Goal: Task Accomplishment & Management: Use online tool/utility

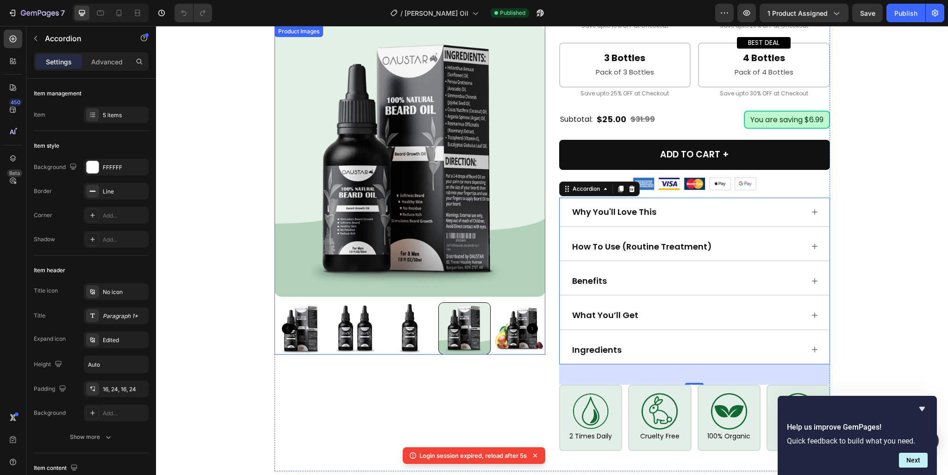
click at [535, 319] on img at bounding box center [519, 328] width 52 height 52
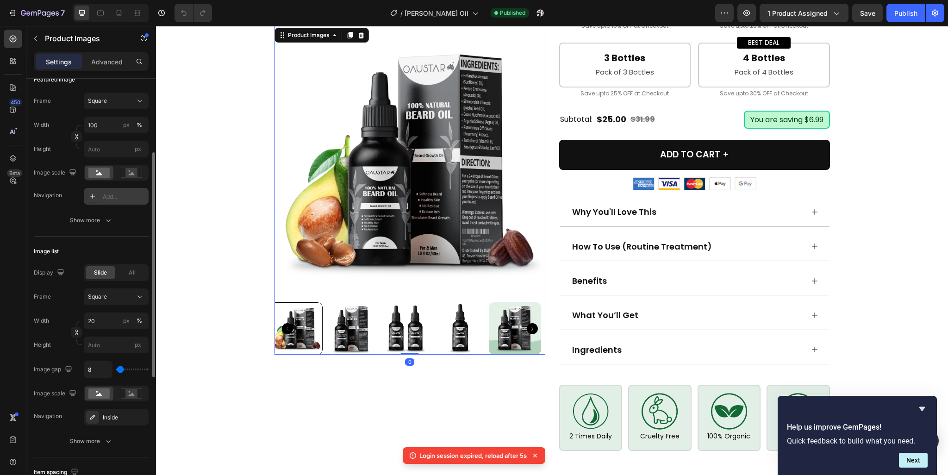
scroll to position [185, 0]
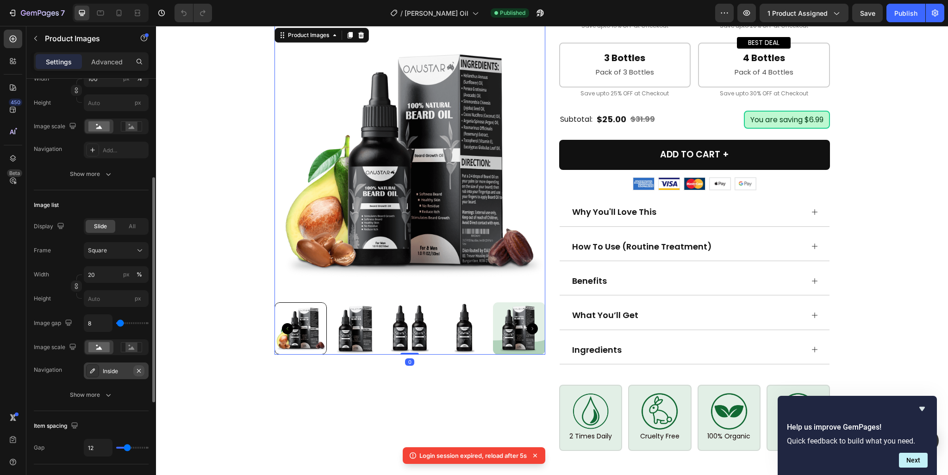
click at [139, 369] on icon "button" at bounding box center [138, 370] width 7 height 7
click at [112, 145] on div "Add..." at bounding box center [116, 150] width 65 height 17
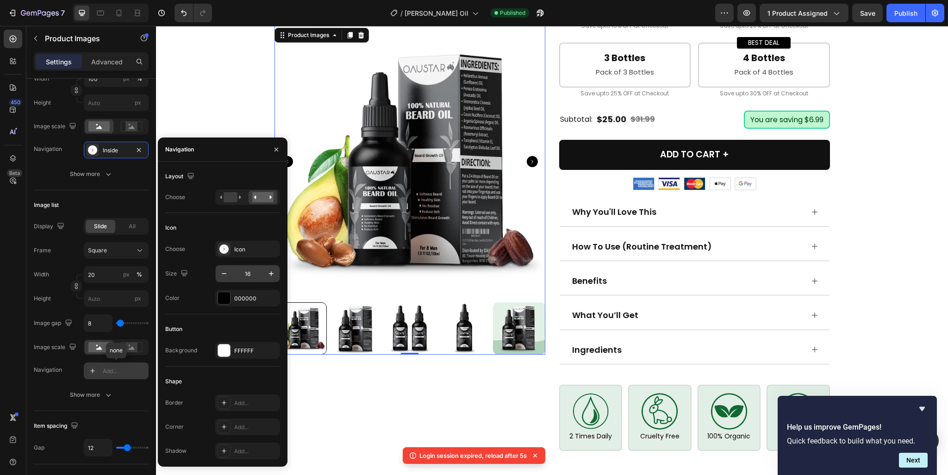
click at [253, 275] on input "16" at bounding box center [247, 273] width 31 height 17
type input "28"
click at [244, 286] on div "Choose Icon Size 28 Color 000000" at bounding box center [222, 274] width 115 height 66
click at [244, 292] on div "000000" at bounding box center [247, 298] width 65 height 17
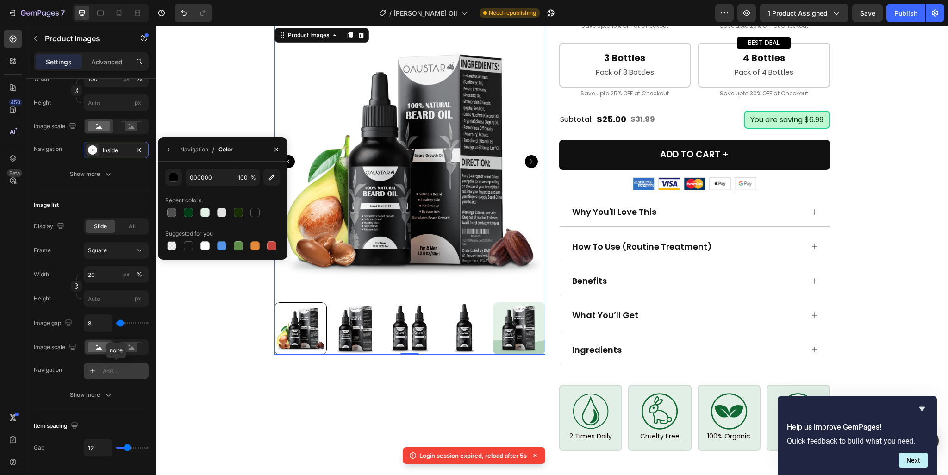
click at [179, 209] on div at bounding box center [222, 212] width 115 height 13
click at [185, 213] on div at bounding box center [188, 212] width 9 height 9
type input "003D17"
click at [168, 149] on icon "button" at bounding box center [168, 149] width 7 height 7
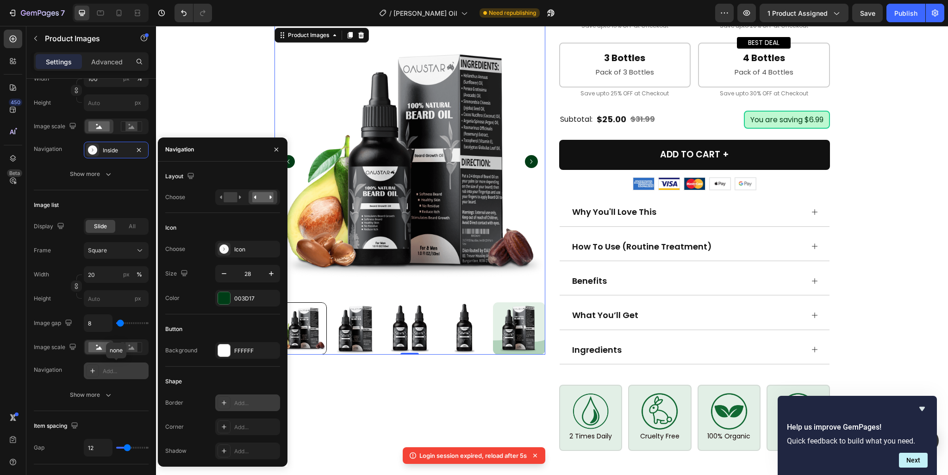
click at [245, 404] on div "Add..." at bounding box center [255, 403] width 43 height 8
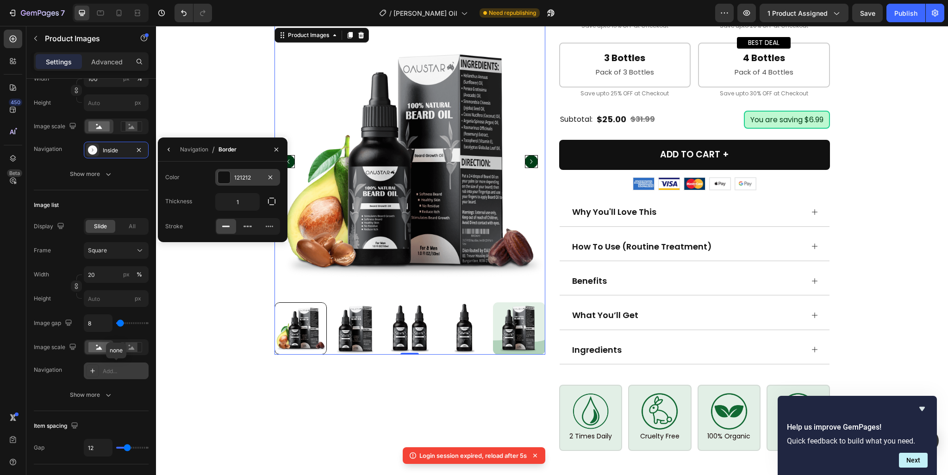
click at [223, 181] on div at bounding box center [224, 177] width 12 height 12
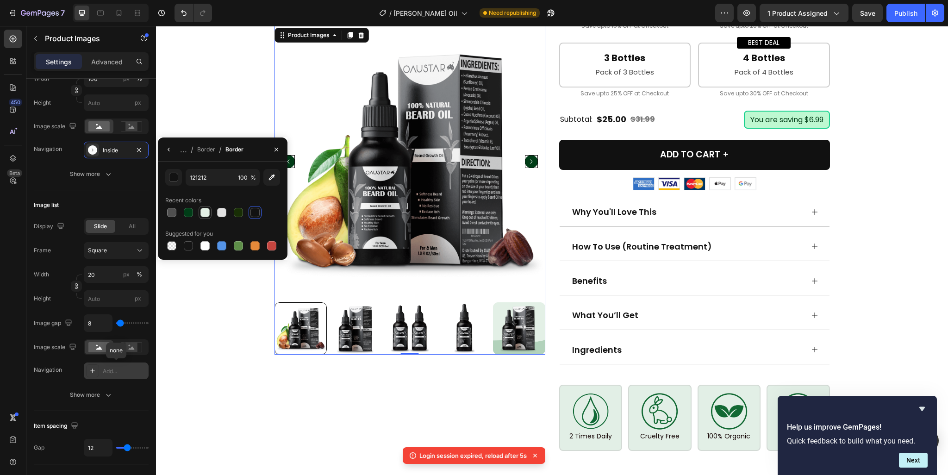
click at [200, 209] on div at bounding box center [204, 212] width 9 height 9
type input "E3F0E5"
click at [167, 150] on icon "button" at bounding box center [168, 149] width 7 height 7
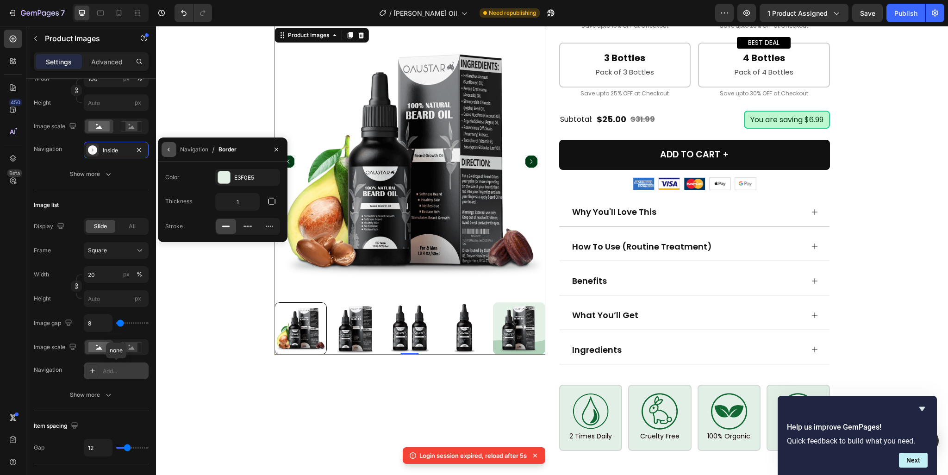
click at [166, 148] on icon "button" at bounding box center [168, 149] width 7 height 7
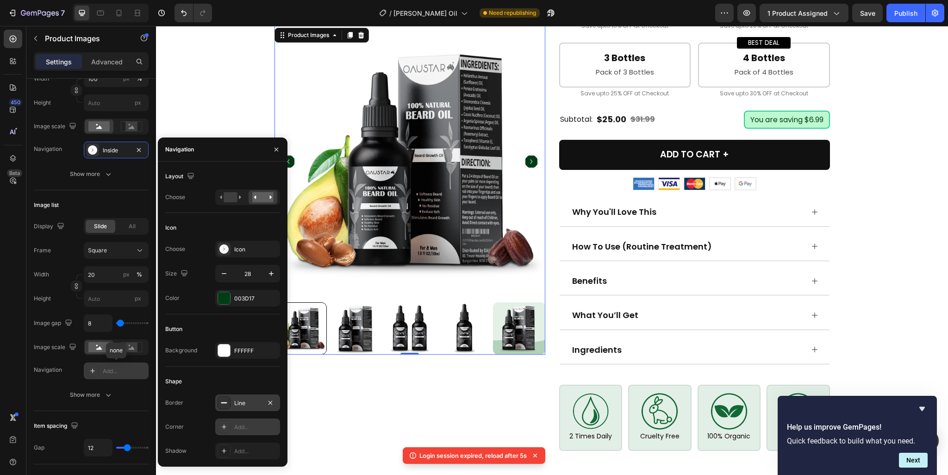
click at [247, 434] on div "Add..." at bounding box center [247, 426] width 65 height 17
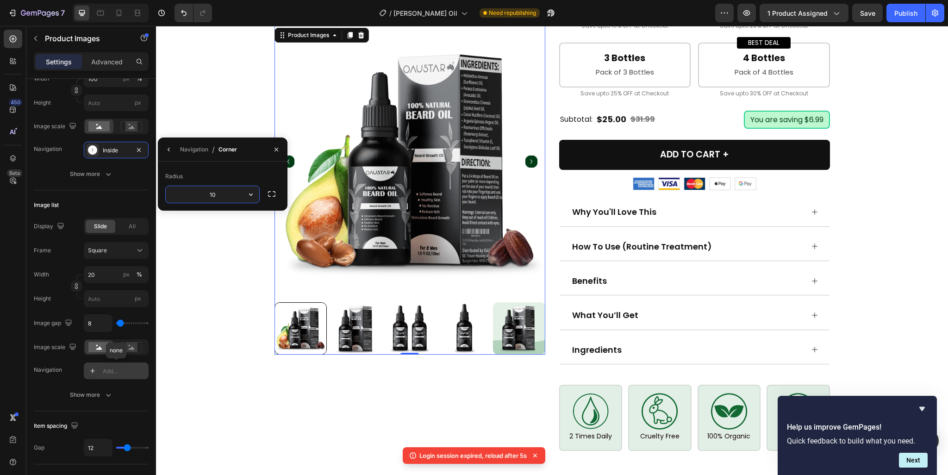
type input "100"
click at [164, 153] on button "button" at bounding box center [169, 149] width 15 height 15
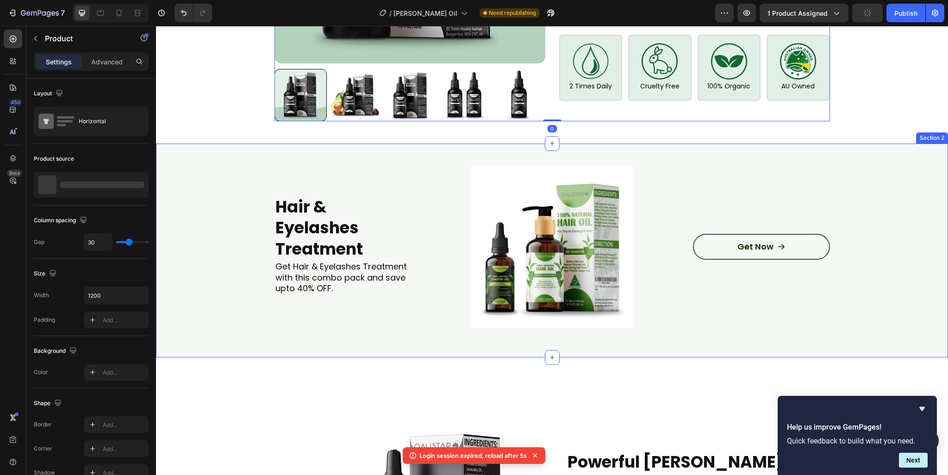
scroll to position [1064, 0]
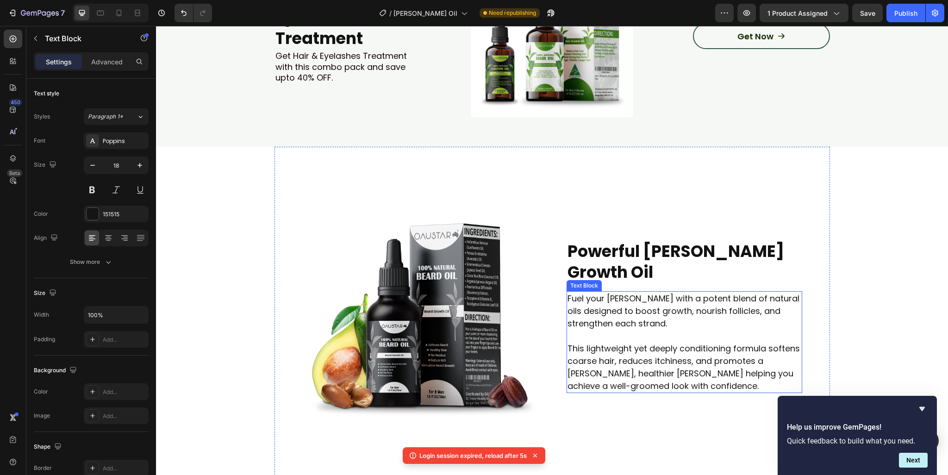
click at [578, 310] on p "Fuel your beard with a potent blend of natural oils designed to boost growth, n…" at bounding box center [684, 310] width 234 height 37
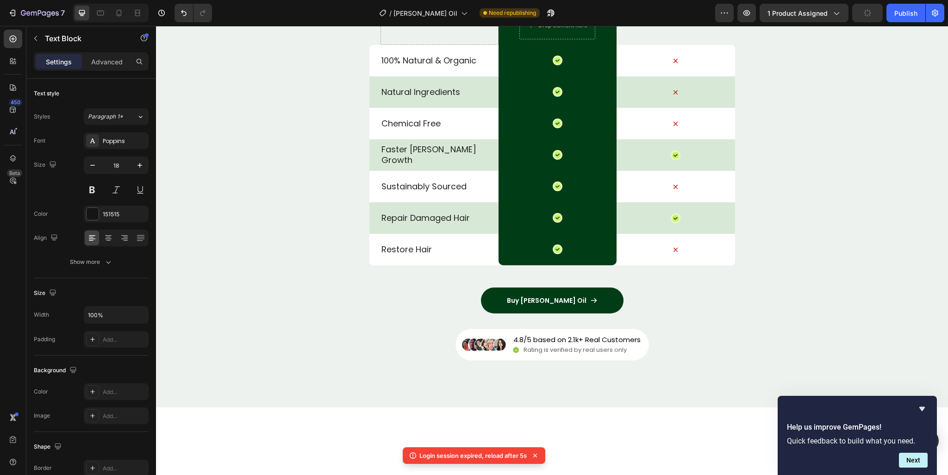
scroll to position [3100, 0]
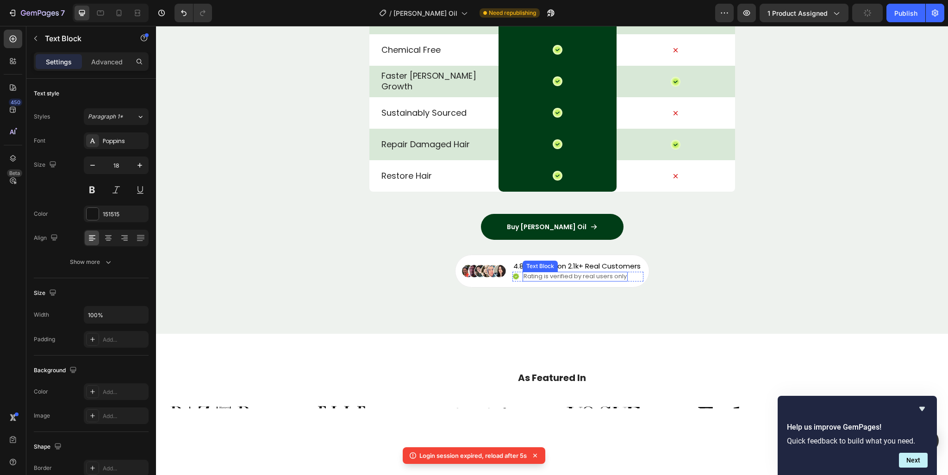
click at [558, 280] on p "Rating is verified by real users only" at bounding box center [574, 277] width 103 height 8
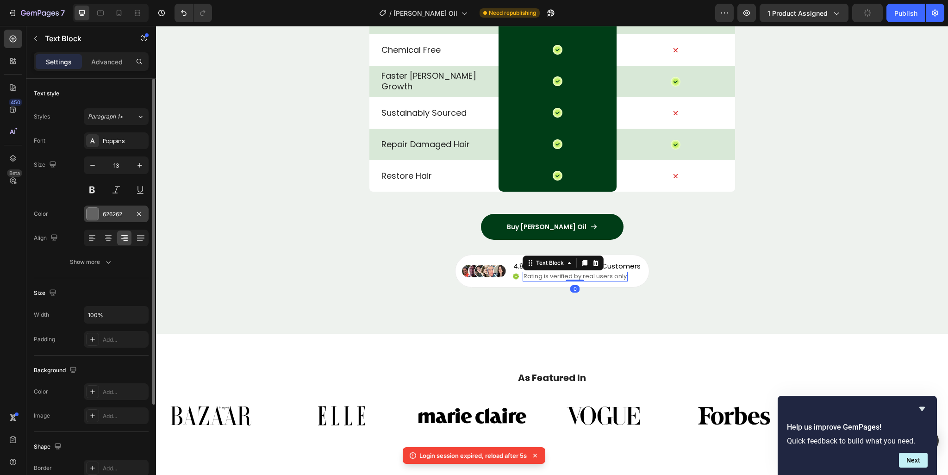
click at [99, 208] on div "626262" at bounding box center [116, 213] width 65 height 17
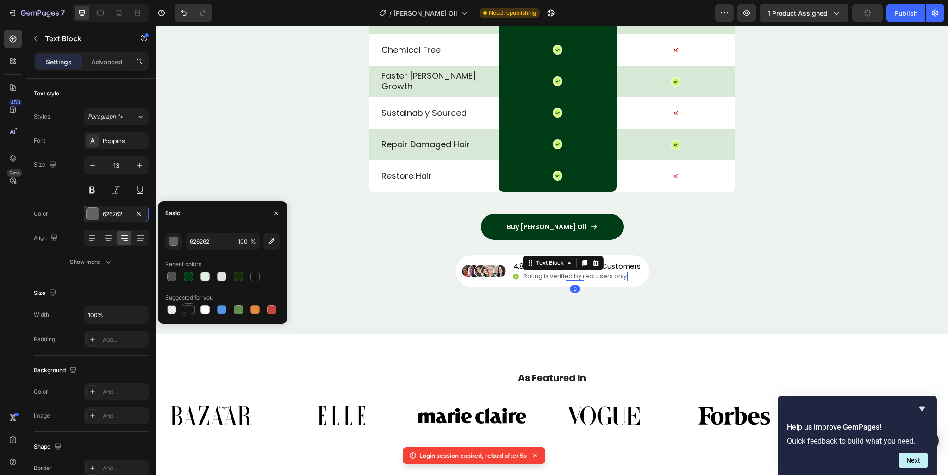
click at [191, 312] on div at bounding box center [188, 309] width 9 height 9
type input "151515"
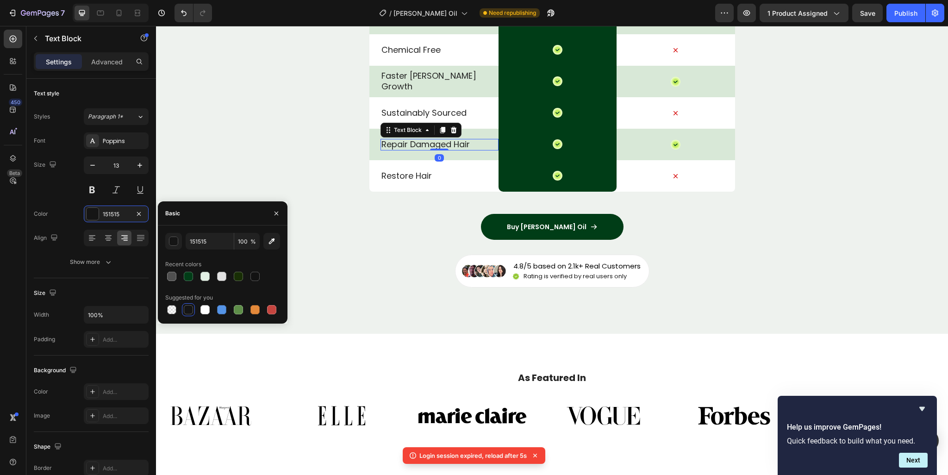
click at [430, 149] on p "Repair Damaged Hair" at bounding box center [439, 144] width 116 height 11
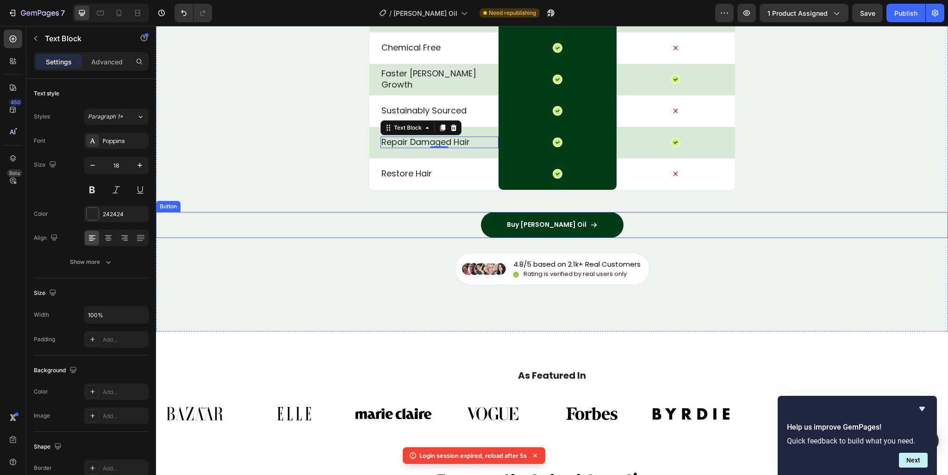
scroll to position [3563, 0]
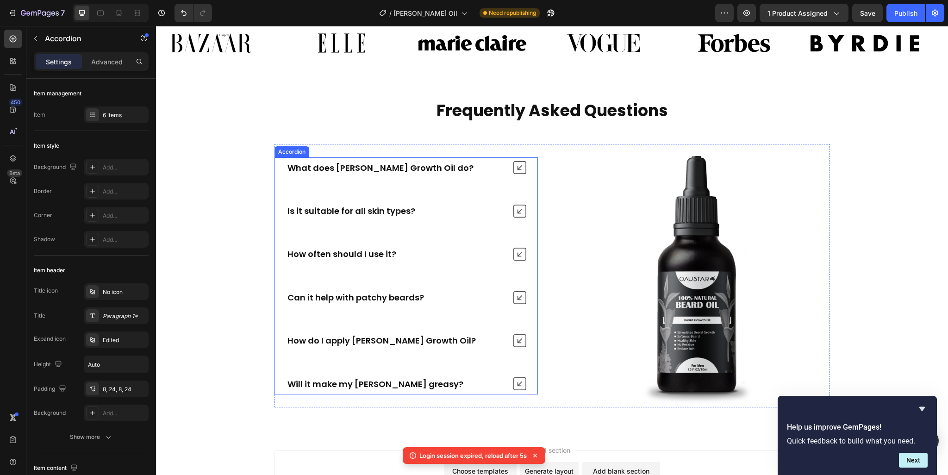
click at [518, 169] on icon at bounding box center [519, 167] width 13 height 13
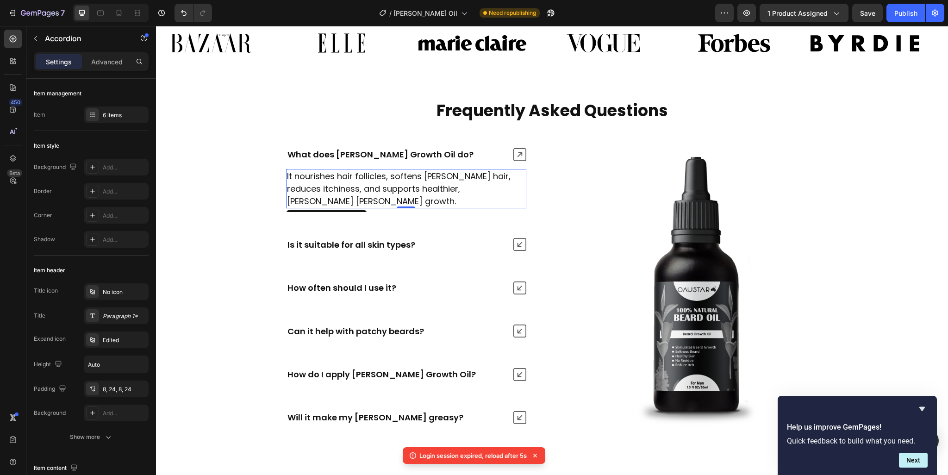
click at [499, 180] on p "It nourishes hair follicles, softens beard hair, reduces itchiness, and support…" at bounding box center [406, 188] width 238 height 37
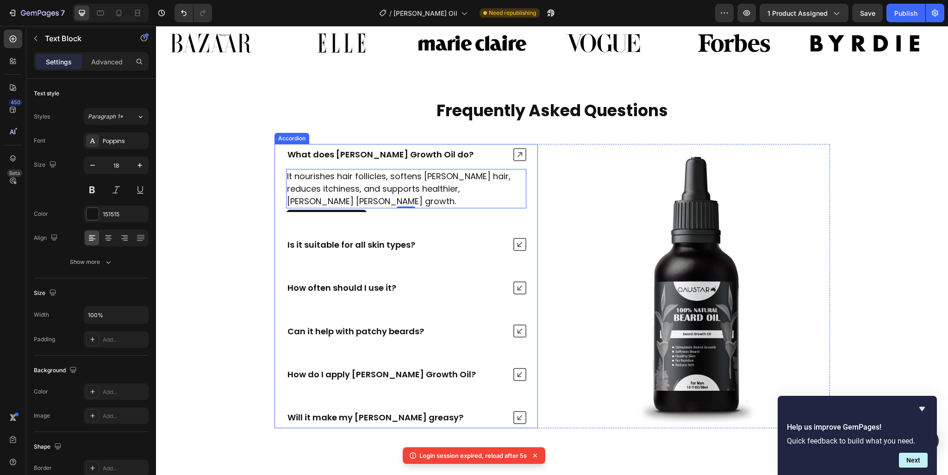
click at [520, 154] on icon at bounding box center [519, 154] width 13 height 13
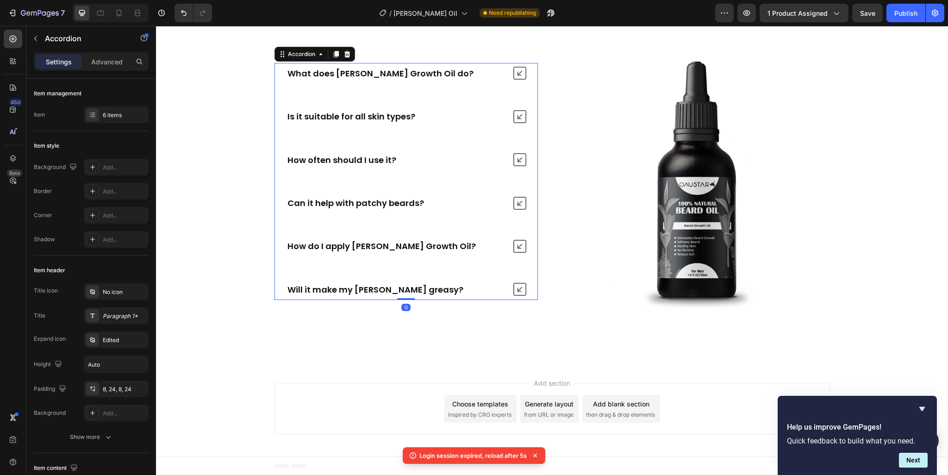
scroll to position [3658, 0]
click at [604, 406] on div "Add blank section" at bounding box center [621, 403] width 56 height 10
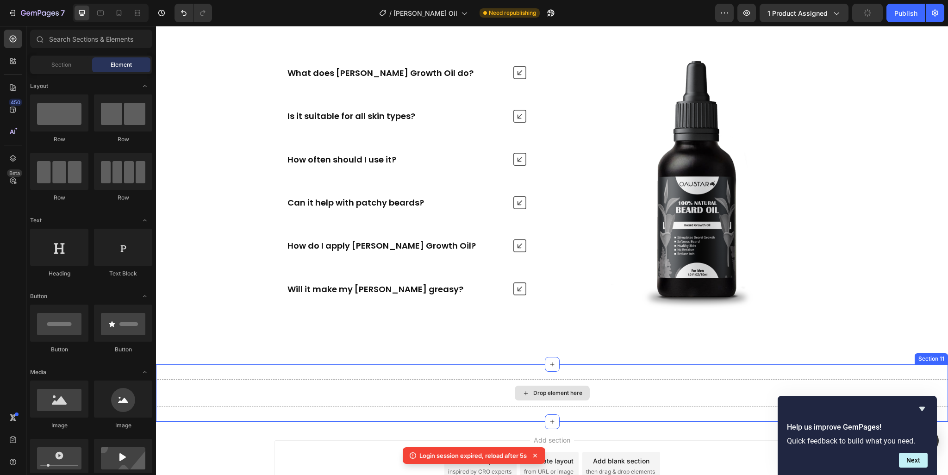
click at [565, 389] on div "Drop element here" at bounding box center [557, 392] width 49 height 7
click at [16, 61] on icon at bounding box center [12, 60] width 9 height 9
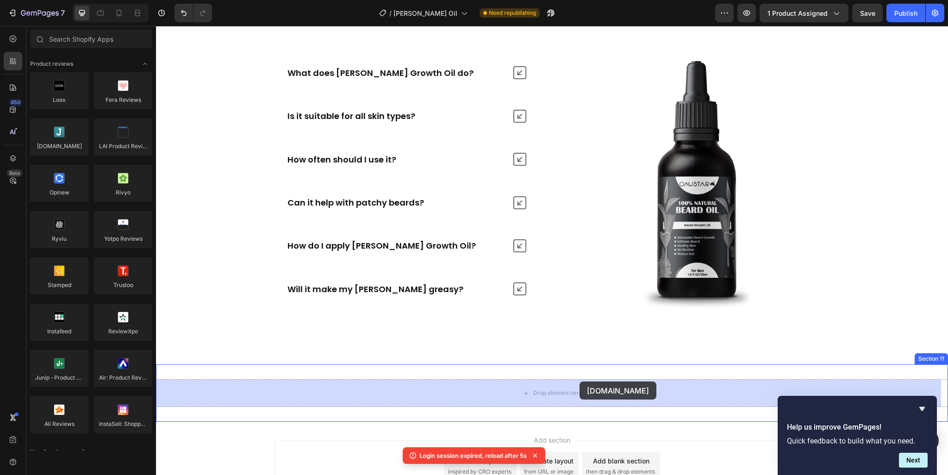
drag, startPoint x: 299, startPoint y: 223, endPoint x: 579, endPoint y: 381, distance: 321.8
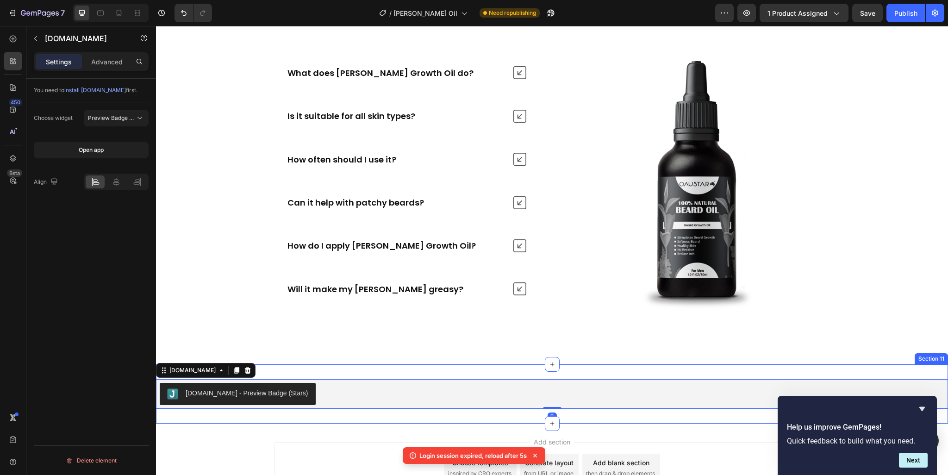
click at [276, 364] on div "Judge.me - Preview Badge (Stars) Judge.me 0 Section 11" at bounding box center [552, 393] width 792 height 59
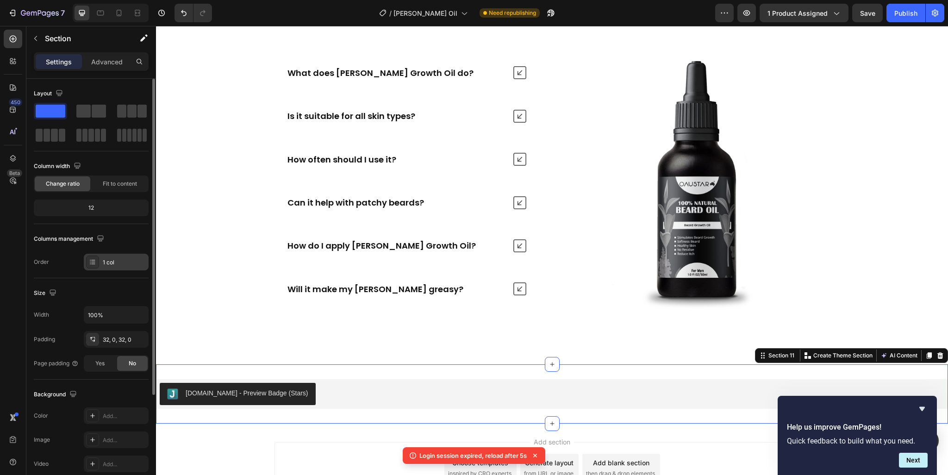
scroll to position [139, 0]
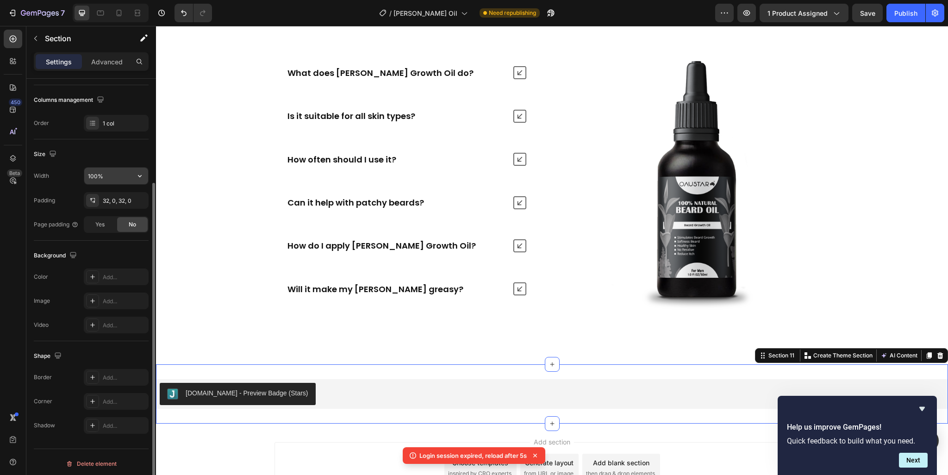
click at [112, 174] on input "100%" at bounding box center [116, 176] width 64 height 17
click at [137, 179] on icon "button" at bounding box center [139, 175] width 9 height 9
click at [119, 214] on p "Default 1200px" at bounding box center [113, 216] width 53 height 8
type input "1200"
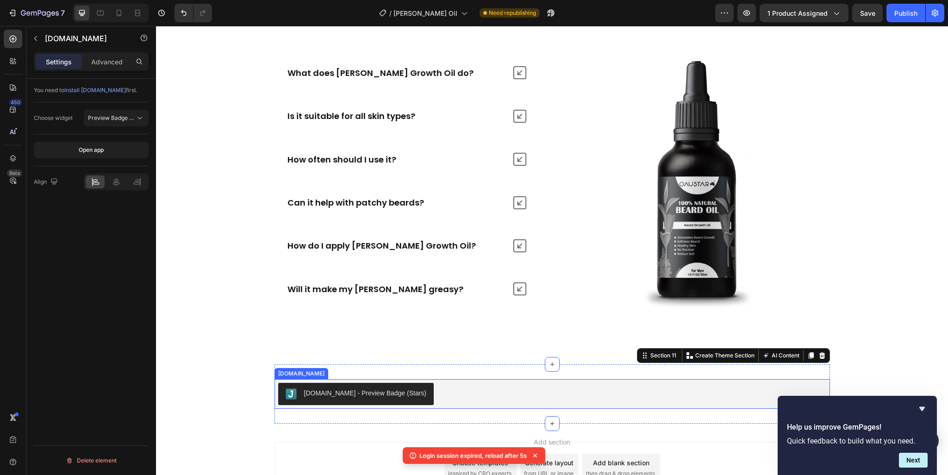
scroll to position [0, 0]
click at [402, 393] on button "Judge.me - Preview Badge (Stars)" at bounding box center [356, 394] width 156 height 22
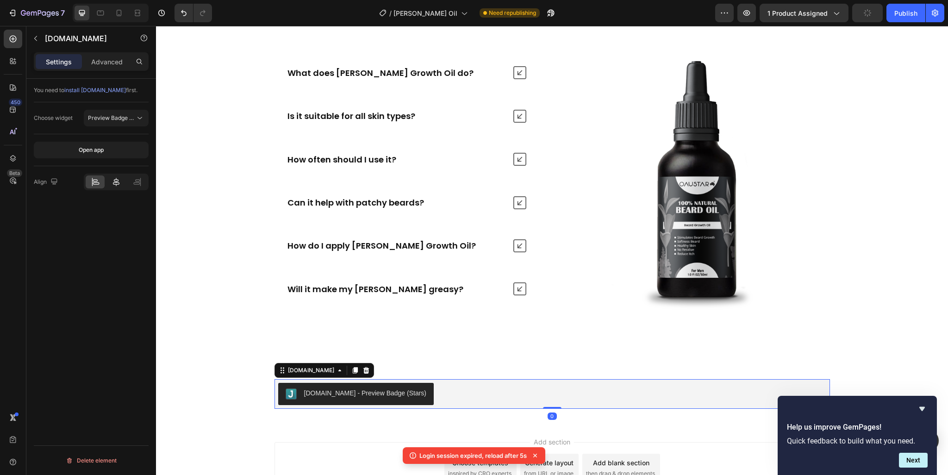
click at [112, 180] on icon at bounding box center [116, 181] width 9 height 9
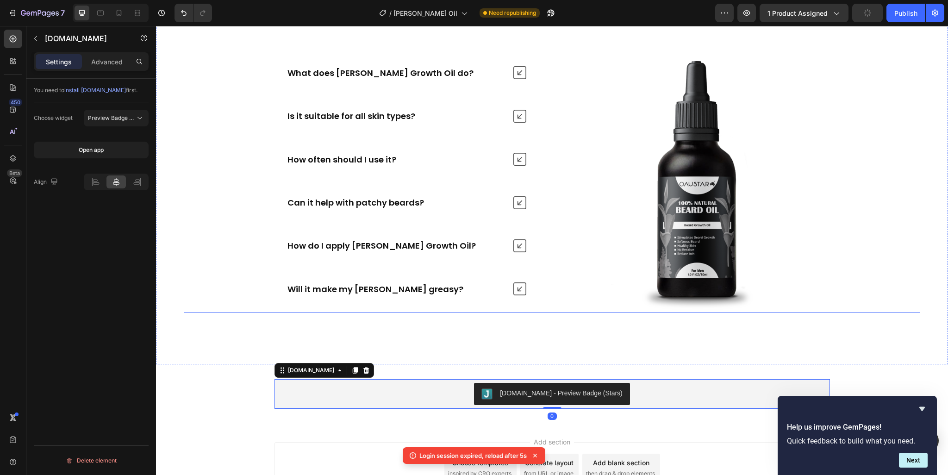
click at [228, 300] on div "Frequently Asked Questions Heading What does Beard Growth Oil do? Is it suitabl…" at bounding box center [552, 158] width 736 height 309
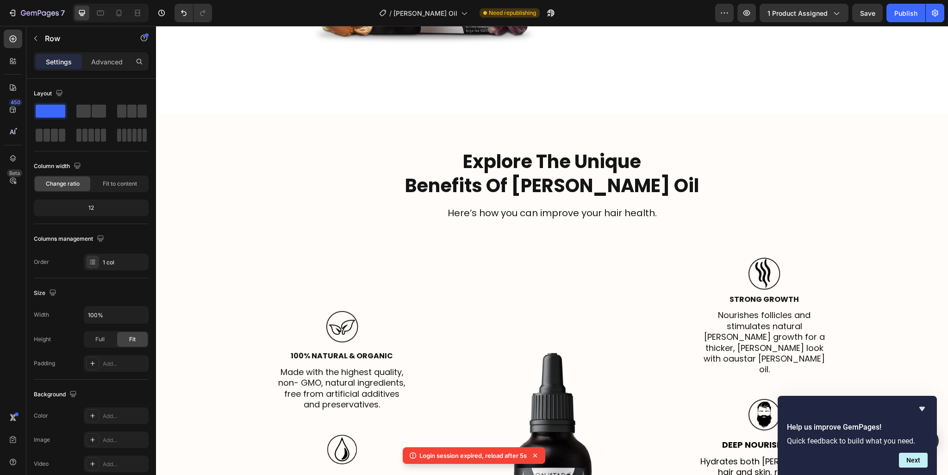
scroll to position [1112, 0]
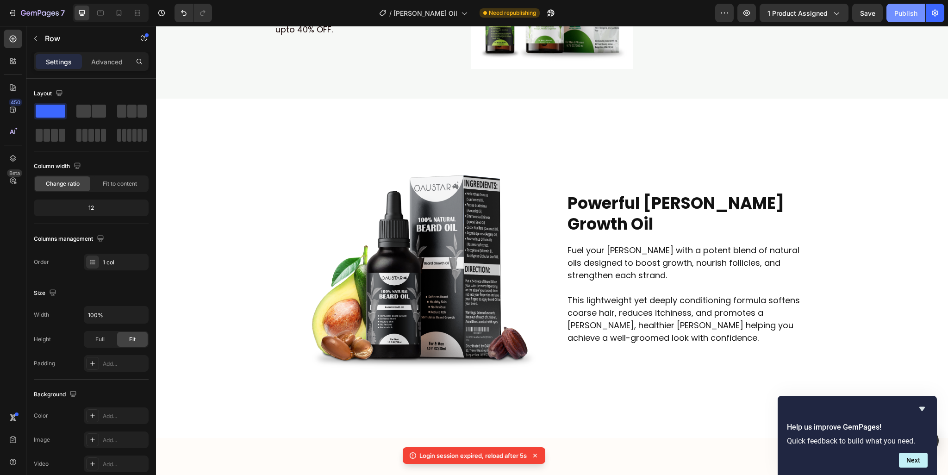
click at [906, 5] on button "Publish" at bounding box center [905, 13] width 39 height 19
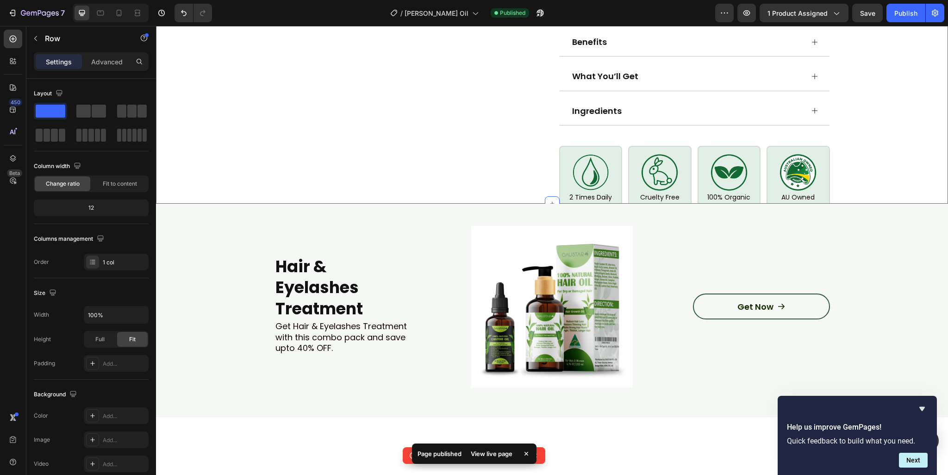
scroll to position [789, 0]
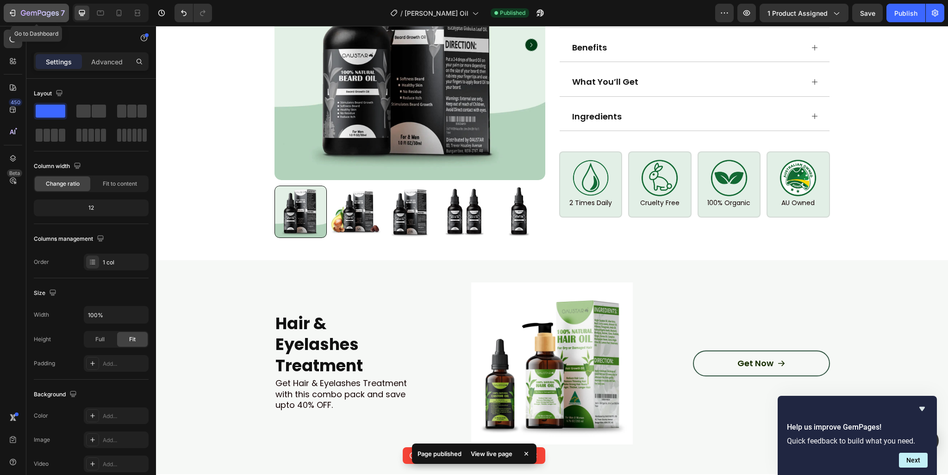
click at [41, 17] on icon "button" at bounding box center [40, 14] width 38 height 8
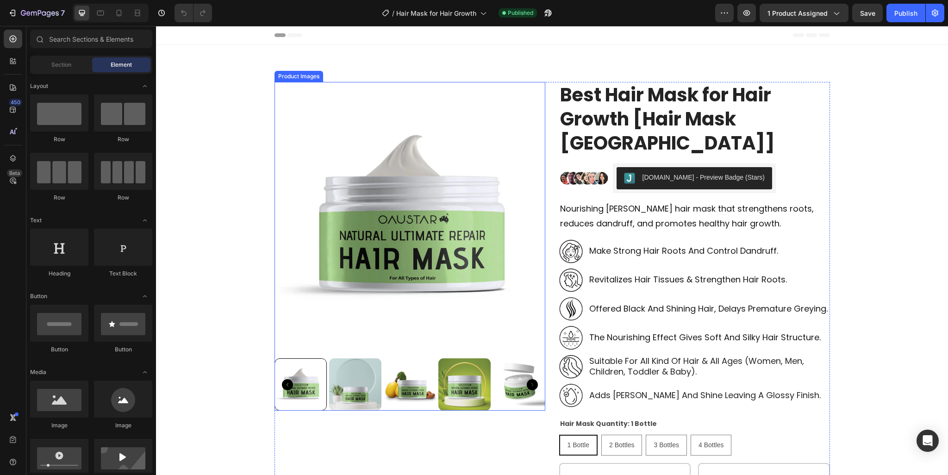
click at [646, 243] on div "make strong hair roots and control dandruff. Text Block" at bounding box center [683, 251] width 191 height 24
click at [644, 253] on p "make strong hair roots and control dandruff." at bounding box center [683, 250] width 189 height 11
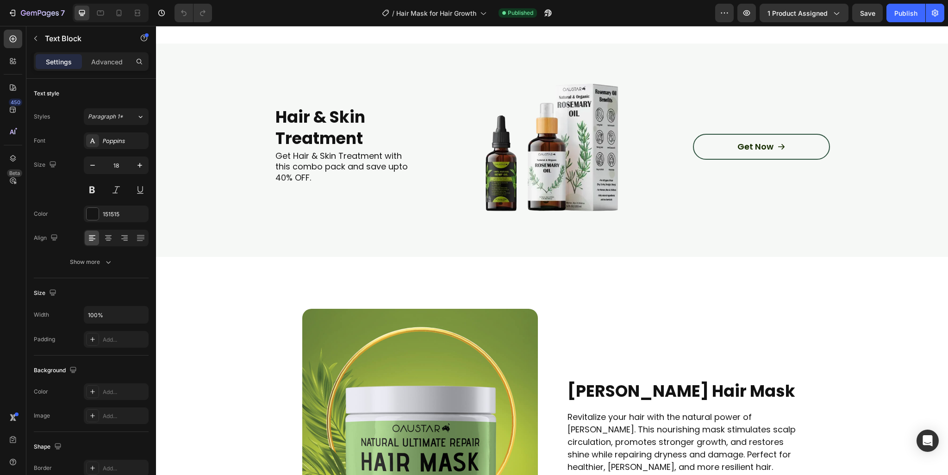
scroll to position [555, 0]
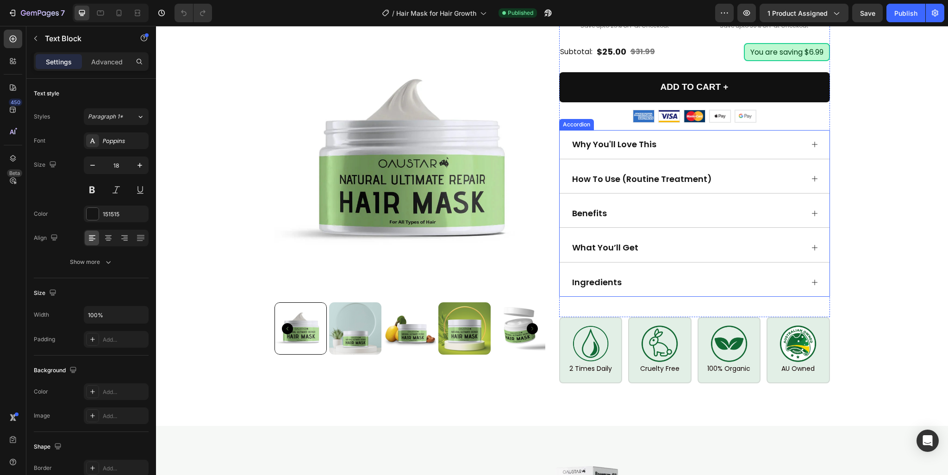
click at [695, 283] on div "Ingredients" at bounding box center [687, 281] width 233 height 13
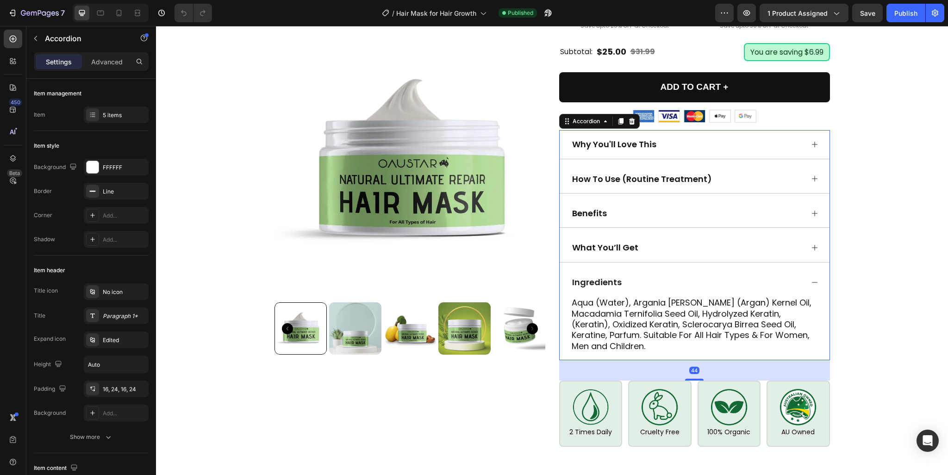
click at [695, 283] on div "Ingredients" at bounding box center [687, 281] width 233 height 13
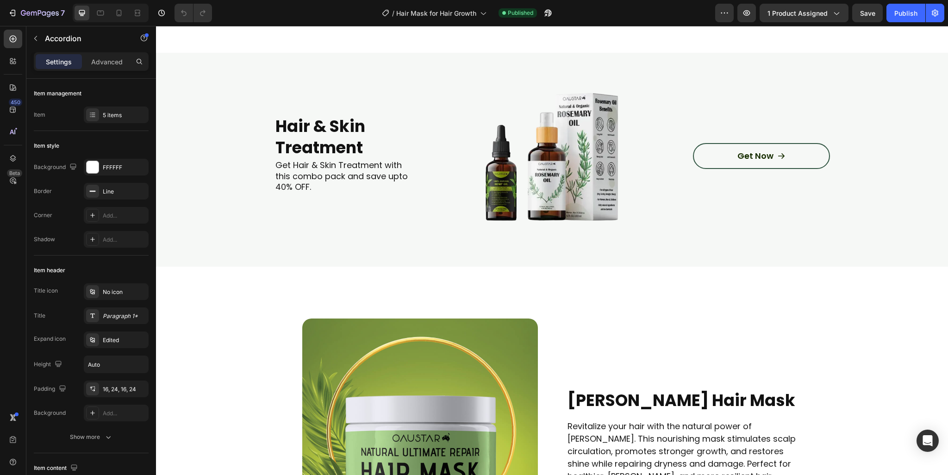
scroll to position [1203, 0]
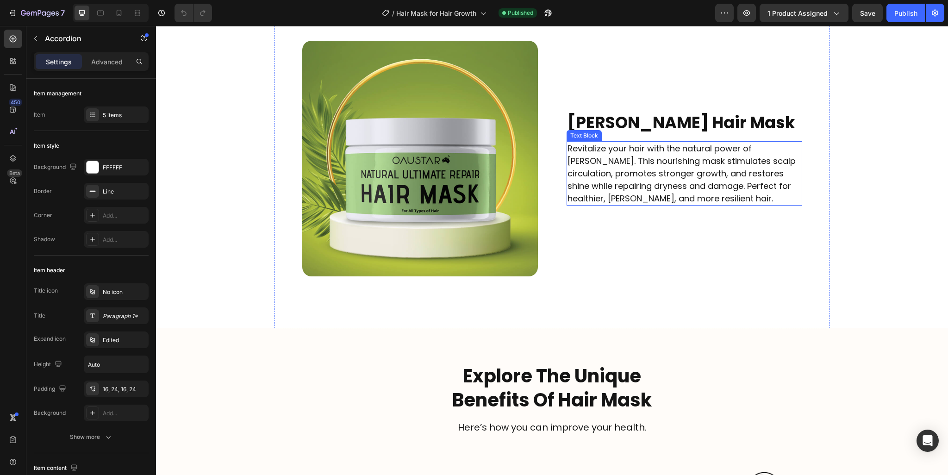
click at [629, 160] on p "Revitalize your hair with the natural power of [PERSON_NAME]. This nourishing m…" at bounding box center [684, 173] width 234 height 62
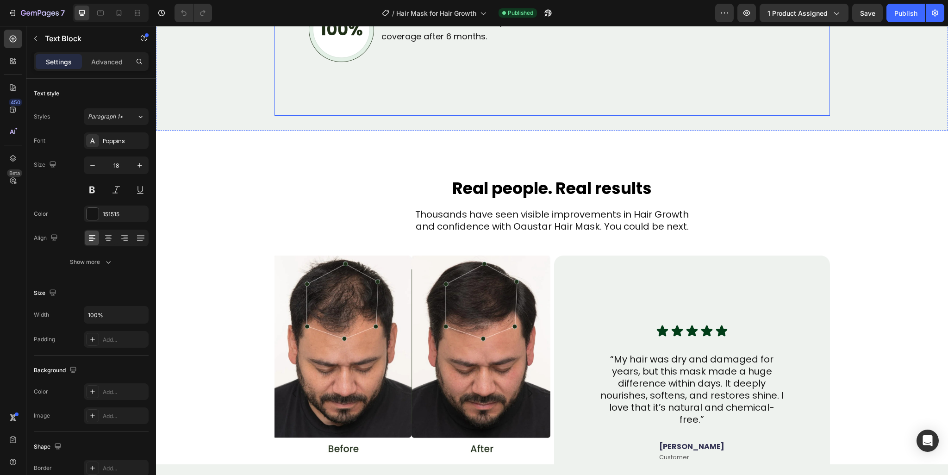
scroll to position [2638, 0]
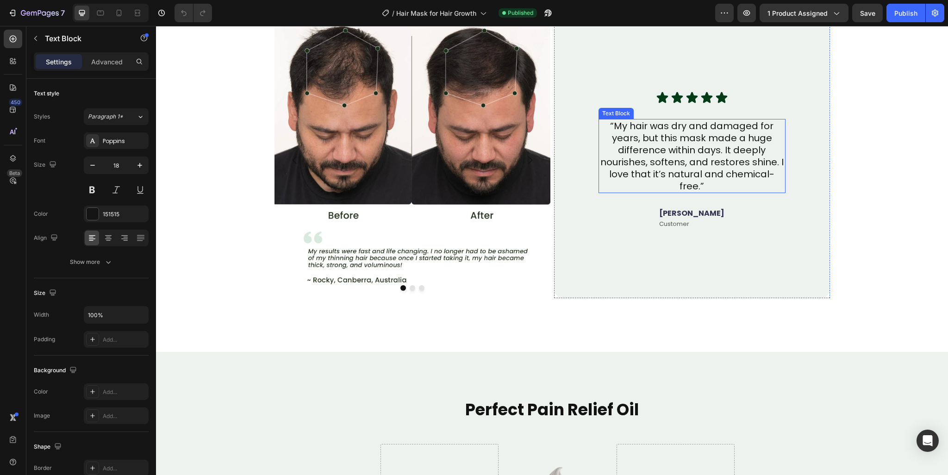
click at [644, 152] on p "“My hair was dry and damaged for years, but this mask made a huge difference wi…" at bounding box center [691, 156] width 185 height 72
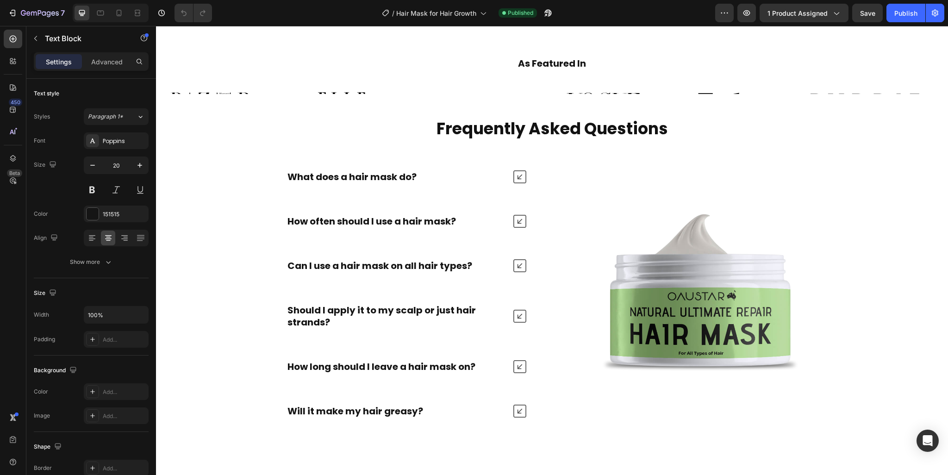
scroll to position [3378, 0]
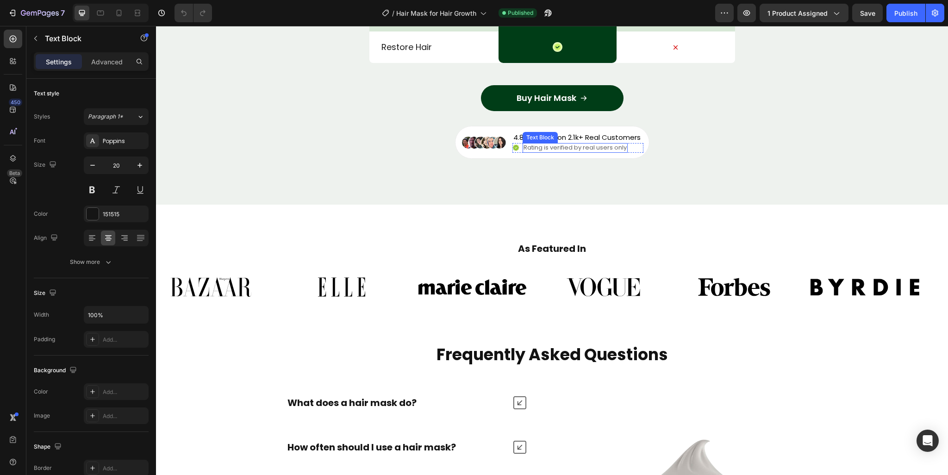
click at [544, 147] on p "Rating is verified by real users only" at bounding box center [574, 148] width 103 height 8
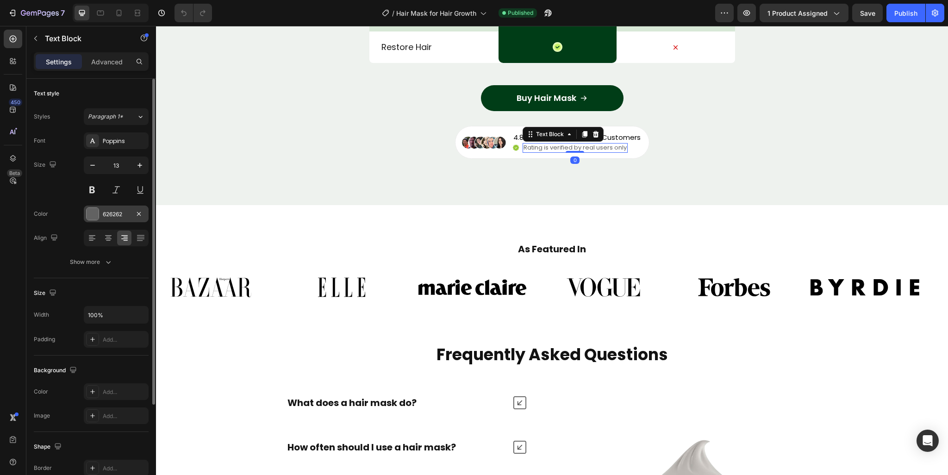
click at [104, 217] on div "626262" at bounding box center [116, 214] width 27 height 8
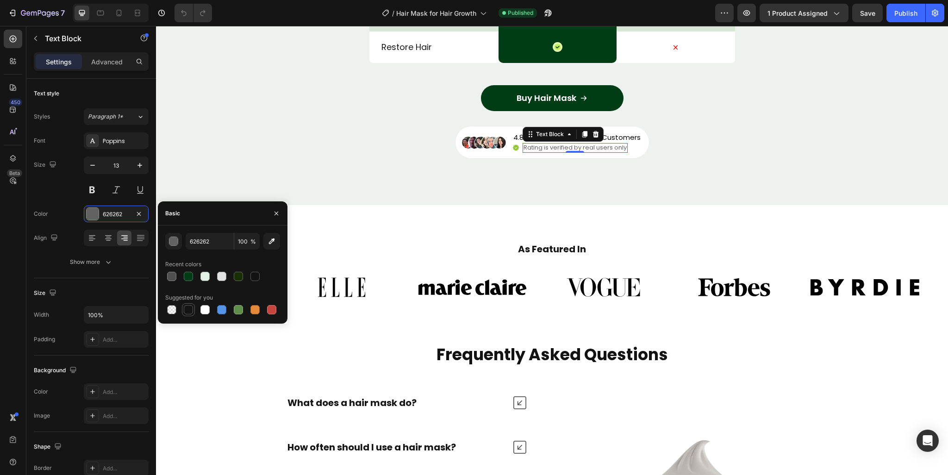
click at [191, 311] on div at bounding box center [188, 309] width 9 height 9
type input "151515"
click at [612, 137] on p "4.8/5 based on 2.1k+ Real Customers" at bounding box center [576, 137] width 127 height 9
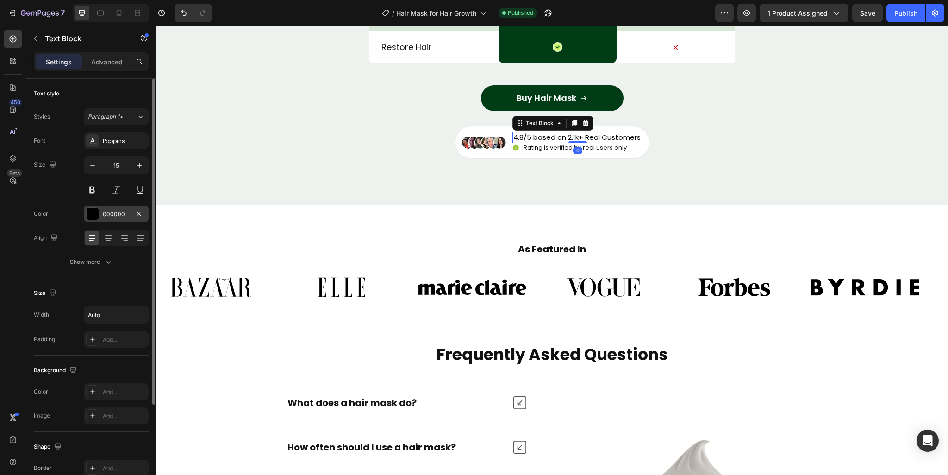
click at [104, 212] on div "000000" at bounding box center [116, 214] width 27 height 8
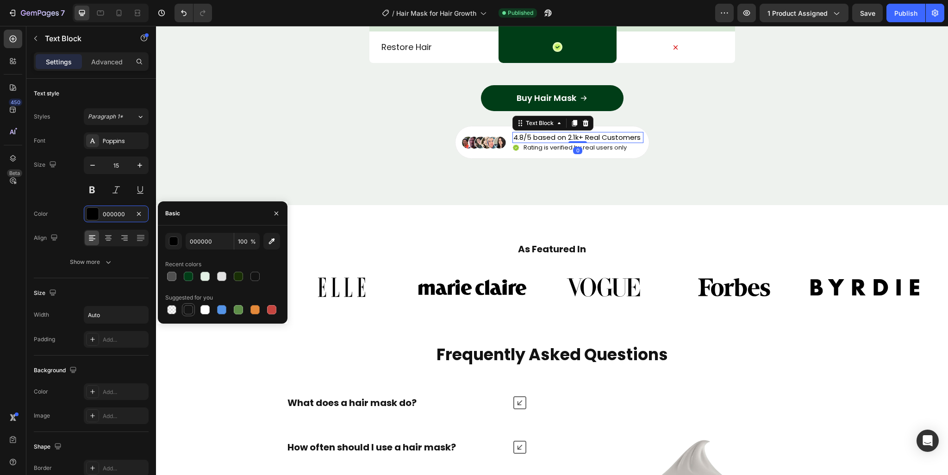
drag, startPoint x: 186, startPoint y: 311, endPoint x: 94, endPoint y: 305, distance: 92.7
click at [186, 311] on div at bounding box center [188, 309] width 9 height 9
type input "151515"
click at [475, 393] on div "What does a hair mask do?" at bounding box center [406, 402] width 262 height 22
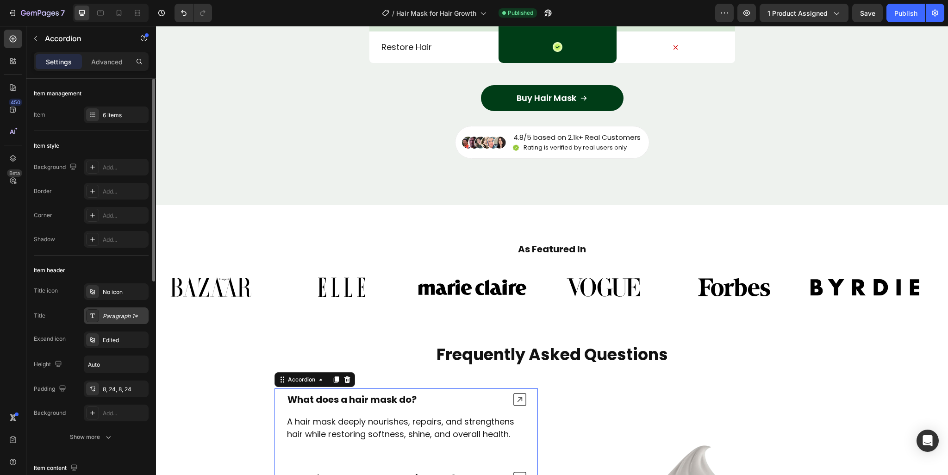
click at [123, 313] on div "Paragraph 1*" at bounding box center [124, 316] width 43 height 8
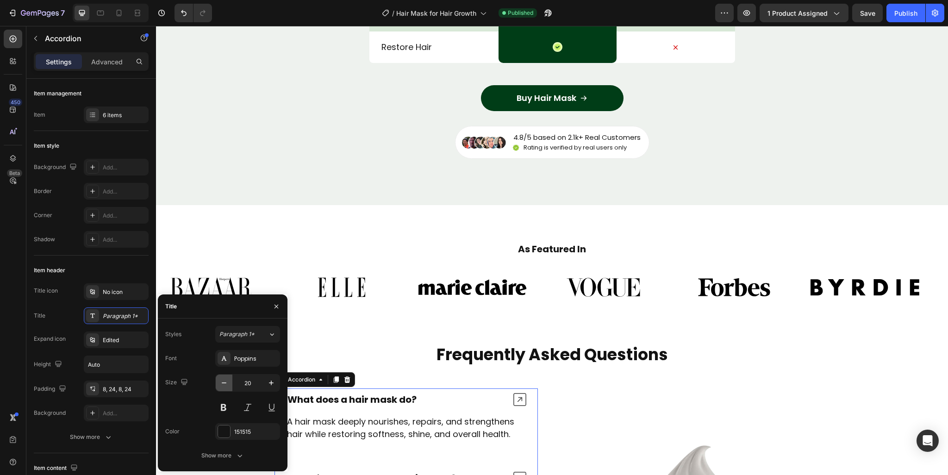
click at [230, 385] on button "button" at bounding box center [224, 382] width 17 height 17
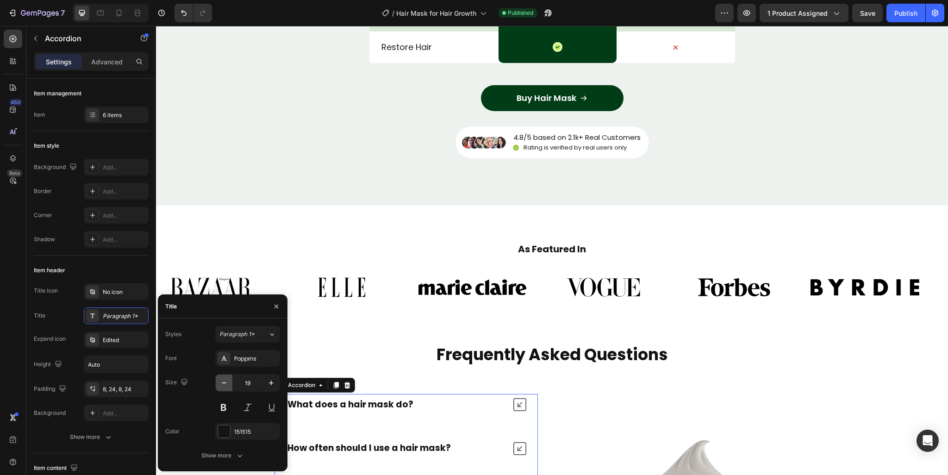
type input "18"
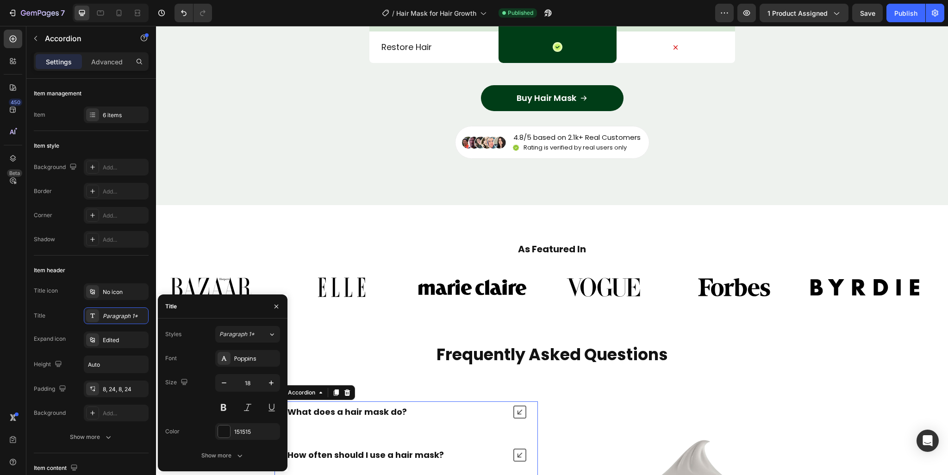
click at [348, 415] on strong "What does a hair mask do?" at bounding box center [346, 412] width 119 height 12
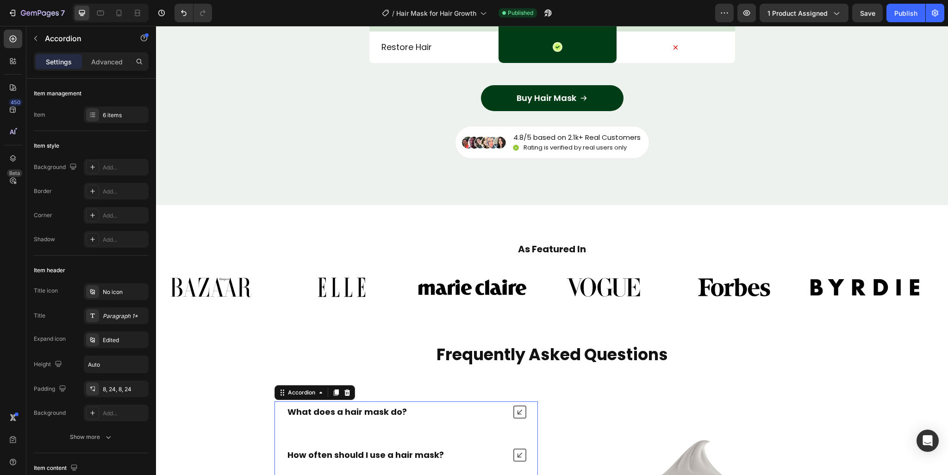
click at [348, 415] on strong "What does a hair mask do?" at bounding box center [346, 412] width 119 height 12
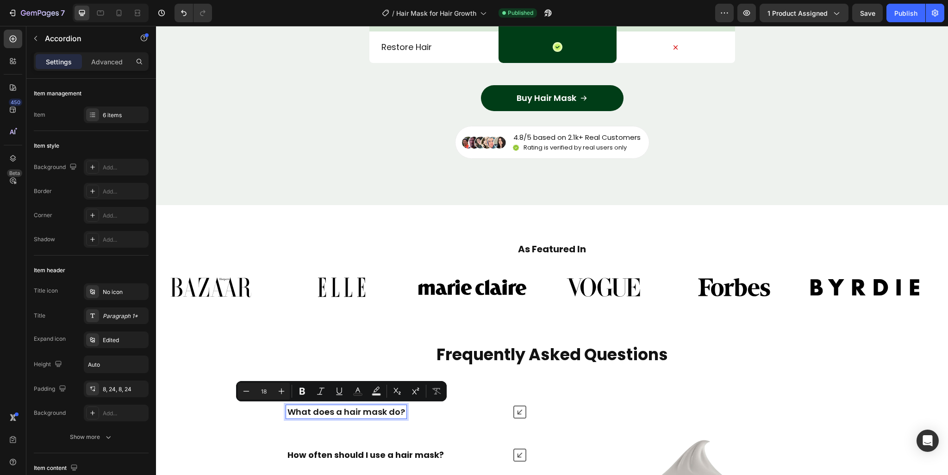
click at [354, 460] on div "How often should I use a hair mask?" at bounding box center [365, 454] width 159 height 13
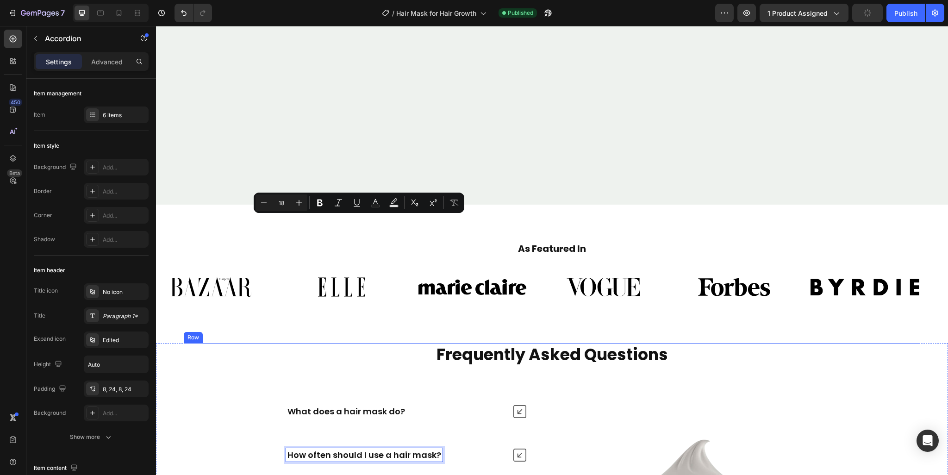
scroll to position [3609, 0]
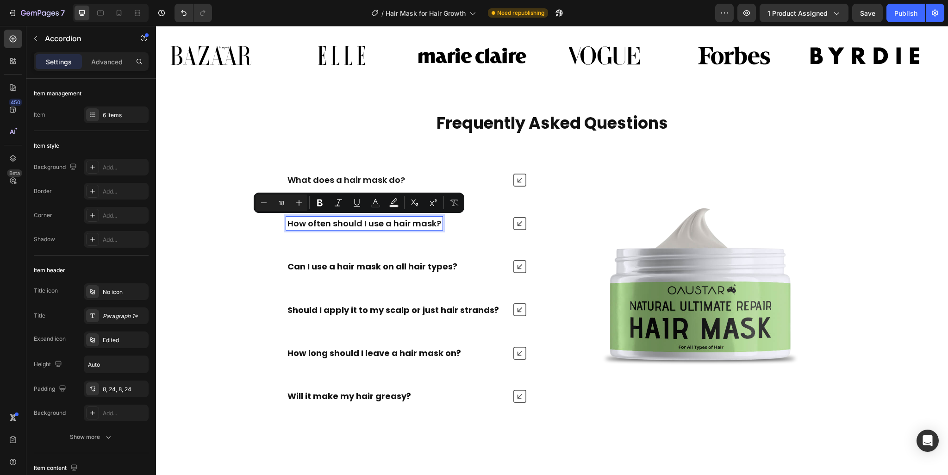
click at [420, 263] on strong "Can I use a hair mask on all hair types?" at bounding box center [372, 267] width 170 height 12
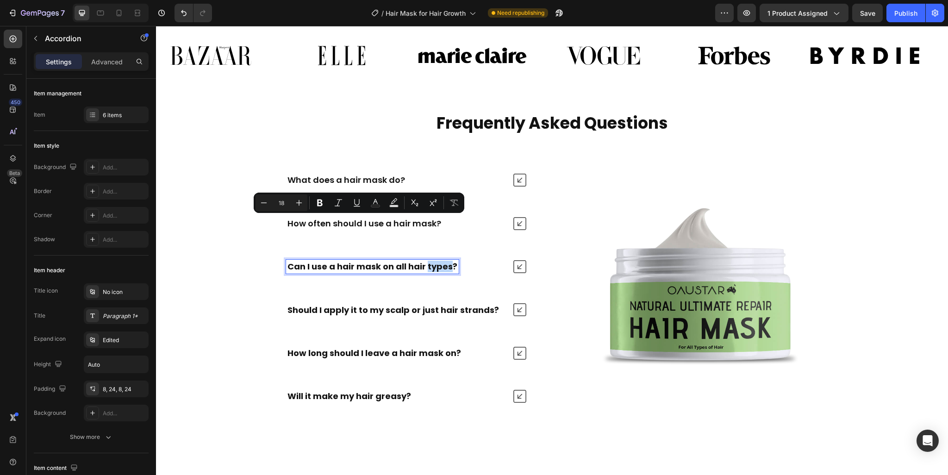
click at [420, 263] on strong "Can I use a hair mask on all hair types?" at bounding box center [372, 267] width 170 height 12
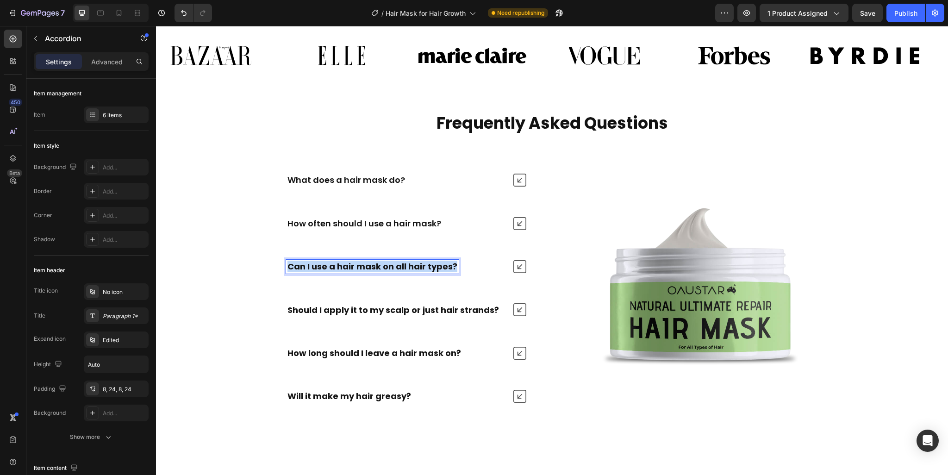
click at [420, 263] on strong "Can I use a hair mask on all hair types?" at bounding box center [372, 267] width 170 height 12
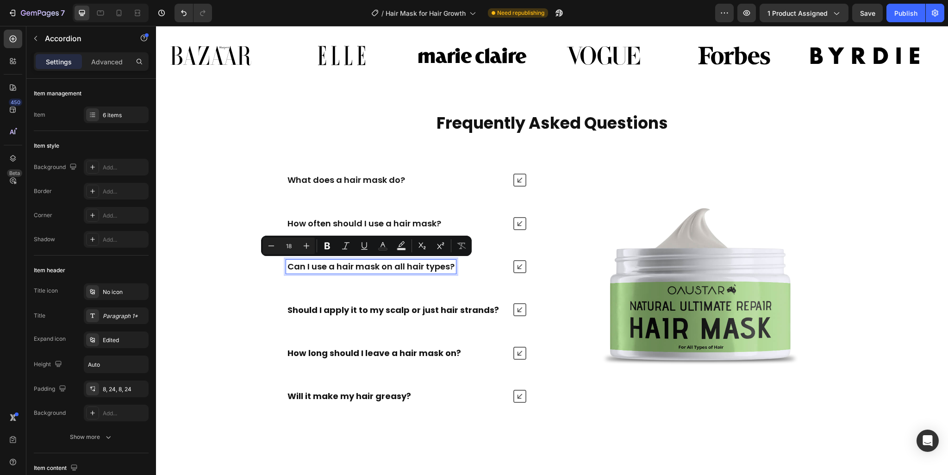
click at [399, 304] on strong "Should I apply it to my scalp or just hair strands?" at bounding box center [392, 310] width 211 height 12
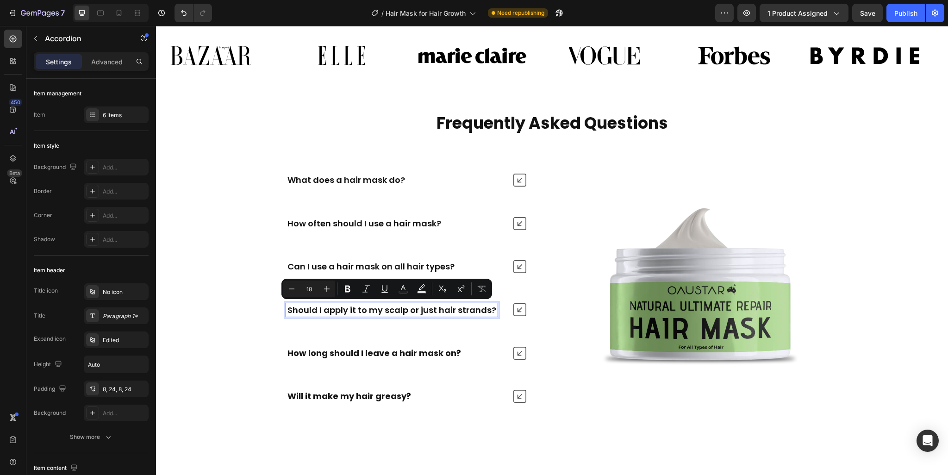
click at [389, 351] on strong "How long should I leave a hair mask on?" at bounding box center [374, 353] width 174 height 12
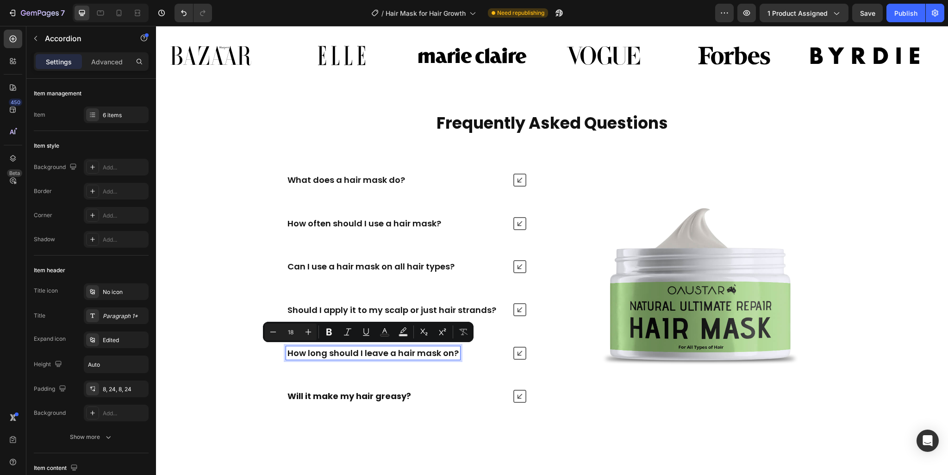
click at [378, 398] on strong "Will it make my hair greasy?" at bounding box center [349, 396] width 124 height 12
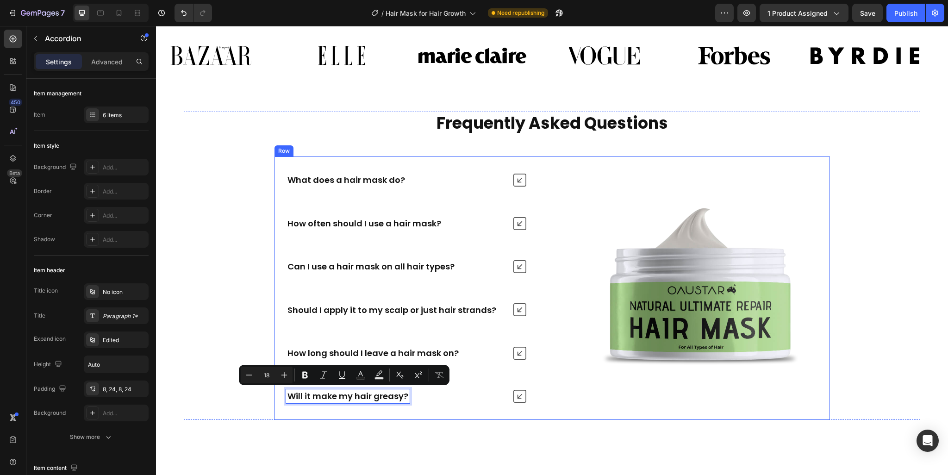
click at [516, 396] on icon at bounding box center [519, 396] width 13 height 13
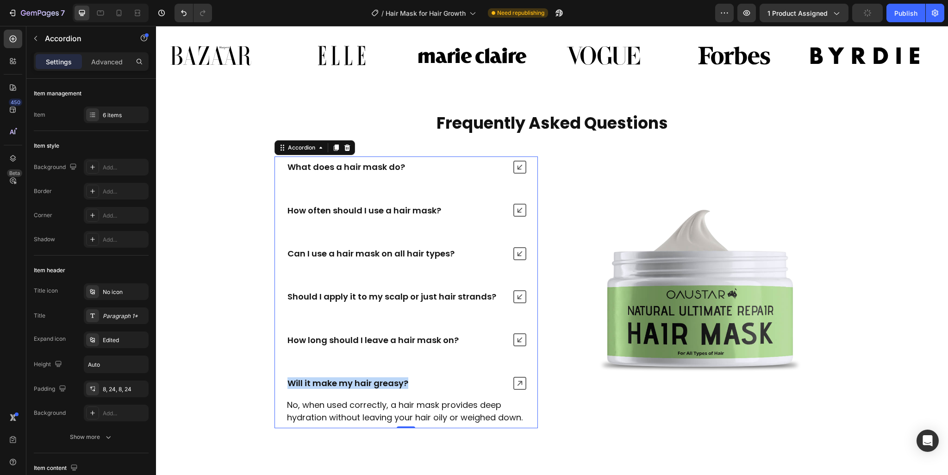
click at [516, 380] on icon at bounding box center [519, 383] width 13 height 13
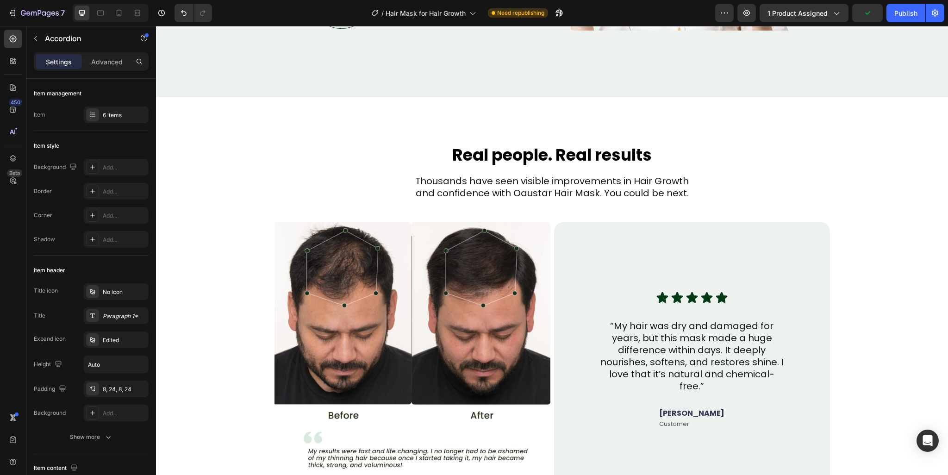
scroll to position [2434, 0]
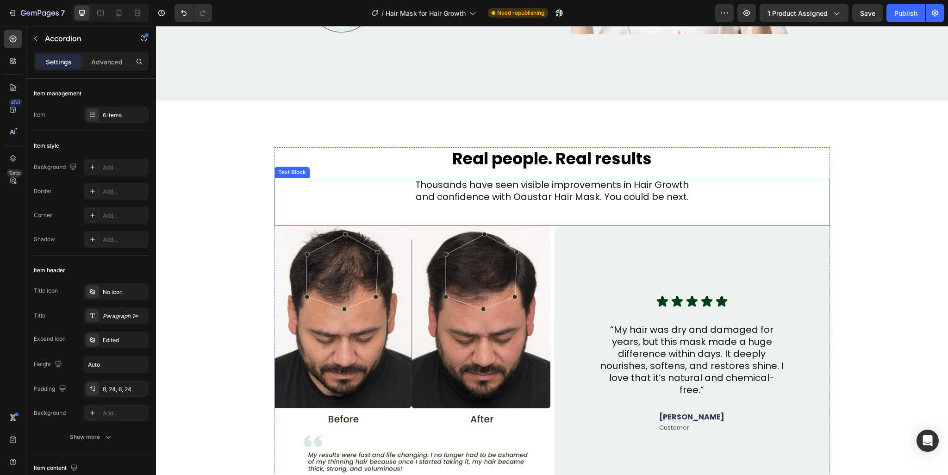
click at [521, 189] on p "Thousands have seen visible improvements in Hair Growth" at bounding box center [551, 185] width 553 height 12
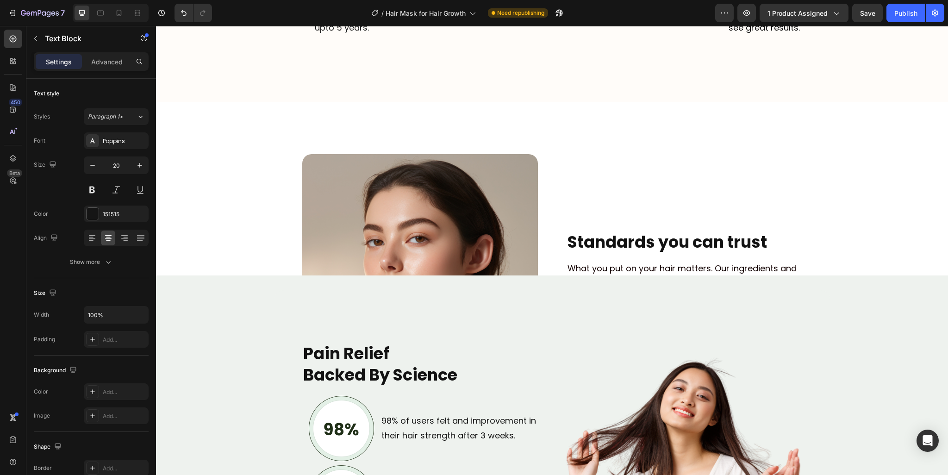
scroll to position [1947, 0]
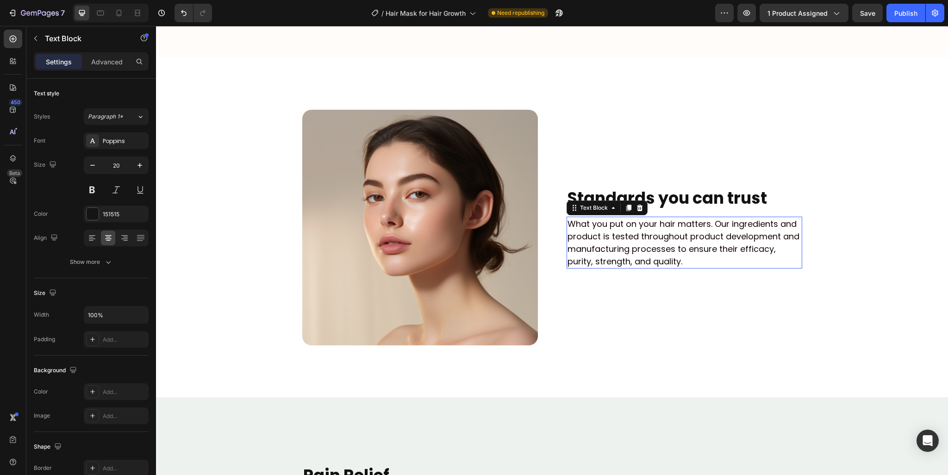
click at [627, 267] on p "What you put on your hair matters. Our ingredients and product is tested throug…" at bounding box center [684, 242] width 234 height 50
click at [114, 220] on div "110000" at bounding box center [116, 213] width 65 height 17
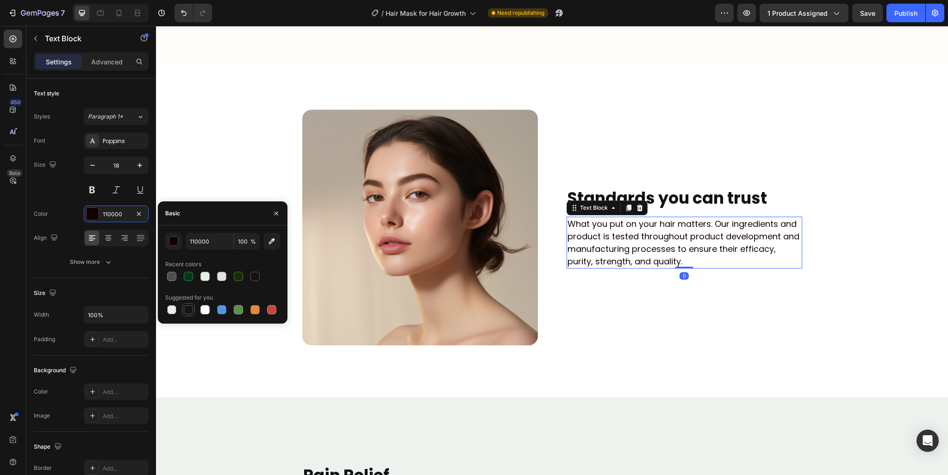
click at [186, 311] on div at bounding box center [188, 309] width 9 height 9
type input "151515"
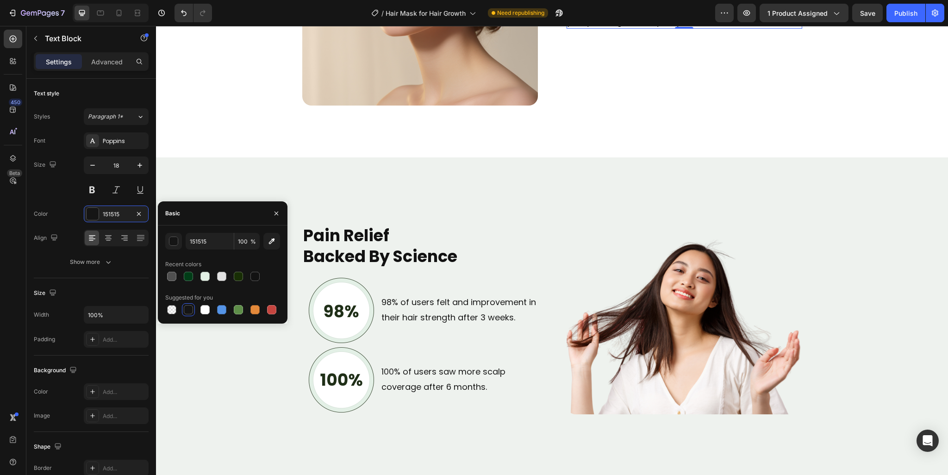
scroll to position [2271, 0]
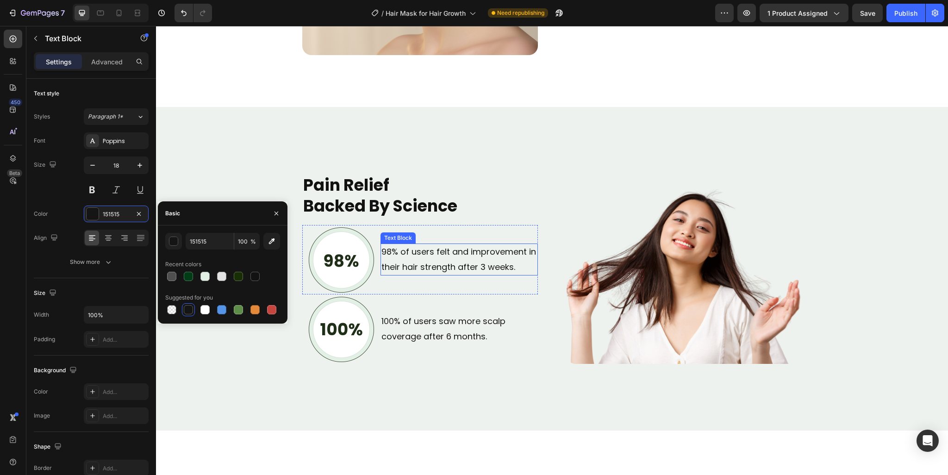
click at [473, 267] on p "98% of users felt and improvement in their hair strength after 3 weeks." at bounding box center [458, 259] width 155 height 30
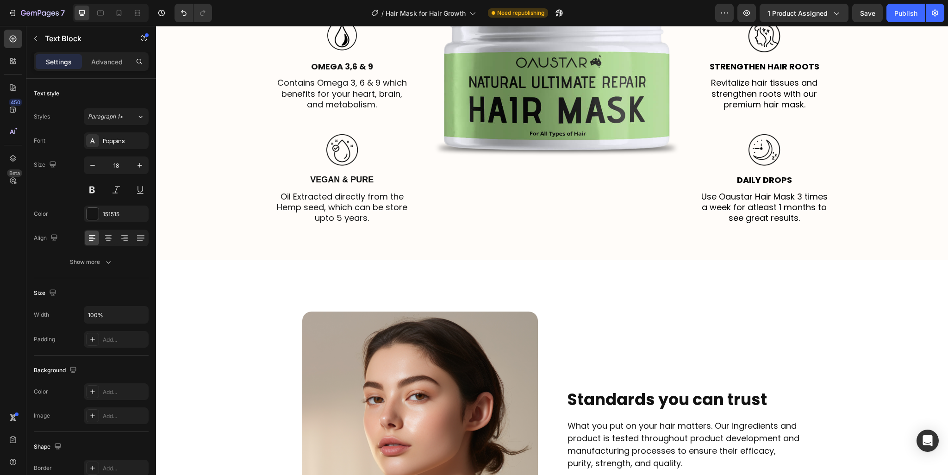
scroll to position [1715, 0]
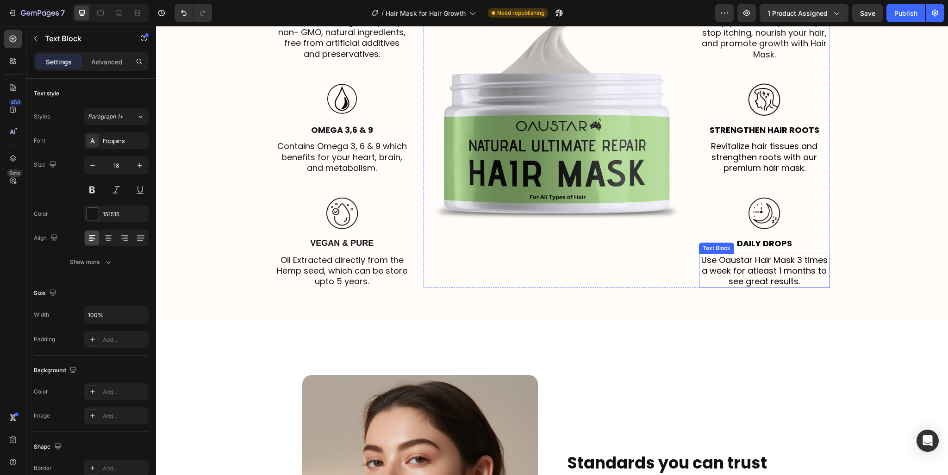
click at [739, 271] on p "Use Oaustar Hair Mask 3 times a week for atleast 1 months to see great results." at bounding box center [764, 271] width 129 height 32
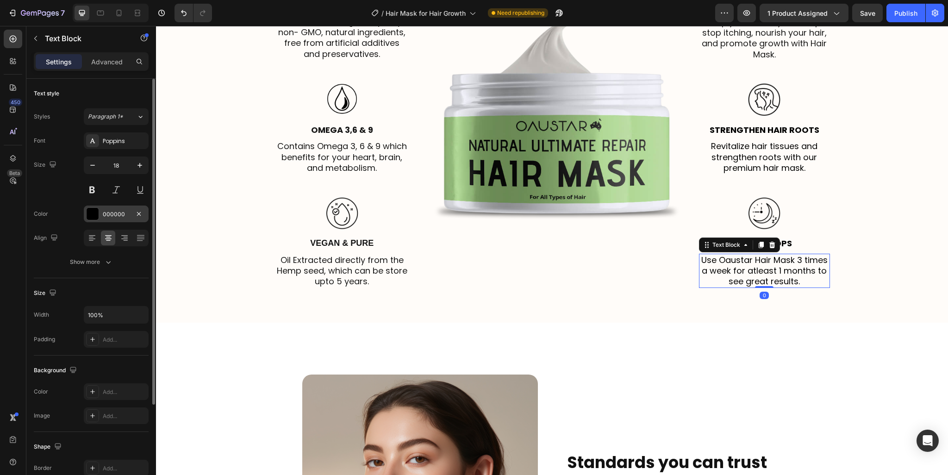
click at [100, 210] on div "000000" at bounding box center [116, 213] width 65 height 17
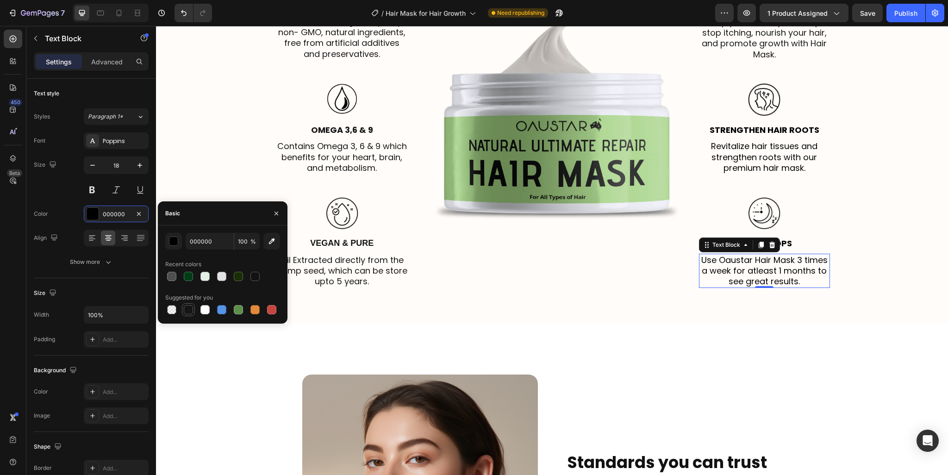
click at [185, 308] on div at bounding box center [188, 309] width 9 height 9
type input "151515"
click at [731, 158] on p "Revitalize hair tissues and strengthen roots with our premium hair mask." at bounding box center [764, 157] width 129 height 32
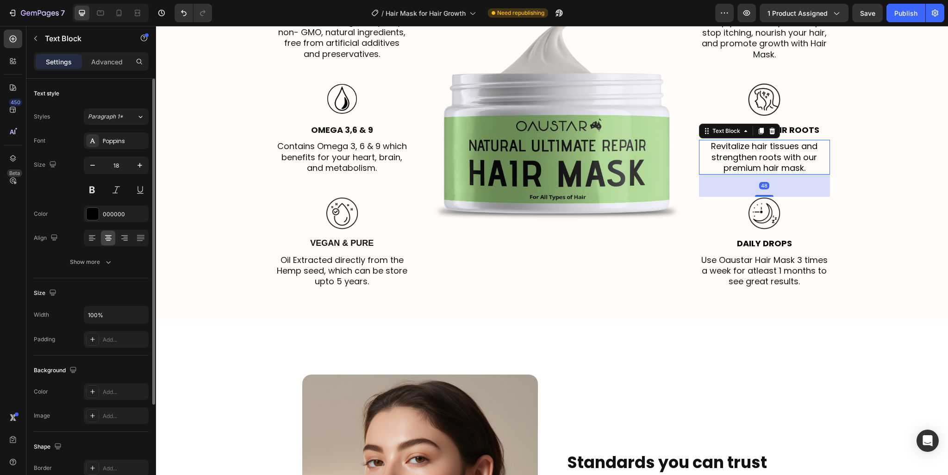
click at [81, 215] on div "Color 000000" at bounding box center [91, 213] width 115 height 17
click at [92, 215] on div at bounding box center [93, 214] width 12 height 12
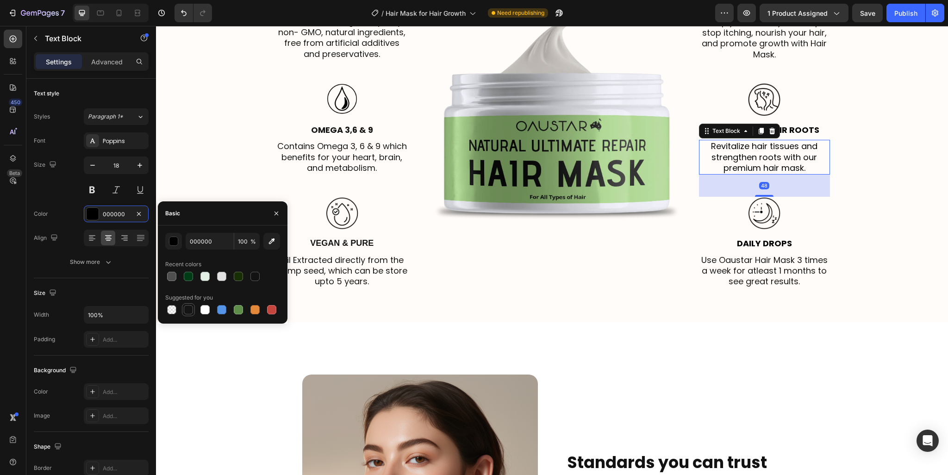
click at [186, 311] on div at bounding box center [188, 309] width 9 height 9
type input "151515"
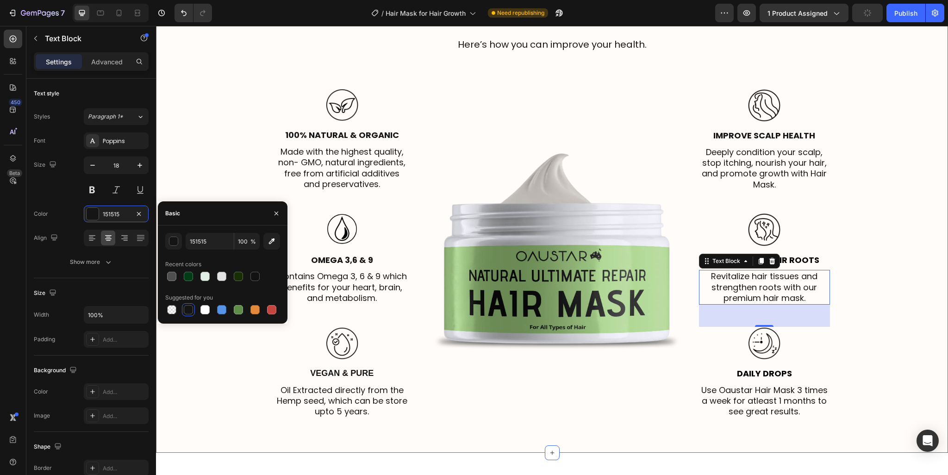
scroll to position [1577, 0]
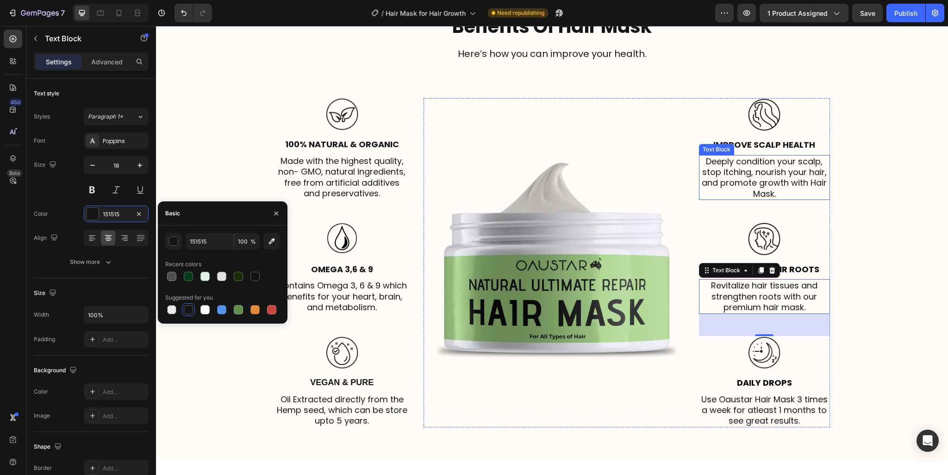
click at [764, 185] on p "Deeply condition your scalp, stop itching, nourish your hair, and promote growt…" at bounding box center [764, 177] width 129 height 43
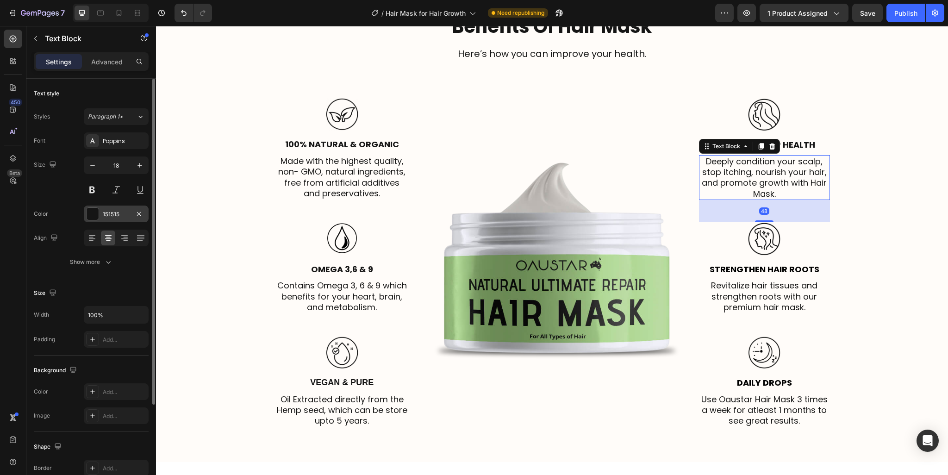
click at [107, 218] on div "151515" at bounding box center [116, 213] width 65 height 17
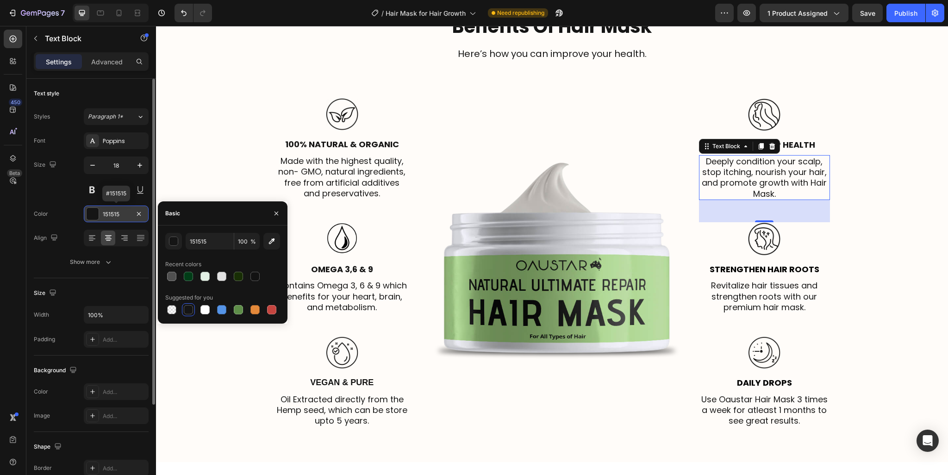
click at [107, 218] on div "151515" at bounding box center [116, 213] width 65 height 17
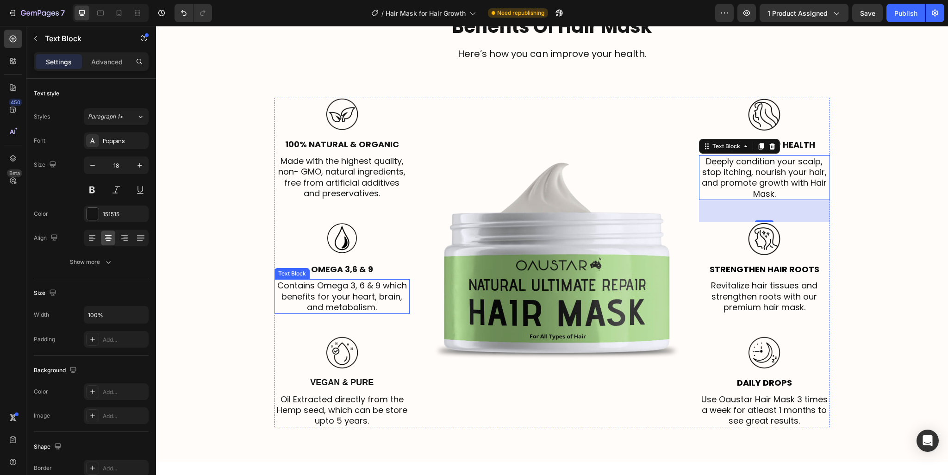
click at [350, 292] on p "Contains Omega 3, 6 & 9 which benefits for your heart, brain, and metabolism." at bounding box center [342, 296] width 134 height 32
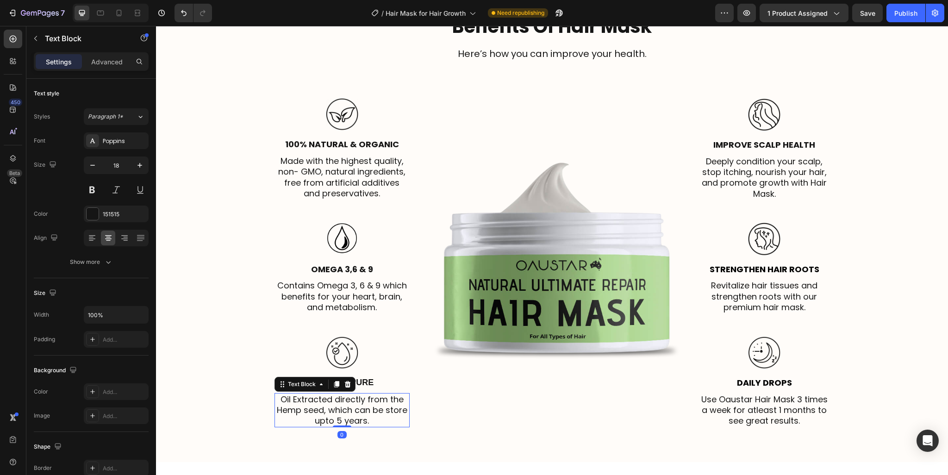
click at [352, 413] on p "Oil Extracted directly from the Hemp seed, which can be store upto 5 years." at bounding box center [342, 410] width 134 height 32
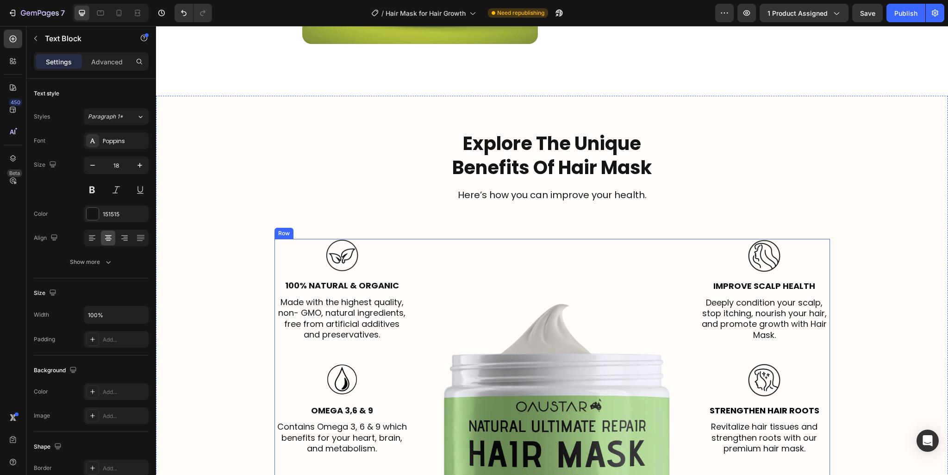
scroll to position [1391, 0]
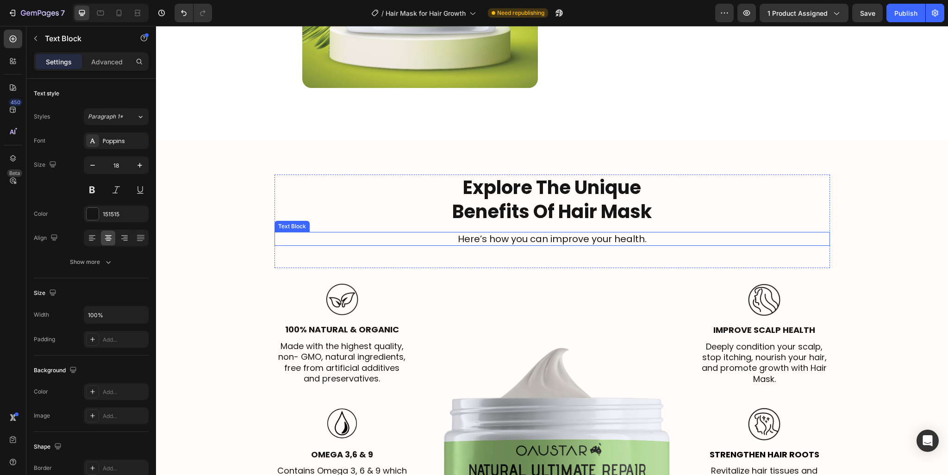
click at [516, 233] on p "Here’s how you can improve your health." at bounding box center [551, 239] width 553 height 12
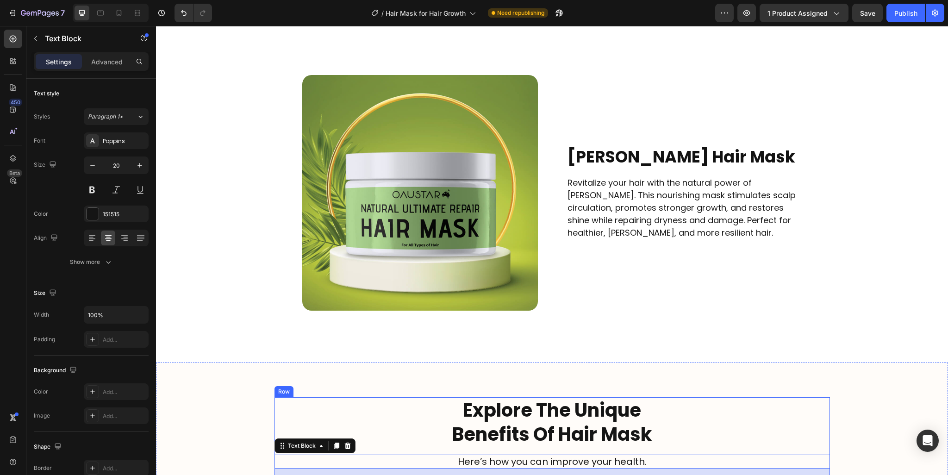
scroll to position [1160, 0]
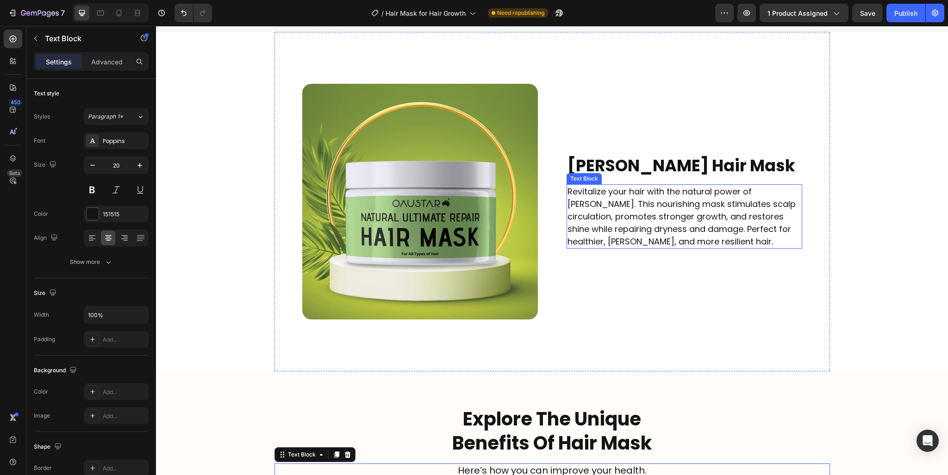
click at [757, 202] on p "Revitalize your hair with the natural power of rosemary. This nourishing mask s…" at bounding box center [684, 216] width 234 height 62
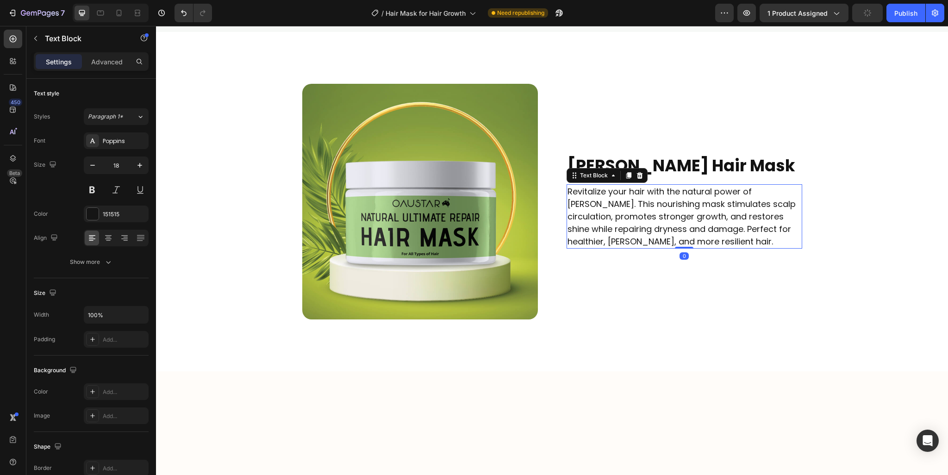
scroll to position [882, 0]
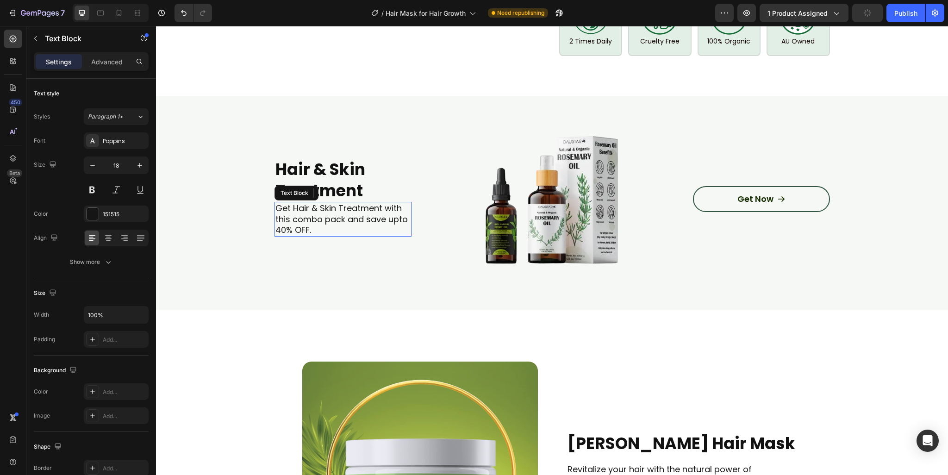
click at [365, 215] on p "Get Hair & Skin Treatment with this combo pack and save upto 40% OFF." at bounding box center [342, 219] width 135 height 32
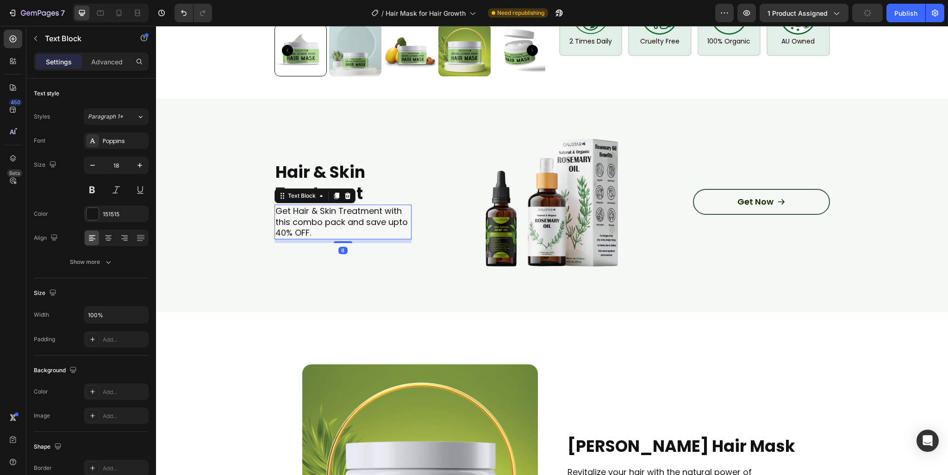
scroll to position [651, 0]
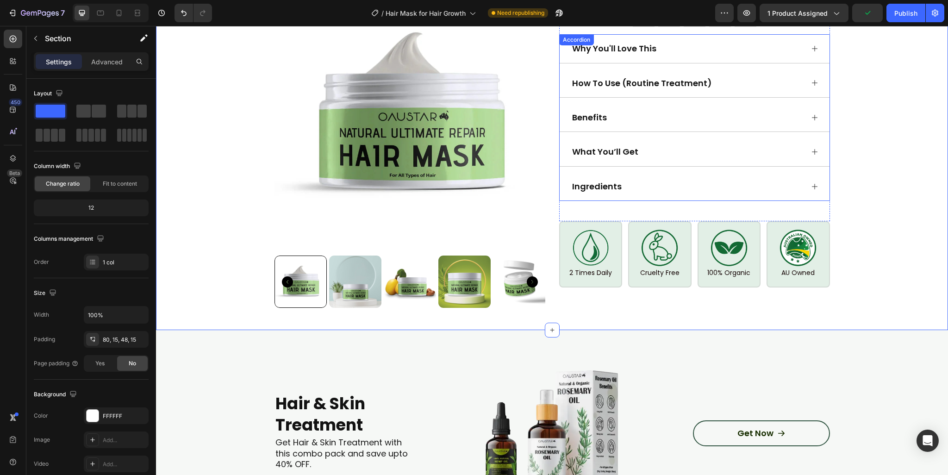
click at [811, 183] on icon at bounding box center [814, 186] width 7 height 7
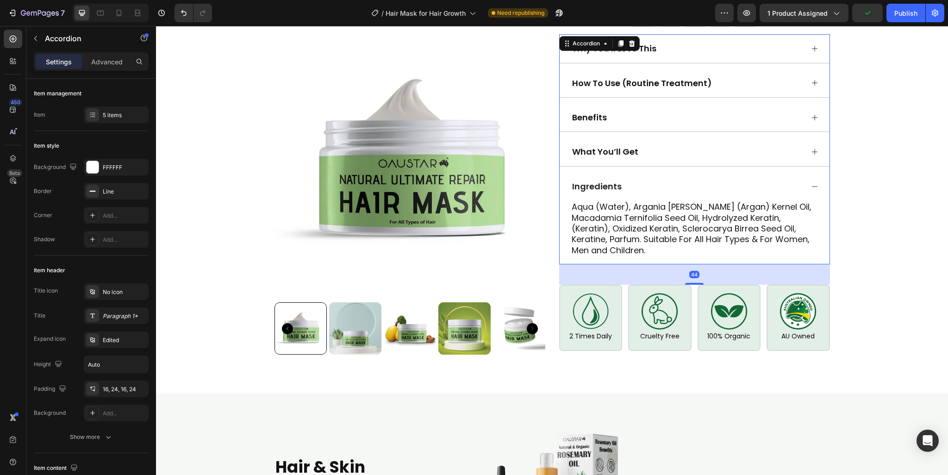
click at [811, 183] on icon at bounding box center [814, 186] width 7 height 7
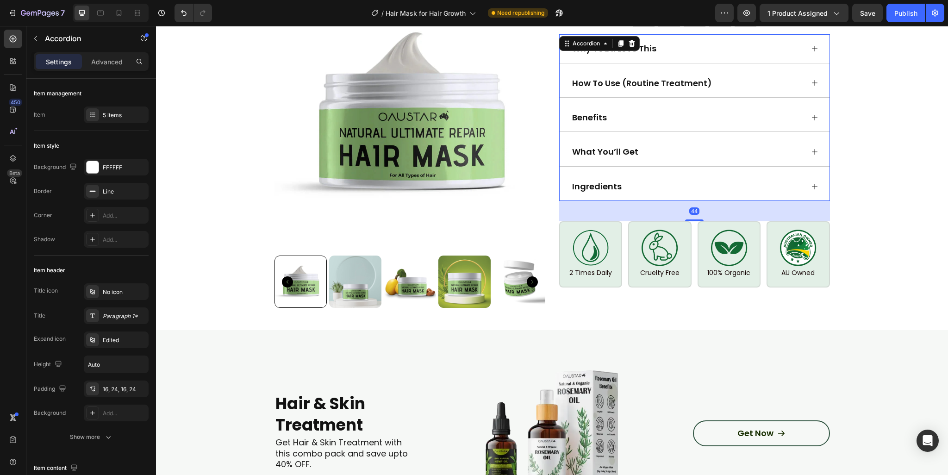
click at [811, 152] on icon at bounding box center [814, 151] width 7 height 7
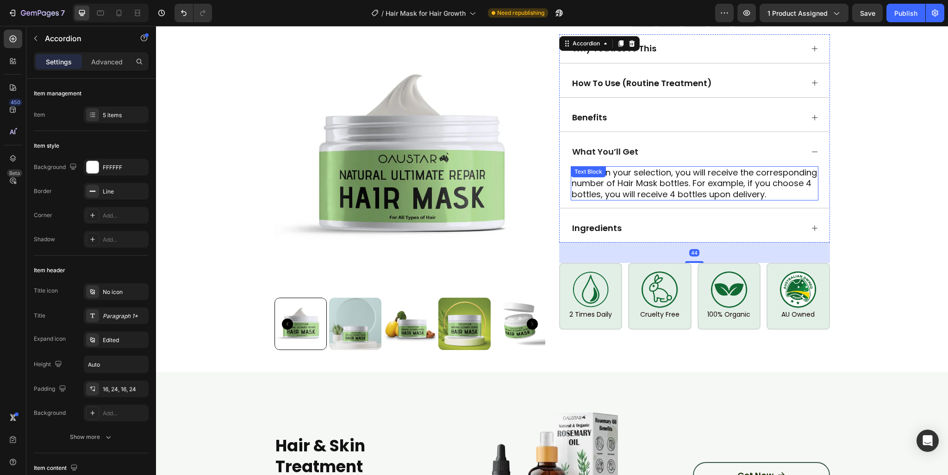
click at [770, 184] on p "Based on your selection, you will receive the corresponding number of Hair Mask…" at bounding box center [694, 183] width 246 height 32
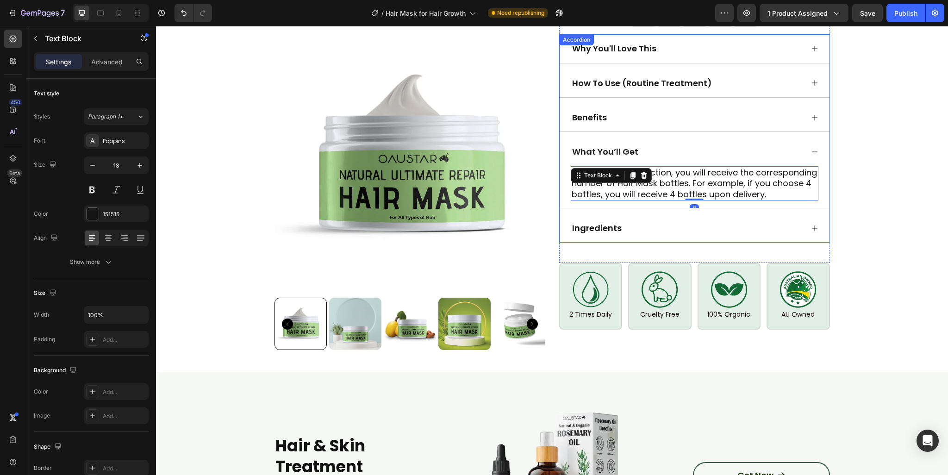
click at [811, 149] on icon at bounding box center [814, 151] width 7 height 7
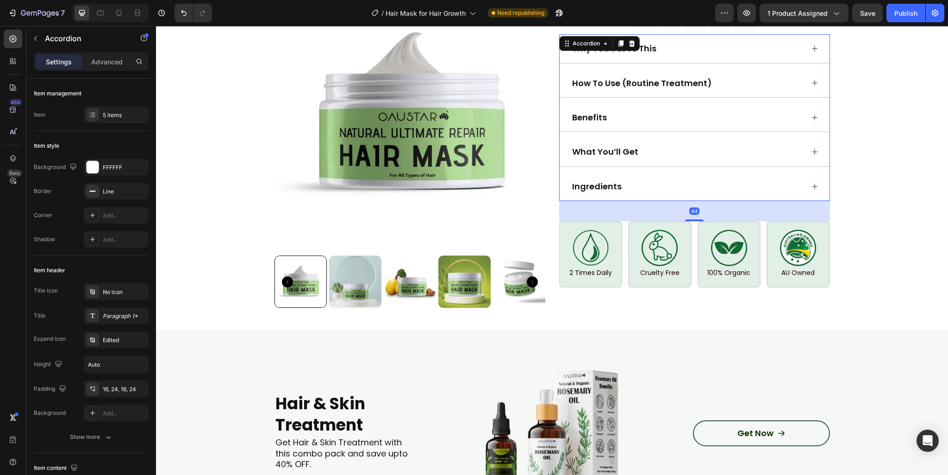
click at [811, 114] on icon at bounding box center [814, 117] width 7 height 7
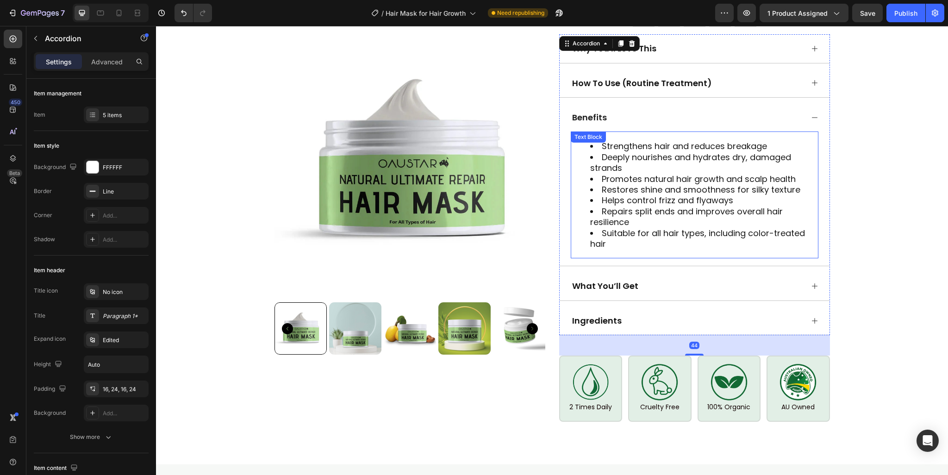
click at [775, 149] on li "Strengthens hair and reduces breakage" at bounding box center [703, 146] width 227 height 11
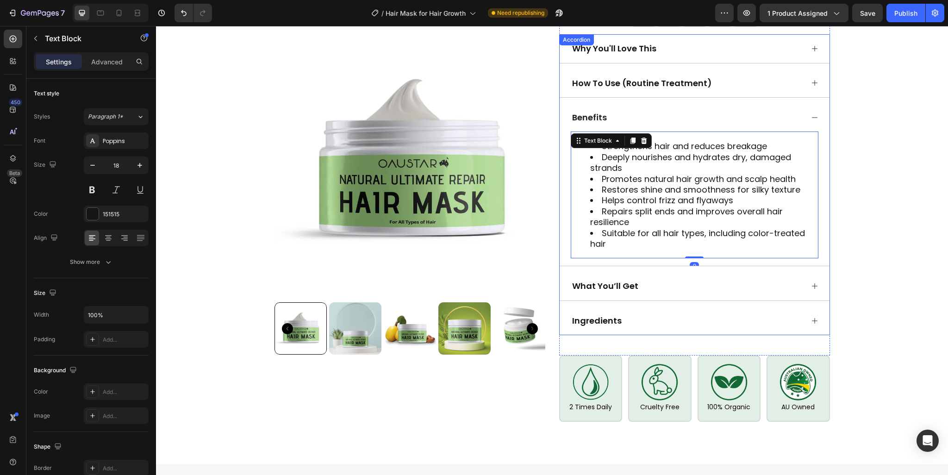
click at [811, 110] on div "Benefits" at bounding box center [694, 117] width 270 height 28
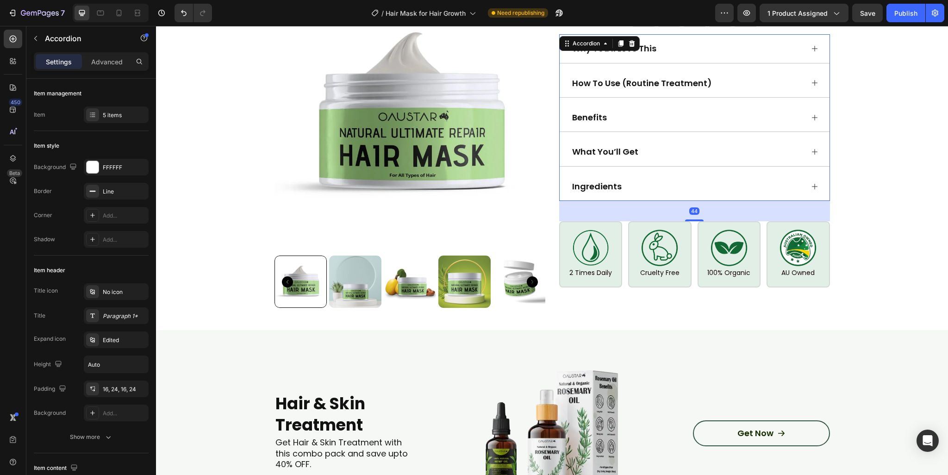
click at [810, 70] on div "How To Use (Routine Treatment)" at bounding box center [694, 83] width 270 height 28
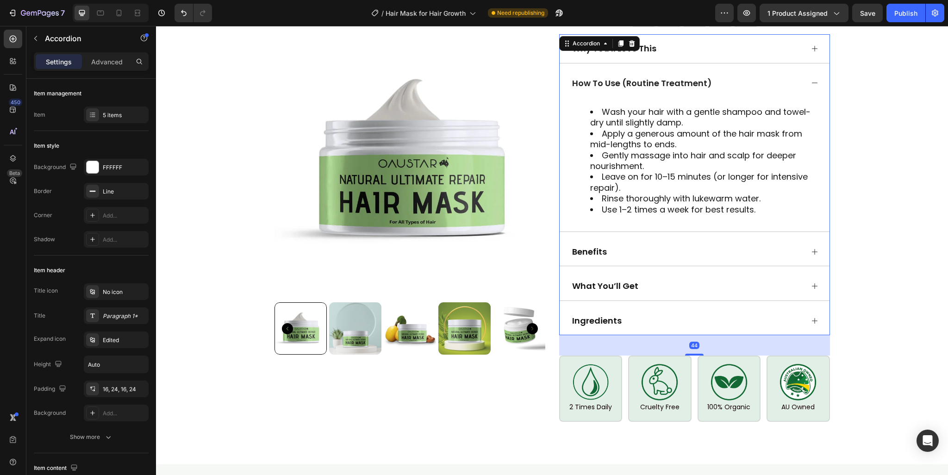
click at [810, 70] on div "How To Use (Routine Treatment)" at bounding box center [694, 83] width 270 height 28
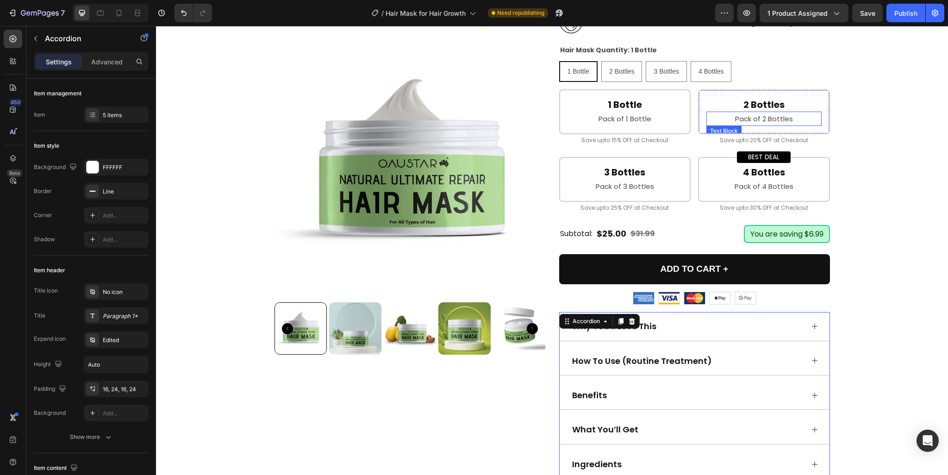
scroll to position [142, 0]
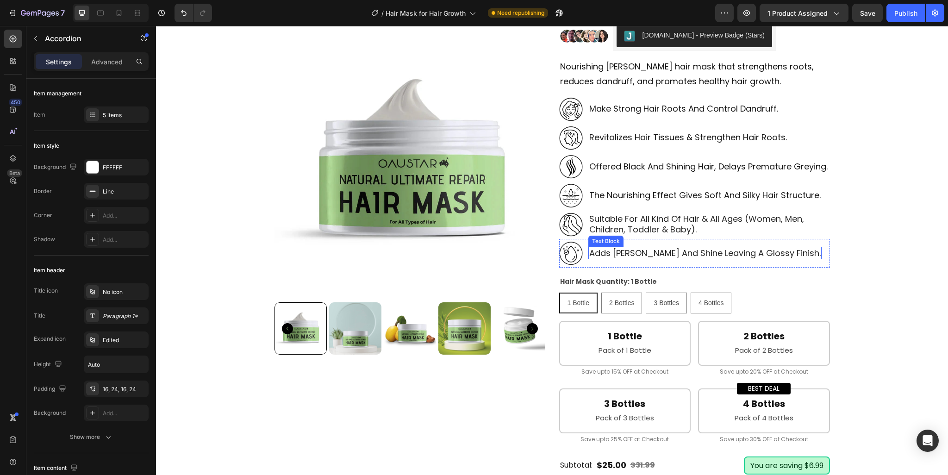
click at [648, 257] on p "adds luster and shine leaving a glossy finish." at bounding box center [704, 253] width 231 height 11
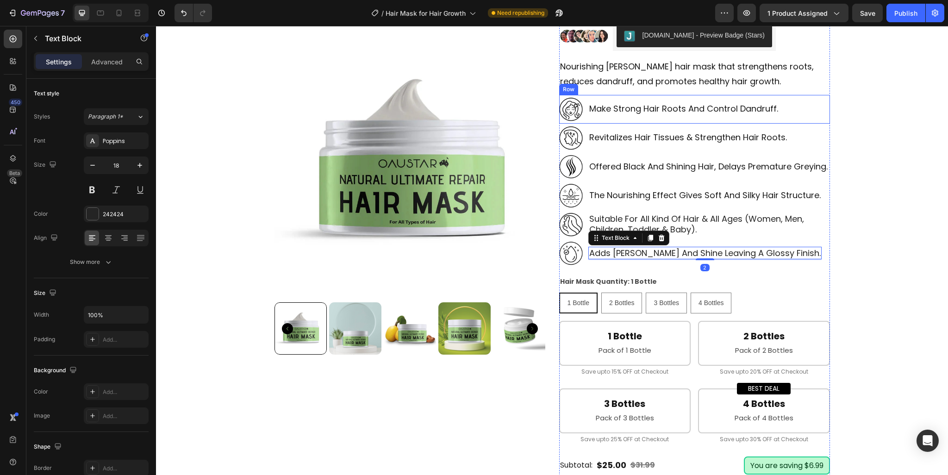
click at [652, 116] on div "make strong hair roots and control dandruff. Text Block" at bounding box center [683, 109] width 191 height 24
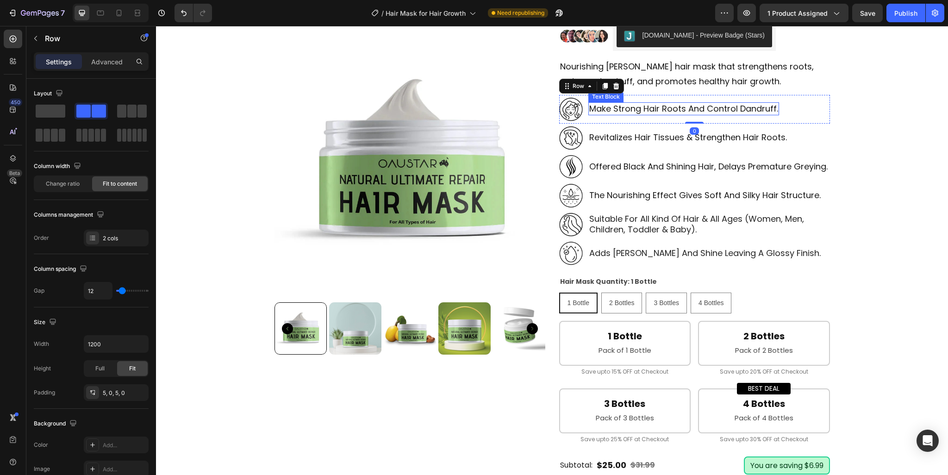
click at [651, 109] on p "make strong hair roots and control dandruff." at bounding box center [683, 108] width 189 height 11
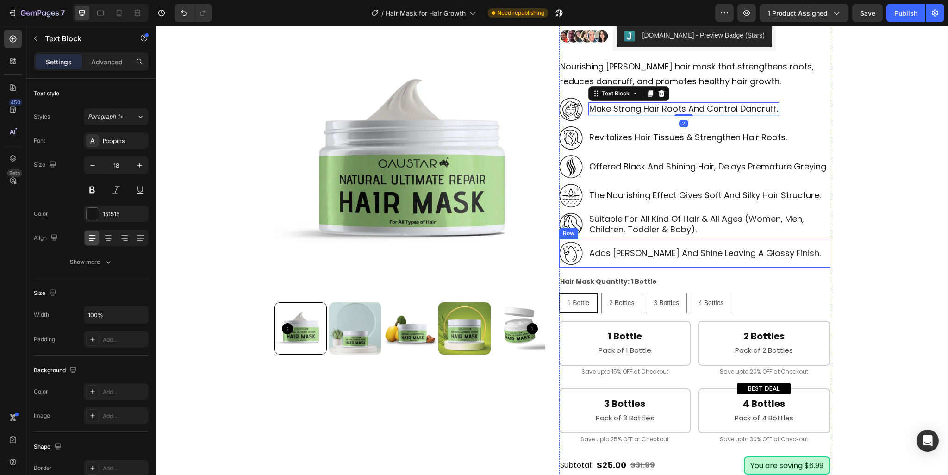
click at [613, 255] on p "adds luster and shine leaving a glossy finish." at bounding box center [704, 253] width 231 height 11
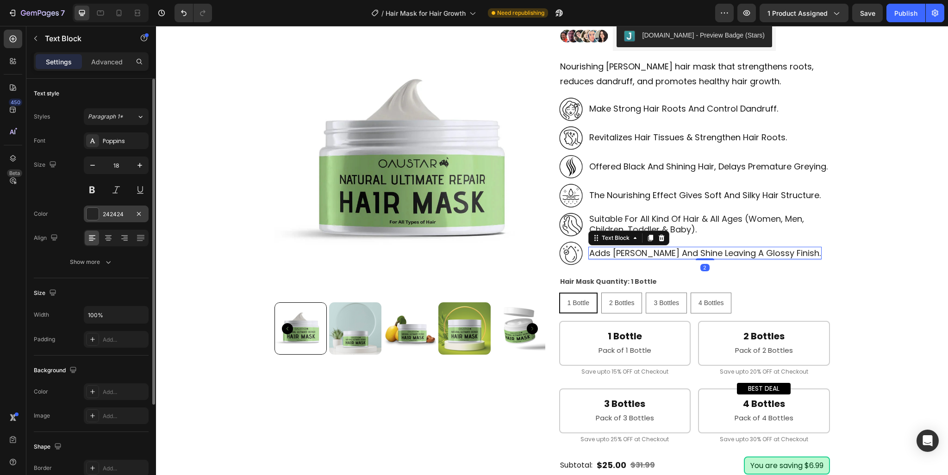
click at [117, 214] on div "242424" at bounding box center [116, 214] width 27 height 8
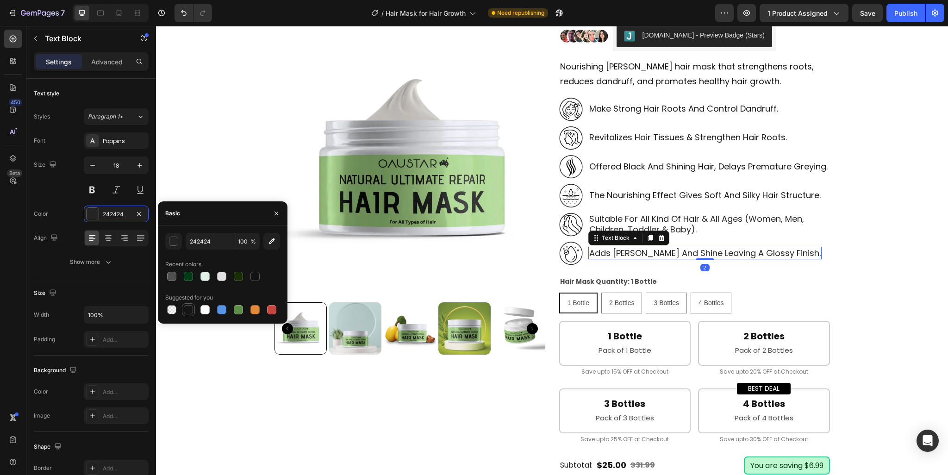
click at [182, 312] on div at bounding box center [188, 309] width 13 height 13
type input "151515"
click at [644, 195] on p "the nourishing effect gives soft and silky hair structure." at bounding box center [704, 195] width 231 height 11
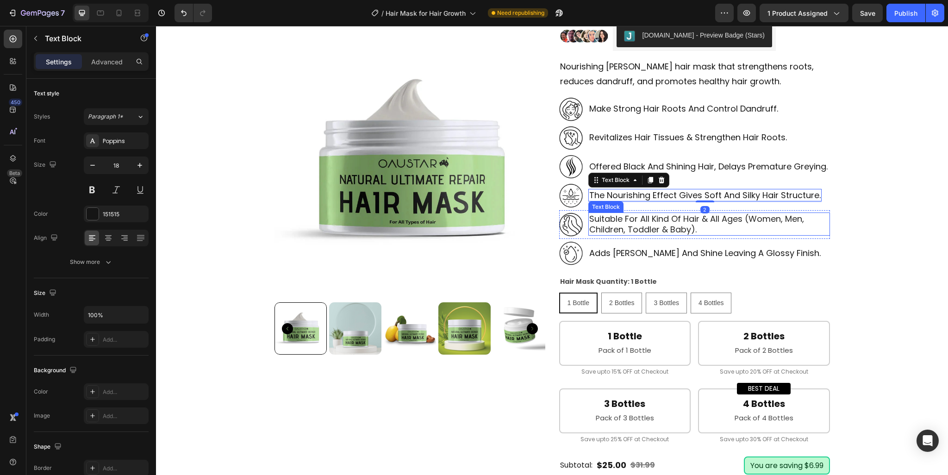
click at [628, 225] on p "suitable for all kind of hair & all ages (women, men, children, toddler & baby)." at bounding box center [709, 224] width 240 height 22
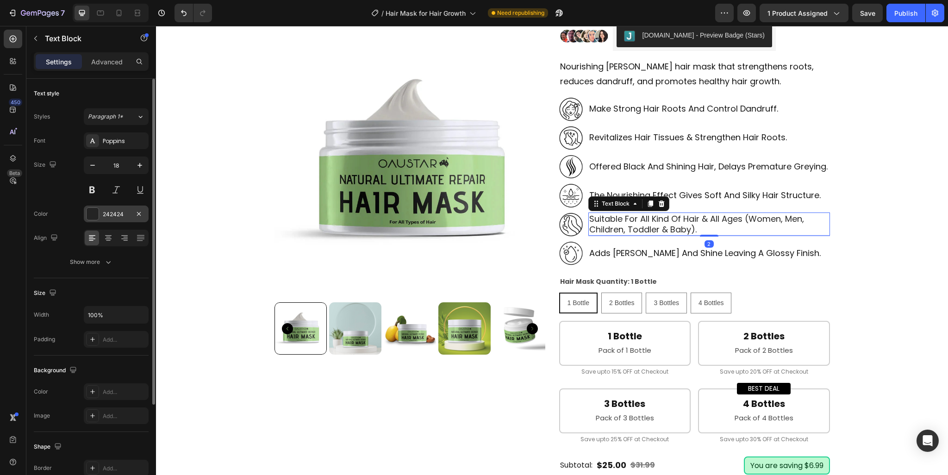
click at [116, 210] on div "242424" at bounding box center [116, 214] width 27 height 8
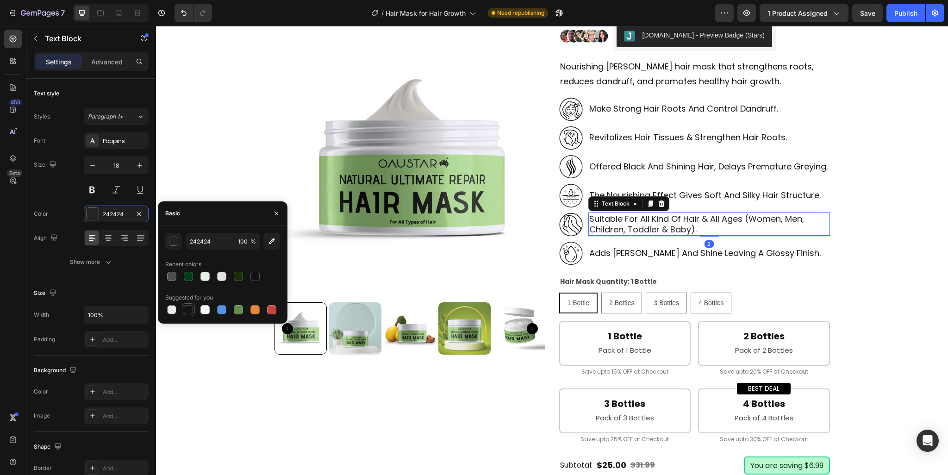
click at [189, 307] on div at bounding box center [188, 309] width 9 height 9
type input "151515"
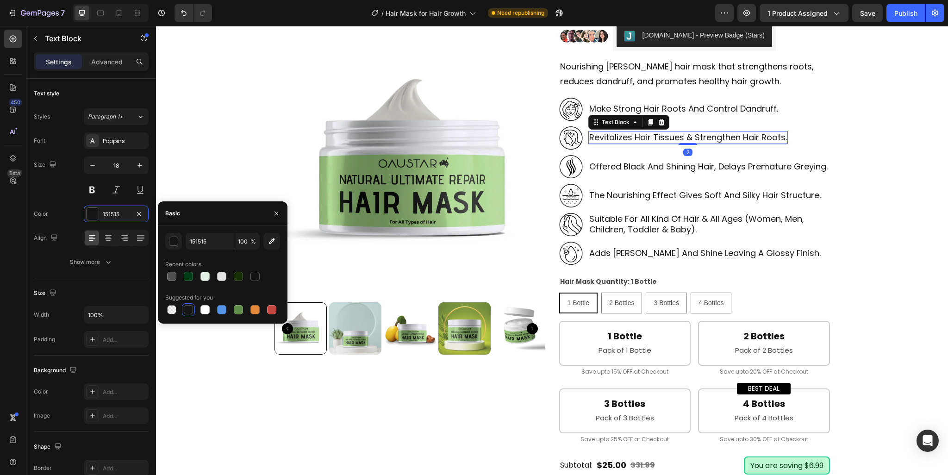
click at [733, 142] on p "revitalizes hair tissues & strengthen hair roots." at bounding box center [688, 137] width 198 height 11
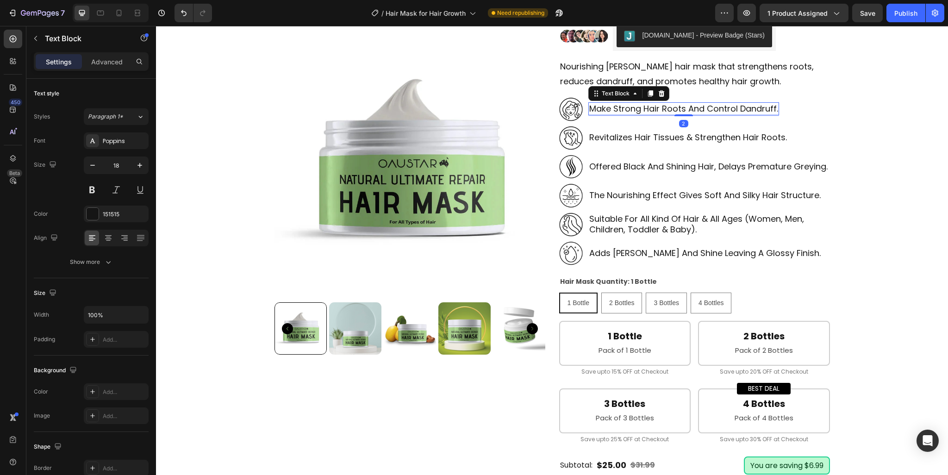
click at [626, 106] on p "make strong hair roots and control dandruff." at bounding box center [683, 108] width 189 height 11
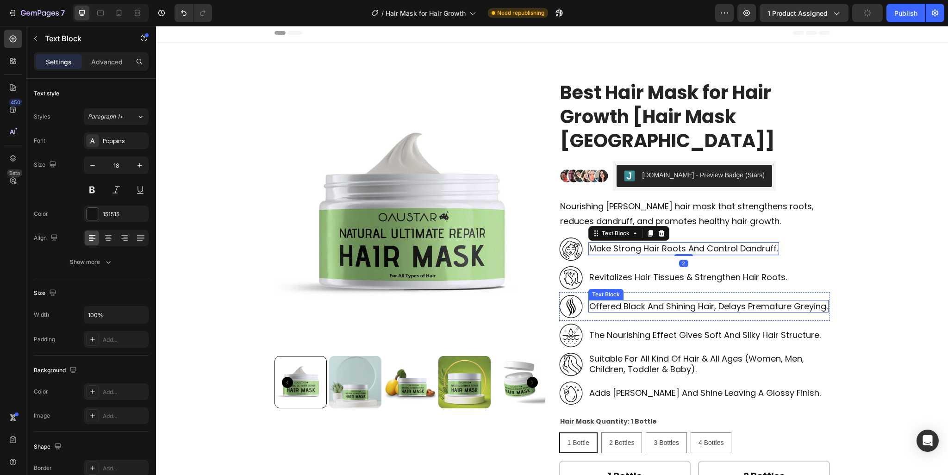
scroll to position [0, 0]
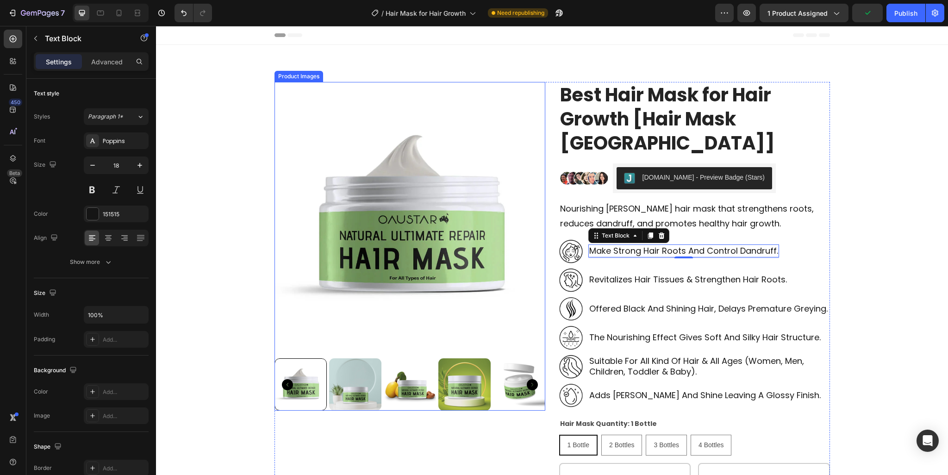
click at [450, 278] on img at bounding box center [409, 217] width 271 height 271
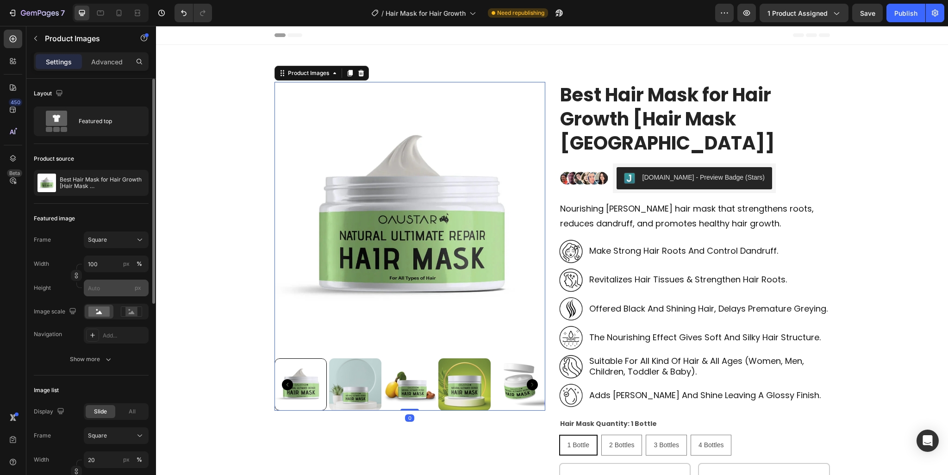
scroll to position [93, 0]
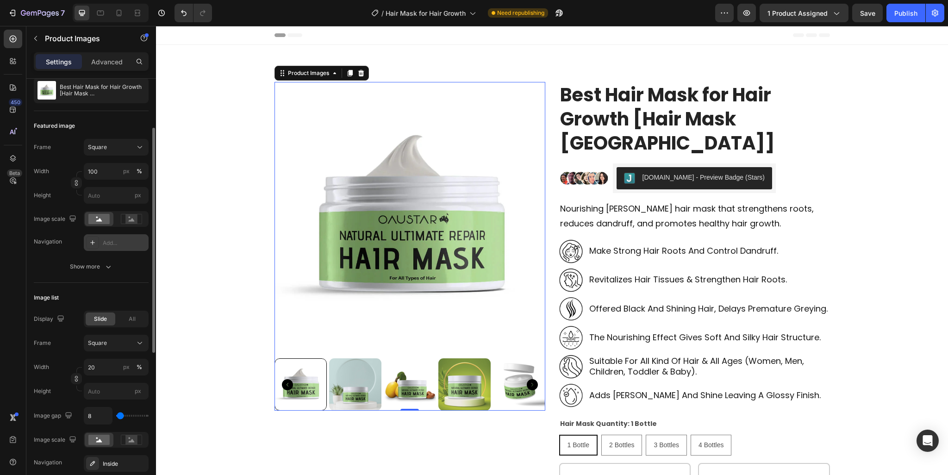
click at [107, 239] on div "Add..." at bounding box center [124, 243] width 43 height 8
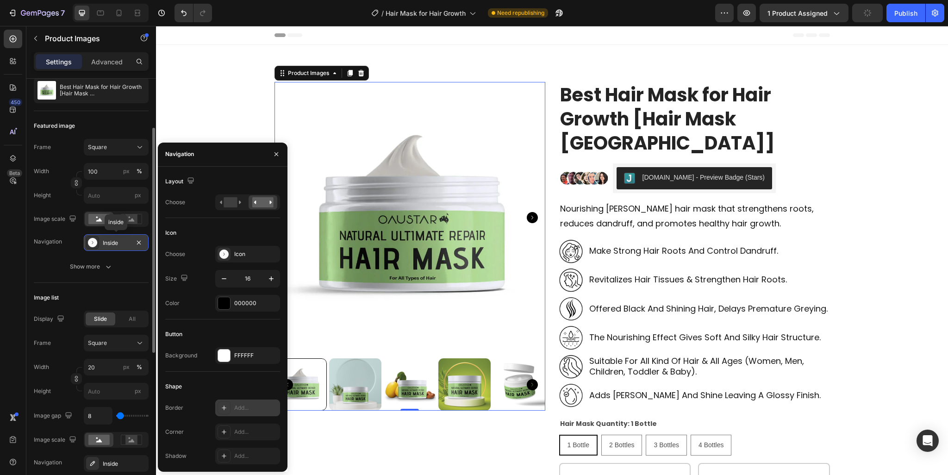
click at [222, 412] on div at bounding box center [223, 407] width 13 height 13
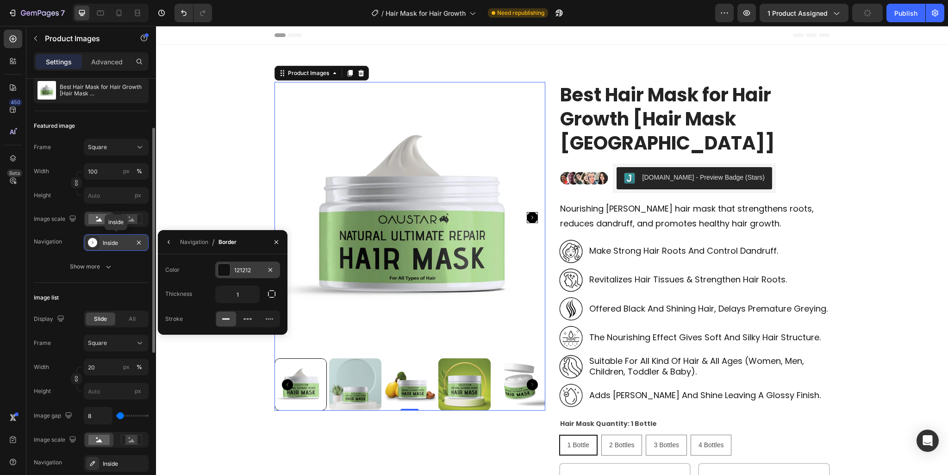
click at [226, 271] on div at bounding box center [224, 270] width 12 height 12
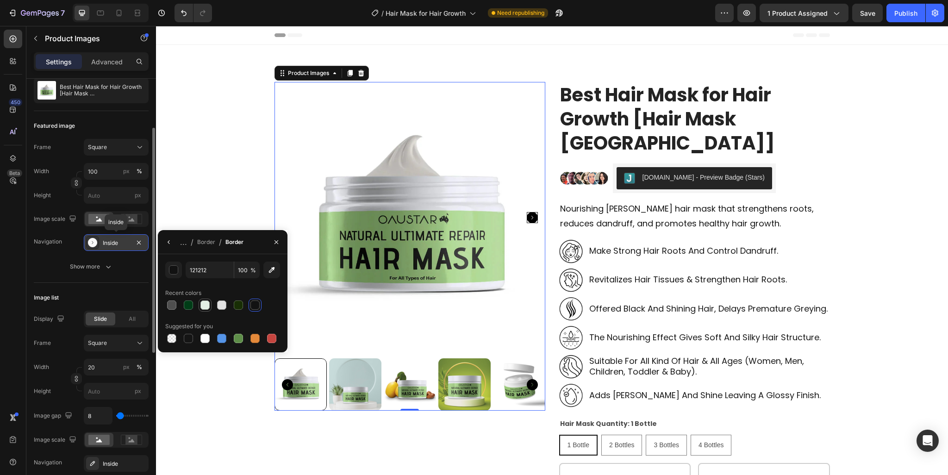
click at [210, 306] on div at bounding box center [204, 304] width 11 height 11
type input "E3F0E5"
click at [171, 240] on icon "button" at bounding box center [168, 241] width 7 height 7
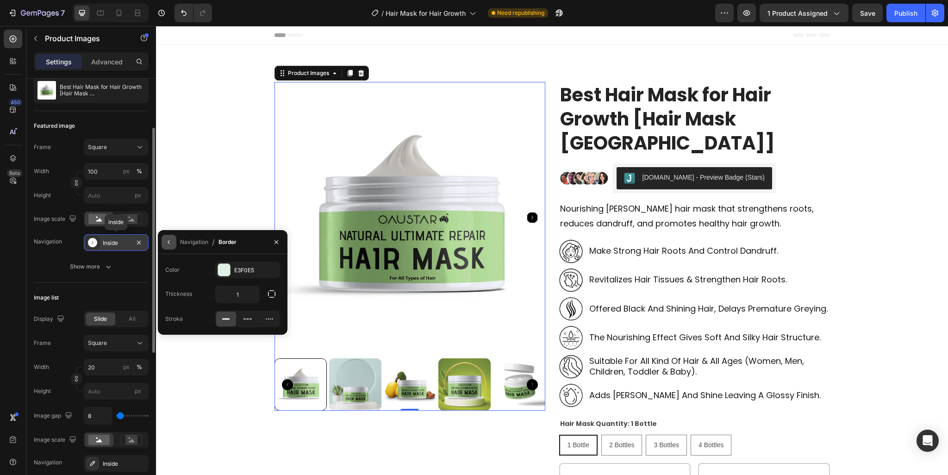
click at [166, 243] on icon "button" at bounding box center [168, 241] width 7 height 7
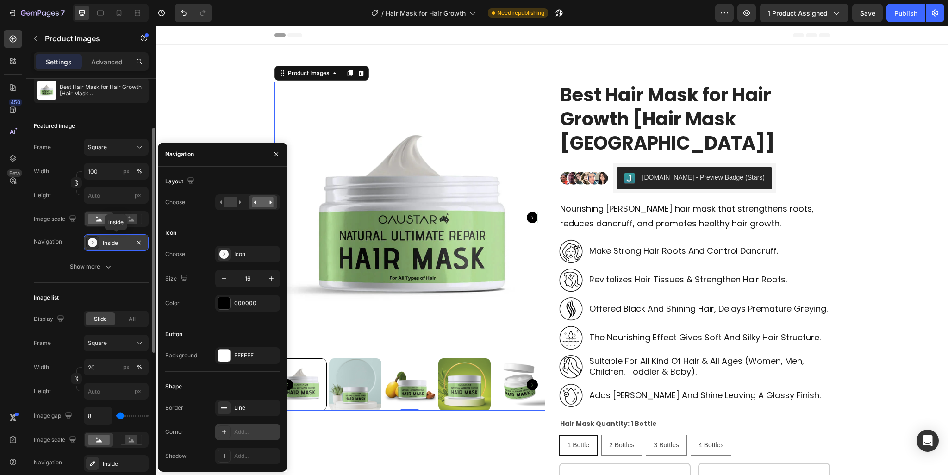
click at [246, 428] on div "Add..." at bounding box center [255, 432] width 43 height 8
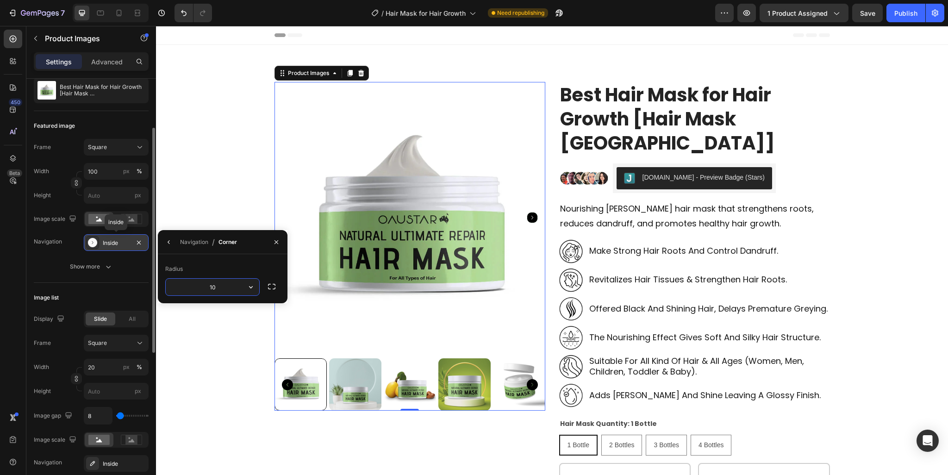
type input "100"
click at [170, 241] on icon "button" at bounding box center [168, 241] width 7 height 7
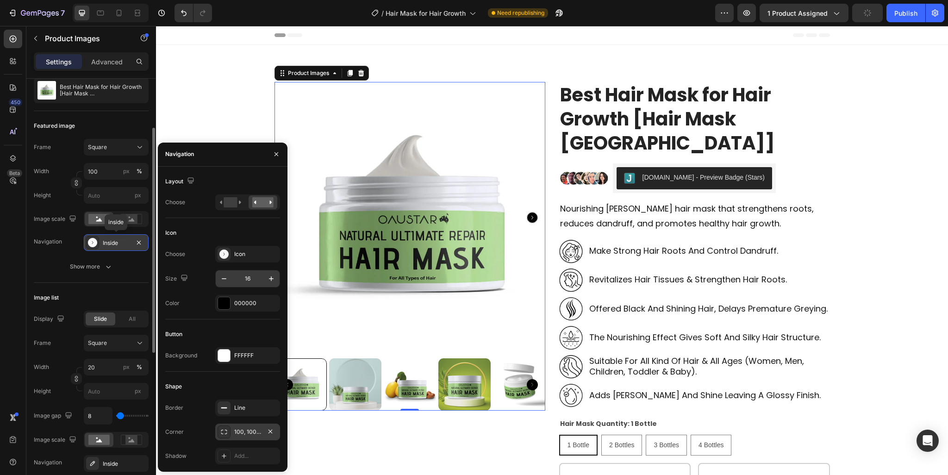
click at [239, 286] on input "16" at bounding box center [247, 278] width 31 height 17
type input "28"
click at [239, 303] on div "000000" at bounding box center [247, 303] width 27 height 8
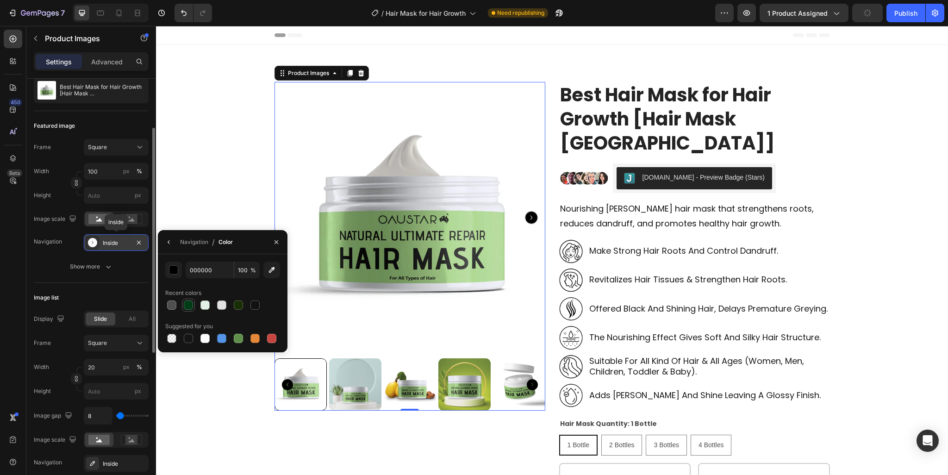
click at [189, 306] on div at bounding box center [188, 304] width 9 height 9
type input "003D17"
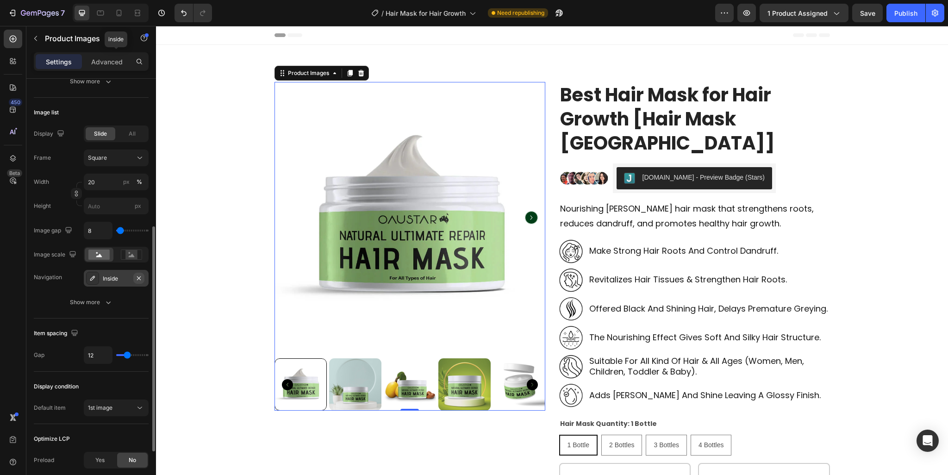
click at [137, 279] on icon "button" at bounding box center [138, 277] width 7 height 7
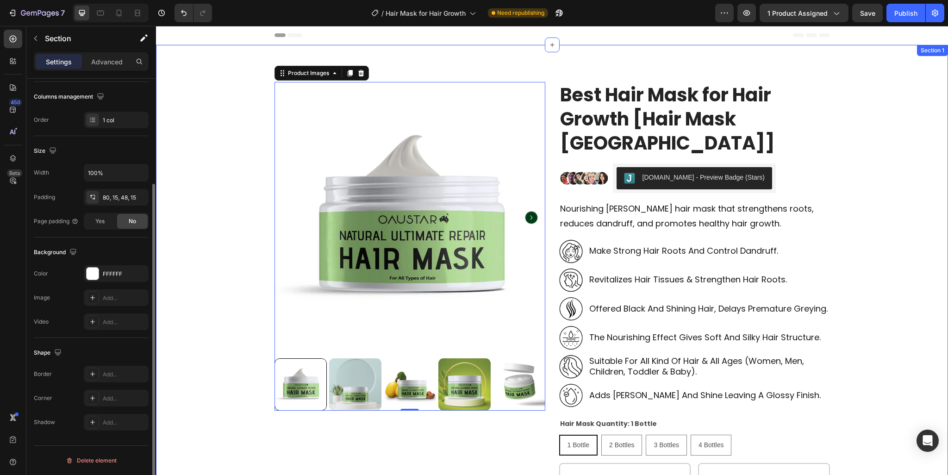
scroll to position [0, 0]
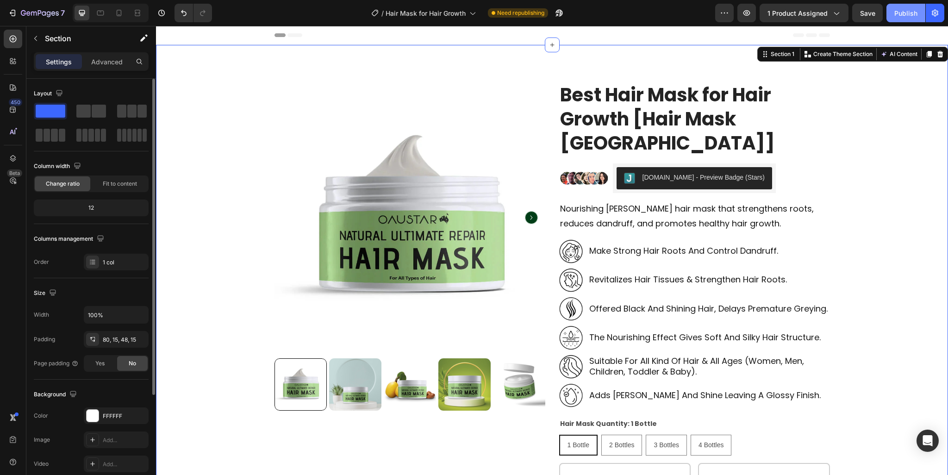
click at [894, 12] on div "Publish" at bounding box center [905, 13] width 23 height 10
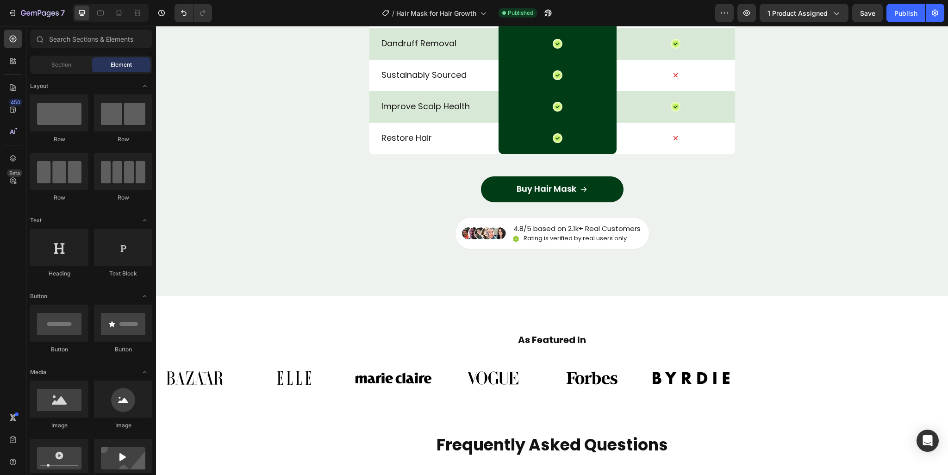
scroll to position [3521, 0]
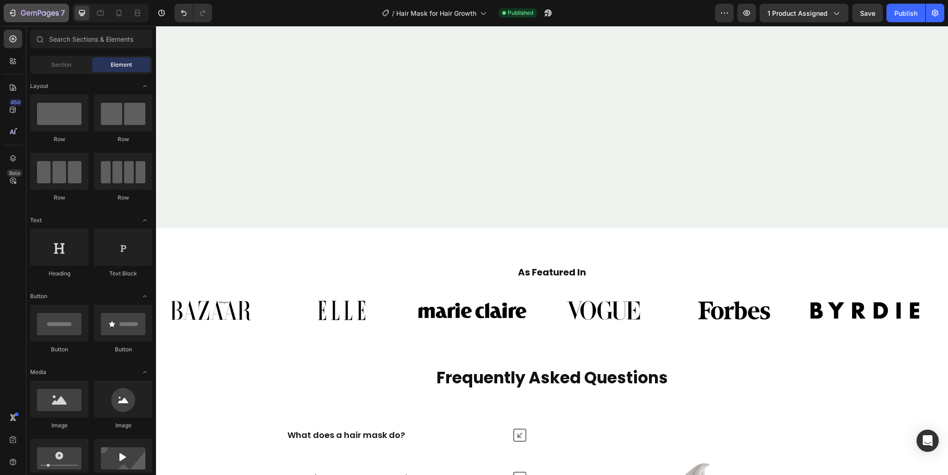
click at [55, 15] on icon "button" at bounding box center [40, 14] width 38 height 8
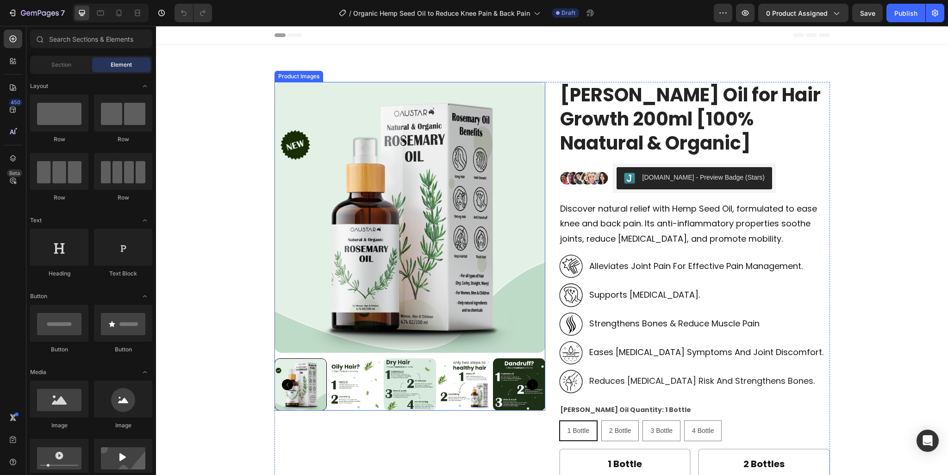
click at [398, 123] on img at bounding box center [409, 217] width 271 height 271
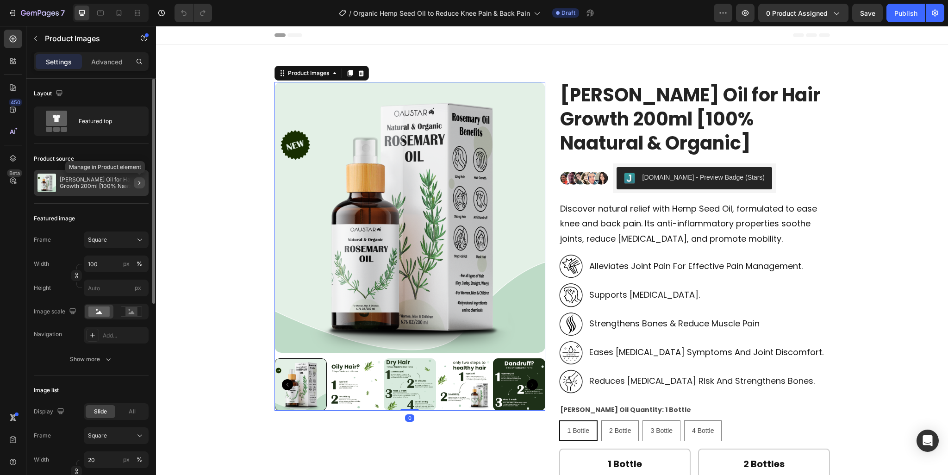
click at [141, 181] on icon "button" at bounding box center [139, 182] width 7 height 7
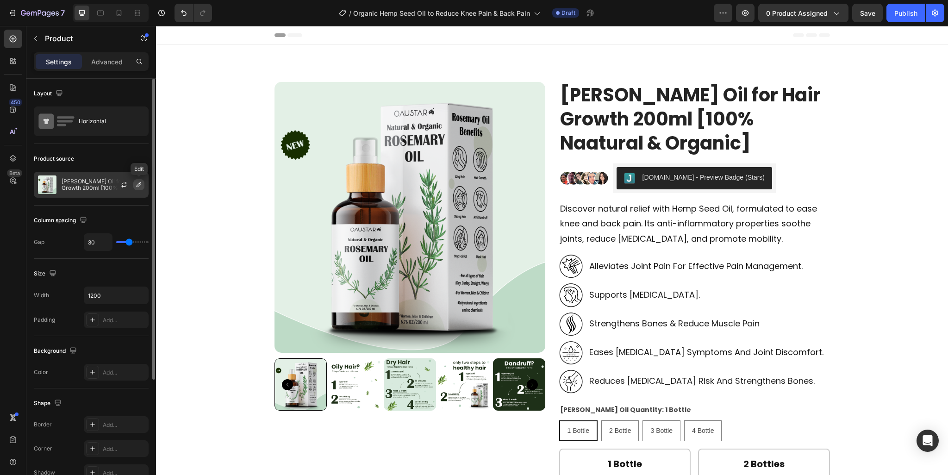
click at [136, 186] on icon "button" at bounding box center [138, 184] width 7 height 7
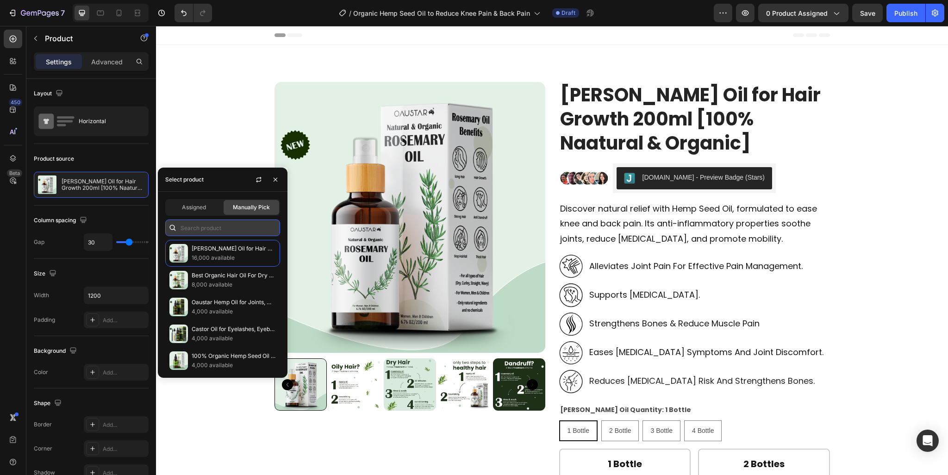
click at [212, 234] on input "text" at bounding box center [222, 227] width 115 height 17
paste input "Hemp Seed Oil For Pain"
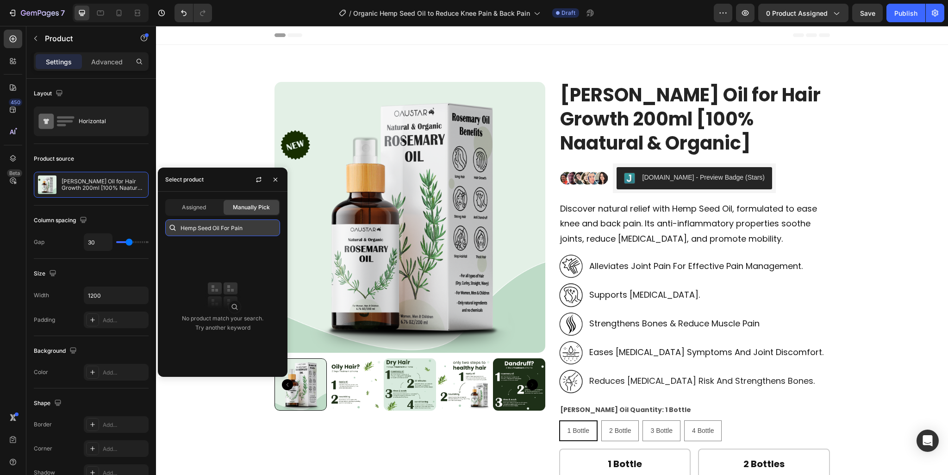
drag, startPoint x: 220, startPoint y: 228, endPoint x: 256, endPoint y: 228, distance: 36.1
click at [256, 228] on input "Hemp Seed Oil For Pain" at bounding box center [222, 227] width 115 height 17
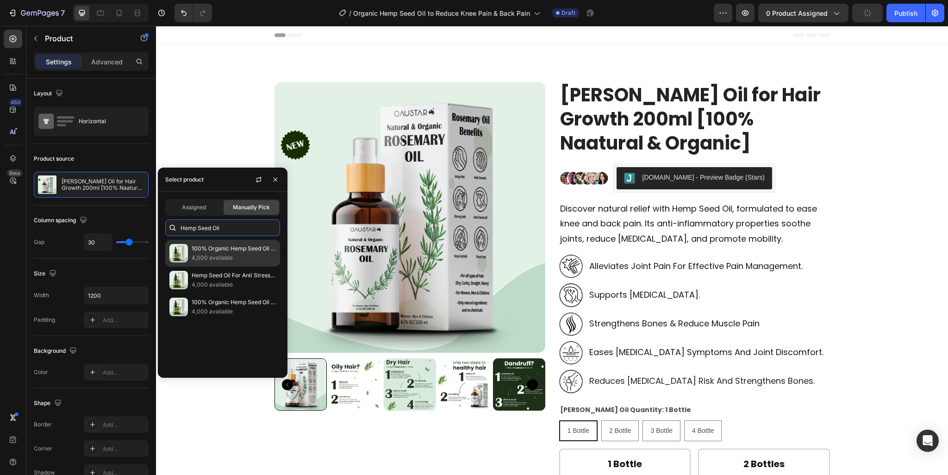
type input "Hemp Seed Oil"
click at [258, 252] on p "100% Organic Hemp Seed Oil for Hair & Skin [[GEOGRAPHIC_DATA]]" at bounding box center [234, 248] width 84 height 9
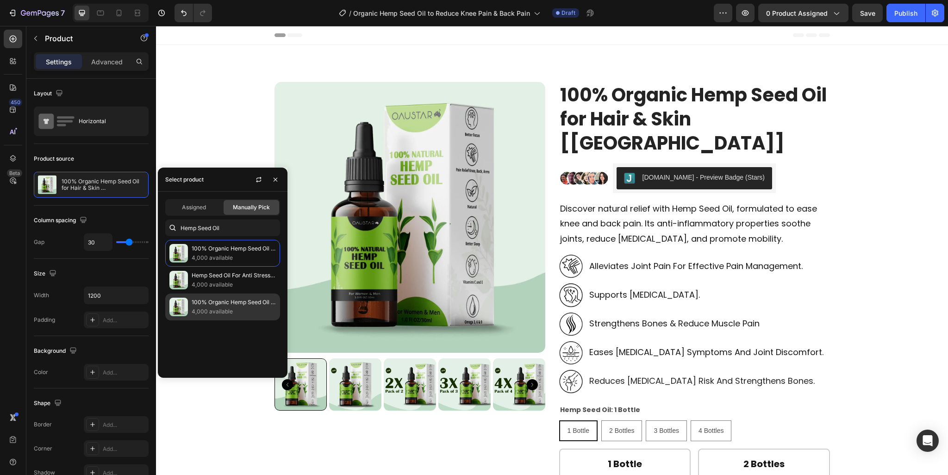
click at [227, 296] on div "100% Organic Hemp Seed Oil to Reduce Knee Pain & Back Pain 4,000 available" at bounding box center [222, 306] width 115 height 27
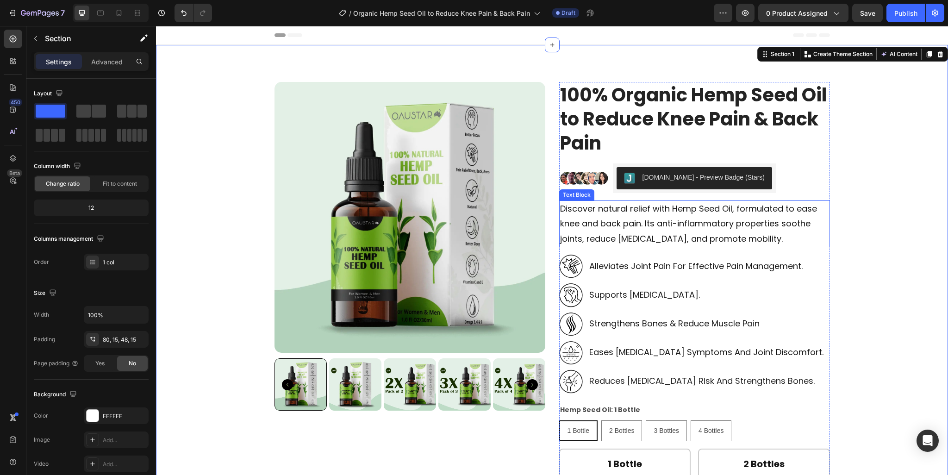
click at [727, 224] on p "Discover natural relief with Hemp Seed Oil, formulated to ease knee and back pa…" at bounding box center [694, 223] width 269 height 45
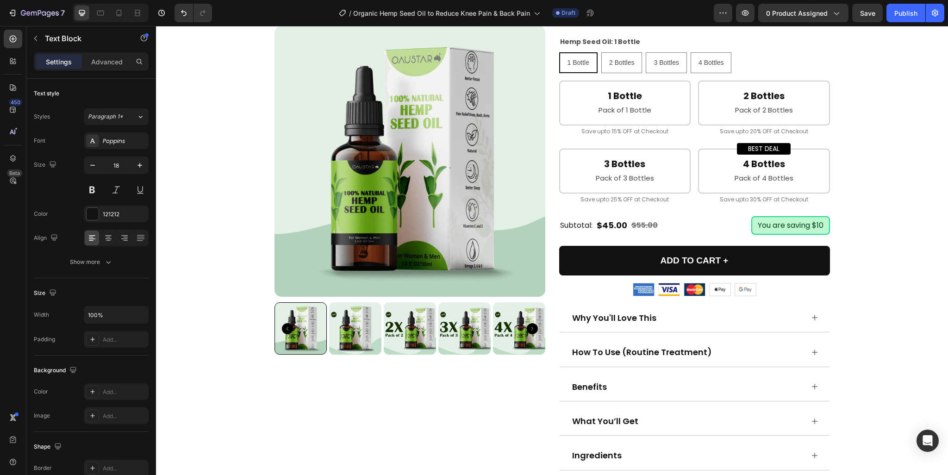
scroll to position [370, 0]
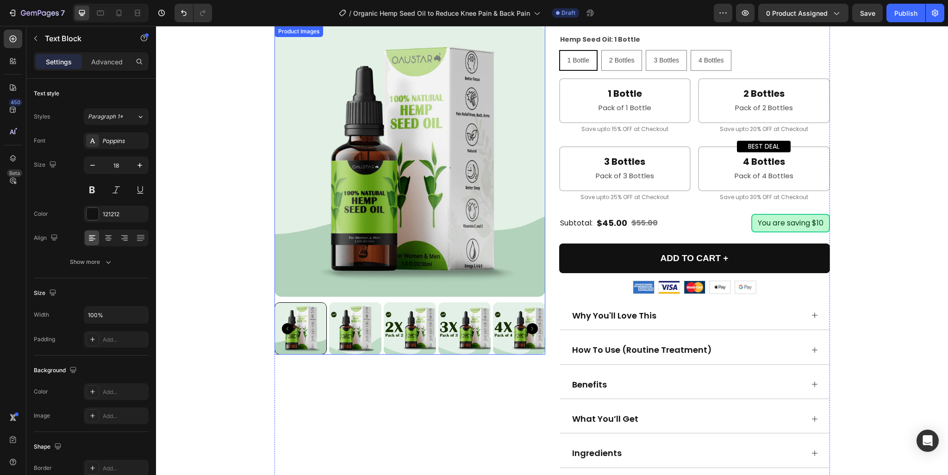
click at [434, 329] on div at bounding box center [409, 328] width 271 height 52
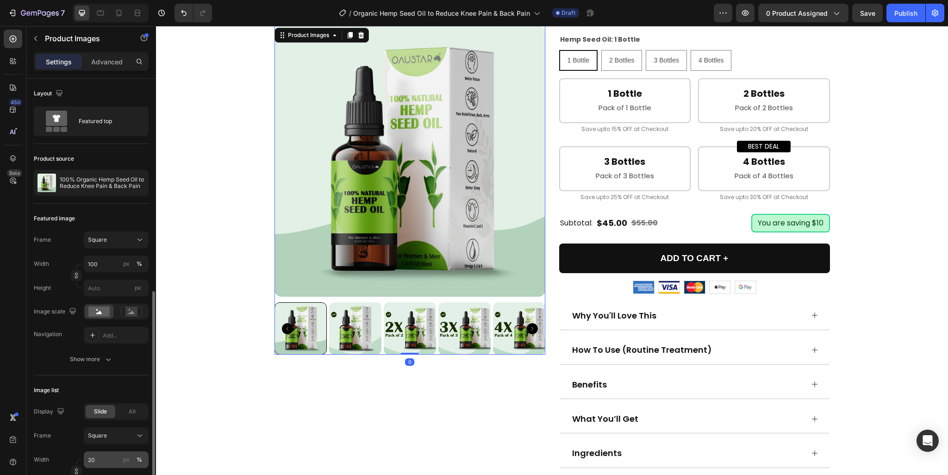
scroll to position [231, 0]
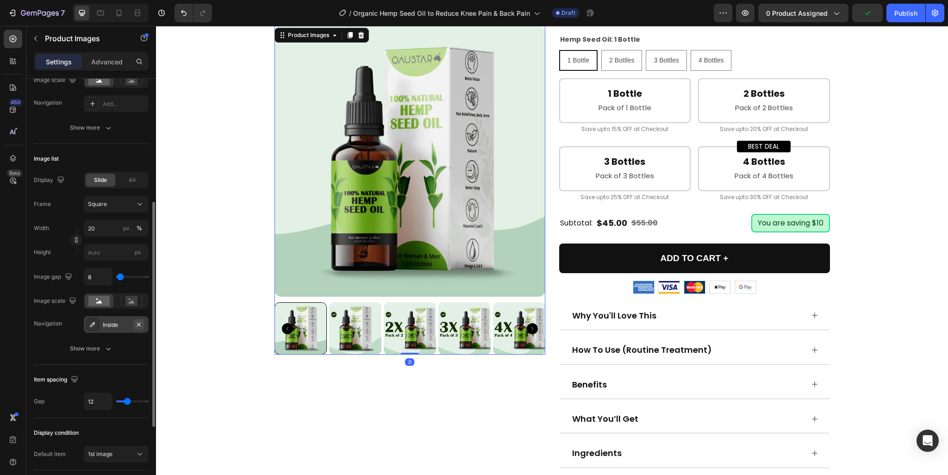
click at [139, 326] on icon "button" at bounding box center [138, 324] width 7 height 7
click at [104, 106] on div "Add..." at bounding box center [124, 104] width 43 height 8
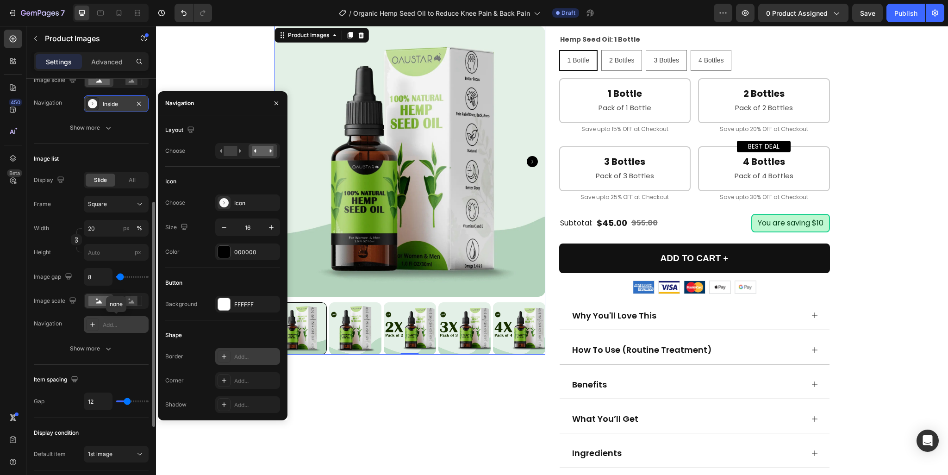
click at [241, 356] on div "Add..." at bounding box center [255, 357] width 43 height 8
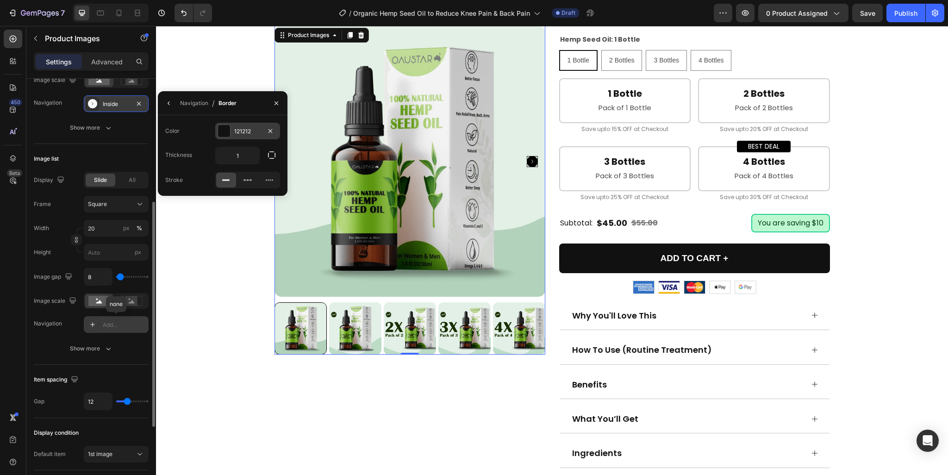
click at [241, 135] on div "121212" at bounding box center [247, 131] width 27 height 8
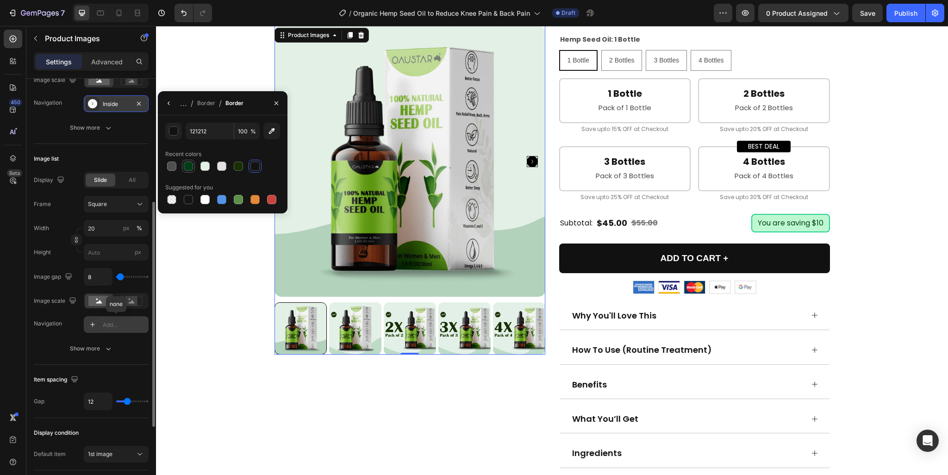
click at [186, 163] on div at bounding box center [188, 166] width 9 height 9
click at [205, 164] on div at bounding box center [204, 166] width 9 height 9
type input "E3F0E5"
click at [164, 102] on button "button" at bounding box center [169, 103] width 15 height 15
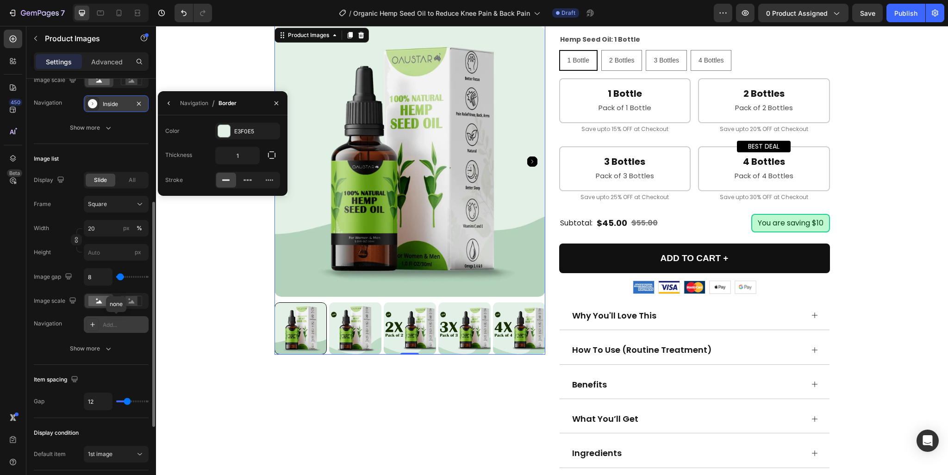
click at [164, 102] on button "button" at bounding box center [169, 103] width 15 height 15
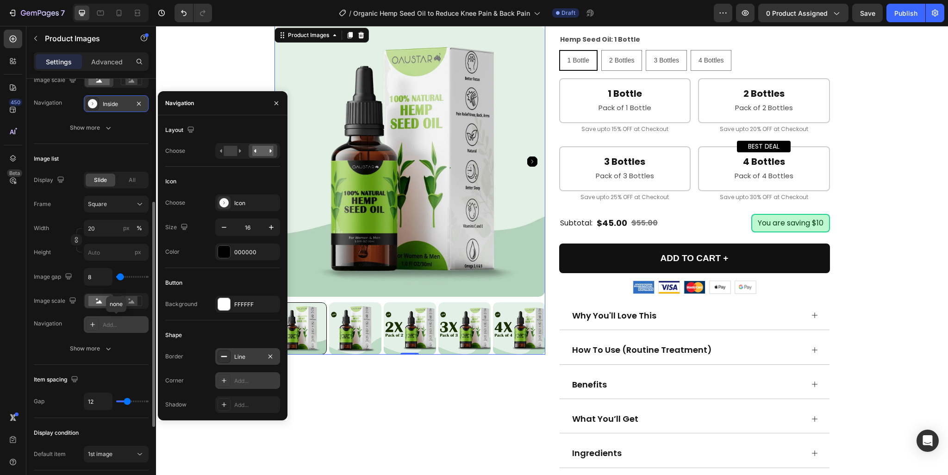
click at [239, 382] on div "Add..." at bounding box center [255, 381] width 43 height 8
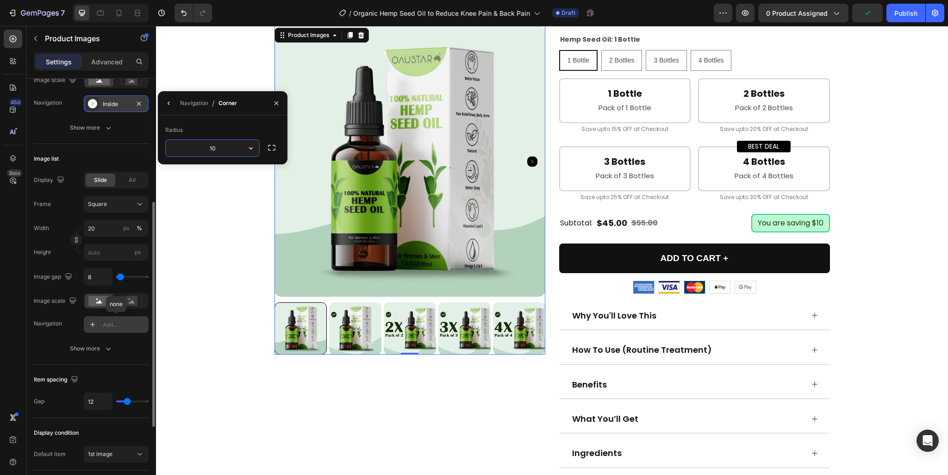
type input "100"
click at [169, 104] on icon "button" at bounding box center [168, 102] width 7 height 7
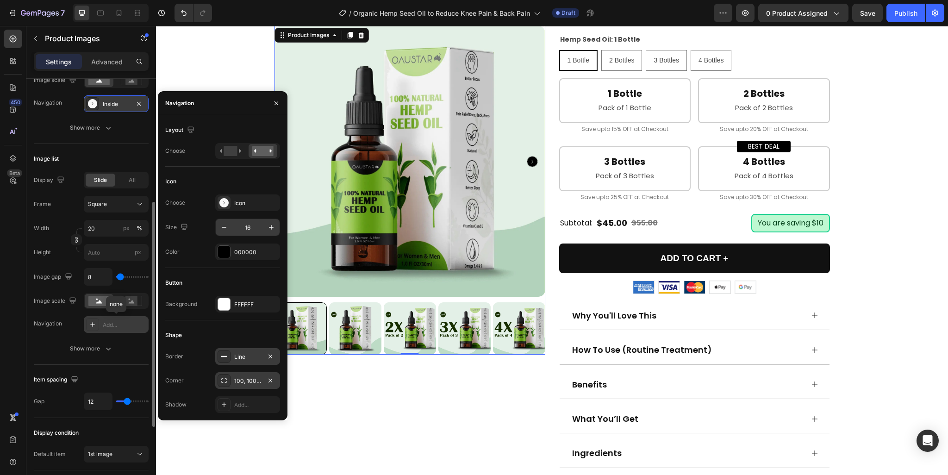
click at [245, 223] on input "16" at bounding box center [247, 227] width 31 height 17
type input "28"
click at [252, 252] on div "000000" at bounding box center [247, 252] width 27 height 8
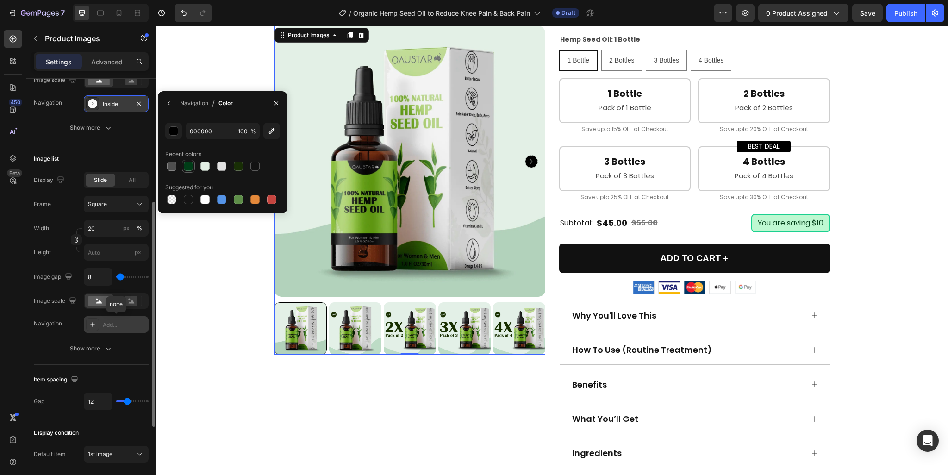
click at [185, 162] on div at bounding box center [188, 166] width 9 height 9
type input "003D17"
click at [242, 366] on div "Product Images 0 100% Organic Hemp Seed Oil to Reduce Knee Pain & Back Pain Pro…" at bounding box center [552, 143] width 778 height 863
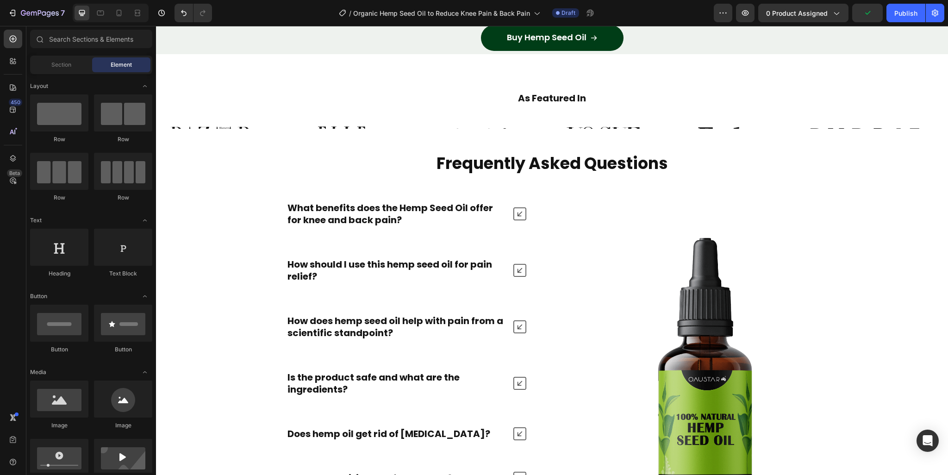
scroll to position [3355, 0]
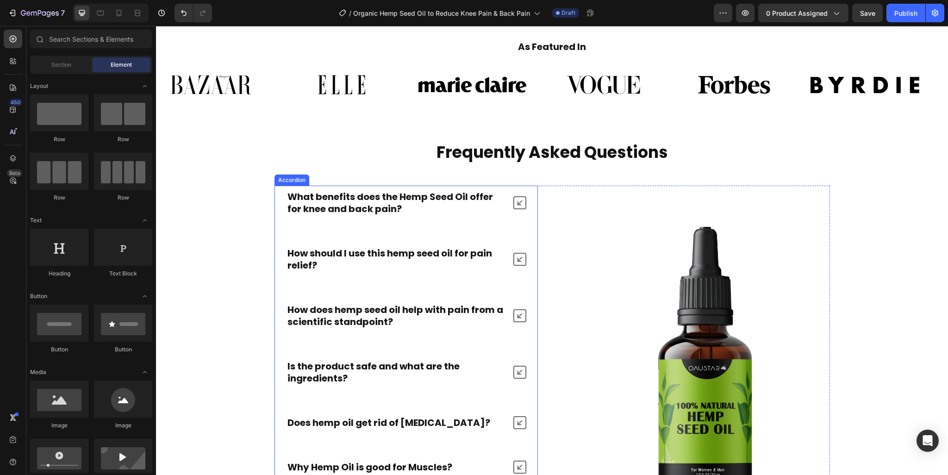
click at [358, 187] on div "What benefits does the Hemp Seed Oil offer for knee and back pain?" at bounding box center [406, 203] width 262 height 34
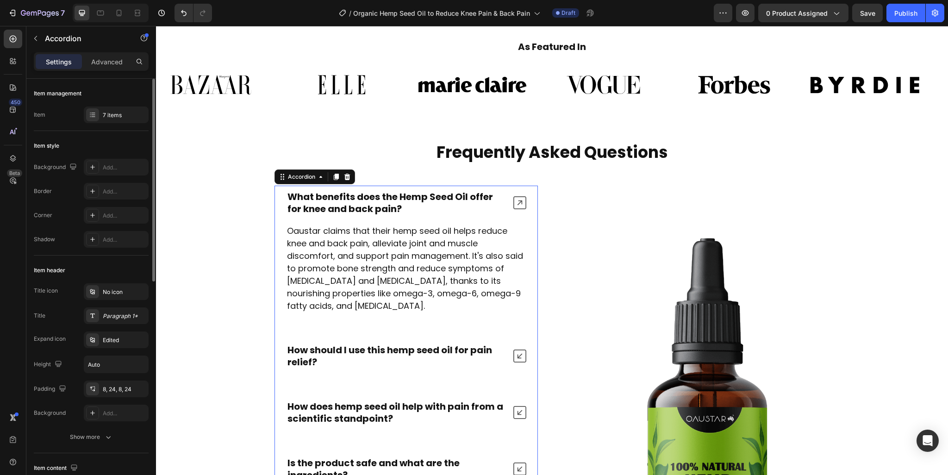
click at [129, 324] on div "Title icon No icon Title Paragraph 1* Expand icon Edited Height Auto Padding 8,…" at bounding box center [91, 352] width 115 height 138
click at [128, 321] on div "Paragraph 1*" at bounding box center [116, 315] width 65 height 17
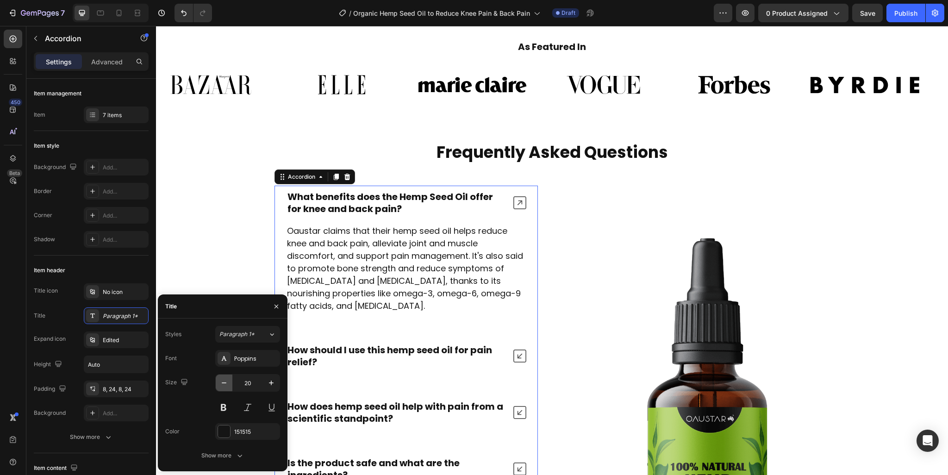
click at [224, 382] on icon "button" at bounding box center [224, 382] width 5 height 1
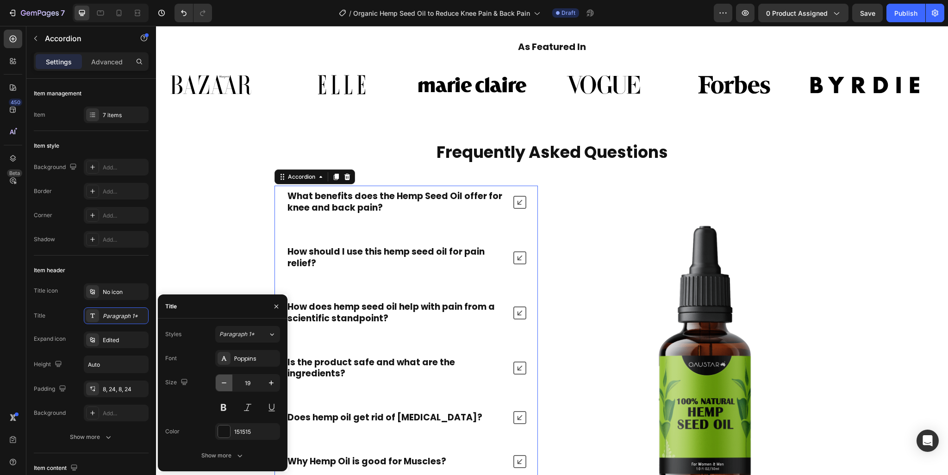
type input "18"
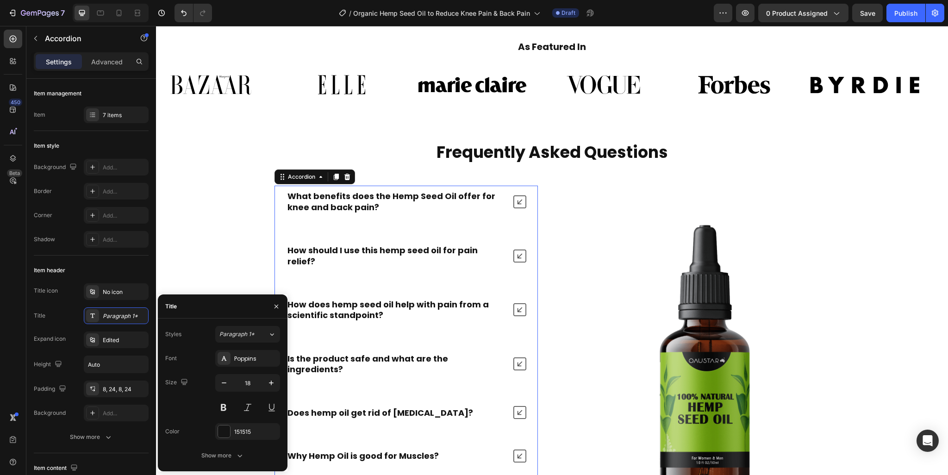
click at [387, 199] on strong "What benefits does the Hemp Seed Oil offer for knee and back pain?" at bounding box center [391, 201] width 208 height 22
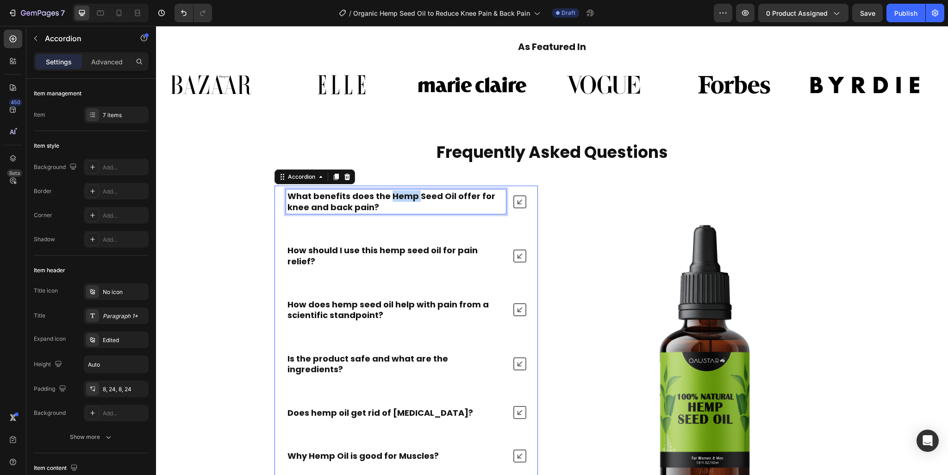
click at [387, 199] on strong "What benefits does the Hemp Seed Oil offer for knee and back pain?" at bounding box center [391, 201] width 208 height 22
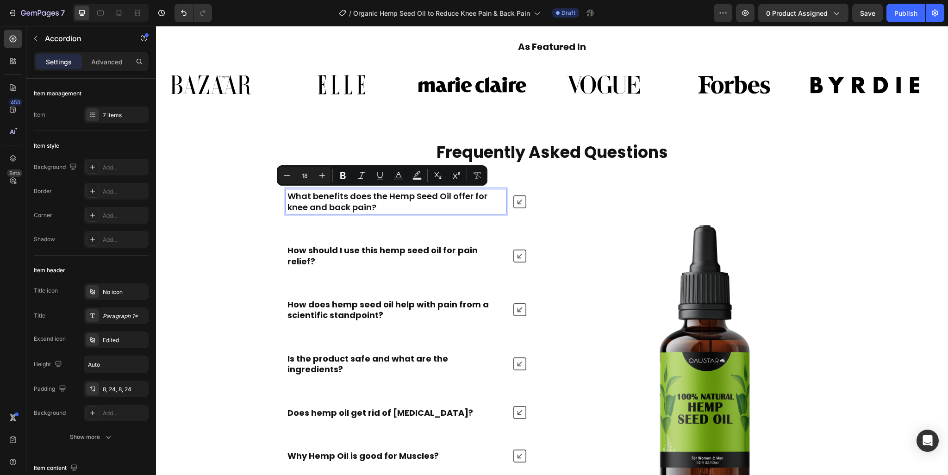
click at [358, 247] on strong "How should I use this hemp seed oil for pain relief?" at bounding box center [382, 255] width 190 height 22
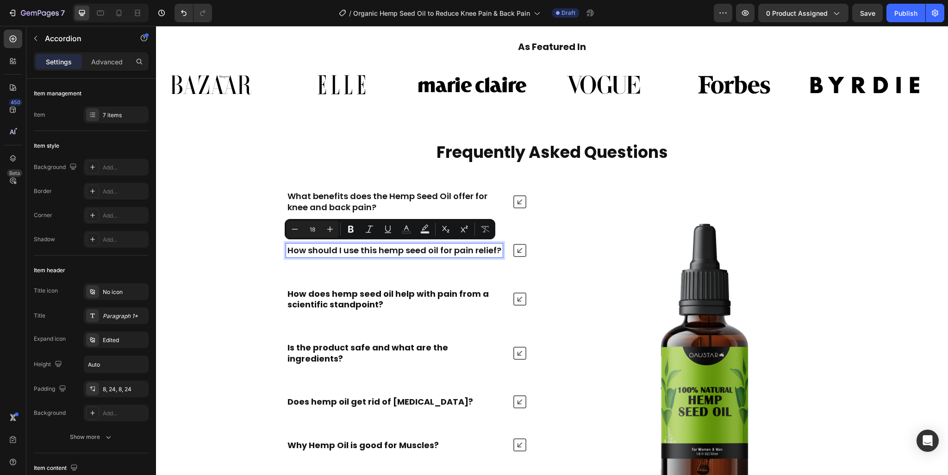
click at [341, 292] on strong "How does hemp seed oil help with pain from a scientific standpoint?" at bounding box center [387, 299] width 201 height 22
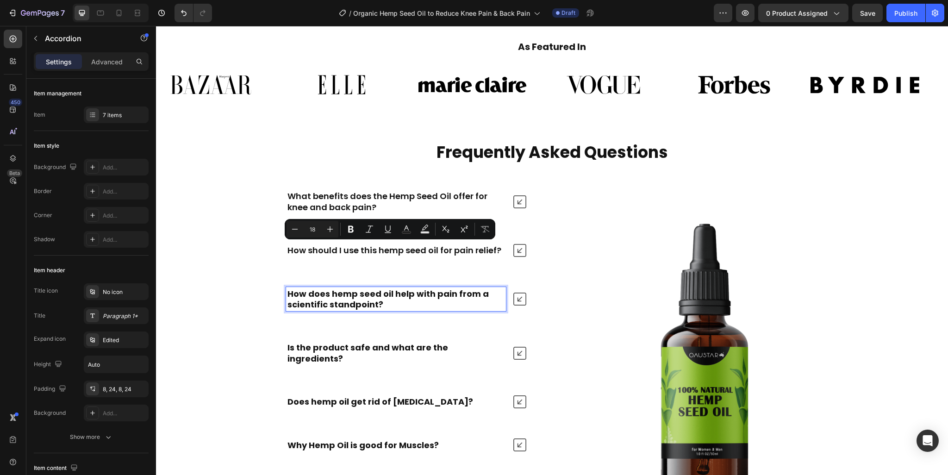
click at [341, 292] on strong "How does hemp seed oil help with pain from a scientific standpoint?" at bounding box center [387, 299] width 201 height 22
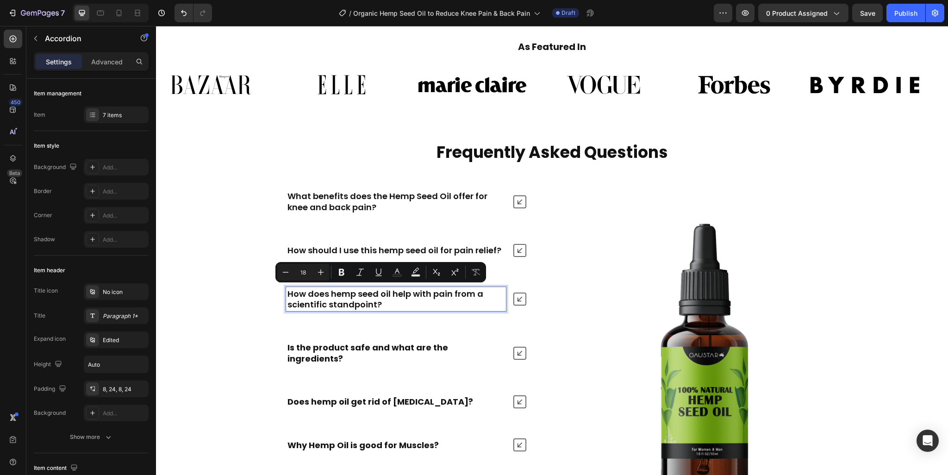
scroll to position [3448, 0]
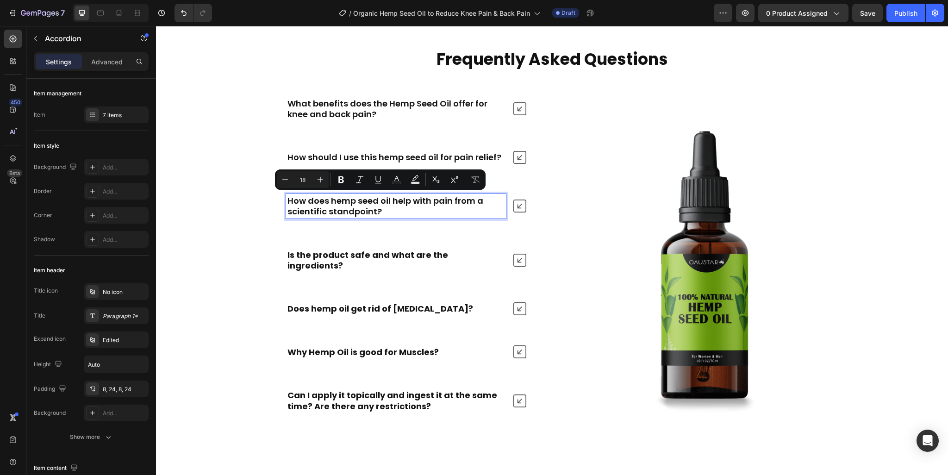
click at [316, 249] on strong "Is the product safe and what are the ingredients?" at bounding box center [367, 260] width 161 height 22
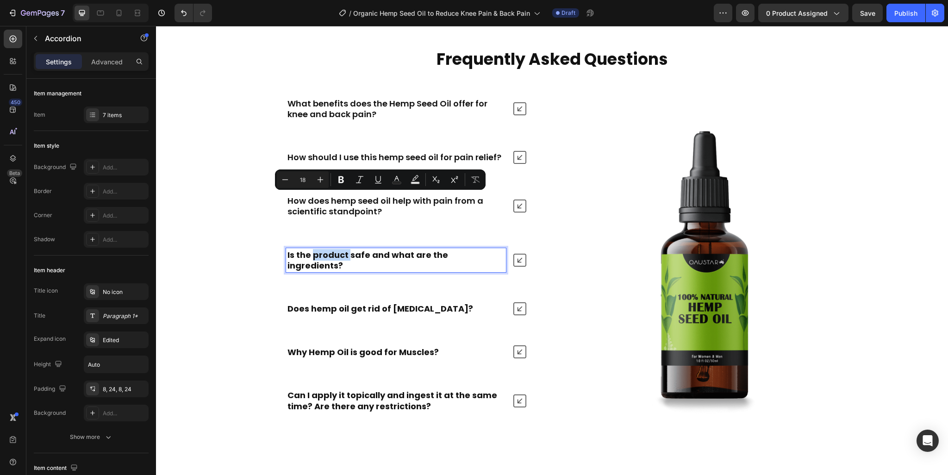
click at [316, 249] on strong "Is the product safe and what are the ingredients?" at bounding box center [367, 260] width 161 height 22
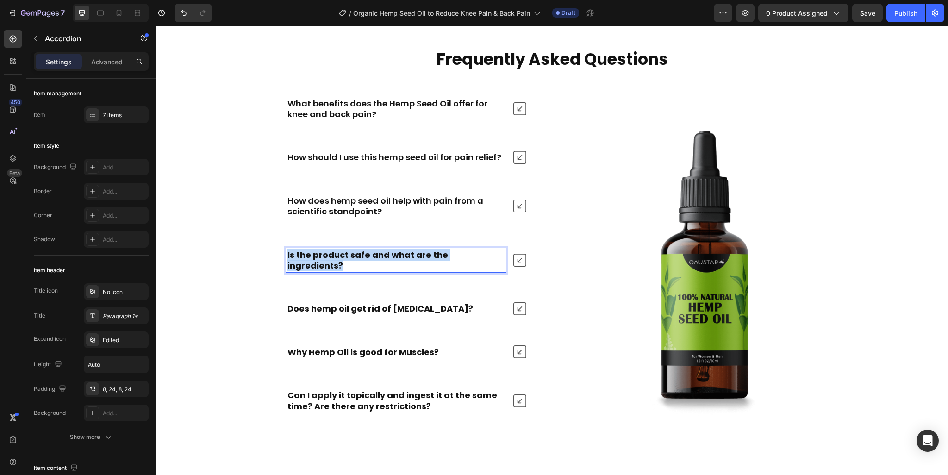
click at [316, 249] on strong "Is the product safe and what are the ingredients?" at bounding box center [367, 260] width 161 height 22
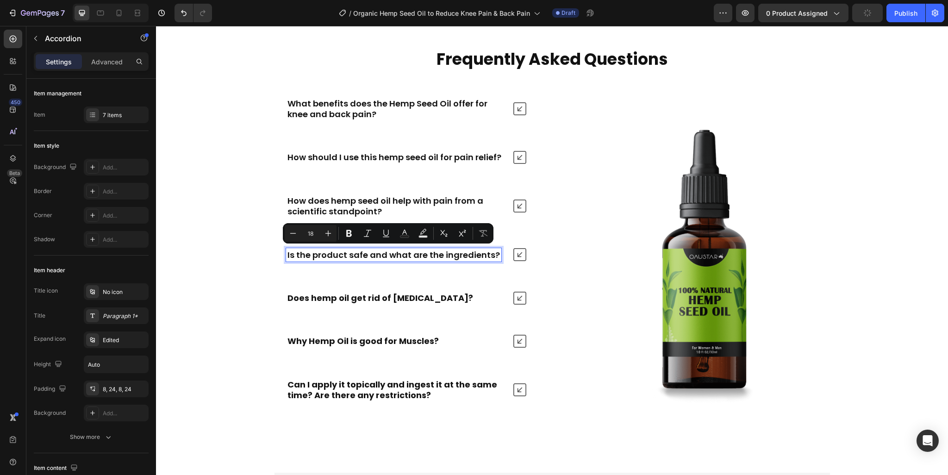
click at [322, 299] on strong "Does hemp oil get rid of Arthritis?" at bounding box center [380, 298] width 186 height 12
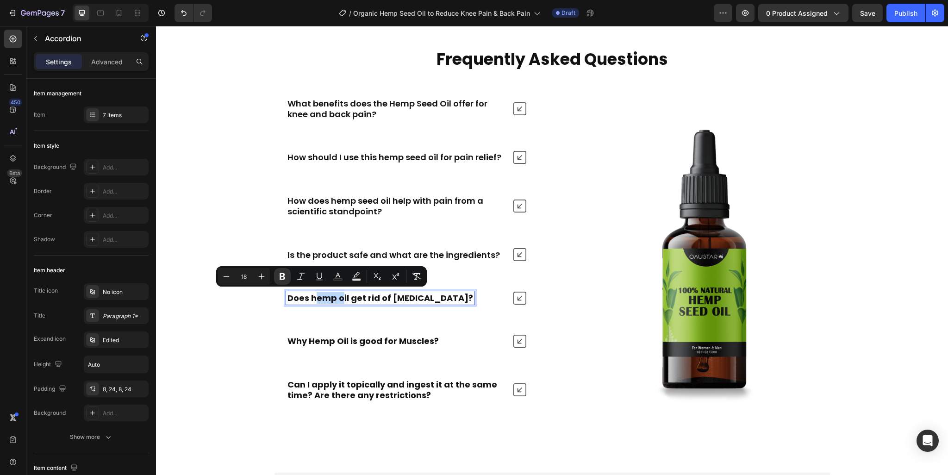
click at [322, 299] on strong "Does hemp oil get rid of Arthritis?" at bounding box center [380, 298] width 186 height 12
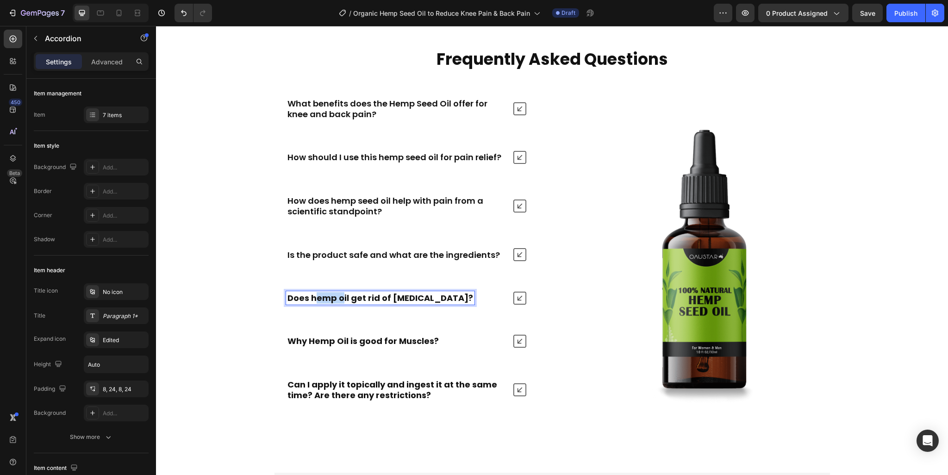
click at [322, 299] on strong "Does hemp oil get rid of Arthritis?" at bounding box center [380, 298] width 186 height 12
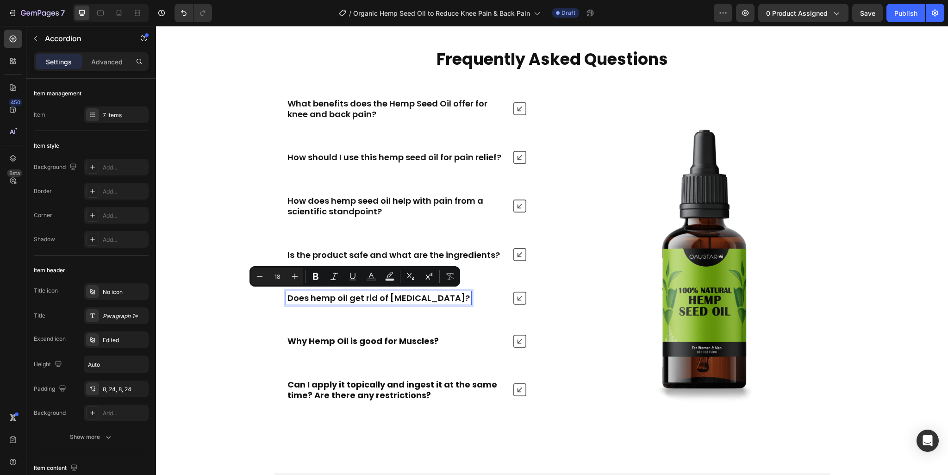
click at [330, 335] on strong "Why Hemp Oil is good for Muscles?" at bounding box center [362, 341] width 151 height 12
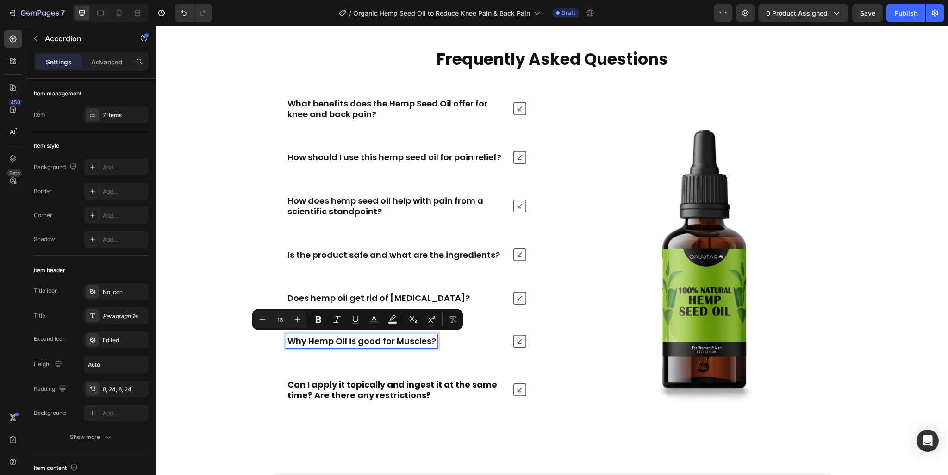
click at [331, 380] on strong "Can I apply it topically and ingest it at the same time? Are there any restrict…" at bounding box center [392, 390] width 210 height 22
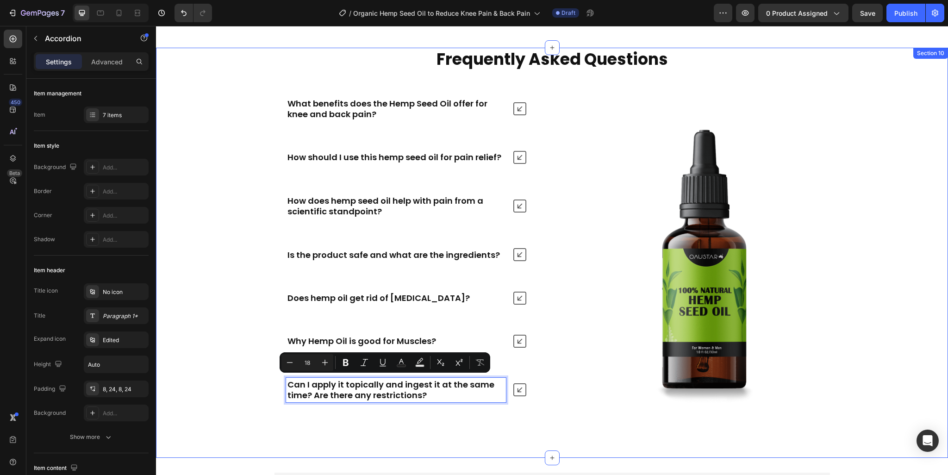
click at [382, 431] on div "Frequently Asked Questions Heading What benefits does the Hemp Seed Oil offer f…" at bounding box center [552, 253] width 792 height 410
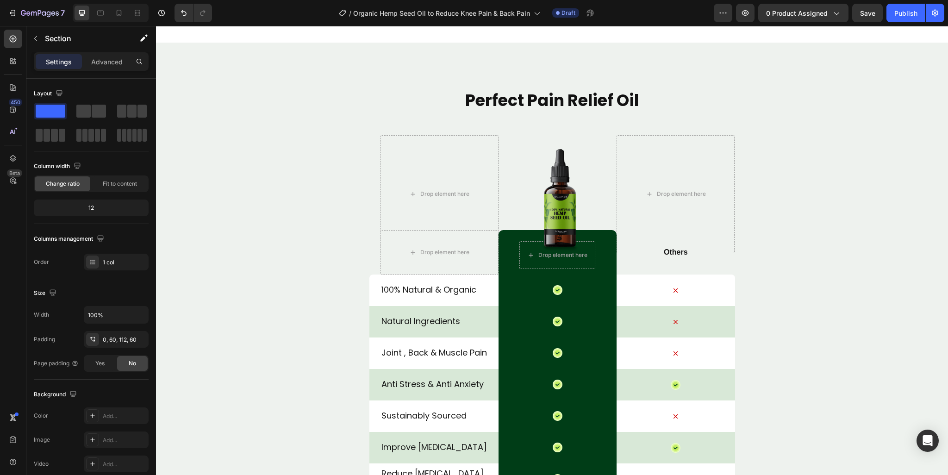
scroll to position [2997, 0]
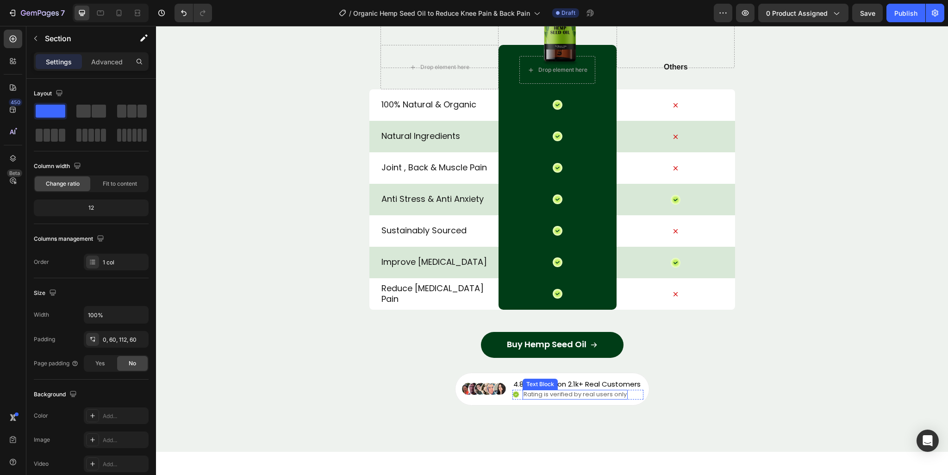
click at [539, 397] on p "Rating is verified by real users only" at bounding box center [574, 395] width 103 height 8
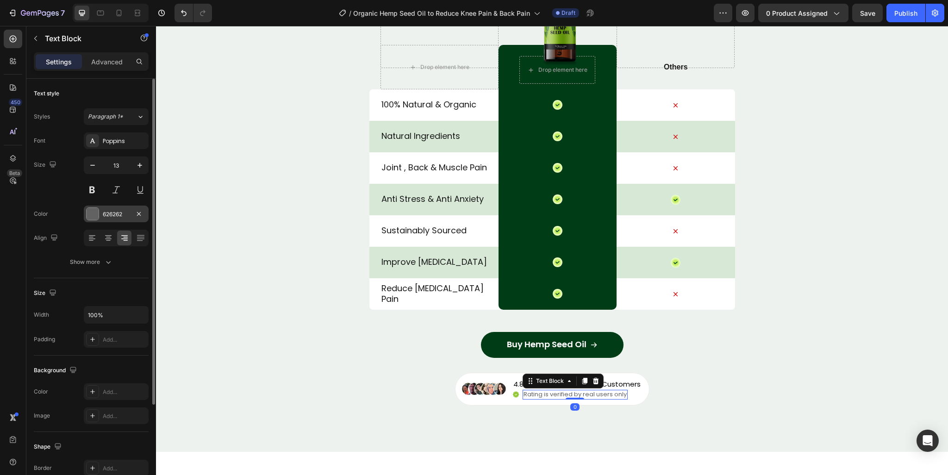
click at [104, 220] on div "626262" at bounding box center [116, 213] width 65 height 17
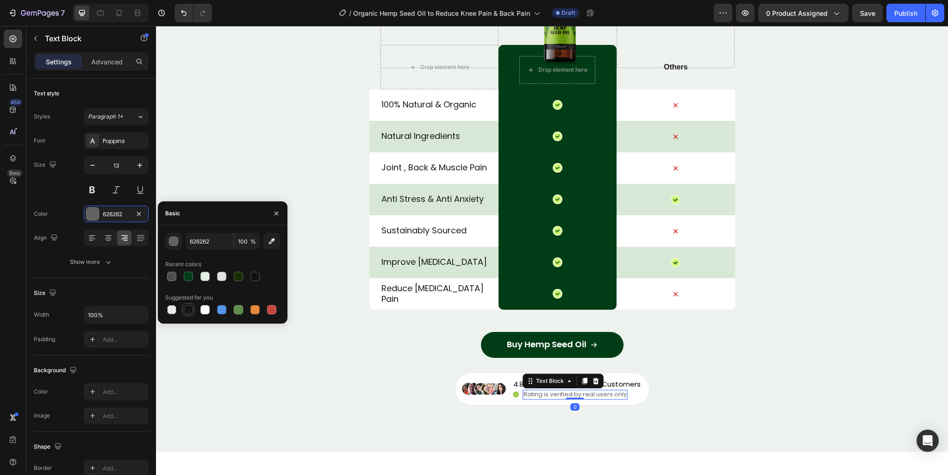
click at [194, 310] on div at bounding box center [188, 309] width 13 height 13
type input "151515"
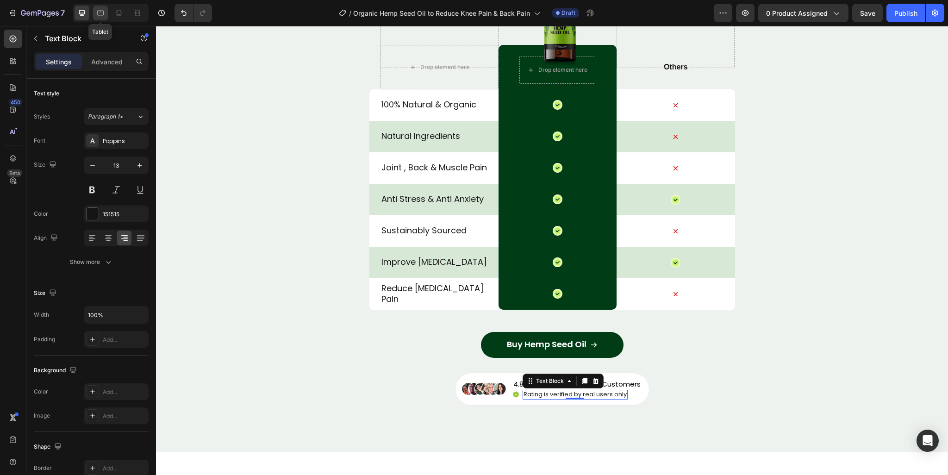
click at [98, 12] on icon at bounding box center [100, 12] width 9 height 9
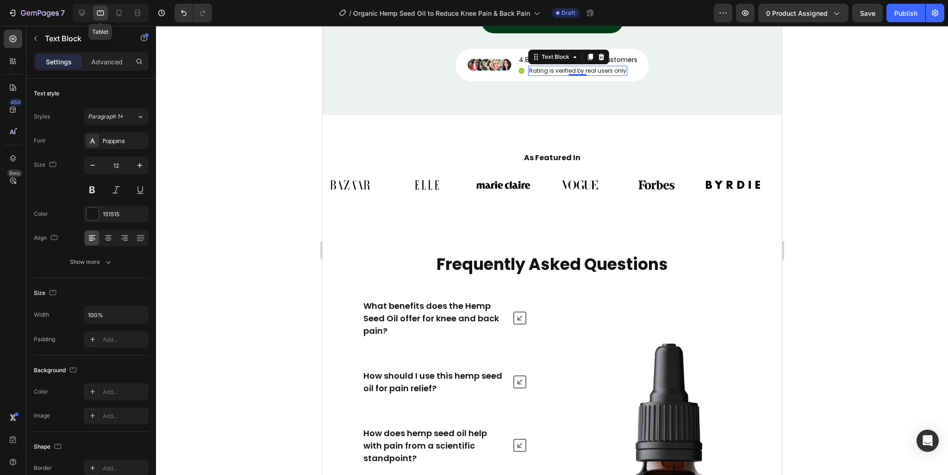
scroll to position [3332, 0]
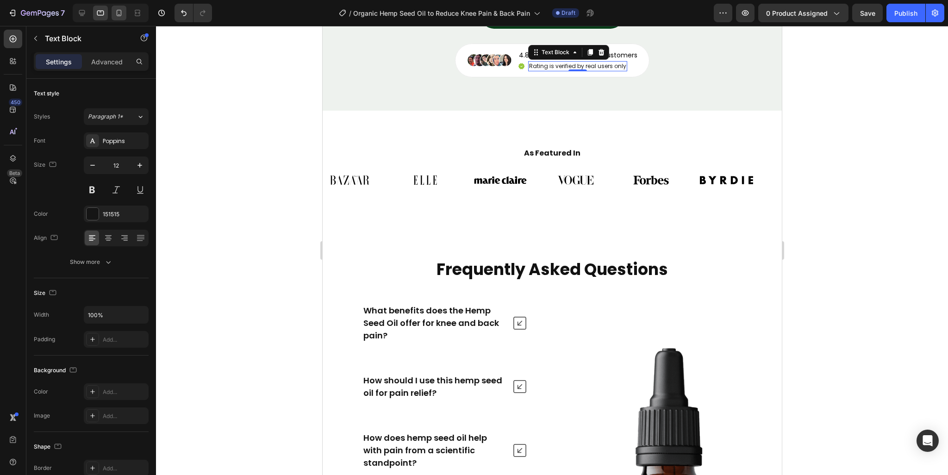
click at [116, 12] on icon at bounding box center [118, 12] width 9 height 9
type input "10"
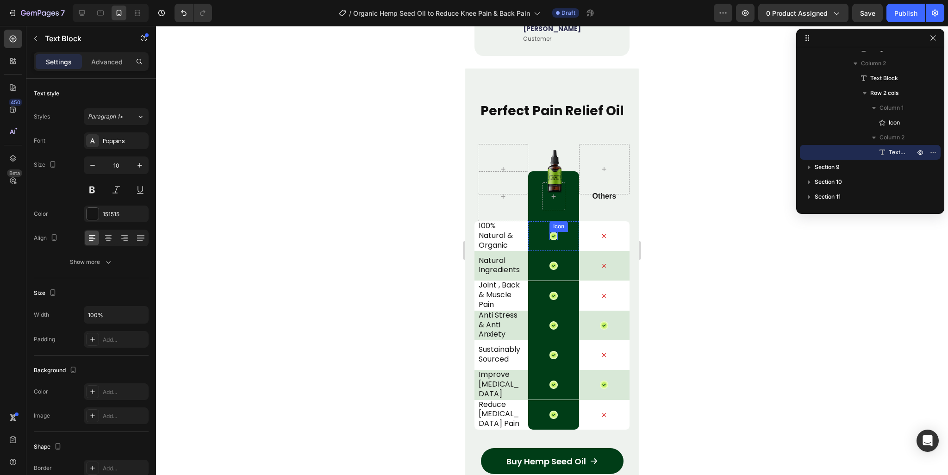
scroll to position [2764, 0]
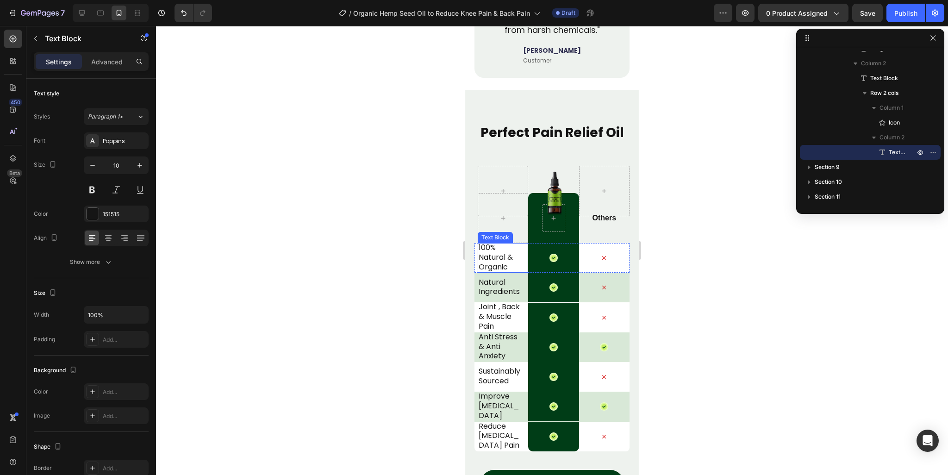
click at [491, 269] on div "100% Natural & Organic" at bounding box center [501, 258] width 47 height 30
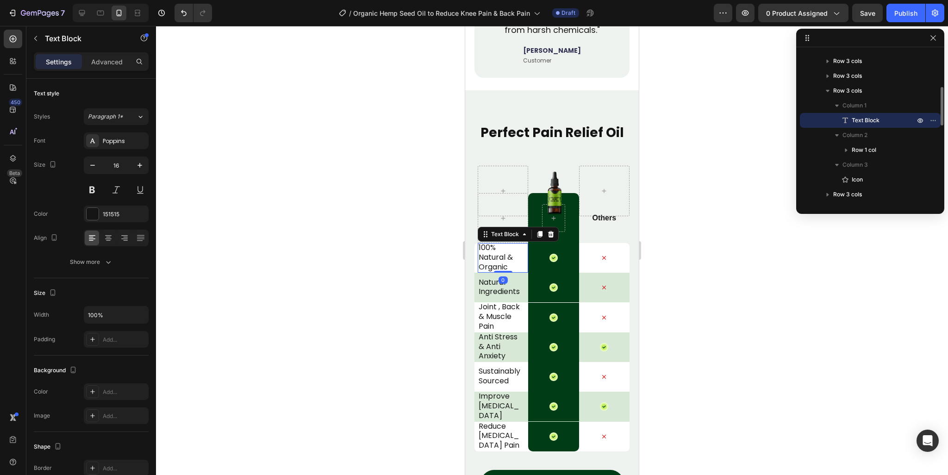
click at [491, 391] on p "Improve Bone Health" at bounding box center [500, 405] width 45 height 29
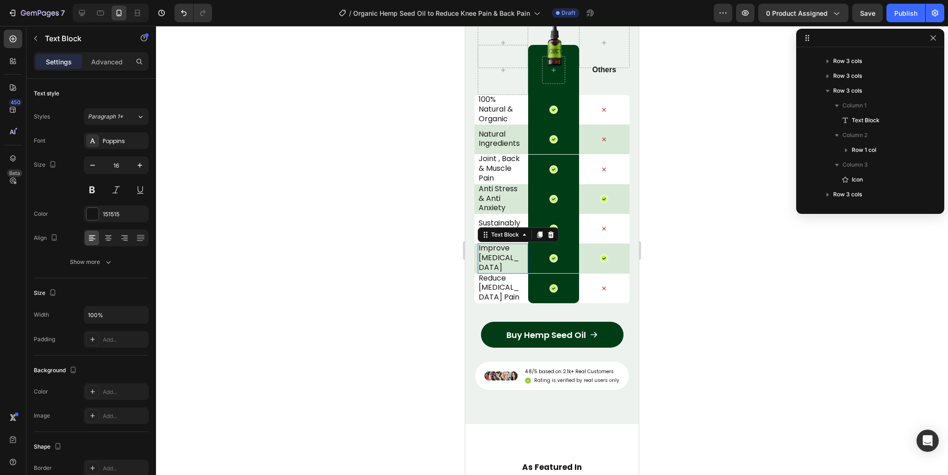
scroll to position [308, 0]
click at [491, 255] on p "Improve Bone Health" at bounding box center [500, 257] width 45 height 29
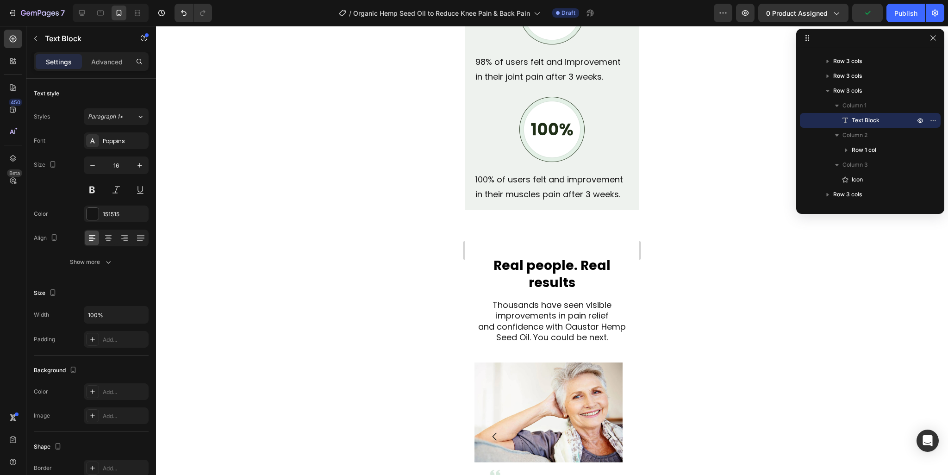
scroll to position [2172, 0]
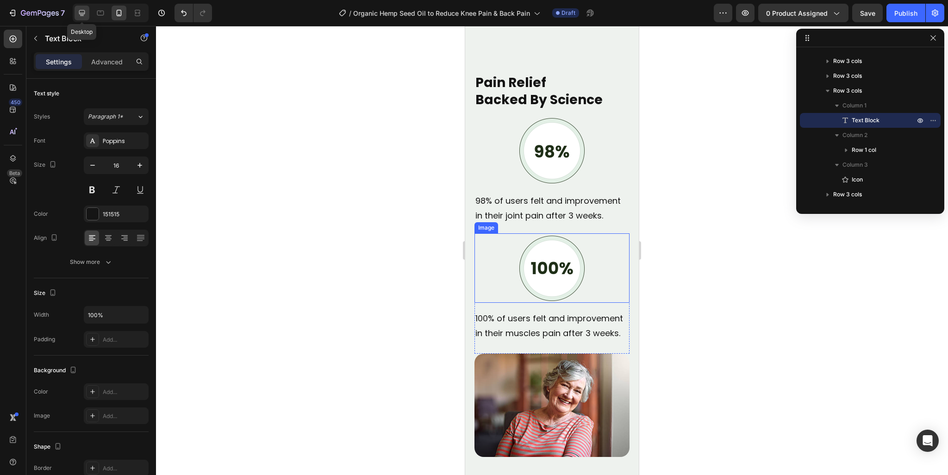
click at [75, 15] on div at bounding box center [82, 13] width 15 height 15
type input "18"
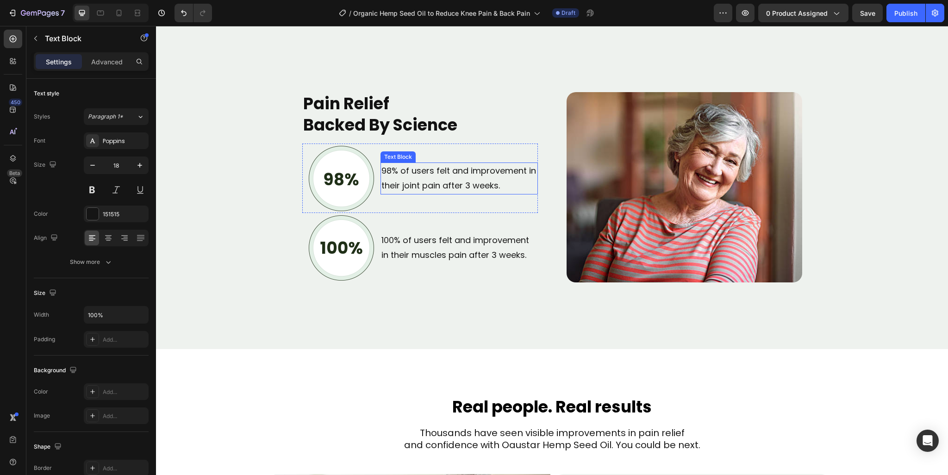
click at [439, 180] on p "98% of users felt and improvement in their joint pain after 3 weeks." at bounding box center [458, 178] width 155 height 30
click at [431, 253] on p "100% of users felt and improvement in their muscles pain after 3 weeks." at bounding box center [458, 248] width 155 height 30
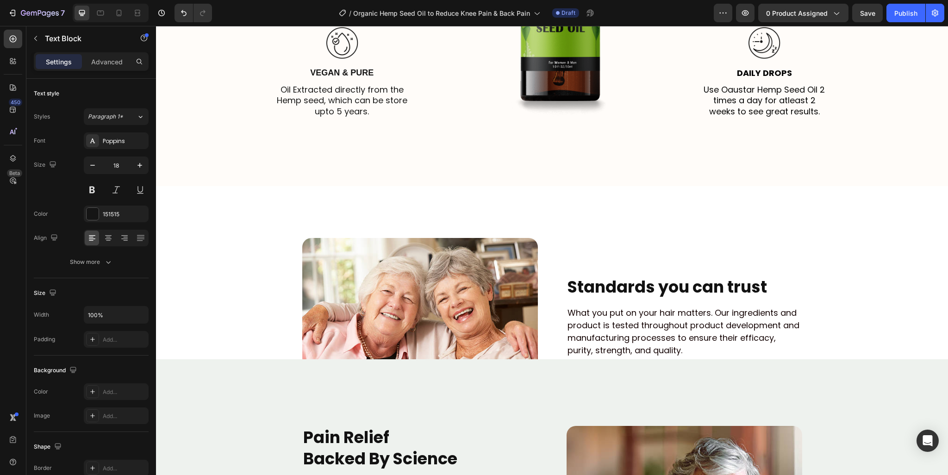
scroll to position [1822, 0]
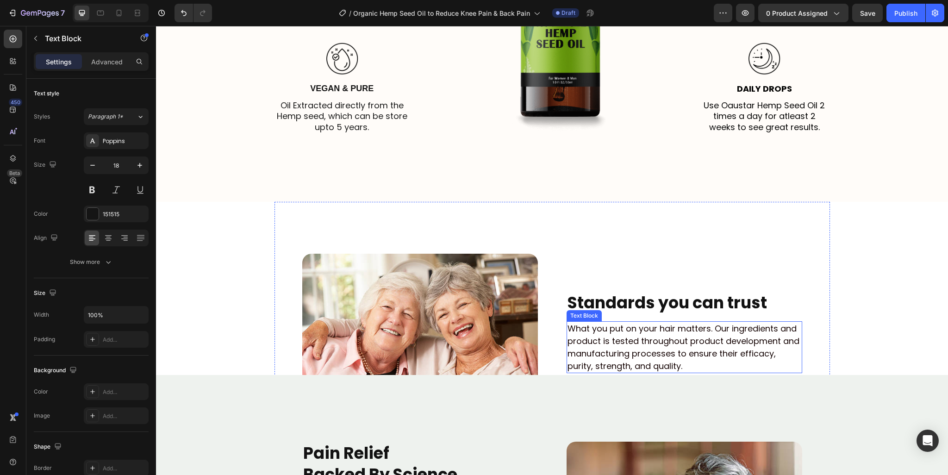
click at [692, 337] on p "What you put on your hair matters. Our ingredients and product is tested throug…" at bounding box center [684, 347] width 234 height 50
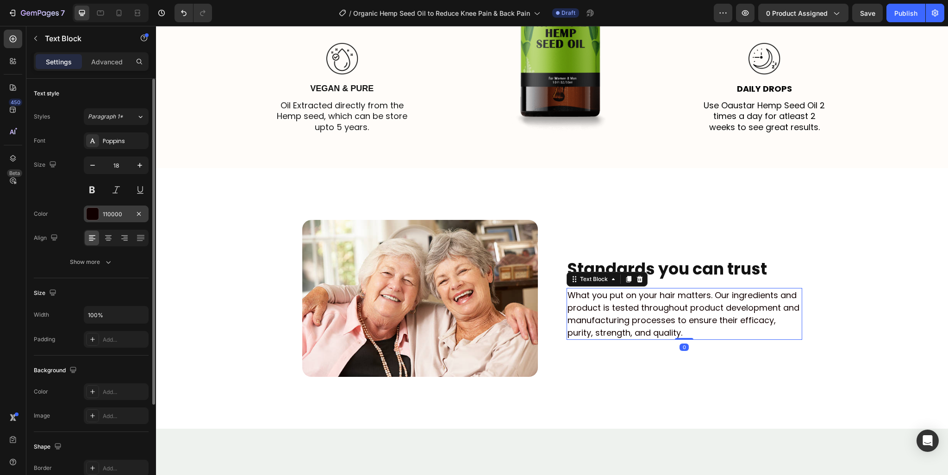
click at [114, 214] on div "110000" at bounding box center [116, 214] width 27 height 8
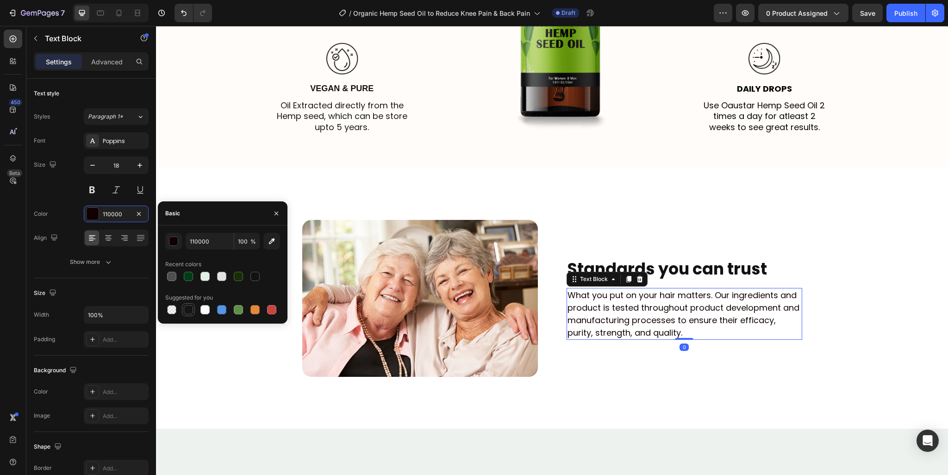
drag, startPoint x: 189, startPoint y: 306, endPoint x: 179, endPoint y: 141, distance: 165.5
click at [189, 306] on div at bounding box center [188, 309] width 9 height 9
type input "151515"
click at [763, 132] on p "Use Oaustar Hemp Seed Oil 2 times a day for atleast 2 weeks to see great result…" at bounding box center [764, 116] width 129 height 32
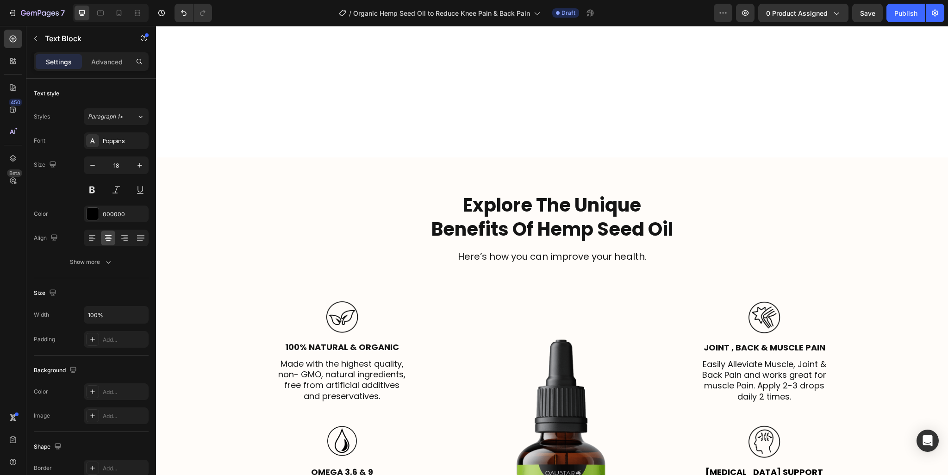
scroll to position [1128, 0]
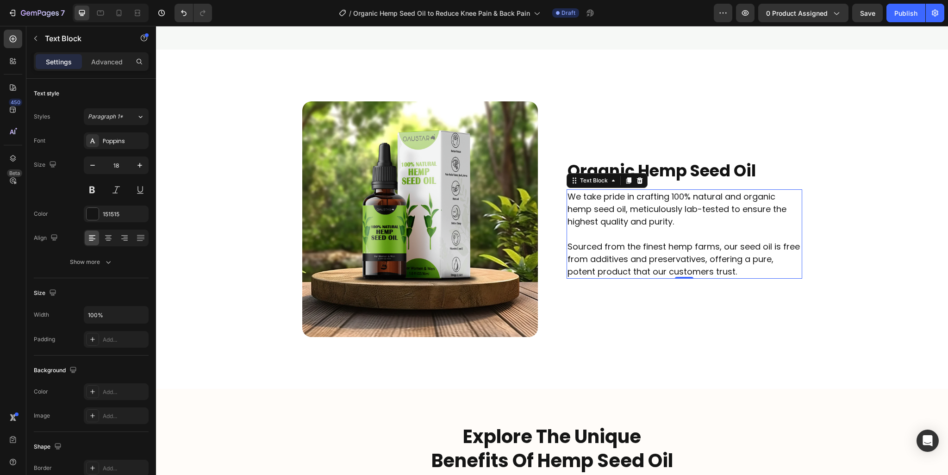
click at [616, 258] on p "Sourced from the finest hemp farms, our seed oil is free from additives and pre…" at bounding box center [684, 258] width 234 height 37
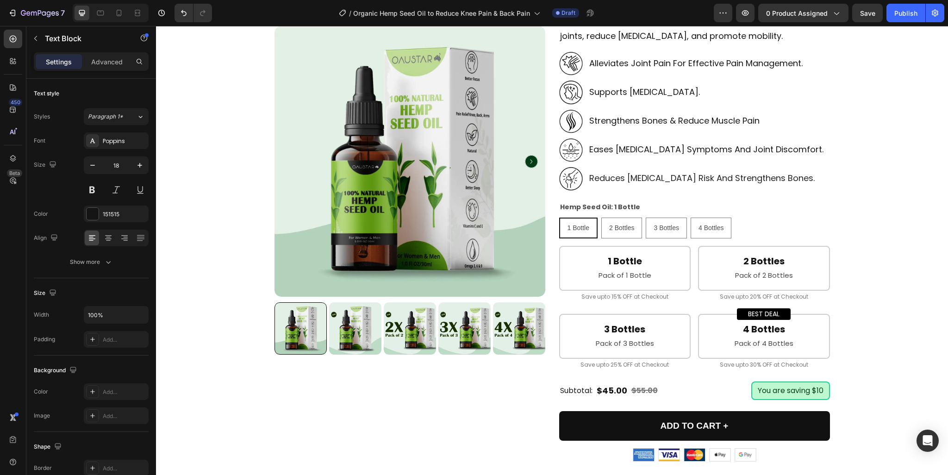
scroll to position [0, 0]
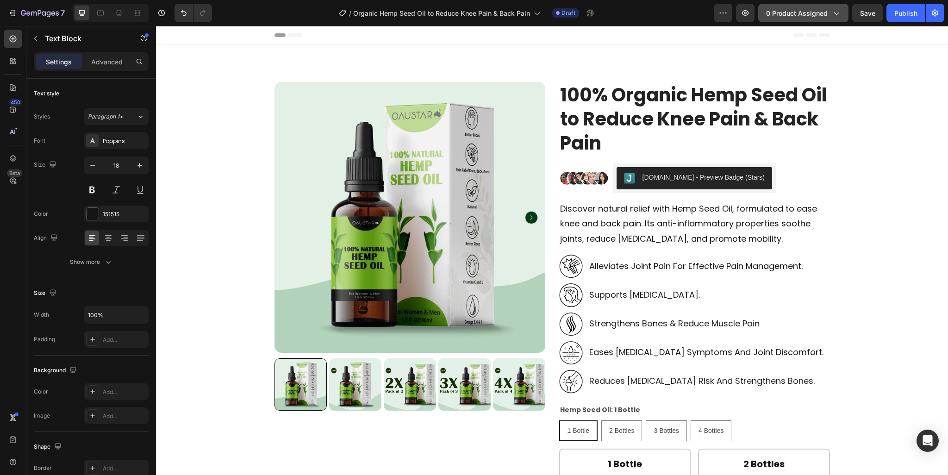
click at [782, 12] on span "0 product assigned" at bounding box center [797, 13] width 62 height 10
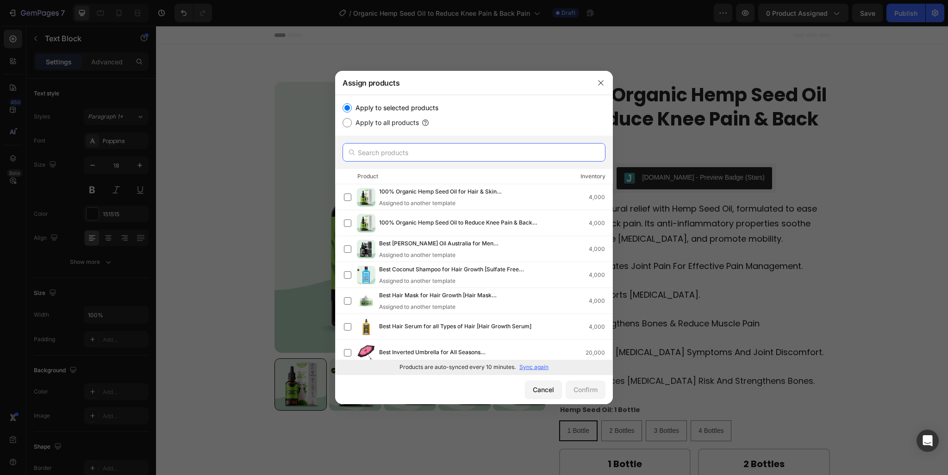
click at [421, 152] on input "text" at bounding box center [473, 152] width 263 height 19
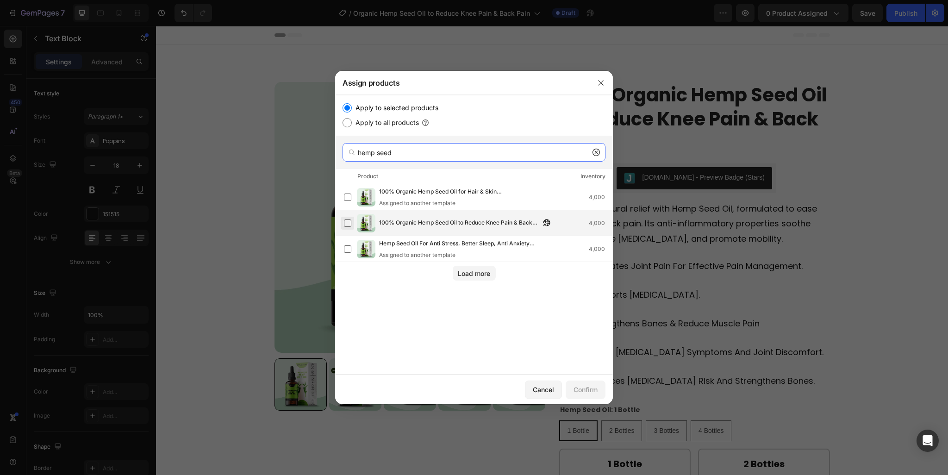
type input "hemp seed"
click at [347, 222] on label at bounding box center [347, 222] width 7 height 7
click at [581, 388] on div "Confirm" at bounding box center [585, 390] width 24 height 10
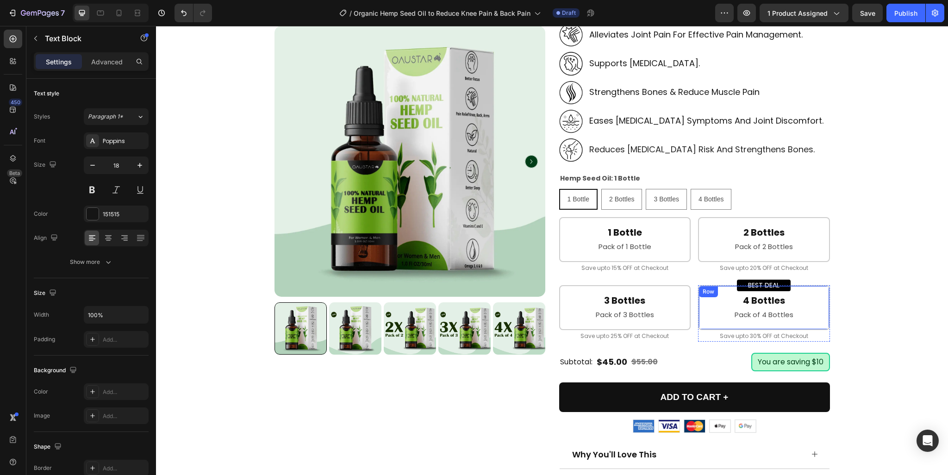
scroll to position [416, 0]
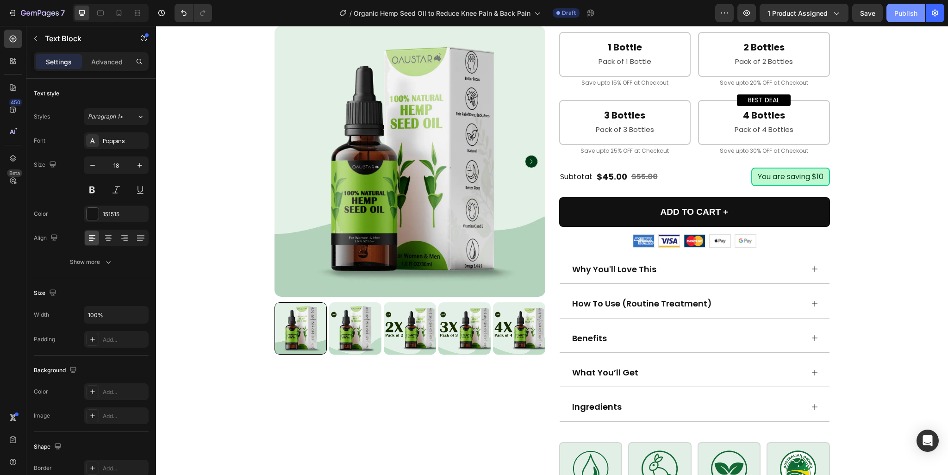
click at [907, 17] on div "Publish" at bounding box center [905, 13] width 23 height 10
click at [50, 15] on icon "button" at bounding box center [40, 14] width 38 height 8
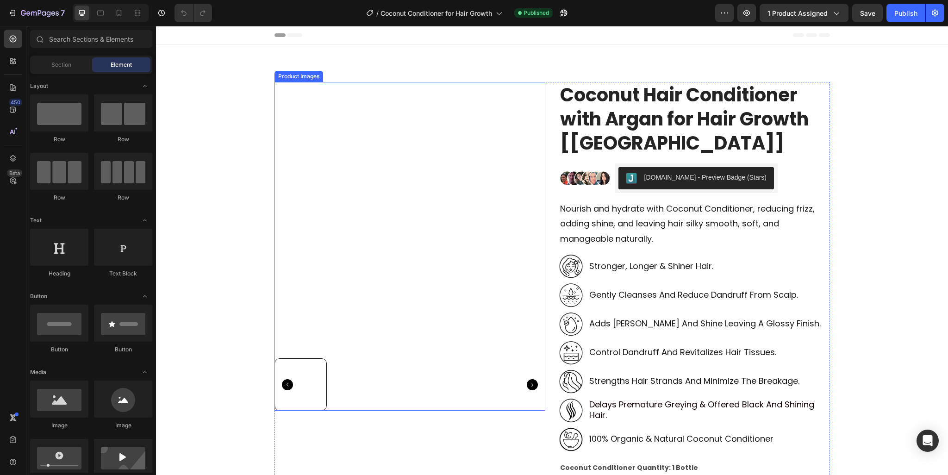
scroll to position [93, 0]
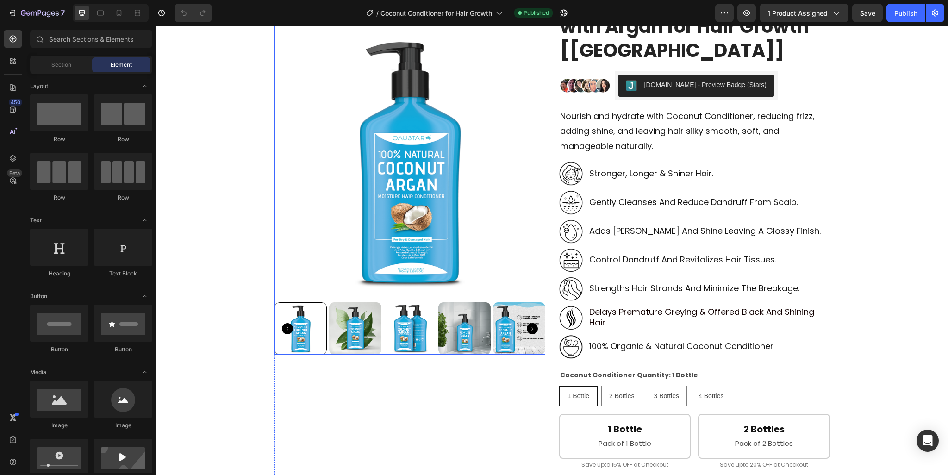
click at [373, 171] on img at bounding box center [409, 161] width 271 height 271
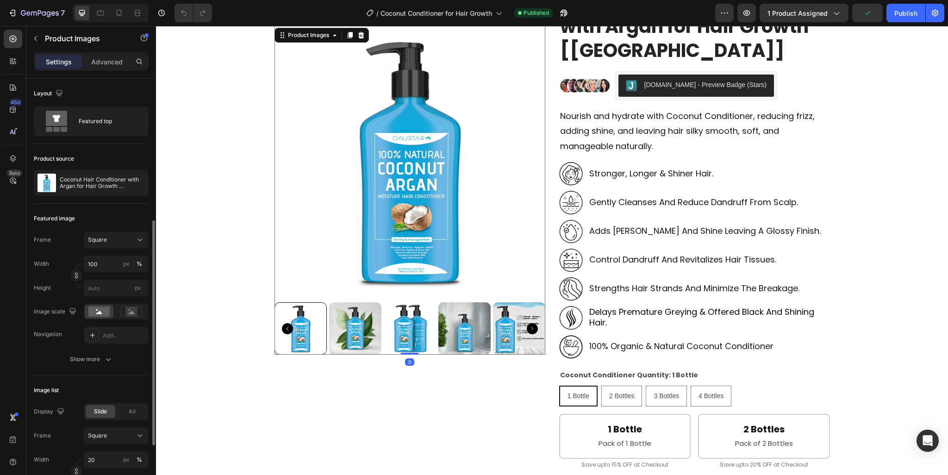
scroll to position [185, 0]
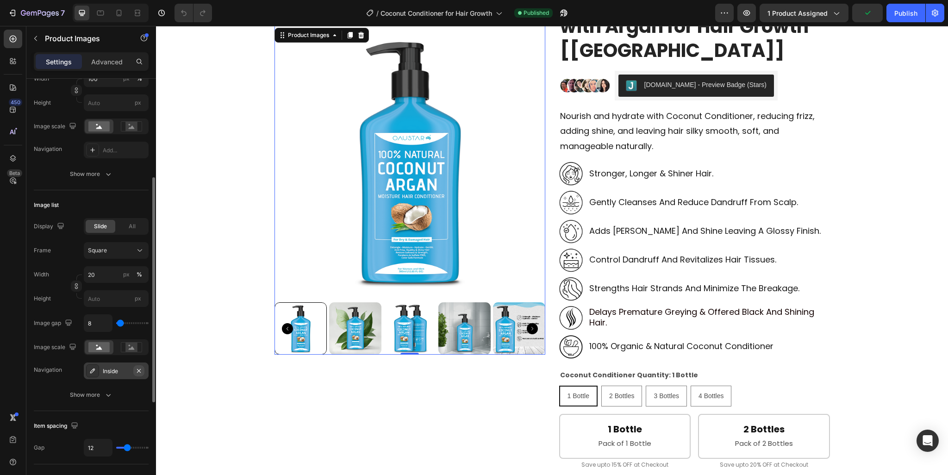
click at [139, 369] on icon "button" at bounding box center [139, 370] width 4 height 4
click at [97, 145] on div at bounding box center [92, 149] width 13 height 13
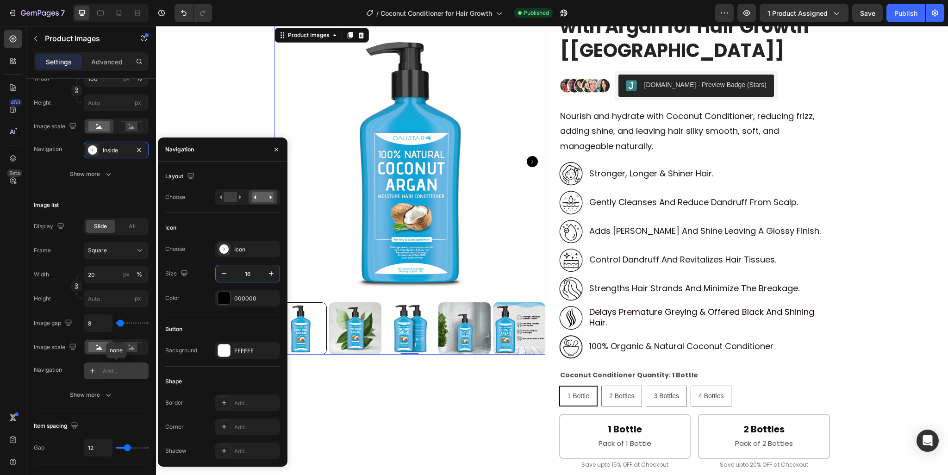
click at [243, 272] on input "16" at bounding box center [247, 273] width 31 height 17
type input "28"
click at [242, 300] on div "000000" at bounding box center [247, 298] width 27 height 8
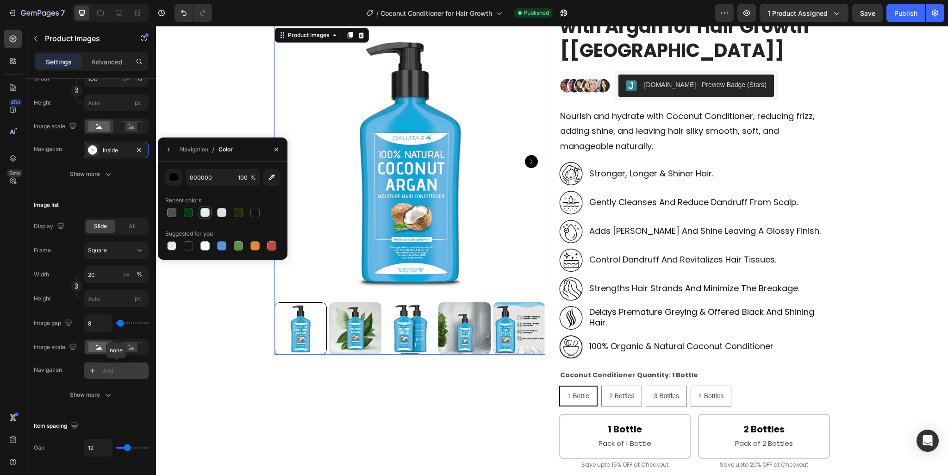
click at [202, 215] on div at bounding box center [204, 212] width 9 height 9
type input "E3F0E5"
click at [170, 149] on icon "button" at bounding box center [168, 149] width 7 height 7
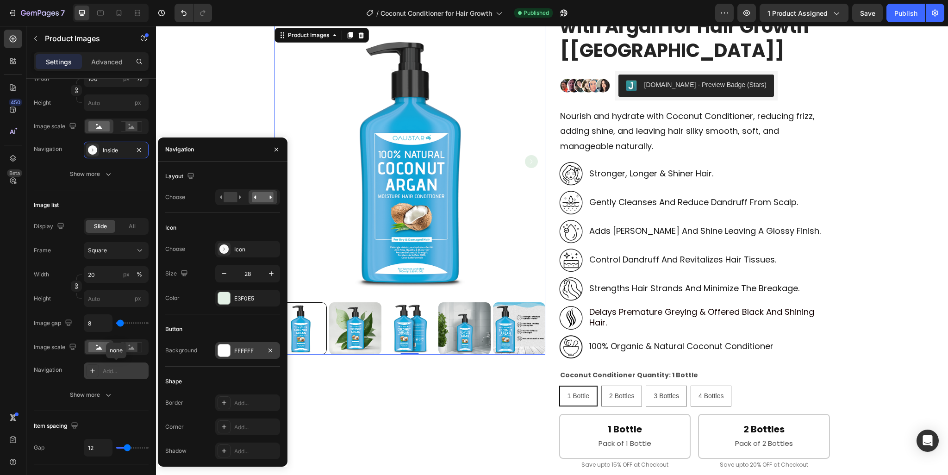
click at [242, 347] on div "FFFFFF" at bounding box center [247, 351] width 27 height 8
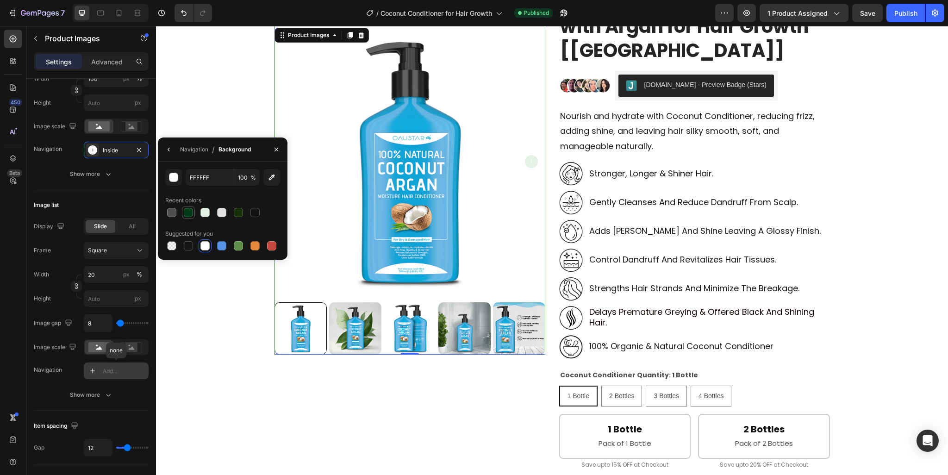
click at [185, 215] on div at bounding box center [188, 212] width 9 height 9
type input "003D17"
click at [169, 149] on icon "button" at bounding box center [168, 149] width 7 height 7
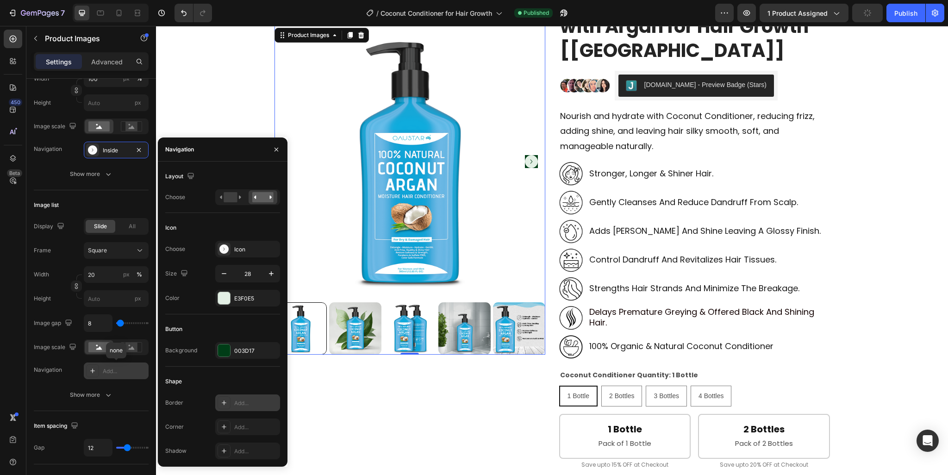
click at [253, 401] on div "Add..." at bounding box center [255, 403] width 43 height 8
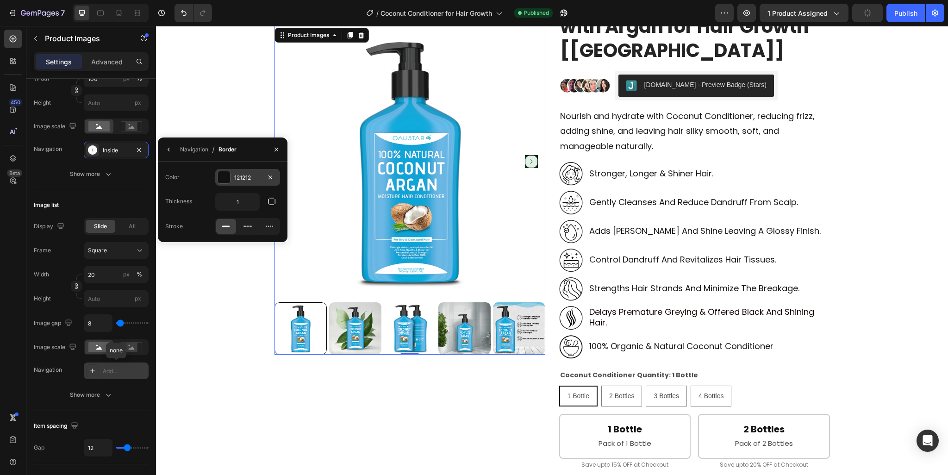
click at [237, 178] on div "121212" at bounding box center [247, 178] width 27 height 8
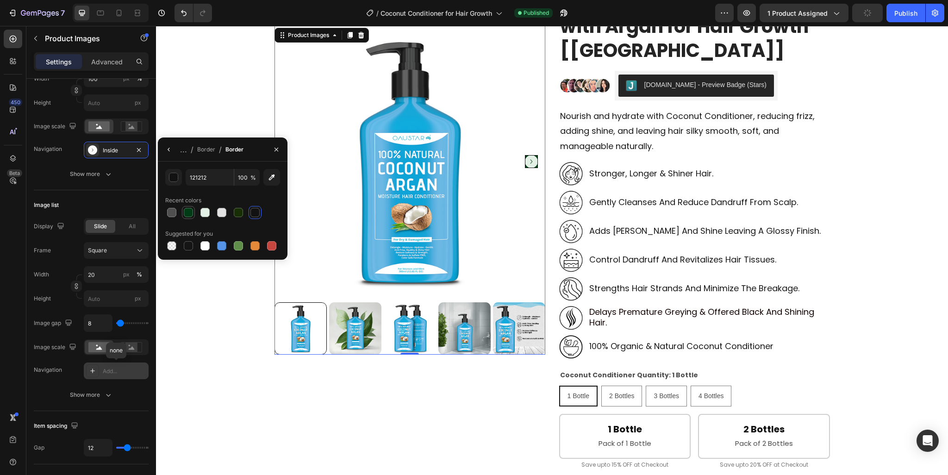
click at [191, 213] on div at bounding box center [188, 212] width 9 height 9
type input "003D17"
click at [168, 148] on icon "button" at bounding box center [168, 149] width 7 height 7
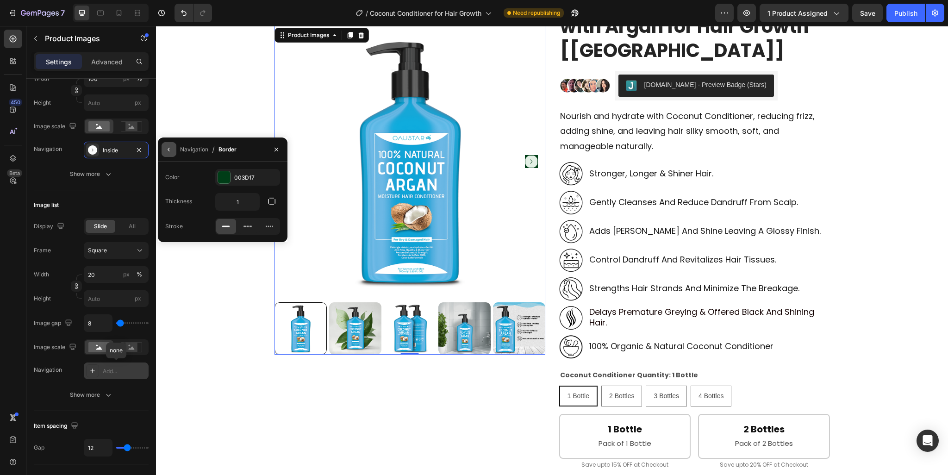
click at [175, 155] on button "button" at bounding box center [169, 149] width 15 height 15
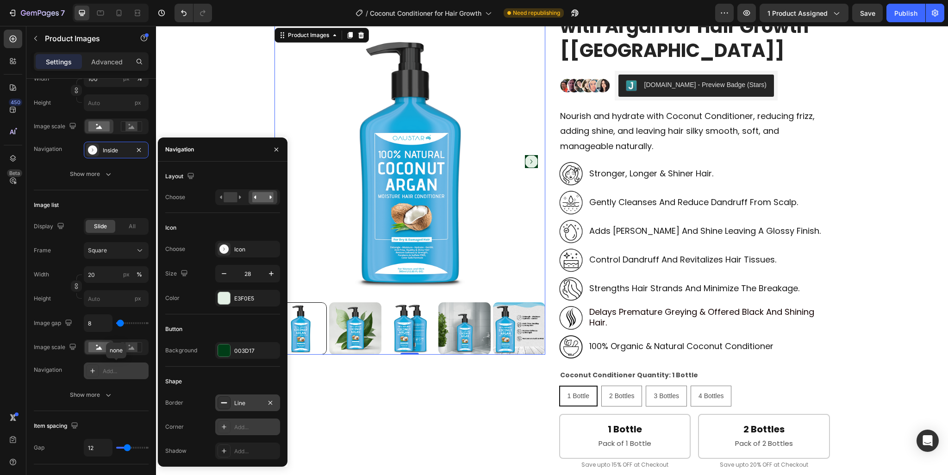
click at [247, 426] on div "Add..." at bounding box center [255, 427] width 43 height 8
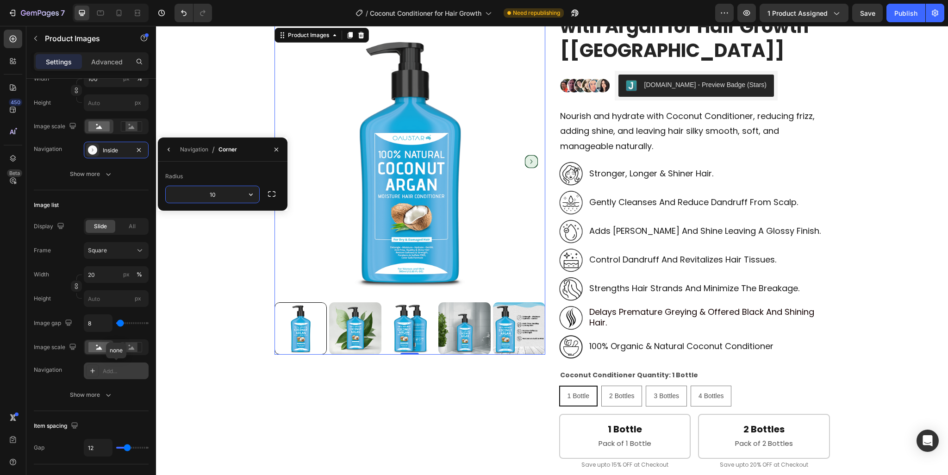
type input "100"
click at [232, 279] on div "Product Images 0 Coconut Hair Conditioner with Argan for Hair Growth [Australia…" at bounding box center [552, 443] width 778 height 909
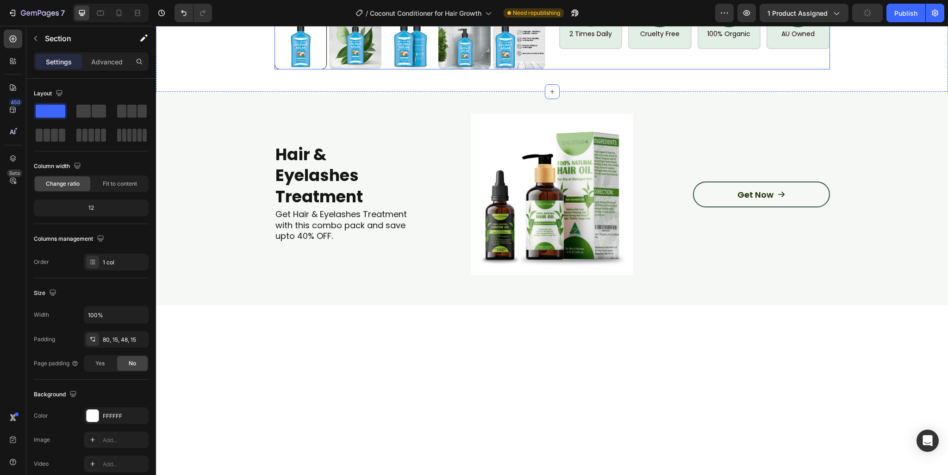
scroll to position [1018, 0]
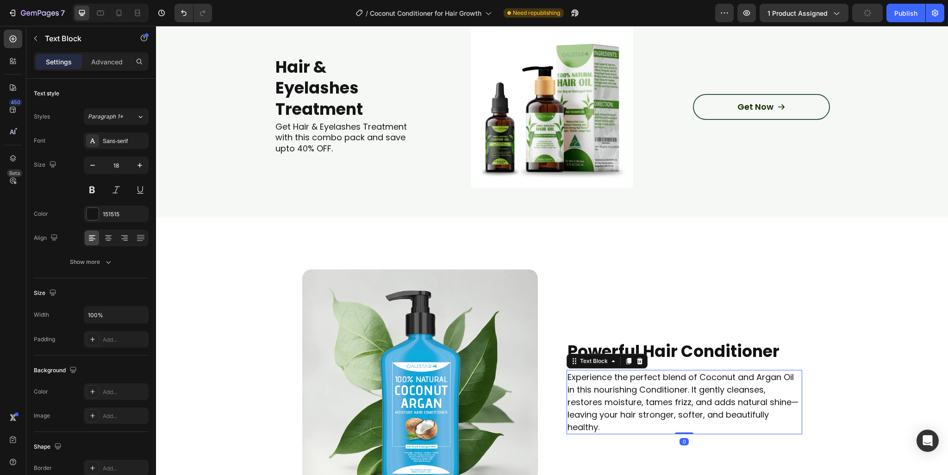
click at [615, 414] on p "Experience the perfect blend of Coconut and Argan Oil in this nourishing Condit…" at bounding box center [684, 402] width 234 height 62
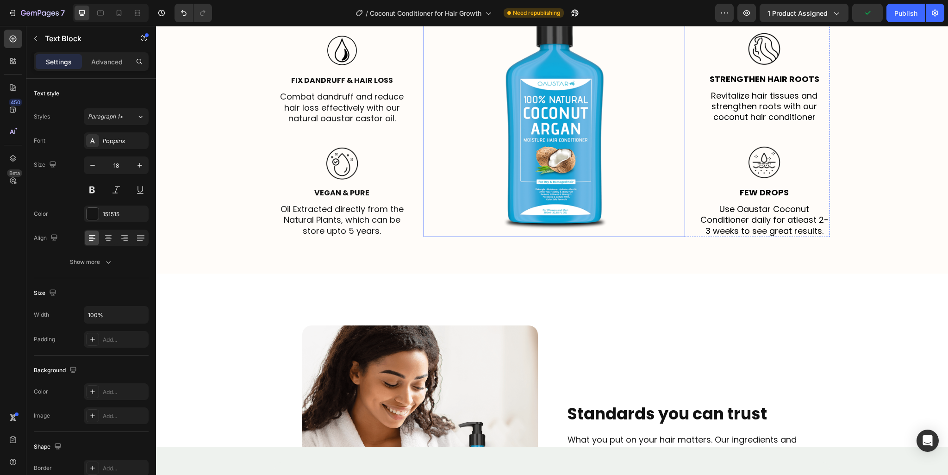
scroll to position [2036, 0]
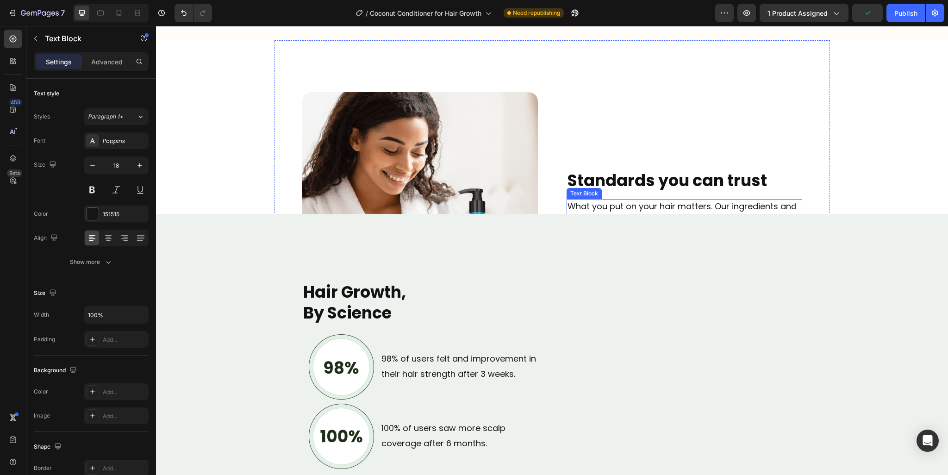
click at [622, 201] on p "What you put on your hair matters. Our ingredients and product is tested throug…" at bounding box center [684, 225] width 234 height 50
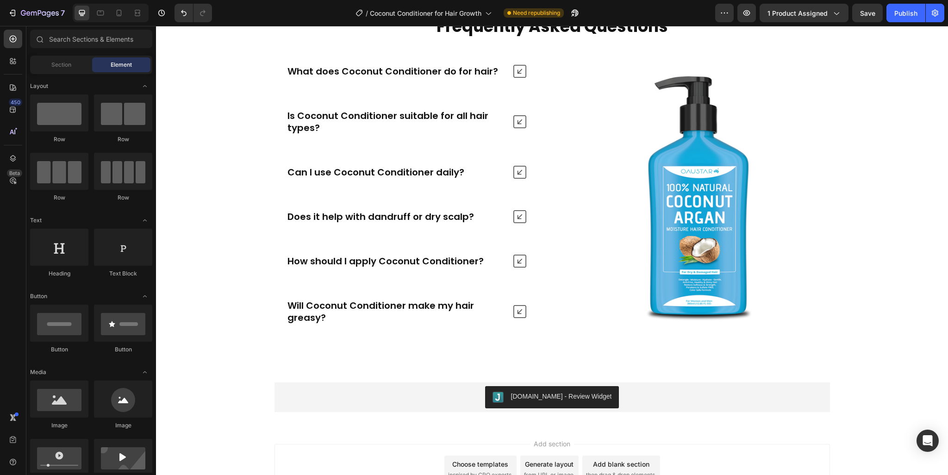
scroll to position [3721, 0]
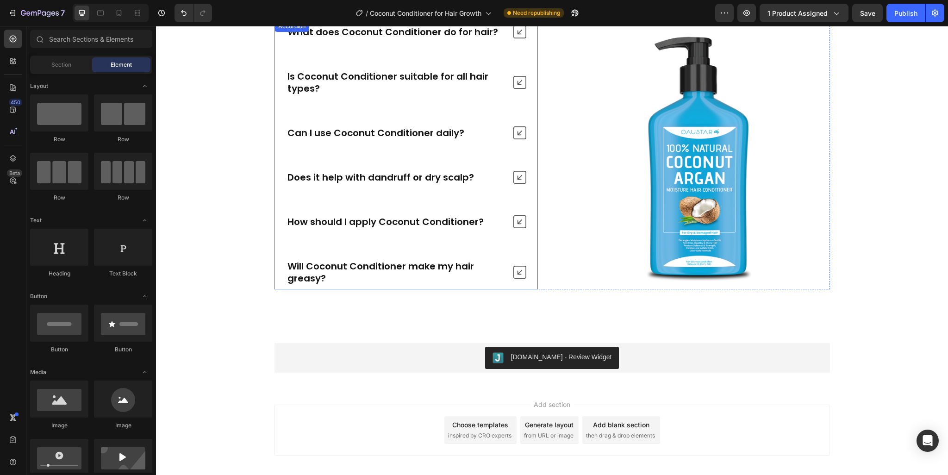
click at [302, 120] on div "What does Coconut Conditioner do for hair? Is Coconut Conditioner suitable for …" at bounding box center [405, 155] width 263 height 268
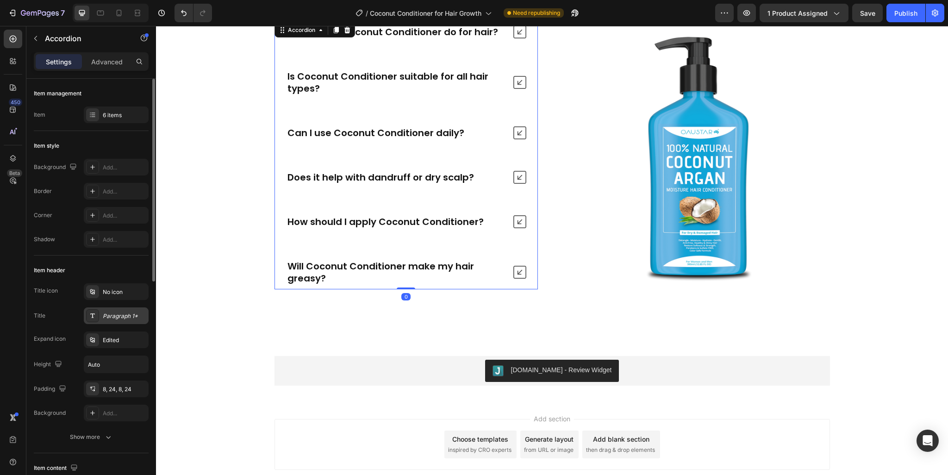
click at [118, 314] on div "Paragraph 1*" at bounding box center [124, 316] width 43 height 8
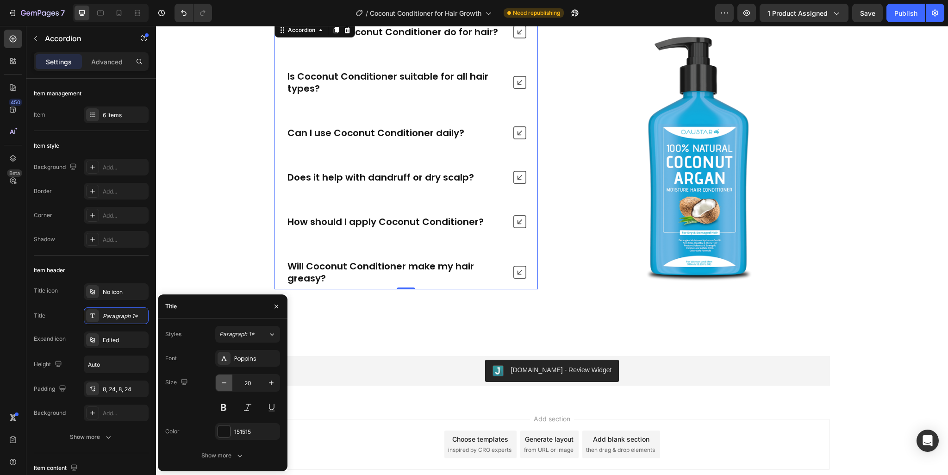
click at [225, 381] on icon "button" at bounding box center [223, 382] width 9 height 9
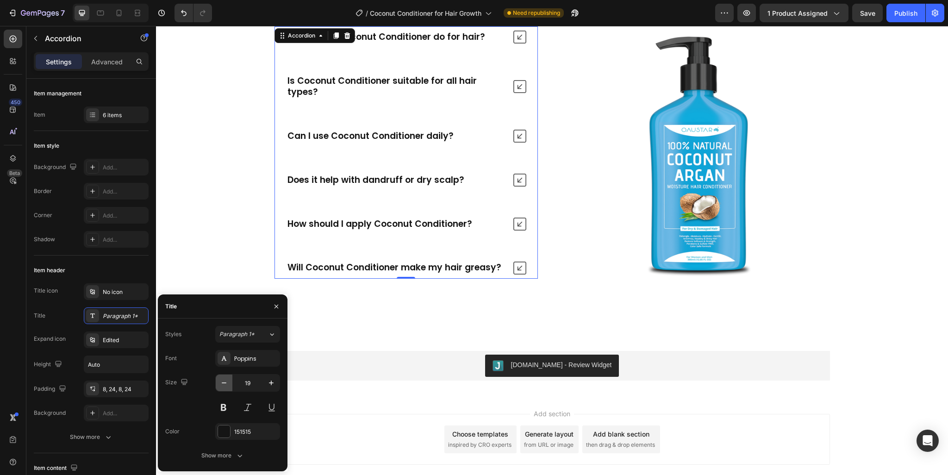
type input "18"
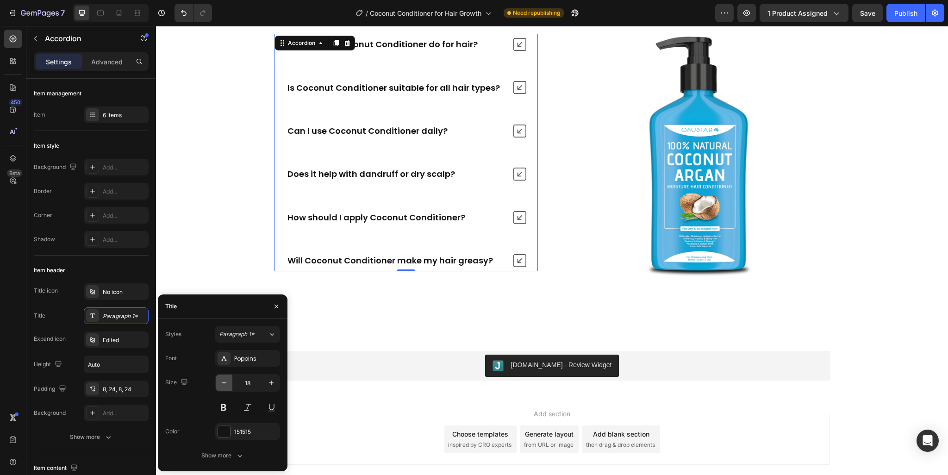
scroll to position [3734, 0]
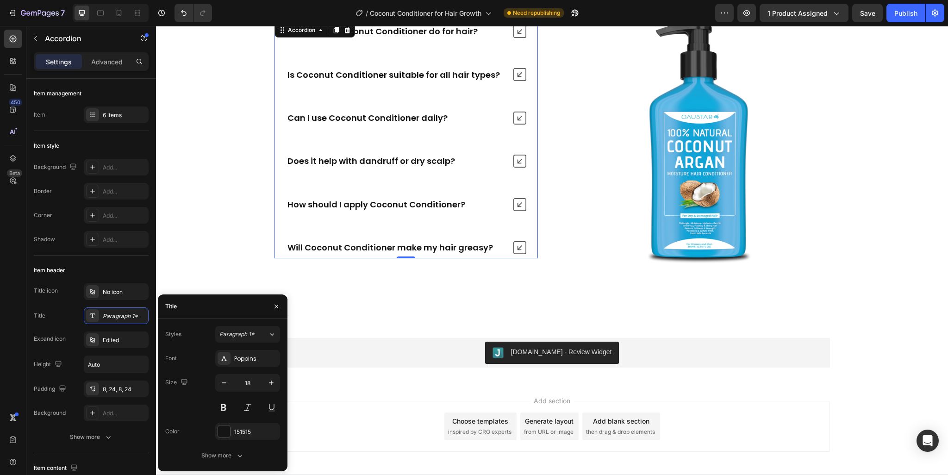
click at [354, 204] on p "How should I apply Coconut Conditioner?" at bounding box center [376, 204] width 178 height 11
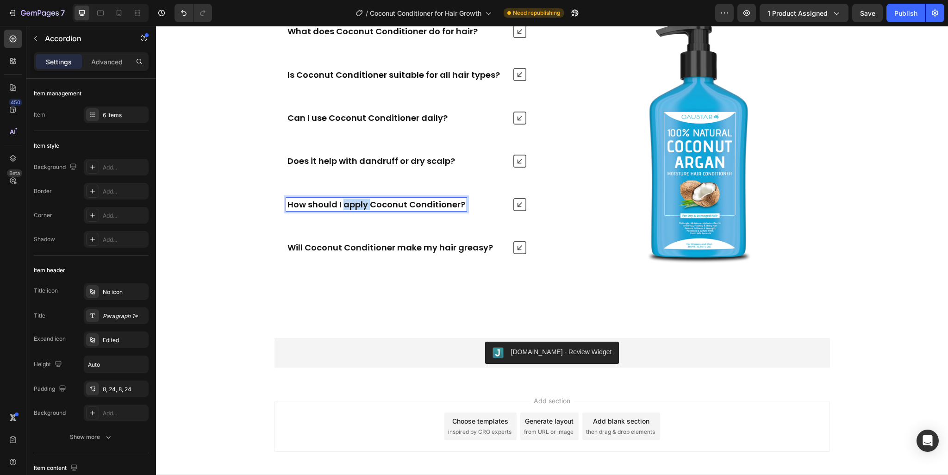
click at [354, 204] on p "How should I apply Coconut Conditioner?" at bounding box center [376, 204] width 178 height 11
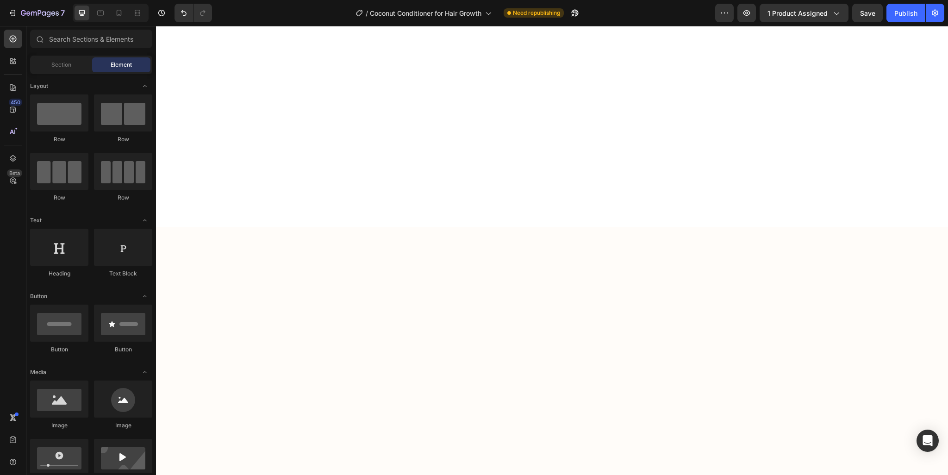
scroll to position [0, 0]
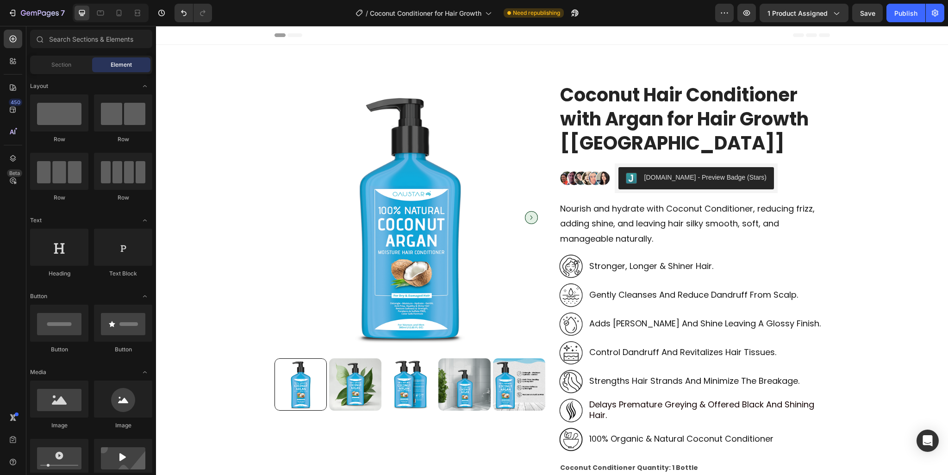
drag, startPoint x: 947, startPoint y: 444, endPoint x: 1099, endPoint y: 46, distance: 425.8
click at [904, 17] on div "Publish" at bounding box center [905, 13] width 23 height 10
click at [47, 13] on icon "button" at bounding box center [49, 14] width 4 height 6
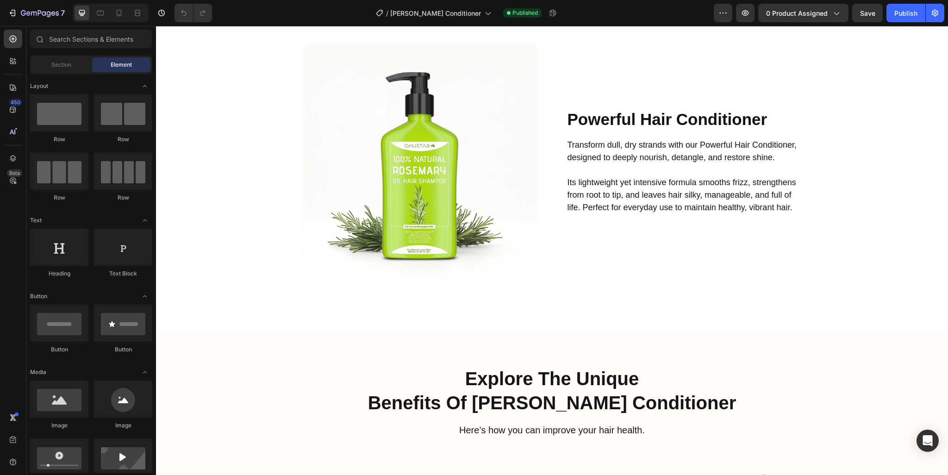
scroll to position [1573, 0]
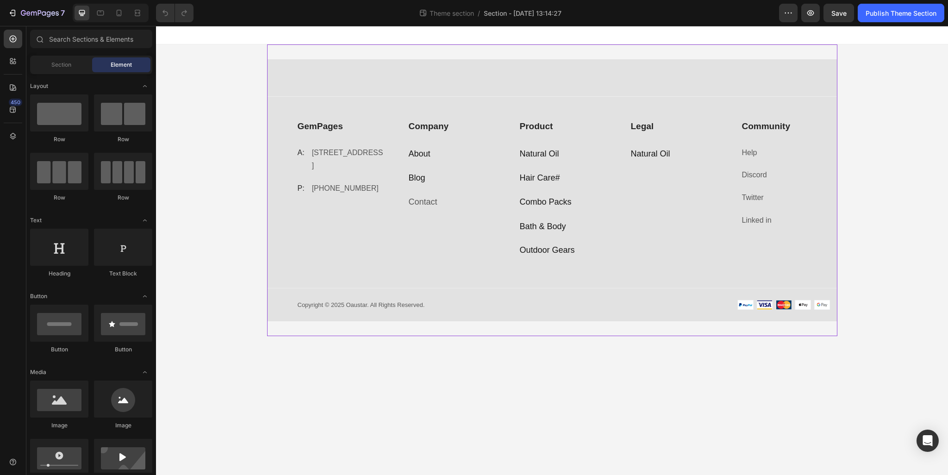
click at [333, 328] on div "GemPages Text block A: Text block 184 Main Rd E, St Albans VIC 3021, Australia …" at bounding box center [552, 190] width 570 height 292
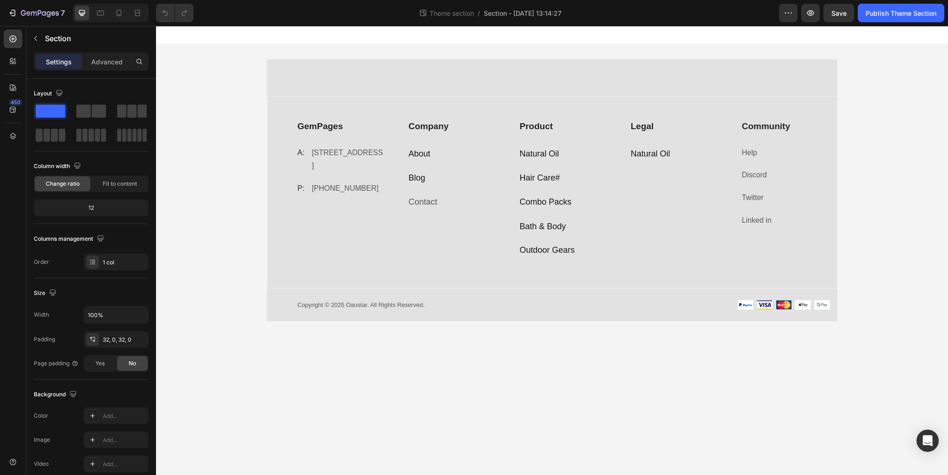
click at [333, 379] on body "GemPages Text block A: Text block 184 Main Rd E, St Albans VIC 3021, Australia …" at bounding box center [552, 250] width 792 height 449
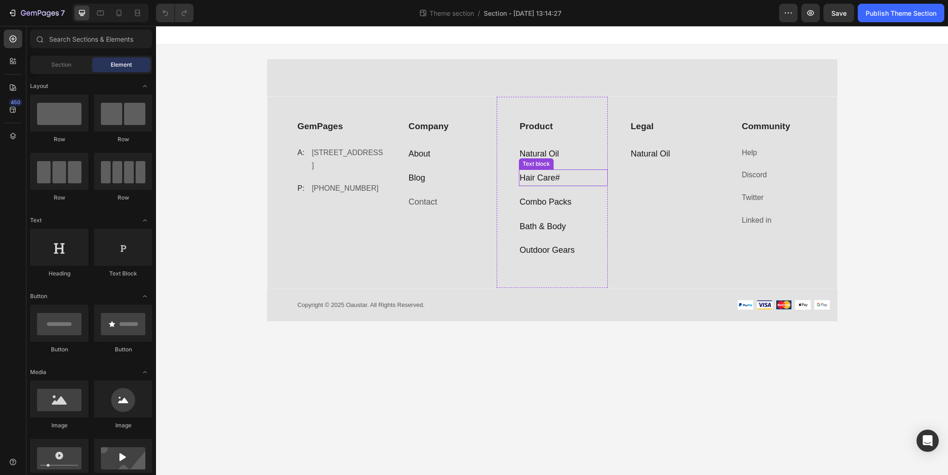
click at [569, 184] on p "Hair Care #" at bounding box center [563, 177] width 87 height 15
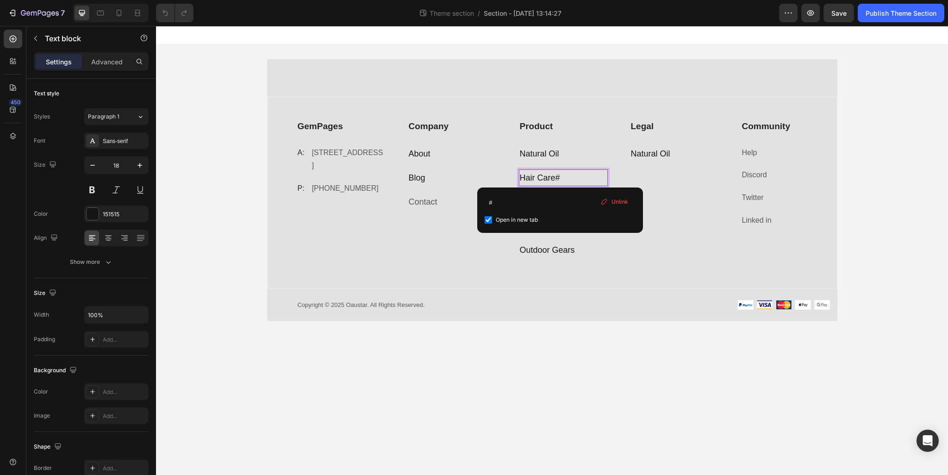
click at [568, 176] on p "Hair Care #" at bounding box center [563, 177] width 87 height 15
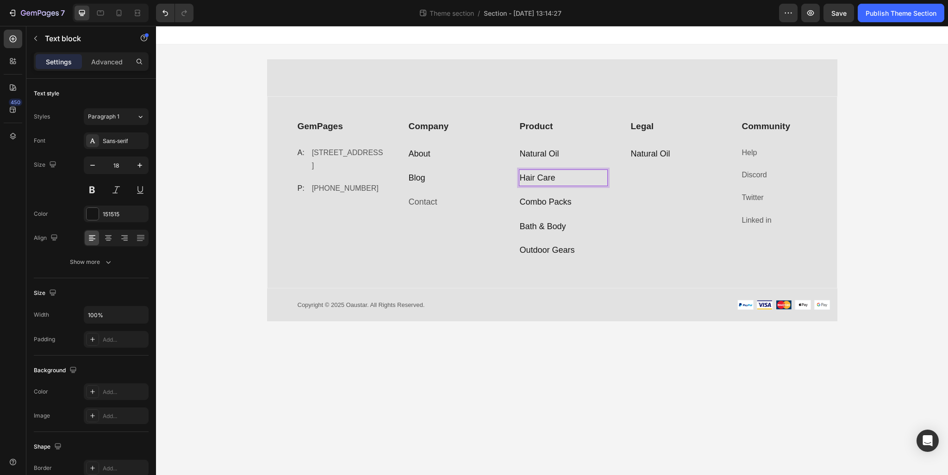
click at [630, 397] on body "GemPages Text block A: Text block 184 Main Rd E, St Albans VIC 3021, Australia …" at bounding box center [552, 250] width 792 height 449
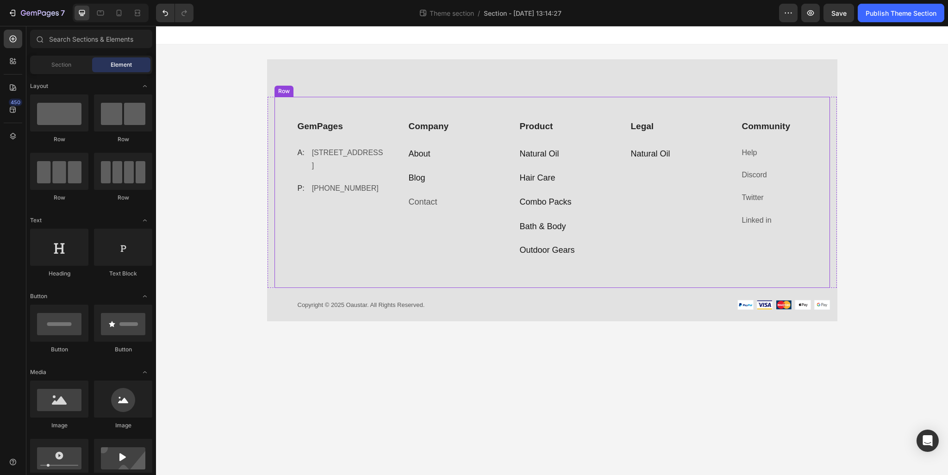
click at [378, 248] on div "GemPages Text block A: Text block 184 Main Rd E, St Albans VIC 3021, Australia …" at bounding box center [329, 192] width 111 height 191
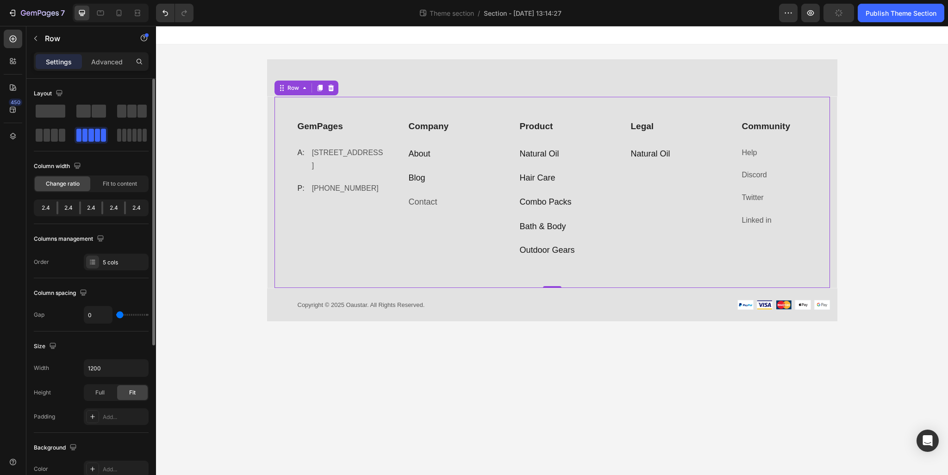
click at [57, 208] on div at bounding box center [57, 207] width 2 height 13
click at [56, 205] on div at bounding box center [57, 207] width 2 height 13
drag, startPoint x: 54, startPoint y: 206, endPoint x: 63, endPoint y: 208, distance: 9.4
click at [63, 208] on div "2.4 2.4 2.4 2.4 2.4" at bounding box center [91, 207] width 115 height 17
drag, startPoint x: 54, startPoint y: 208, endPoint x: 68, endPoint y: 210, distance: 13.6
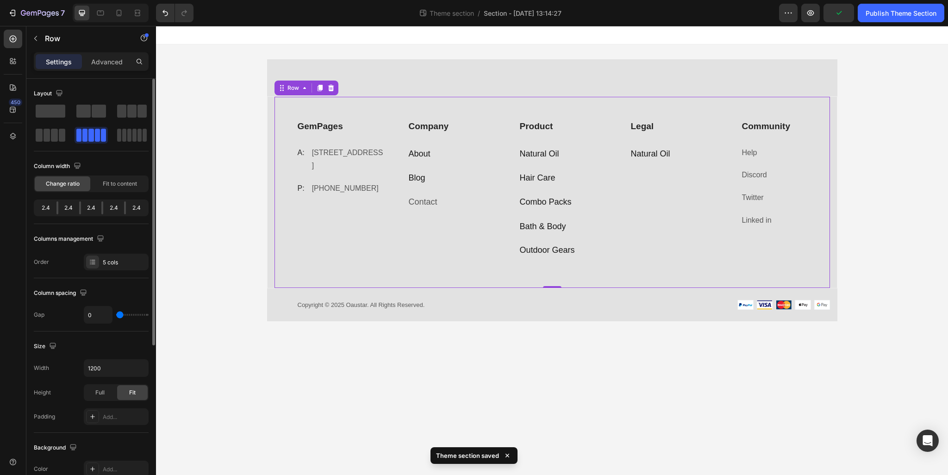
click at [68, 210] on div "2.4 2.4 2.4 2.4 2.4" at bounding box center [91, 207] width 115 height 17
click at [122, 181] on span "Fit to content" at bounding box center [120, 184] width 34 height 8
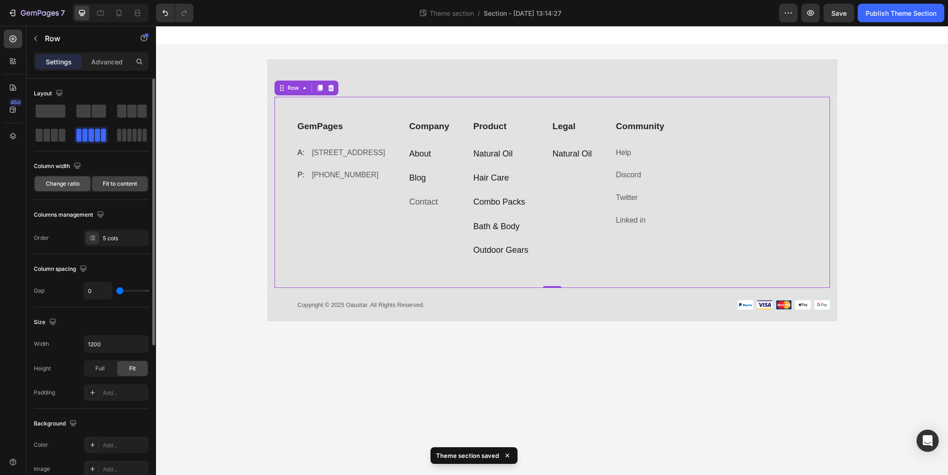
click at [66, 184] on span "Change ratio" at bounding box center [63, 184] width 34 height 8
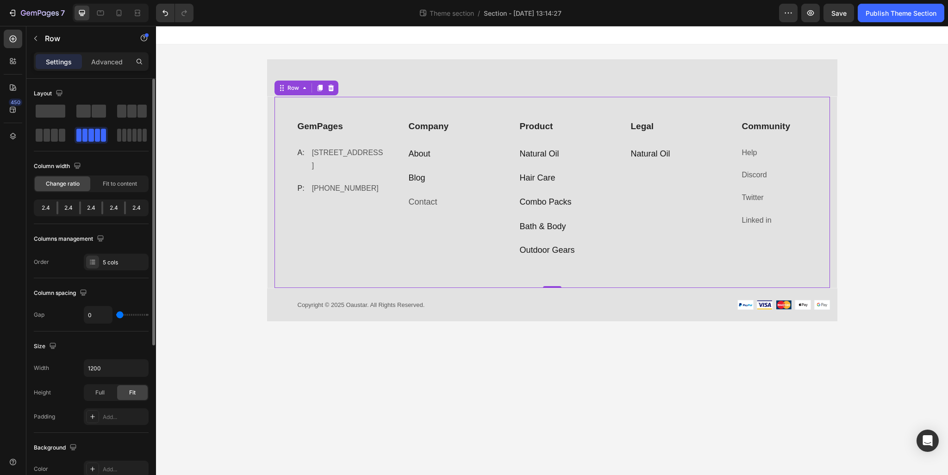
drag, startPoint x: 56, startPoint y: 208, endPoint x: 63, endPoint y: 209, distance: 7.9
click at [63, 209] on div "2.4 2.4 2.4 2.4 2.4" at bounding box center [91, 207] width 115 height 17
click at [50, 208] on div "2.4" at bounding box center [46, 207] width 21 height 13
click at [46, 206] on div "2.4" at bounding box center [46, 207] width 21 height 13
click at [45, 207] on div "2.4" at bounding box center [46, 207] width 21 height 13
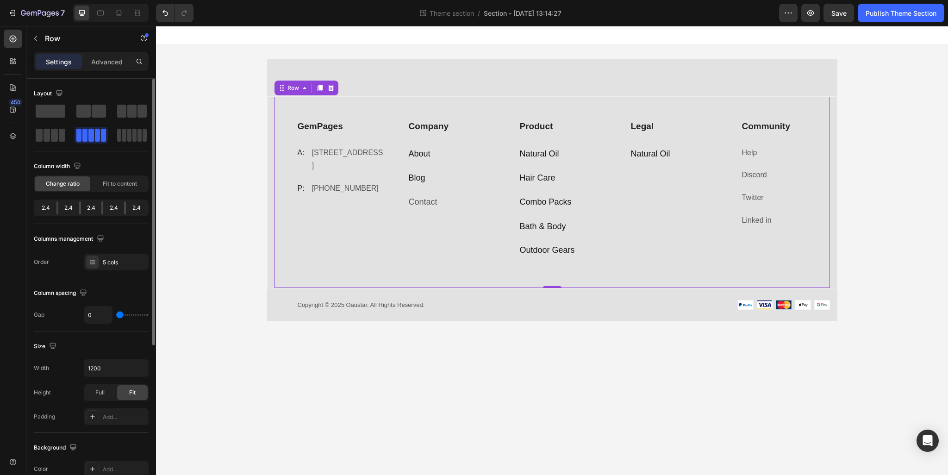
drag, startPoint x: 62, startPoint y: 209, endPoint x: 78, endPoint y: 207, distance: 15.8
click at [65, 209] on div "2.4" at bounding box center [68, 207] width 21 height 13
click at [78, 207] on div "2.4" at bounding box center [68, 207] width 21 height 13
click at [91, 206] on div "2.4" at bounding box center [91, 207] width 21 height 13
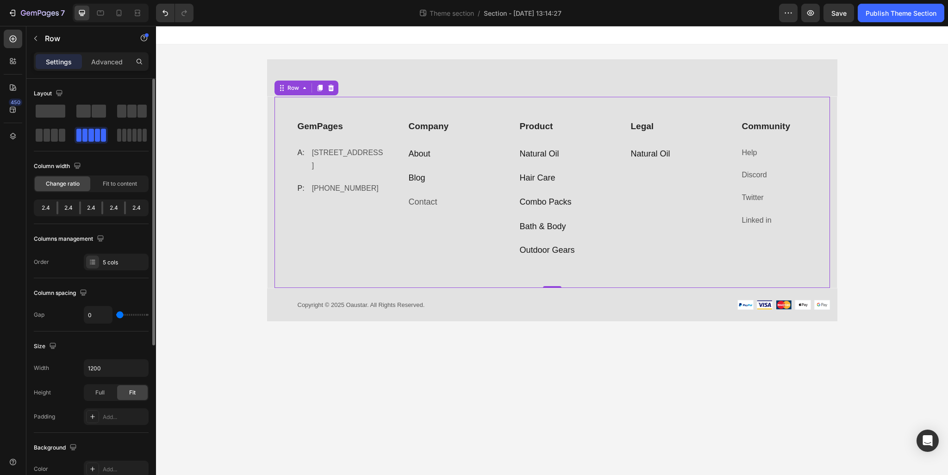
click at [112, 211] on div "2.4" at bounding box center [113, 207] width 21 height 13
click at [376, 173] on p "184 Main Rd E, St Albans VIC 3021, Australia" at bounding box center [348, 159] width 73 height 27
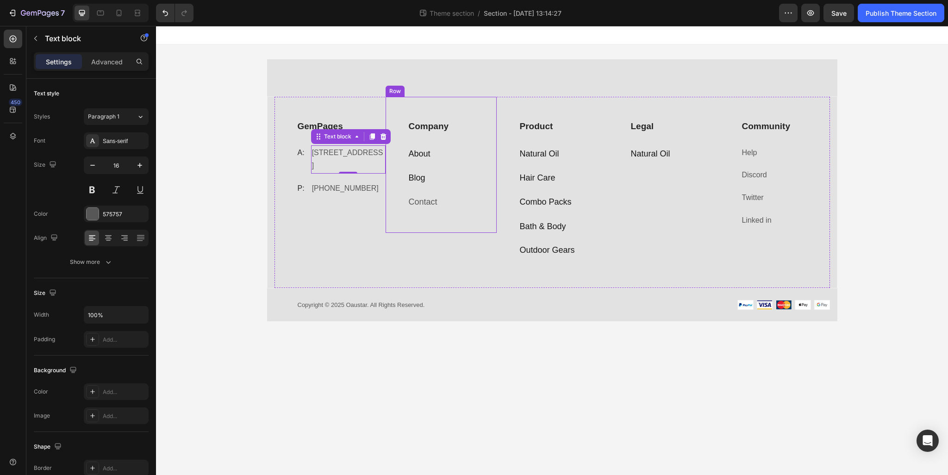
click at [398, 210] on div "Company Text block About Text block Blog Text block Contact Text block Row" at bounding box center [440, 165] width 111 height 136
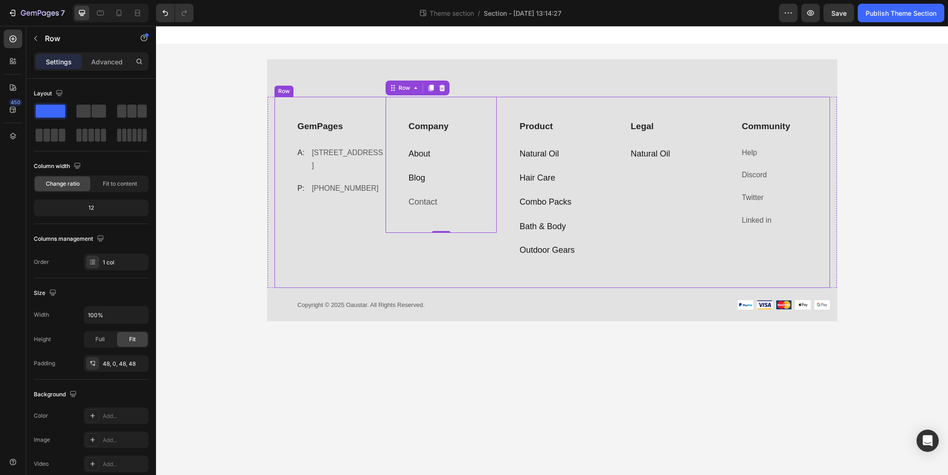
click at [368, 236] on div "GemPages Text block A: Text block 184 Main Rd E, St Albans VIC 3021, Australia …" at bounding box center [329, 192] width 111 height 191
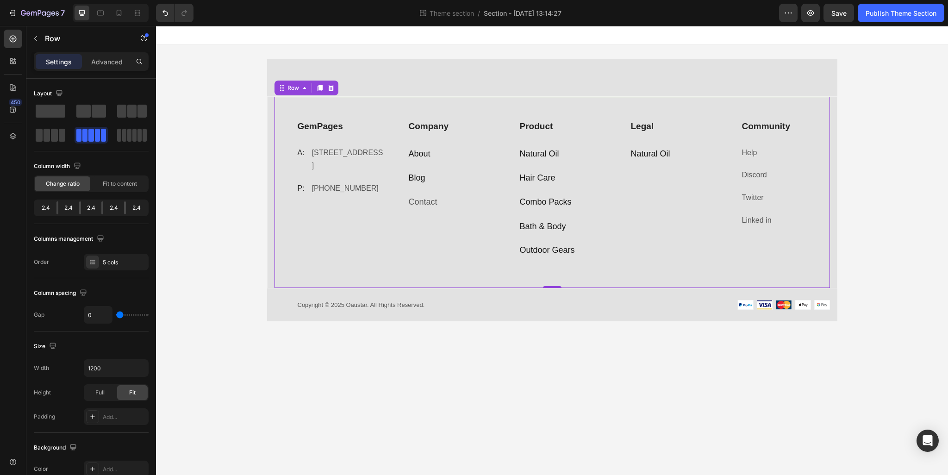
click at [366, 232] on div "GemPages Text block A: Text block 184 Main Rd E, St Albans VIC 3021, Australia …" at bounding box center [329, 192] width 111 height 191
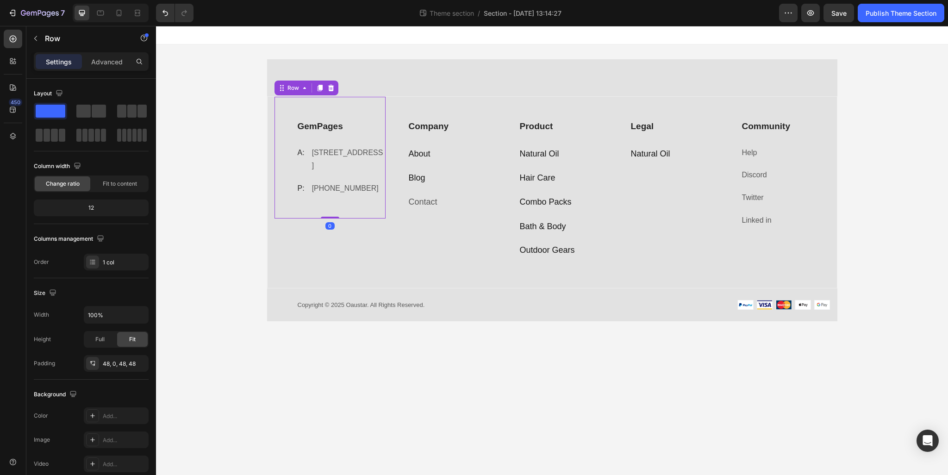
click at [355, 218] on div "GemPages Text block A: Text block 184 Main Rd E, St Albans VIC 3021, Australia …" at bounding box center [329, 158] width 111 height 122
drag, startPoint x: 84, startPoint y: 200, endPoint x: 86, endPoint y: 206, distance: 6.3
click at [86, 204] on div "12" at bounding box center [91, 207] width 115 height 17
click at [86, 206] on div "12" at bounding box center [91, 207] width 111 height 13
click at [94, 207] on div "12" at bounding box center [91, 207] width 111 height 13
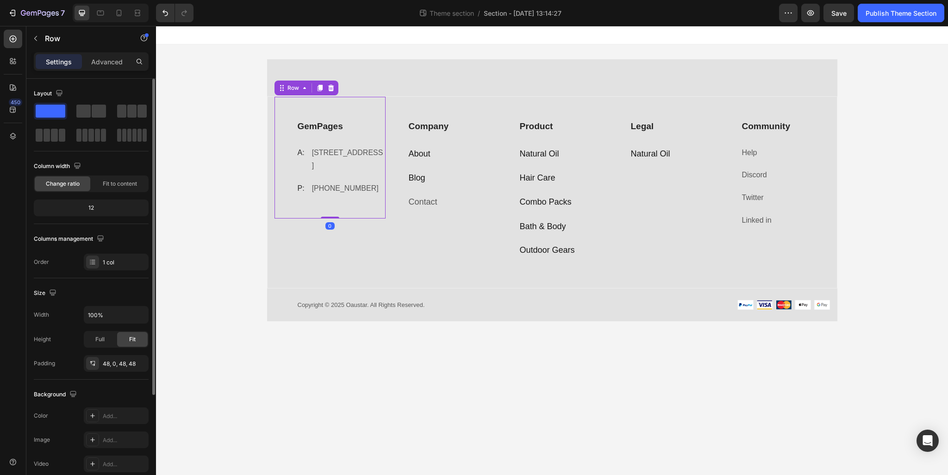
click at [94, 207] on div "12" at bounding box center [91, 207] width 111 height 13
click at [97, 204] on div "12" at bounding box center [91, 207] width 111 height 13
click at [96, 206] on div "12" at bounding box center [91, 207] width 111 height 13
click at [97, 186] on div "Fit to content" at bounding box center [120, 183] width 56 height 15
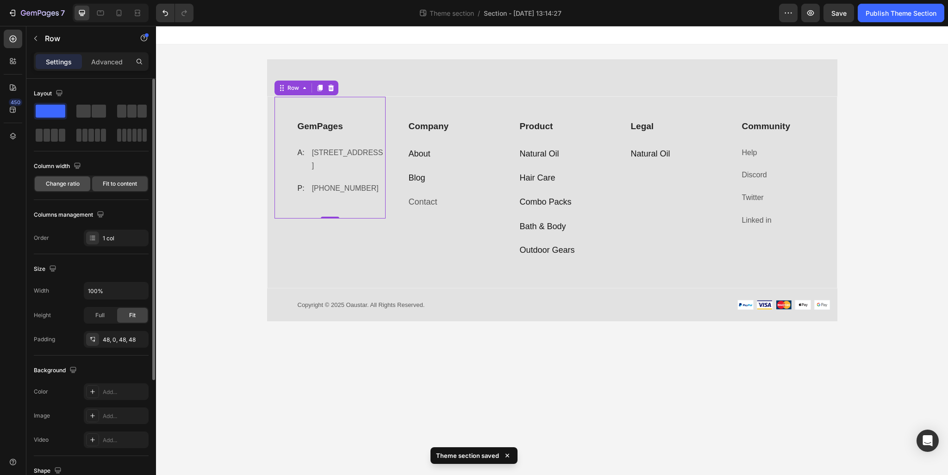
click at [65, 186] on span "Change ratio" at bounding box center [63, 184] width 34 height 8
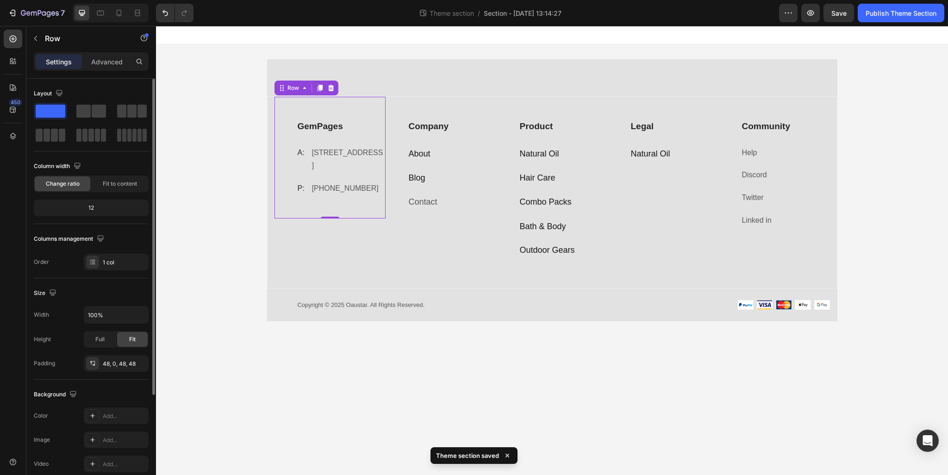
drag, startPoint x: 84, startPoint y: 208, endPoint x: 99, endPoint y: 210, distance: 14.9
click at [99, 210] on div "12" at bounding box center [91, 207] width 111 height 13
click at [115, 266] on div "1 col" at bounding box center [124, 262] width 43 height 8
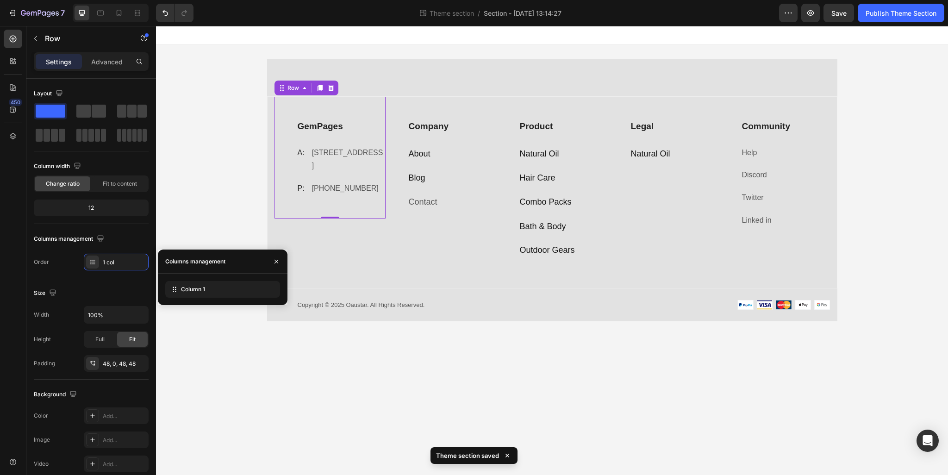
click at [558, 337] on body "GemPages Text block A: Text block 184 Main Rd E, St Albans VIC 3021, Australia …" at bounding box center [552, 250] width 792 height 449
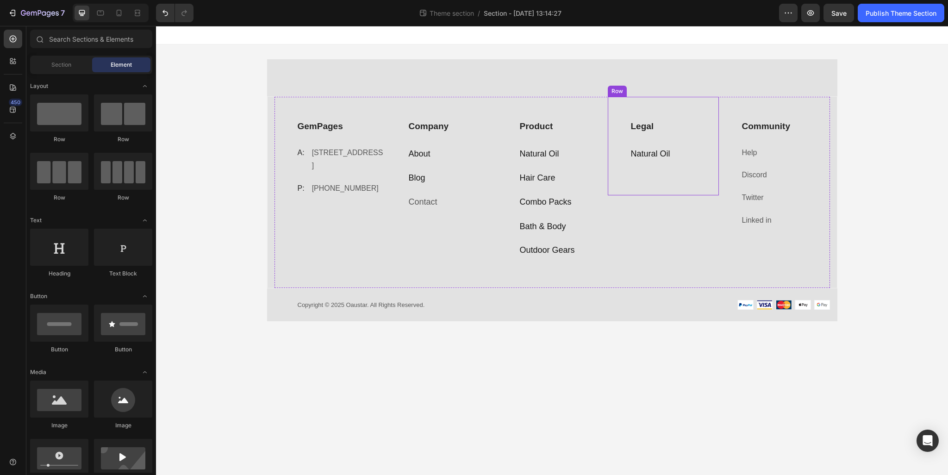
click at [637, 190] on div "Legal Text block Natural Oil Text block Row" at bounding box center [663, 146] width 111 height 99
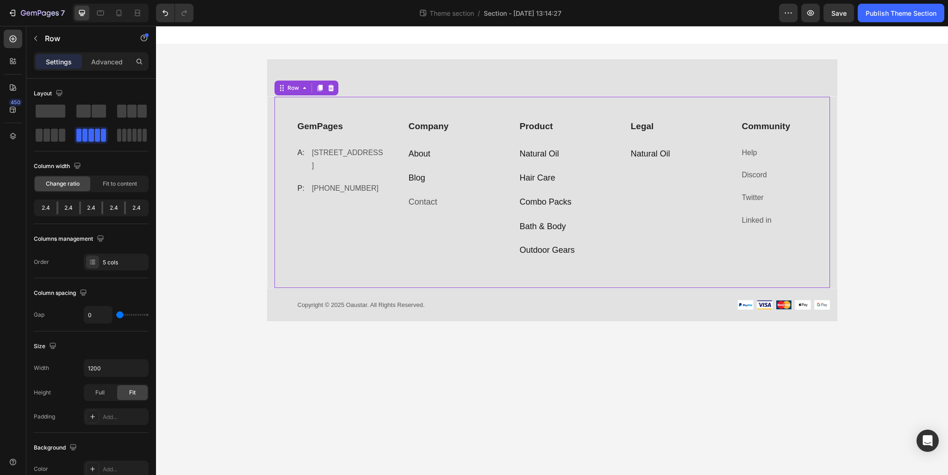
click at [348, 256] on div "GemPages Text block A: Text block 184 Main Rd E, St Albans VIC 3021, Australia …" at bounding box center [329, 192] width 111 height 191
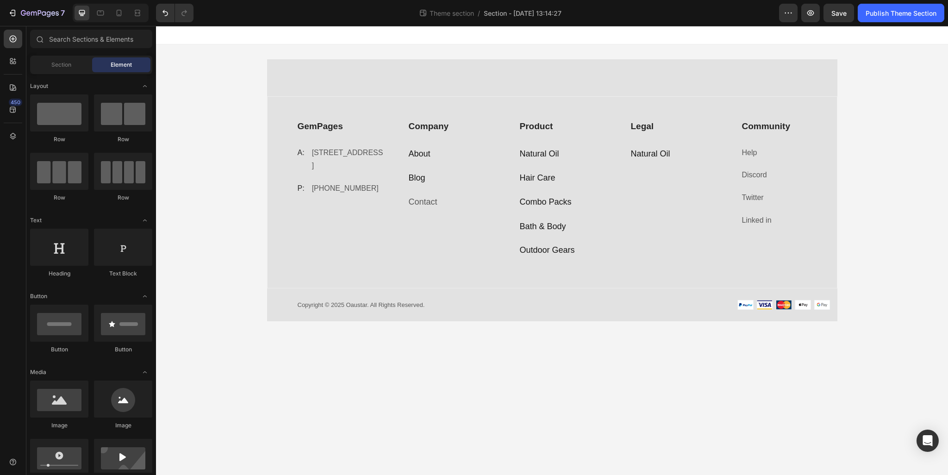
click at [361, 372] on body "GemPages Text block A: Text block 184 Main Rd E, St Albans VIC 3021, Australia …" at bounding box center [552, 250] width 792 height 449
click at [361, 259] on div "GemPages Text block A: Text block 184 Main Rd E, St Albans VIC 3021, Australia …" at bounding box center [329, 192] width 111 height 191
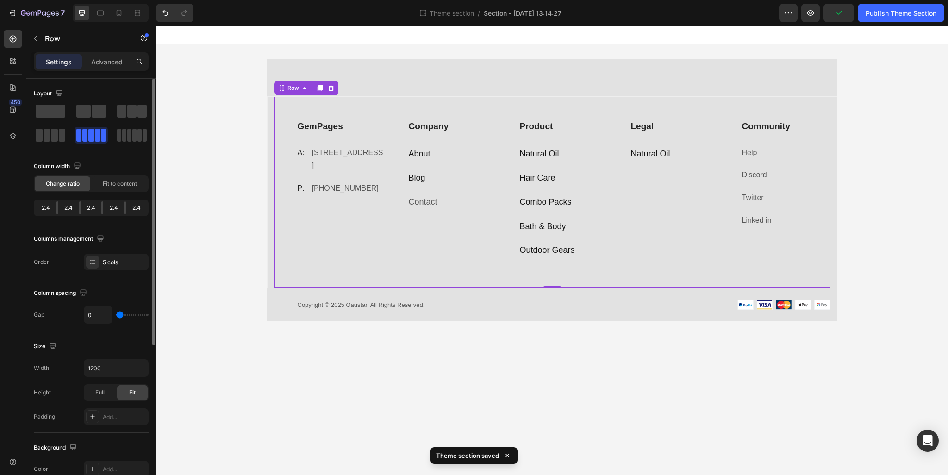
click at [51, 201] on div "2.4" at bounding box center [46, 207] width 21 height 13
click at [48, 205] on div "2.4" at bounding box center [46, 207] width 21 height 13
click at [59, 117] on span at bounding box center [51, 111] width 30 height 13
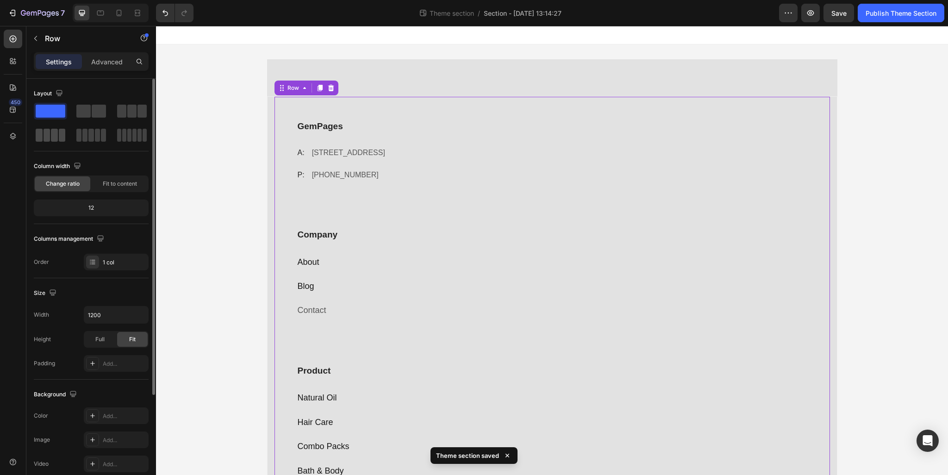
click at [65, 136] on div at bounding box center [50, 135] width 33 height 17
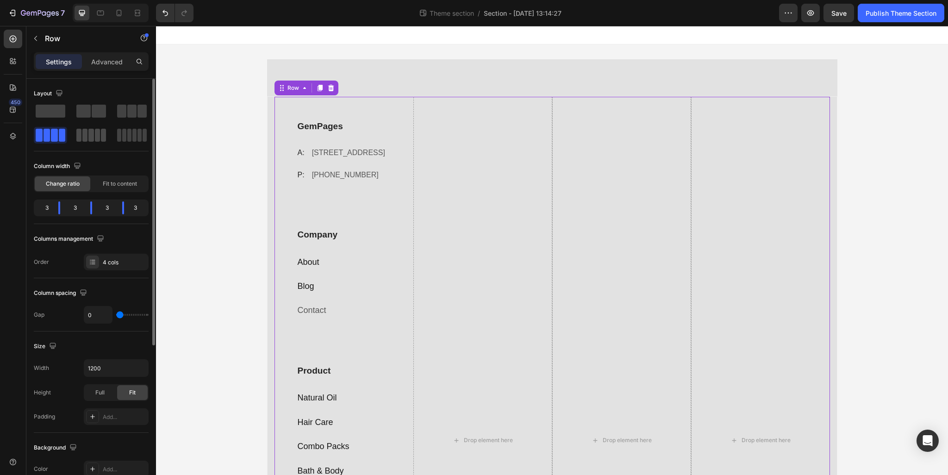
click at [90, 134] on span at bounding box center [90, 135] width 5 height 13
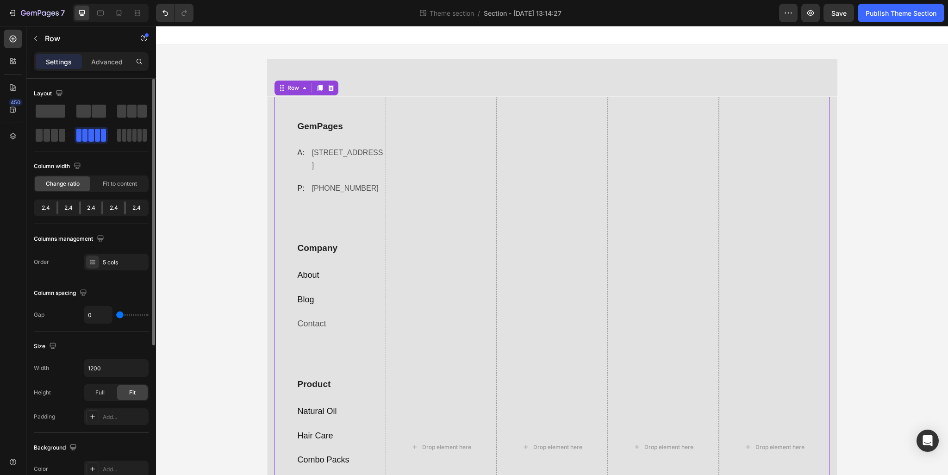
click at [56, 211] on div at bounding box center [57, 207] width 2 height 13
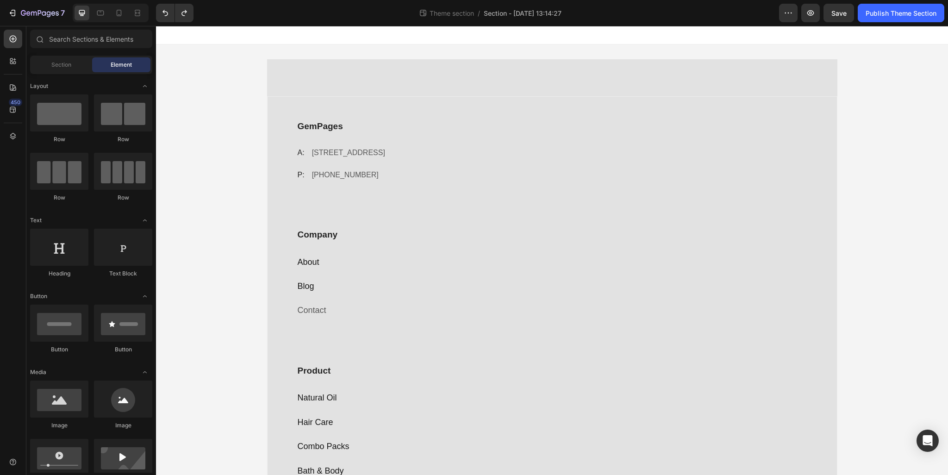
click at [209, 148] on div "GemPages Text block A: Text block 184 Main Rd E, St Albans VIC 3021, Australia …" at bounding box center [552, 438] width 792 height 788
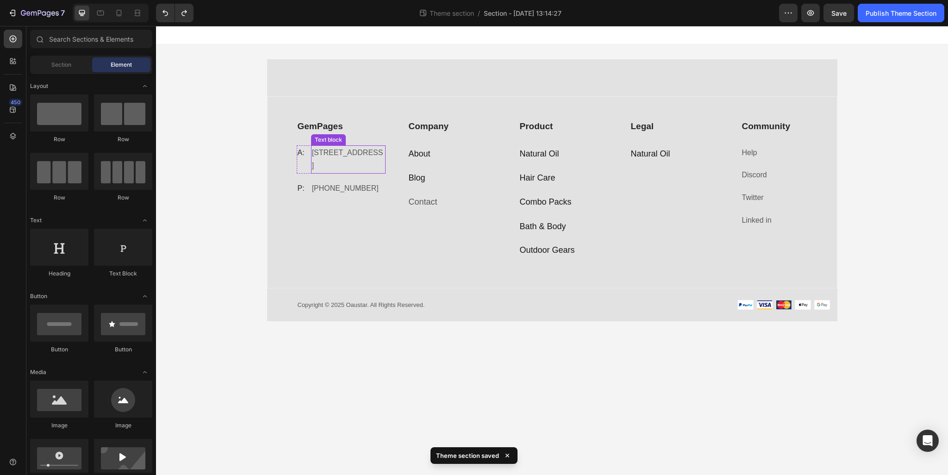
click at [335, 166] on p "184 Main Rd E, St Albans VIC 3021, Australia" at bounding box center [348, 159] width 73 height 27
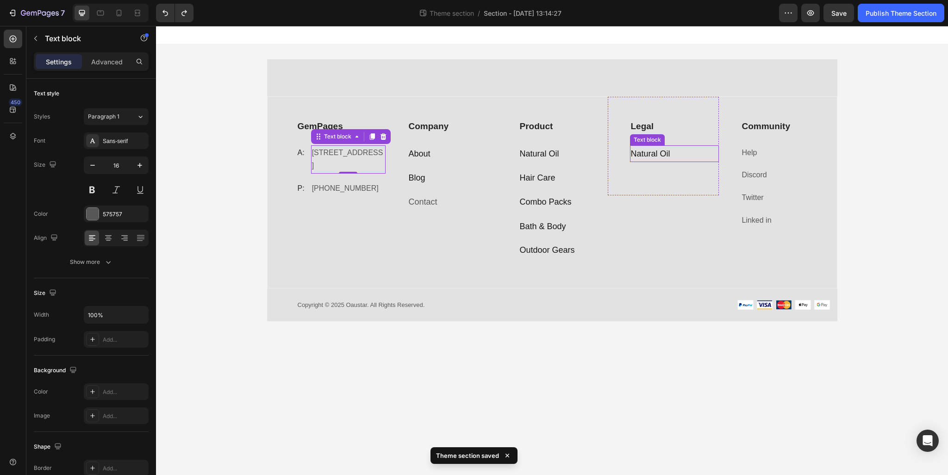
click at [661, 155] on link "Natural Oil" at bounding box center [650, 153] width 39 height 9
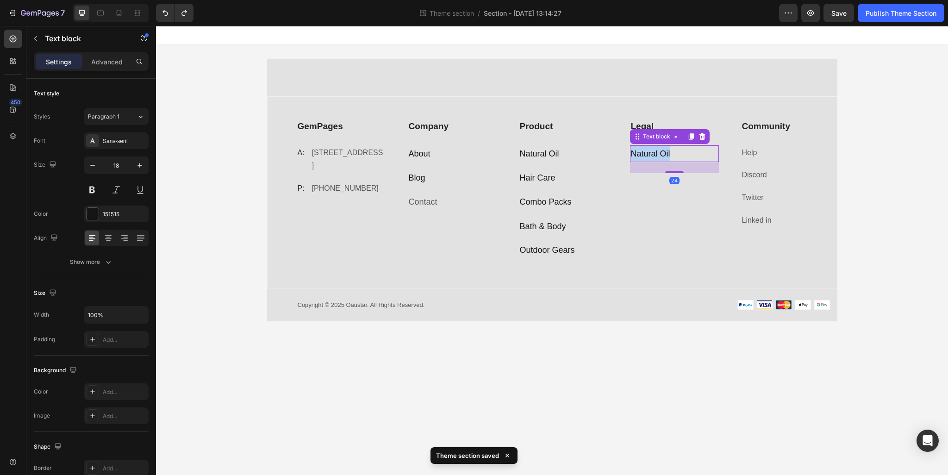
click at [661, 155] on link "Natural Oil" at bounding box center [650, 153] width 39 height 9
click at [661, 184] on div "Legal Text block Fraud Spam Policy Text block 24 Row" at bounding box center [663, 146] width 111 height 99
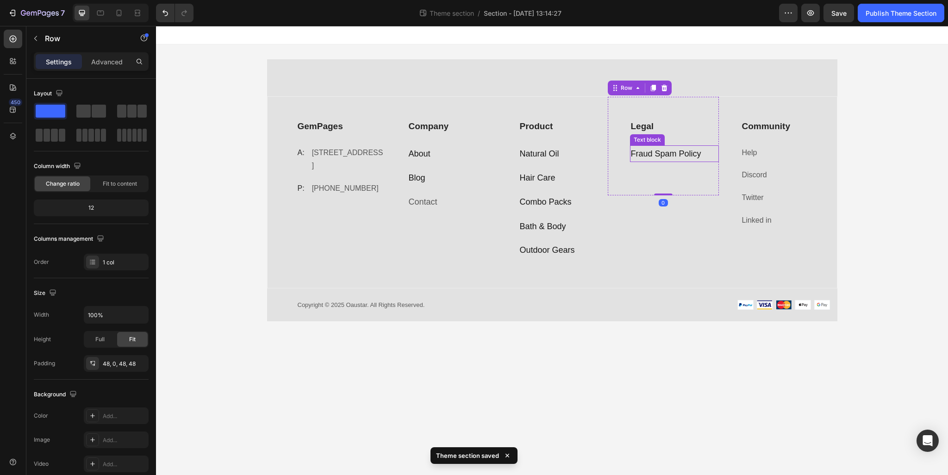
click at [666, 153] on p "Fraud Spam Policy" at bounding box center [674, 153] width 87 height 15
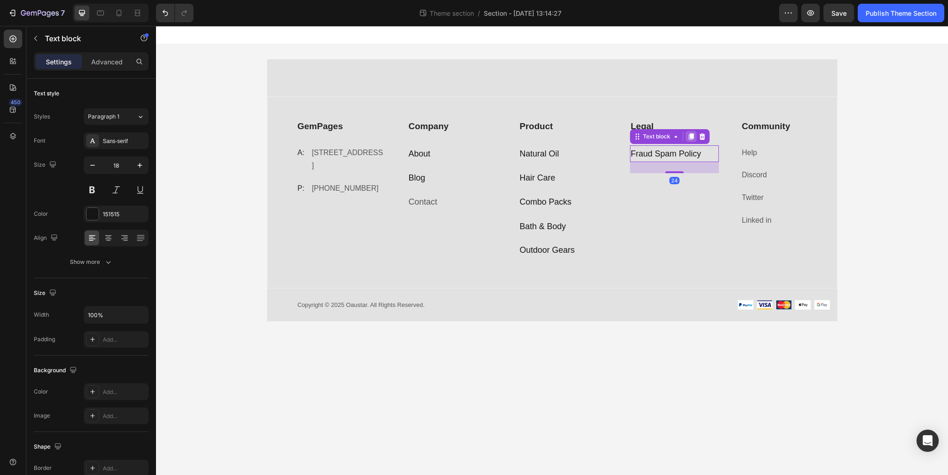
click at [692, 132] on div at bounding box center [690, 136] width 11 height 11
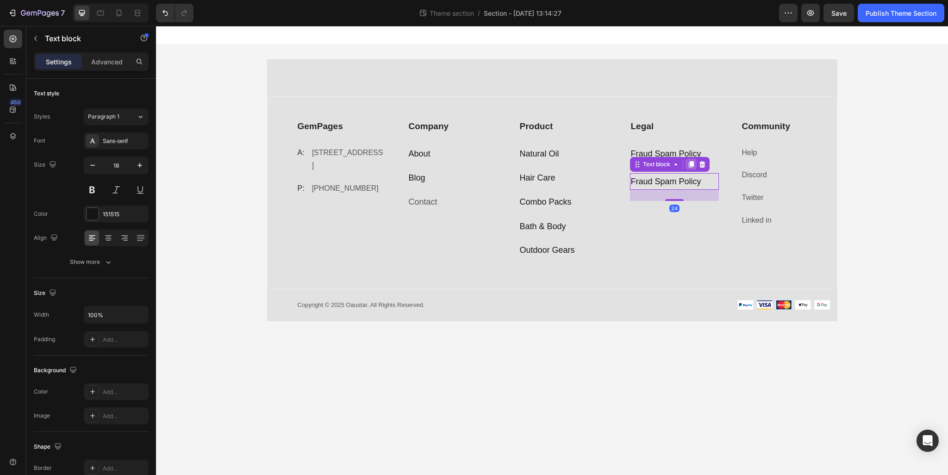
click at [693, 165] on icon at bounding box center [690, 164] width 5 height 6
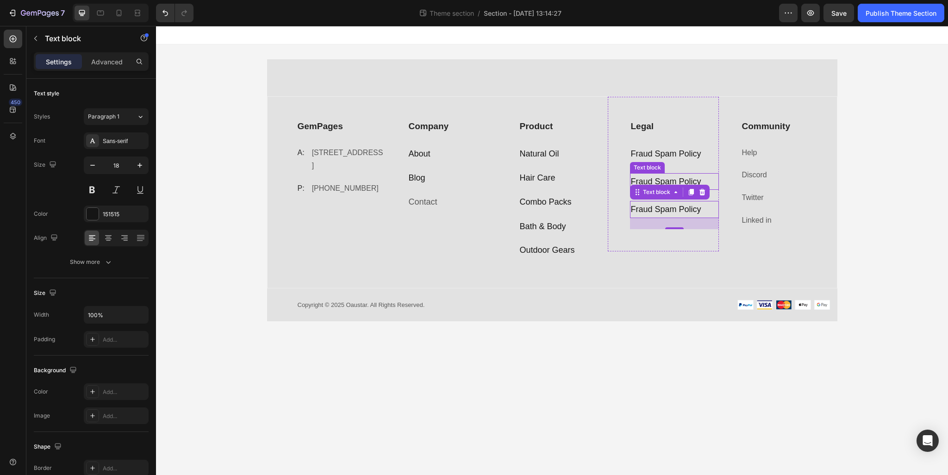
click at [680, 176] on p "Fraud Spam Policy" at bounding box center [674, 181] width 87 height 15
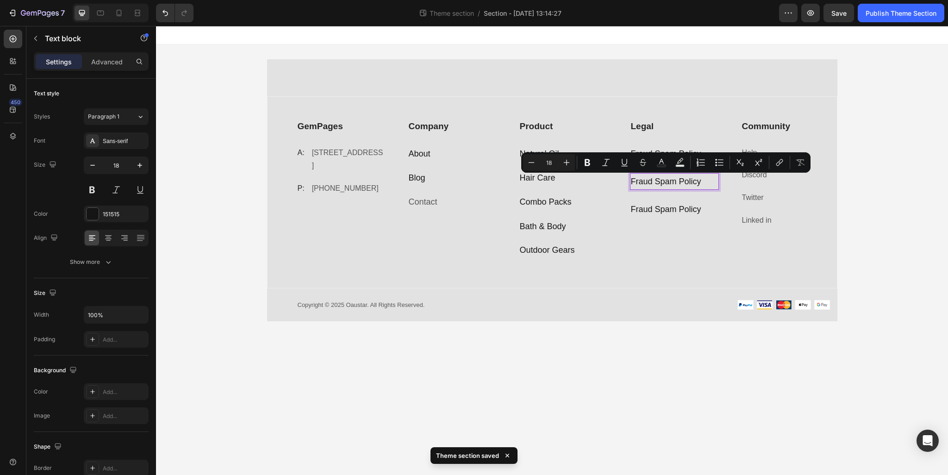
click at [673, 178] on p "Fraud Spam Policy" at bounding box center [674, 181] width 87 height 15
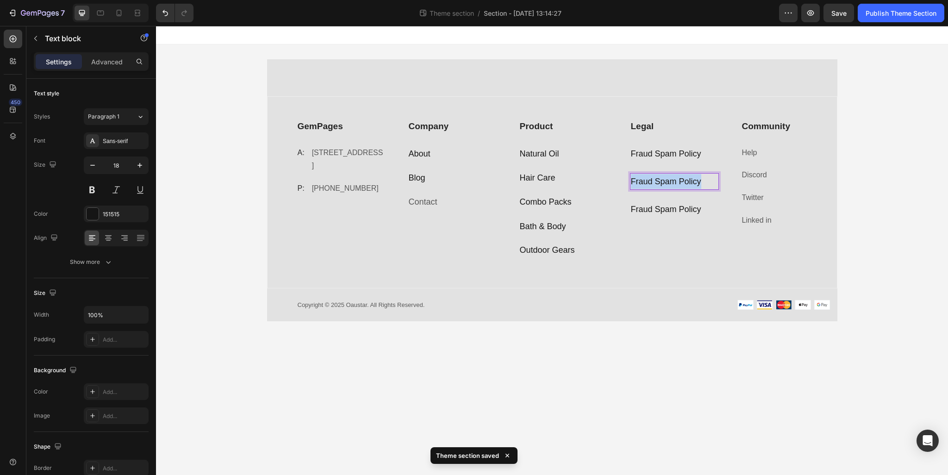
click at [673, 178] on p "Fraud Spam Policy" at bounding box center [674, 181] width 87 height 15
click at [676, 203] on p "Fraud Spam Policy" at bounding box center [674, 209] width 87 height 15
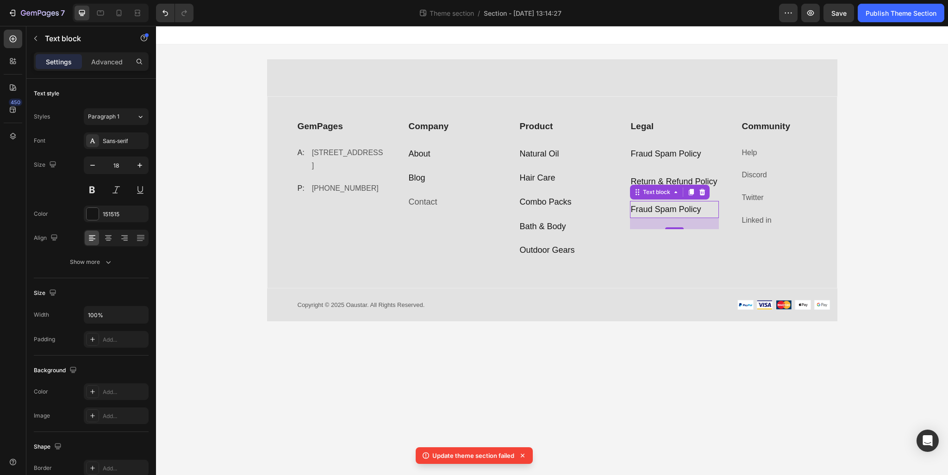
click at [656, 204] on p "Fraud Spam Policy" at bounding box center [674, 209] width 87 height 15
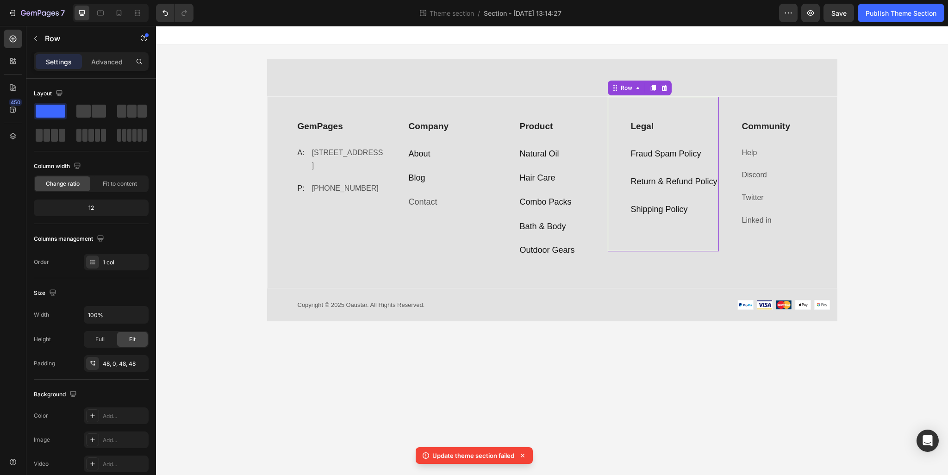
click at [674, 222] on div "Legal Text block Fraud Spam Policy Text block Return & Refund Policy Text block…" at bounding box center [674, 174] width 89 height 110
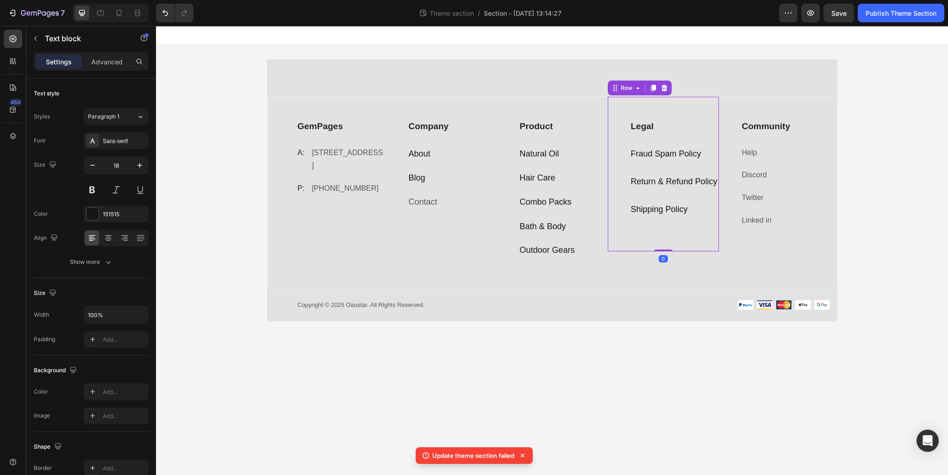
click at [677, 207] on p "Shipping Policy" at bounding box center [674, 209] width 87 height 15
click at [688, 192] on icon at bounding box center [690, 191] width 7 height 7
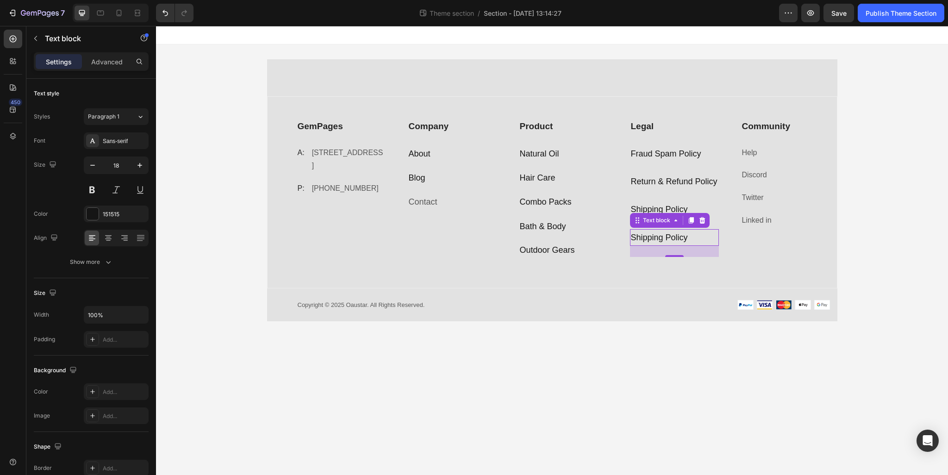
click at [647, 233] on p "Shipping Policy" at bounding box center [674, 237] width 87 height 15
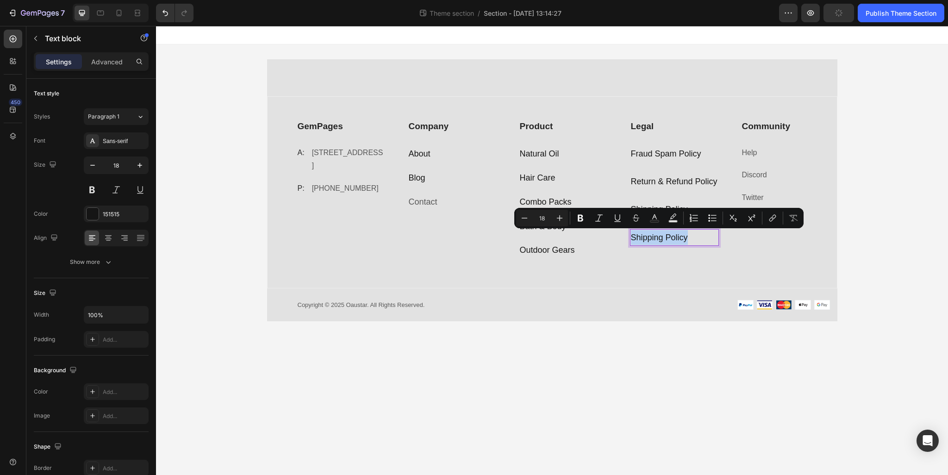
click at [684, 237] on p "Shipping Policy" at bounding box center [674, 237] width 87 height 15
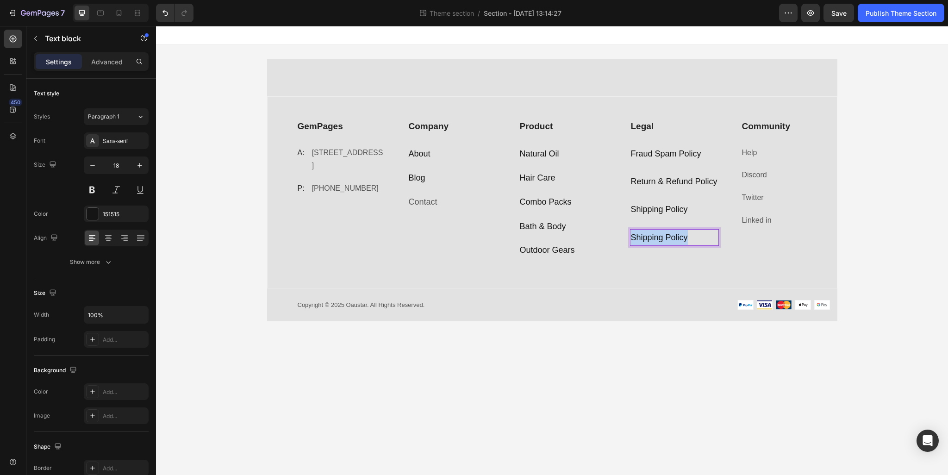
click at [684, 237] on p "Shipping Policy" at bounding box center [674, 237] width 87 height 15
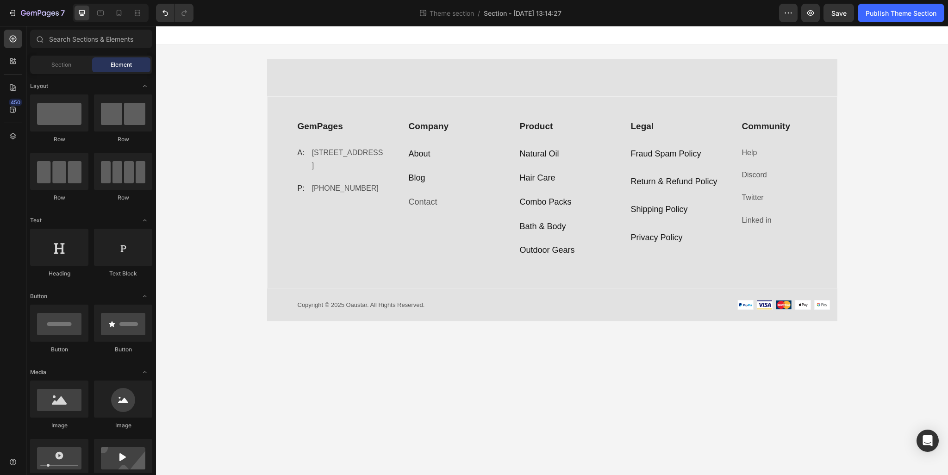
click at [695, 341] on body "GemPages Text block A: Text block 184 Main Rd E, St Albans VIC 3021, Australia …" at bounding box center [552, 250] width 792 height 449
click at [782, 126] on p "Community" at bounding box center [785, 126] width 87 height 13
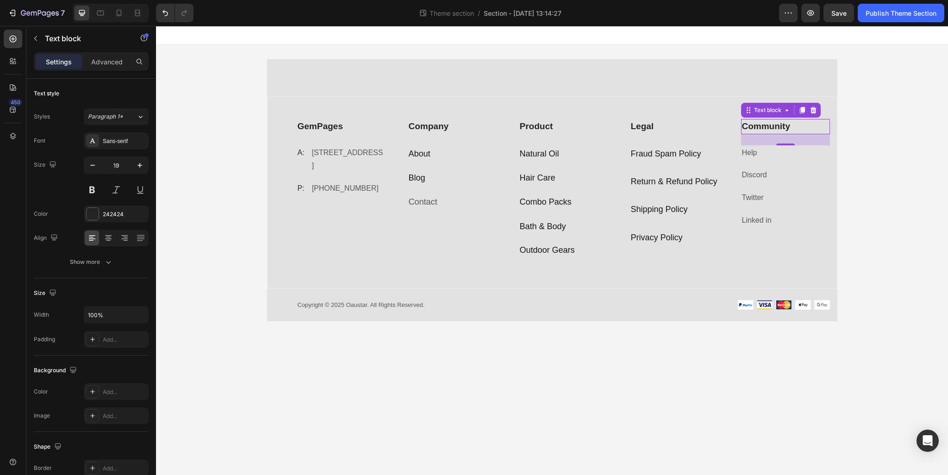
click at [767, 146] on p "Help" at bounding box center [785, 152] width 87 height 13
click at [707, 153] on p "Fraud Spam Policy" at bounding box center [674, 153] width 87 height 15
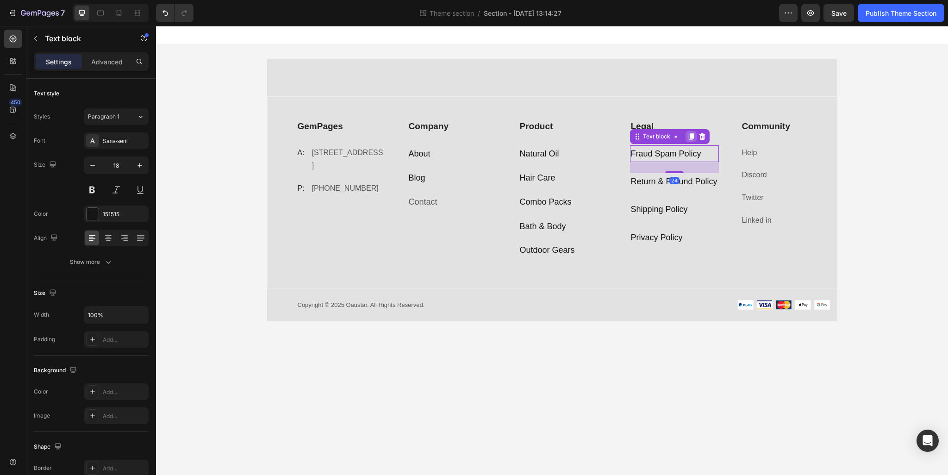
click at [691, 134] on icon at bounding box center [690, 136] width 5 height 6
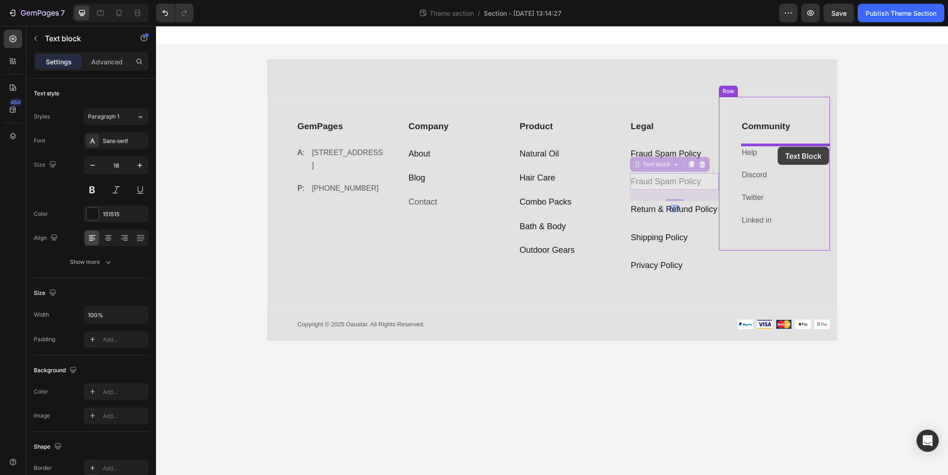
drag, startPoint x: 657, startPoint y: 168, endPoint x: 777, endPoint y: 147, distance: 122.1
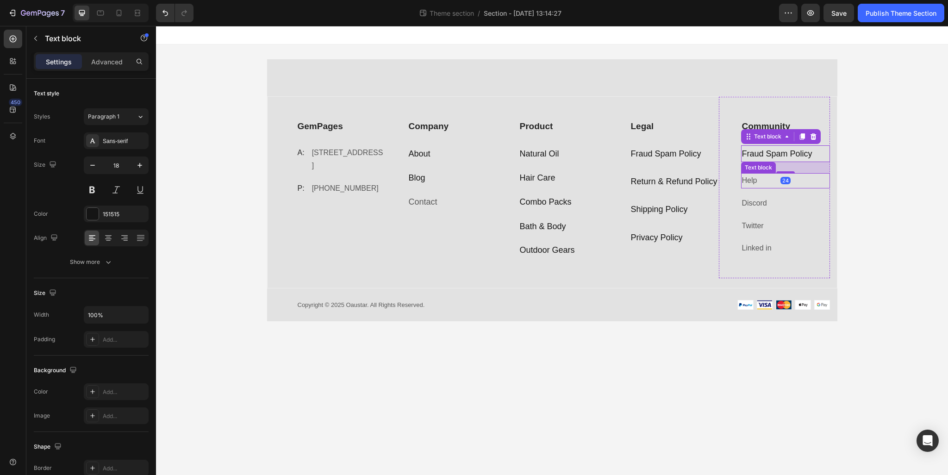
click at [812, 181] on p "Help" at bounding box center [785, 180] width 87 height 13
click at [819, 165] on div "Text block" at bounding box center [781, 164] width 80 height 15
click at [814, 191] on div "16" at bounding box center [785, 191] width 89 height 7
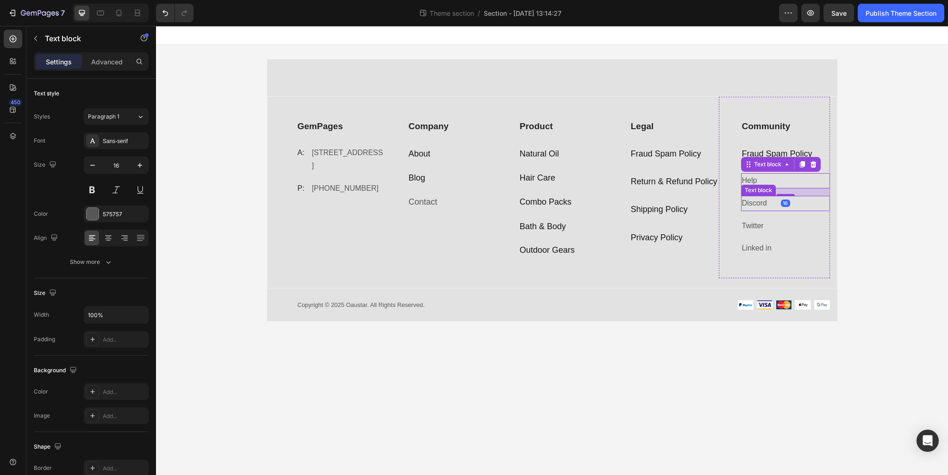
click at [813, 202] on p "Discord" at bounding box center [785, 203] width 87 height 13
click at [814, 185] on icon at bounding box center [813, 187] width 6 height 6
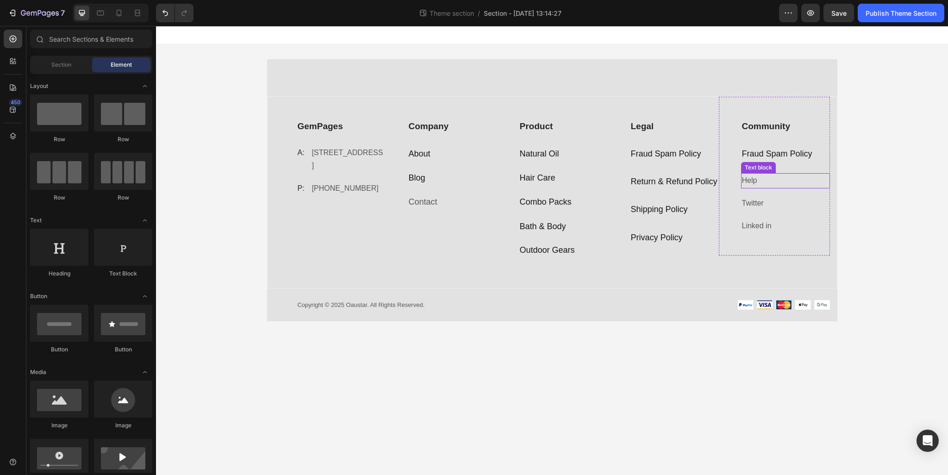
click at [816, 174] on p "Help" at bounding box center [785, 180] width 87 height 13
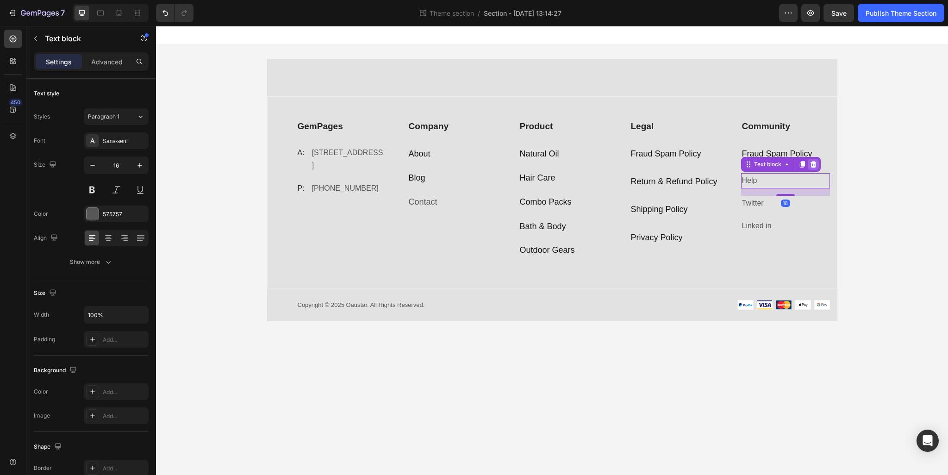
click at [813, 163] on icon at bounding box center [813, 164] width 6 height 6
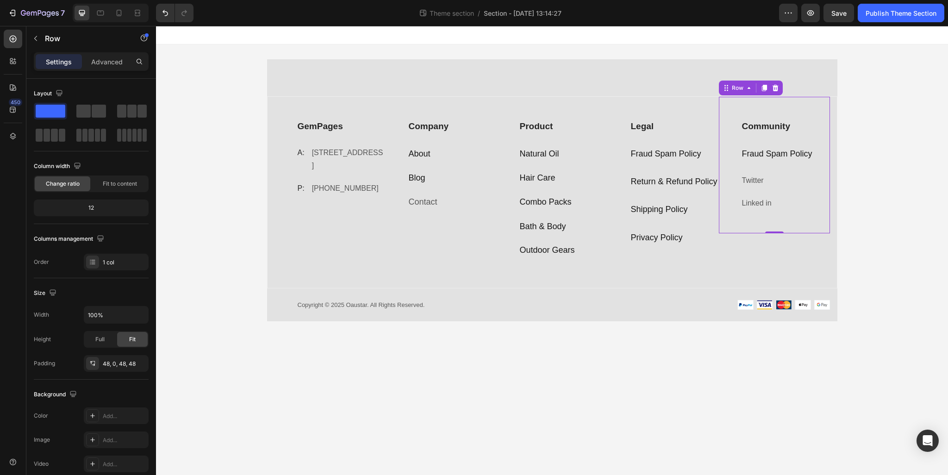
click at [811, 193] on div "Community Text block Fraud Spam Policy Text block Twitter Text block Linked in …" at bounding box center [785, 165] width 89 height 92
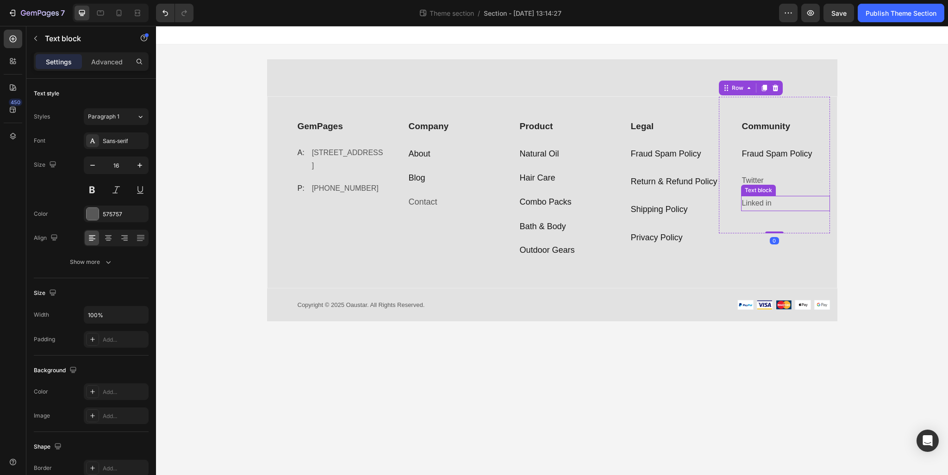
click at [814, 199] on p "Linked in" at bounding box center [785, 203] width 87 height 13
click at [812, 186] on icon at bounding box center [812, 186] width 7 height 7
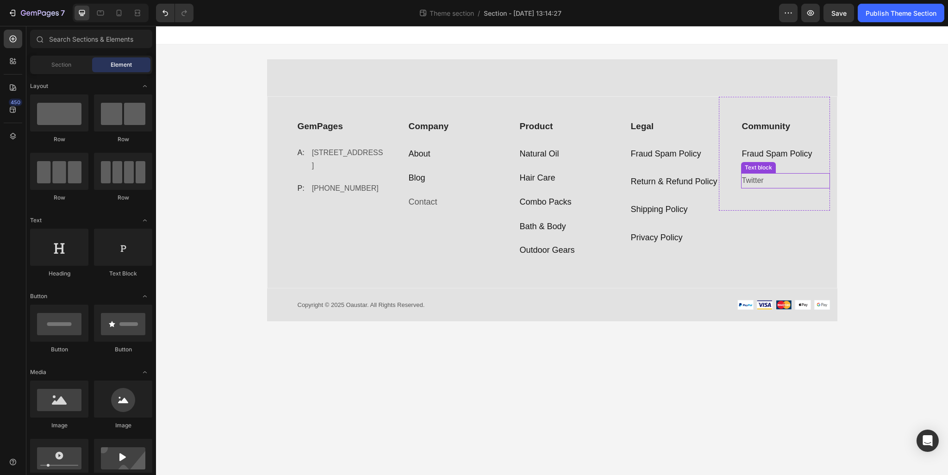
click at [812, 181] on p "Twitter" at bounding box center [785, 180] width 87 height 13
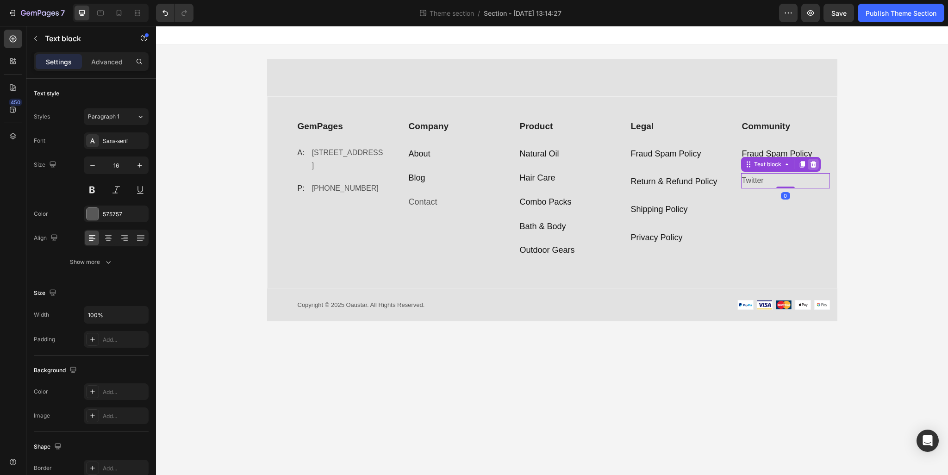
click at [813, 163] on icon at bounding box center [813, 164] width 6 height 6
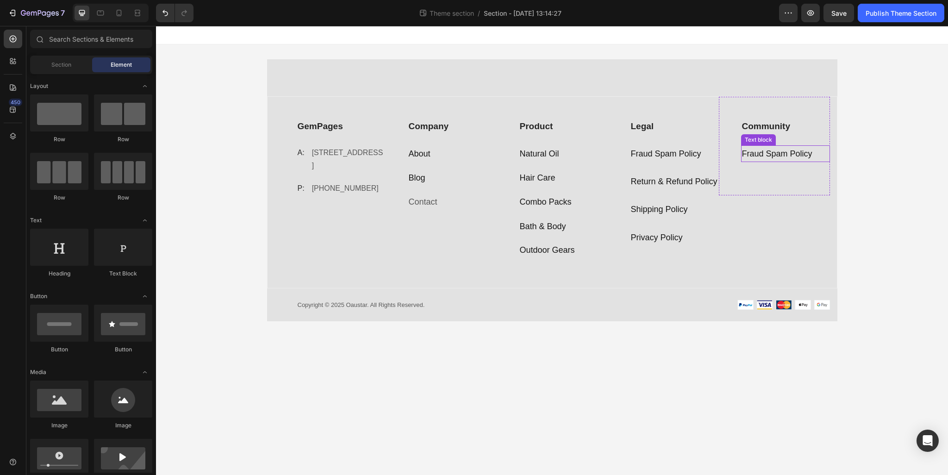
click at [779, 149] on p "Fraud Spam Policy" at bounding box center [785, 153] width 87 height 15
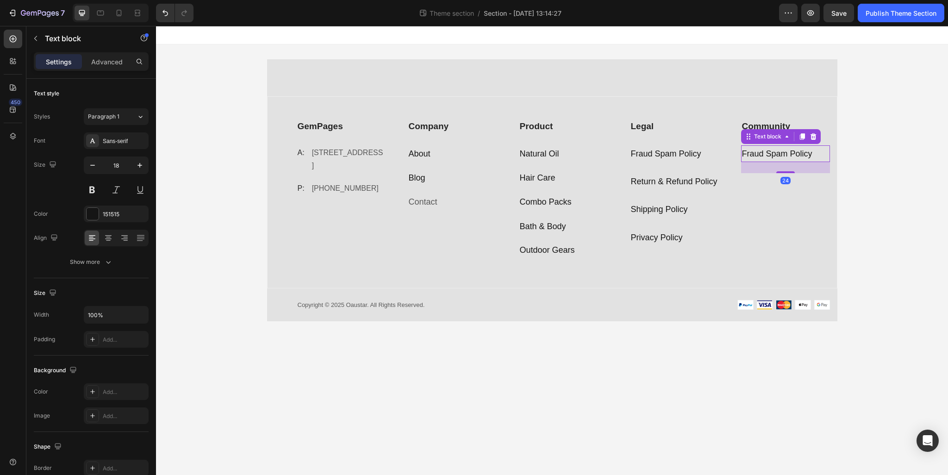
click at [779, 149] on p "Fraud Spam Policy" at bounding box center [785, 153] width 87 height 15
click at [790, 181] on div "Community Text block My account Text block 24 Row" at bounding box center [774, 146] width 111 height 99
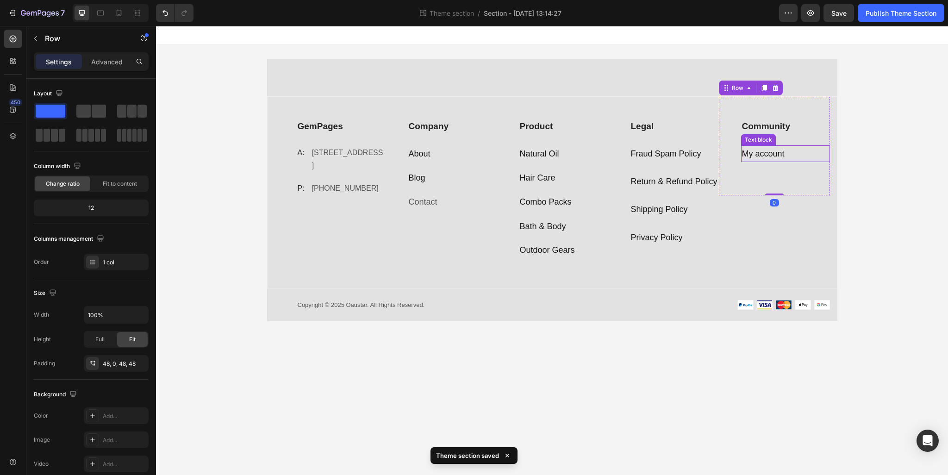
click at [798, 156] on p "My account" at bounding box center [785, 153] width 87 height 15
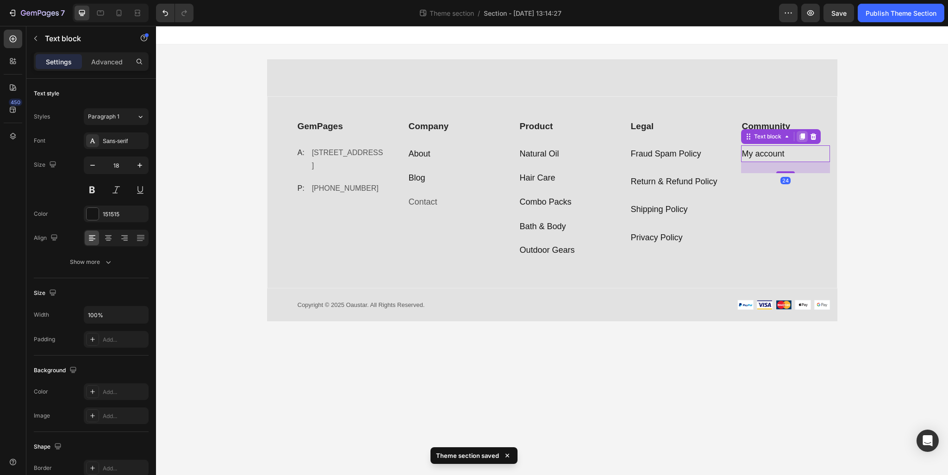
click at [800, 135] on icon at bounding box center [801, 136] width 7 height 7
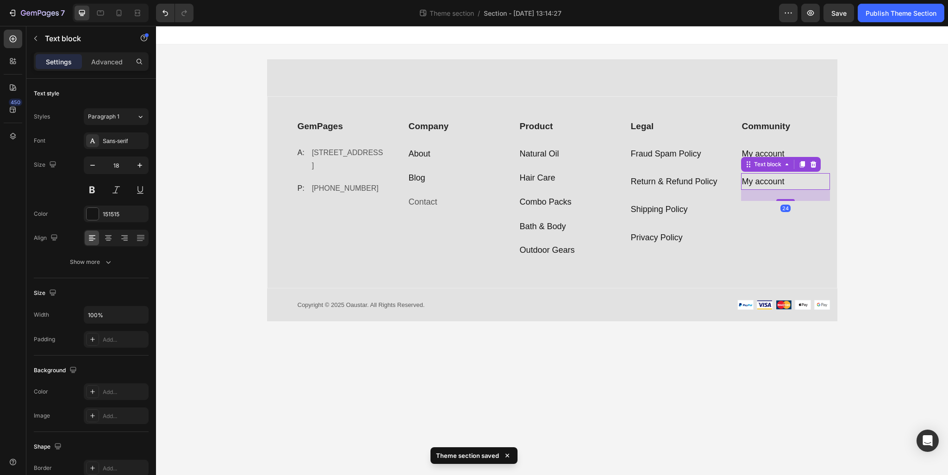
click at [769, 184] on p "My account" at bounding box center [785, 181] width 87 height 15
click at [796, 209] on div "Community Text block My account Text block Orders Text block 24 Row" at bounding box center [774, 160] width 111 height 126
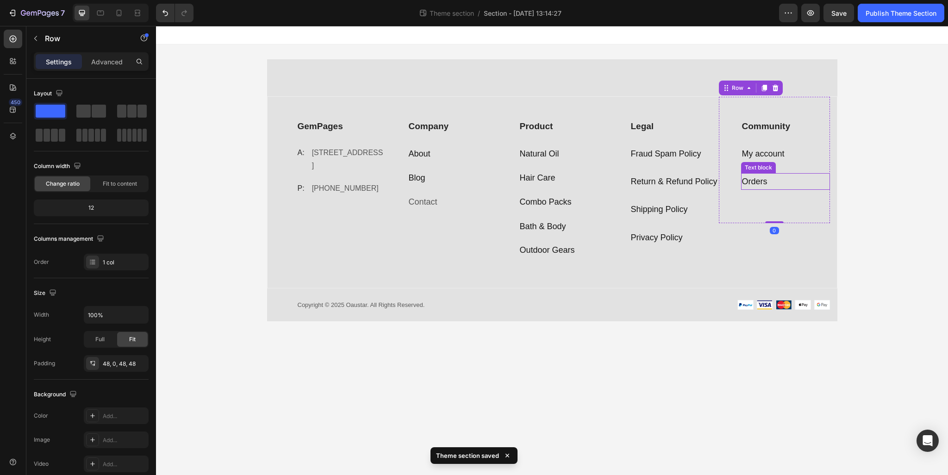
click at [800, 180] on p "Orders" at bounding box center [785, 181] width 87 height 15
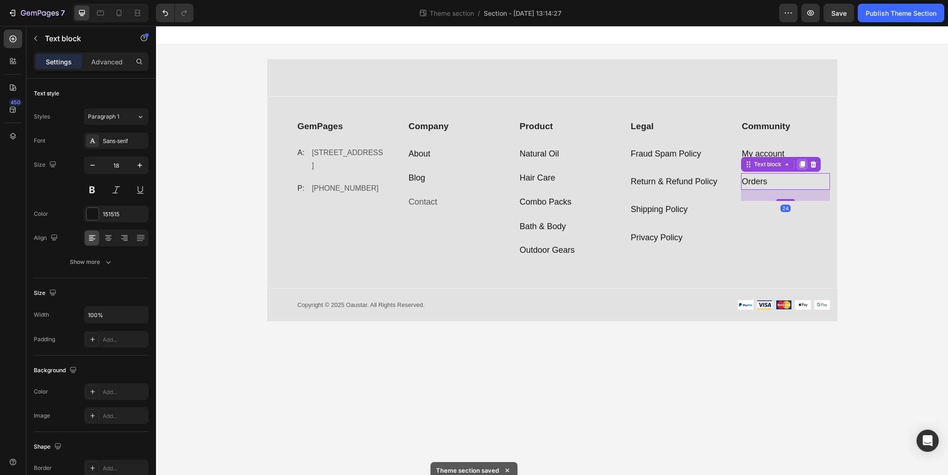
click at [800, 166] on icon at bounding box center [801, 164] width 7 height 7
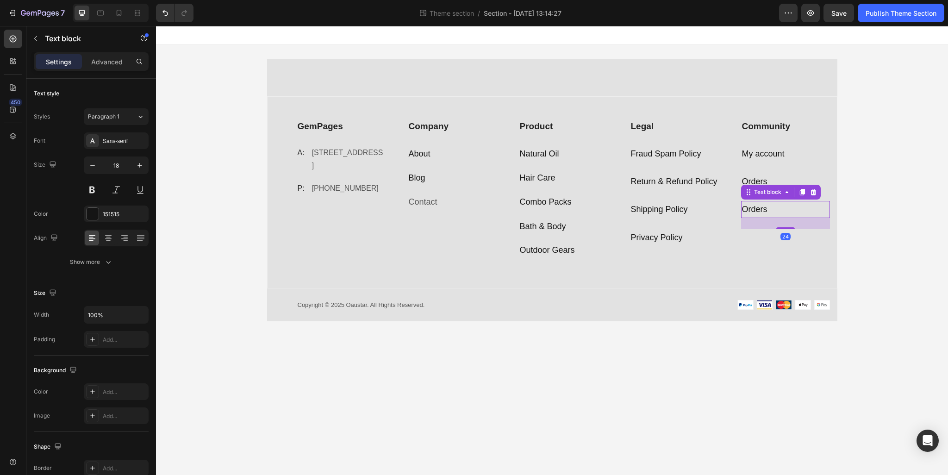
click at [771, 204] on p "Orders" at bounding box center [785, 209] width 87 height 15
click at [771, 204] on p "T" at bounding box center [785, 209] width 87 height 15
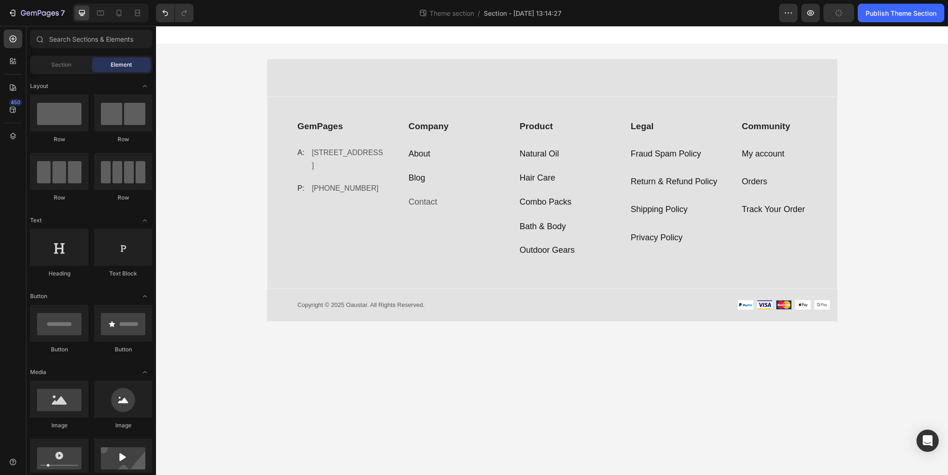
click at [860, 203] on div "GemPages Text block A: Text block 184 Main Rd E, St Albans VIC 3021, Australia …" at bounding box center [552, 190] width 792 height 292
click at [835, 203] on div "GemPages Text block A: Text block 184 Main Rd E, St Albans VIC 3021, Australia …" at bounding box center [551, 192] width 569 height 191
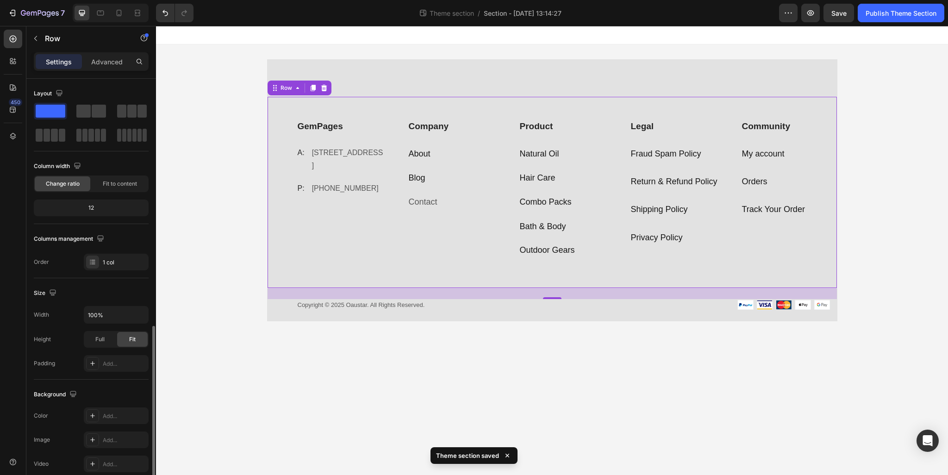
scroll to position [141, 0]
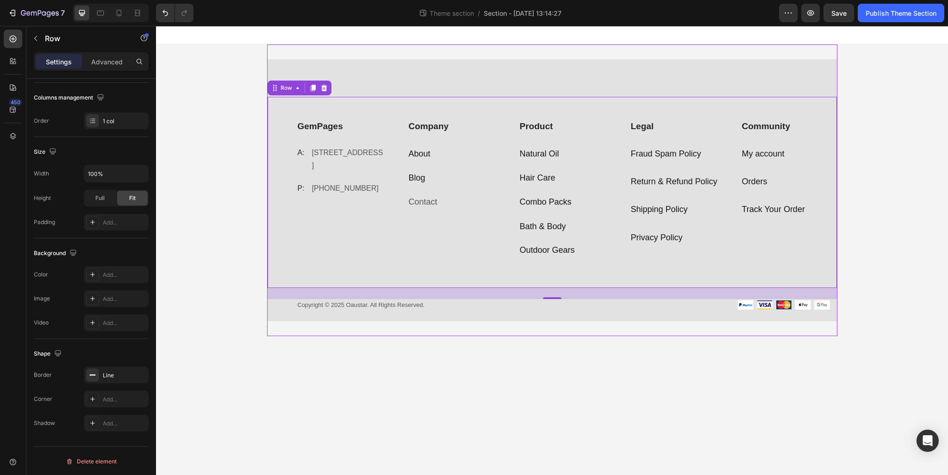
click at [318, 56] on div "GemPages Text block A: Text block 184 Main Rd E, St Albans VIC 3021, Australia …" at bounding box center [552, 190] width 570 height 292
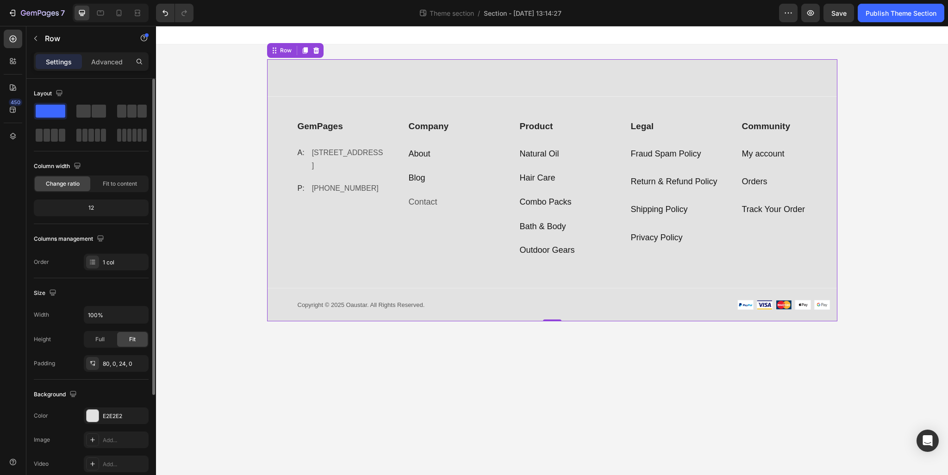
click at [301, 75] on div "GemPages Text block A: Text block 184 Main Rd E, St Albans VIC 3021, Australia …" at bounding box center [552, 190] width 570 height 262
click at [114, 413] on div "E2E2E2" at bounding box center [116, 416] width 27 height 8
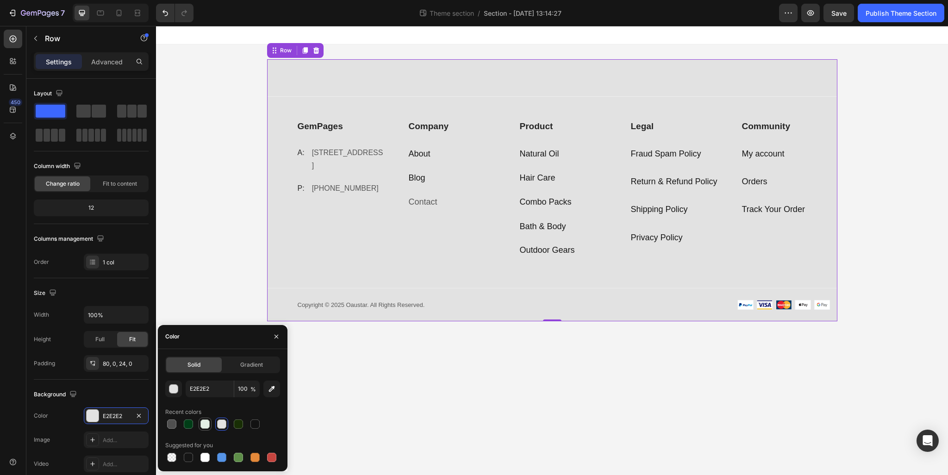
click at [199, 426] on div at bounding box center [205, 423] width 13 height 13
type input "E3F0E5"
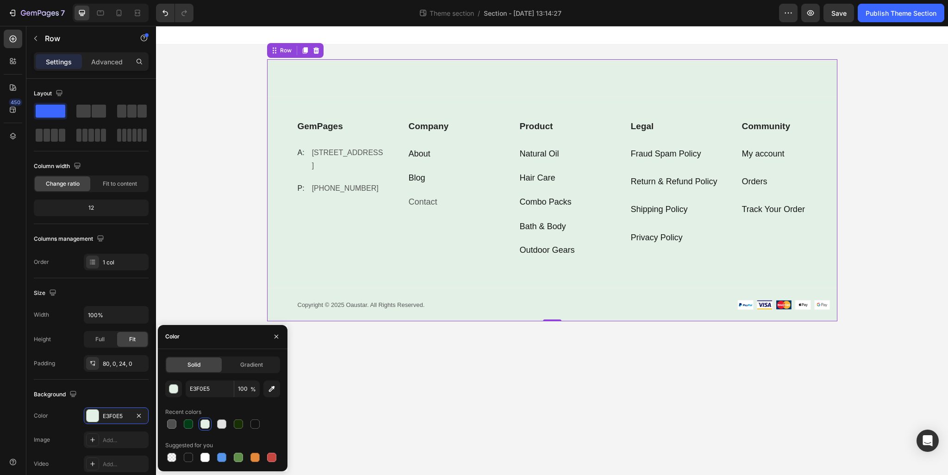
click at [620, 315] on div "GemPages Text block A: Text block 184 Main Rd E, St Albans VIC 3021, Australia …" at bounding box center [552, 190] width 570 height 262
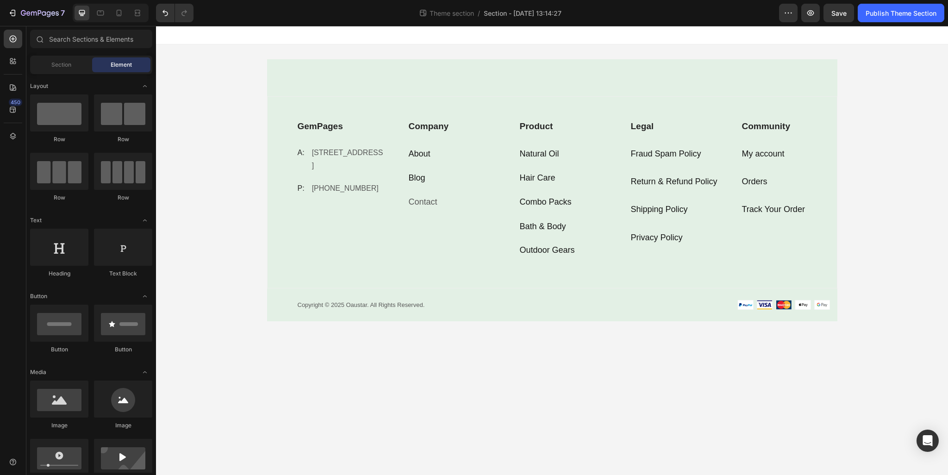
click at [620, 370] on body "GemPages Text block A: Text block 184 Main Rd E, St Albans VIC 3021, Australia …" at bounding box center [552, 250] width 792 height 449
click at [775, 305] on img at bounding box center [783, 305] width 93 height 10
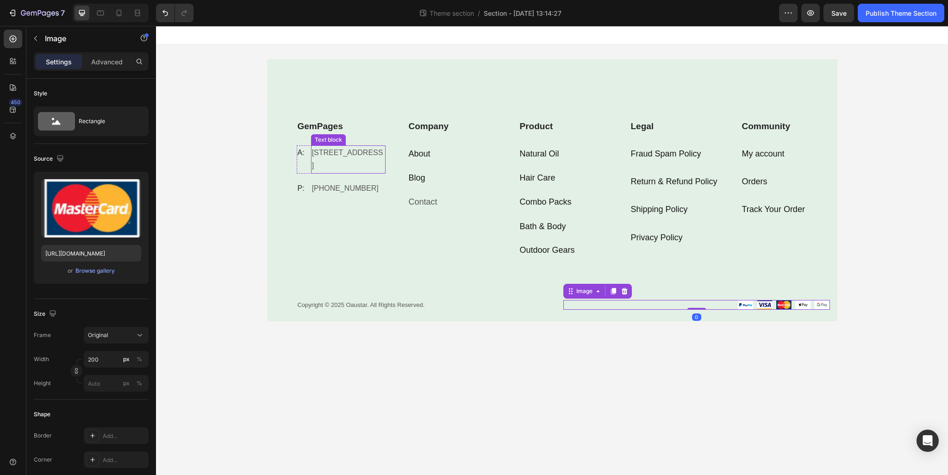
click at [350, 152] on p "184 Main Rd E, St Albans VIC 3021, Australia" at bounding box center [348, 159] width 73 height 27
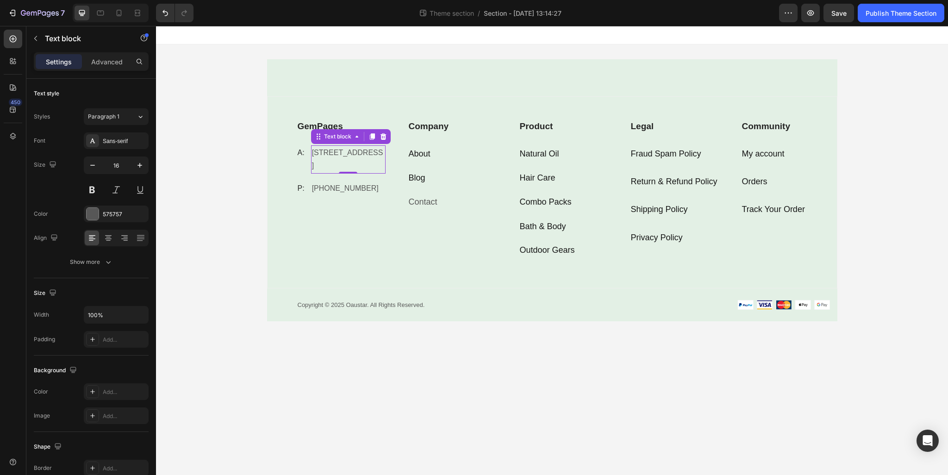
click at [350, 152] on p "184 Main Rd E, St Albans VIC 3021, Australia" at bounding box center [348, 159] width 73 height 27
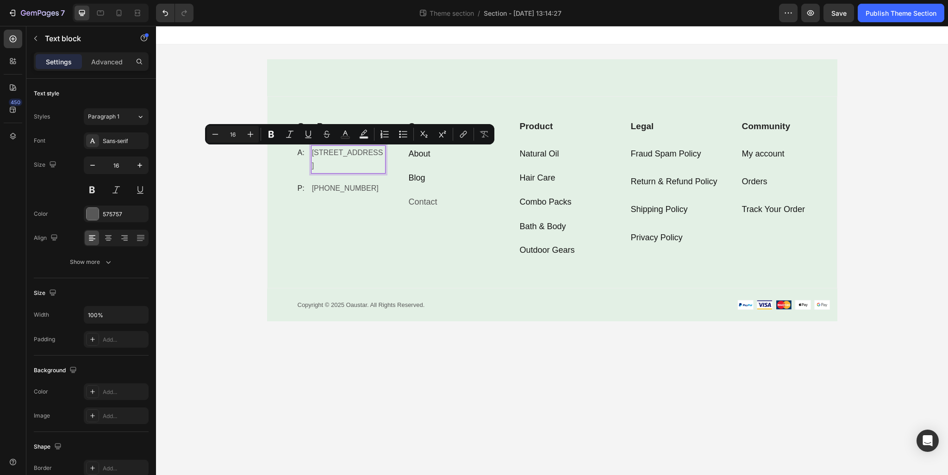
click at [330, 160] on p "184 Main Rd E, St Albans VIC 3021, Australia" at bounding box center [348, 159] width 73 height 27
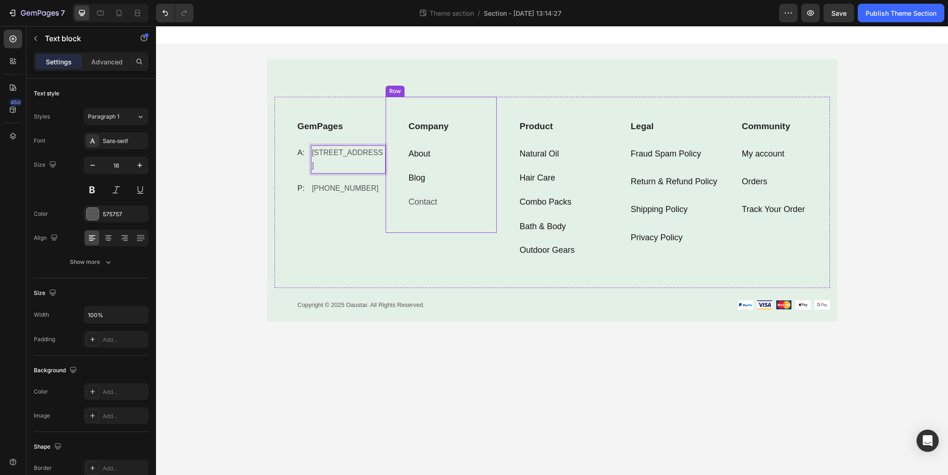
click at [417, 166] on div "Company Text block About Text block Blog Text block Contact Text block" at bounding box center [452, 165] width 89 height 92
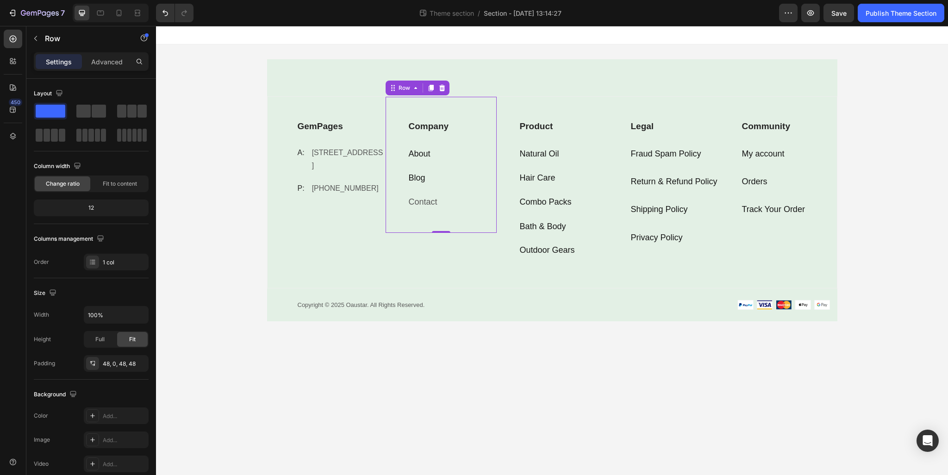
click at [419, 157] on link "About" at bounding box center [420, 153] width 22 height 9
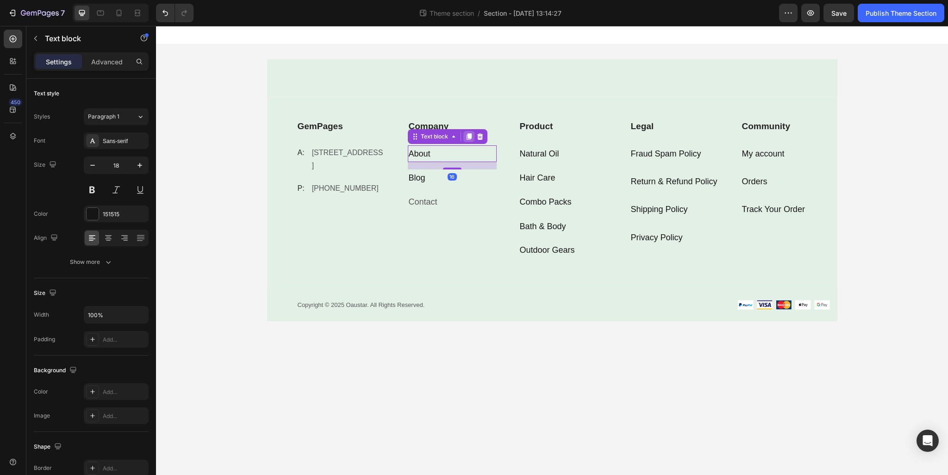
click at [465, 140] on div at bounding box center [468, 136] width 11 height 11
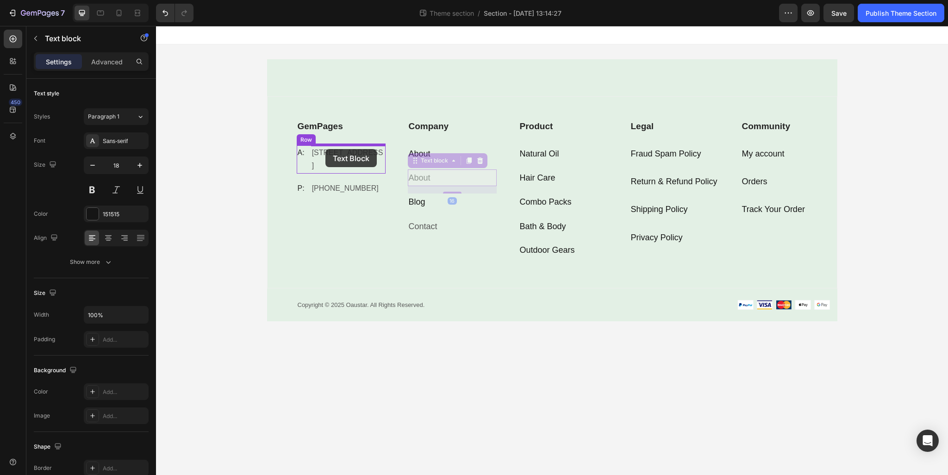
drag, startPoint x: 439, startPoint y: 163, endPoint x: 325, endPoint y: 149, distance: 114.3
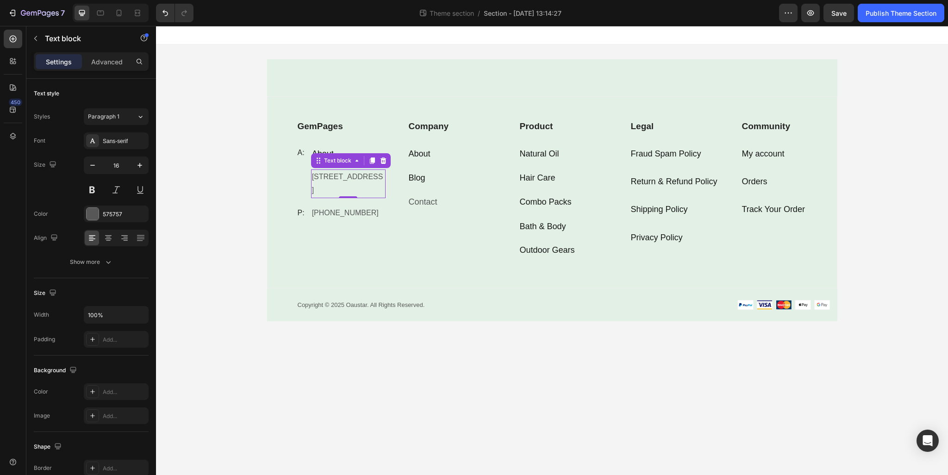
click at [340, 185] on p "184 Main Rd E, St Albans VIC 3021, Australia" at bounding box center [348, 183] width 73 height 27
click at [379, 160] on icon at bounding box center [382, 160] width 7 height 7
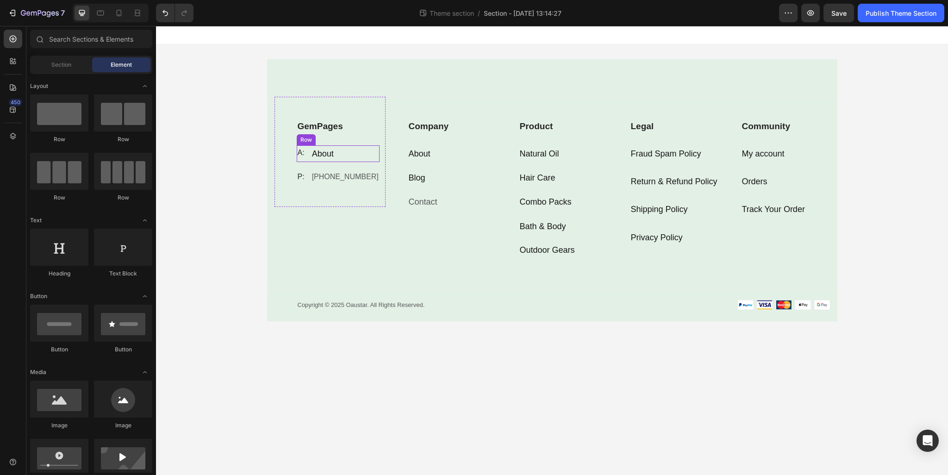
click at [334, 153] on div "About" at bounding box center [323, 153] width 24 height 17
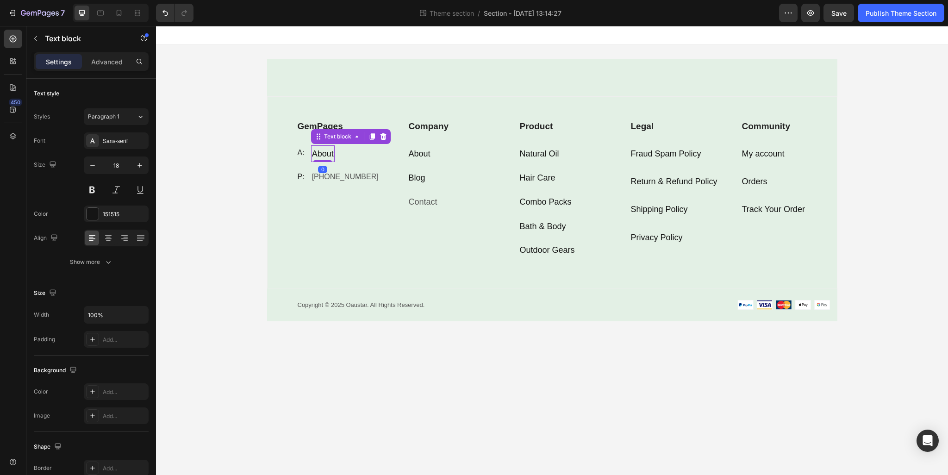
click at [334, 153] on div "About" at bounding box center [323, 153] width 24 height 17
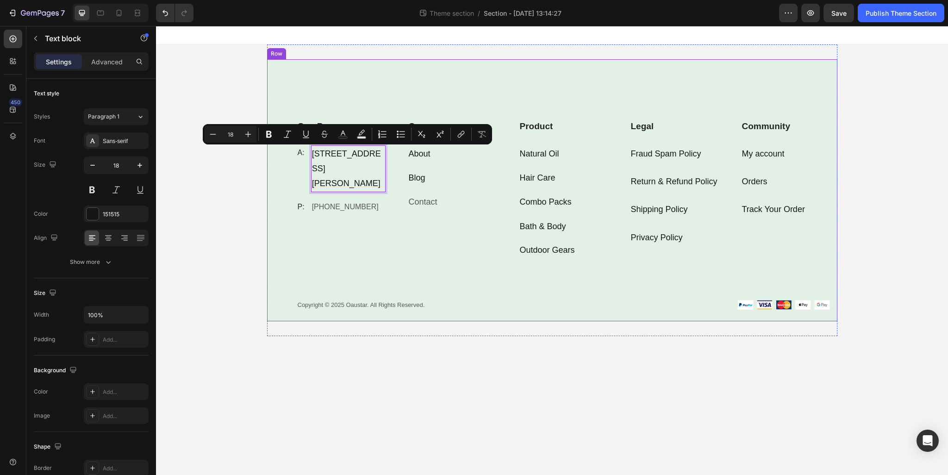
click at [365, 289] on div "GemPages Text block A: Text block 83 Trevor Housley Avenue, Bungarribee NSW -27…" at bounding box center [552, 203] width 570 height 214
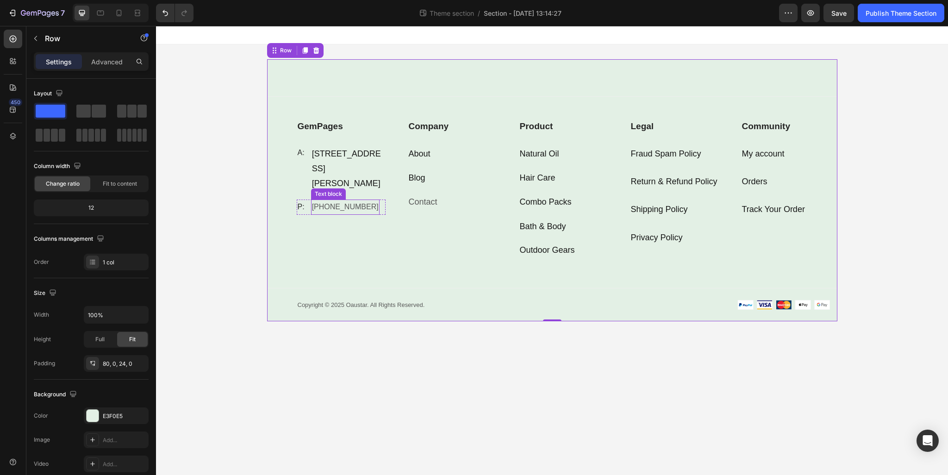
click at [339, 214] on p "+012 345 6789" at bounding box center [345, 206] width 67 height 13
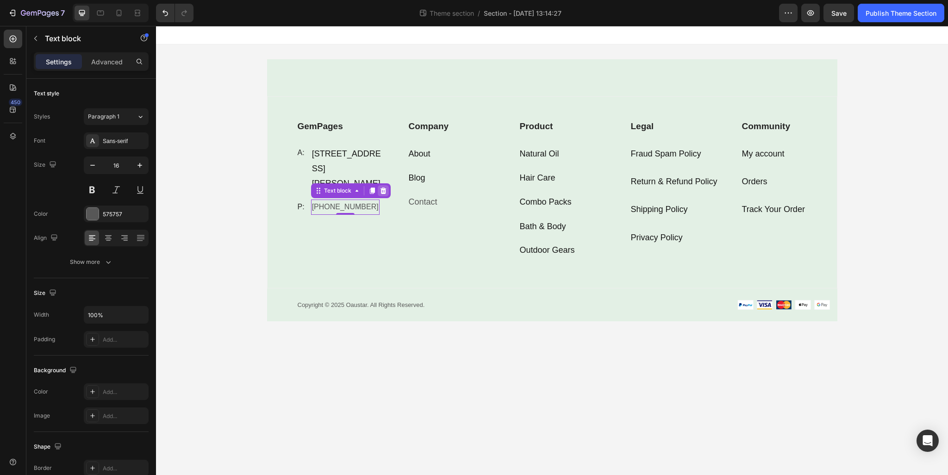
click at [384, 194] on icon at bounding box center [383, 190] width 6 height 6
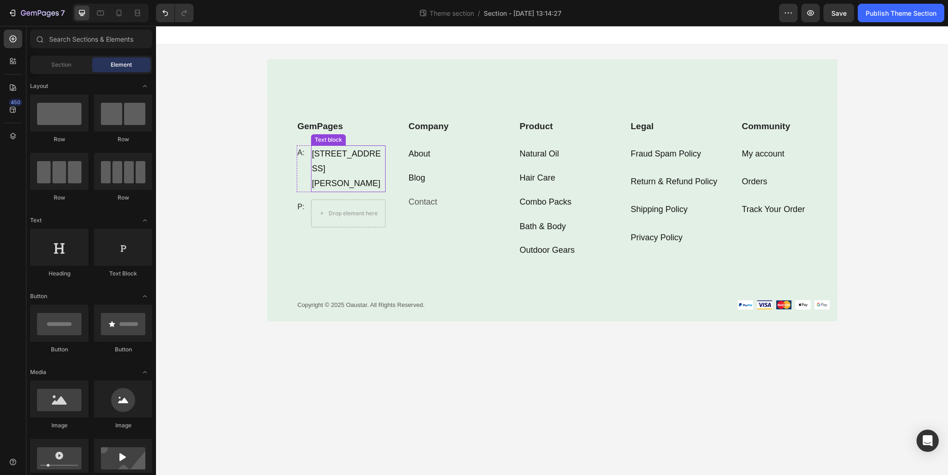
click at [339, 188] on p "83 Trevor Housley Avenue, Bungarribee NSW -2767" at bounding box center [348, 168] width 73 height 45
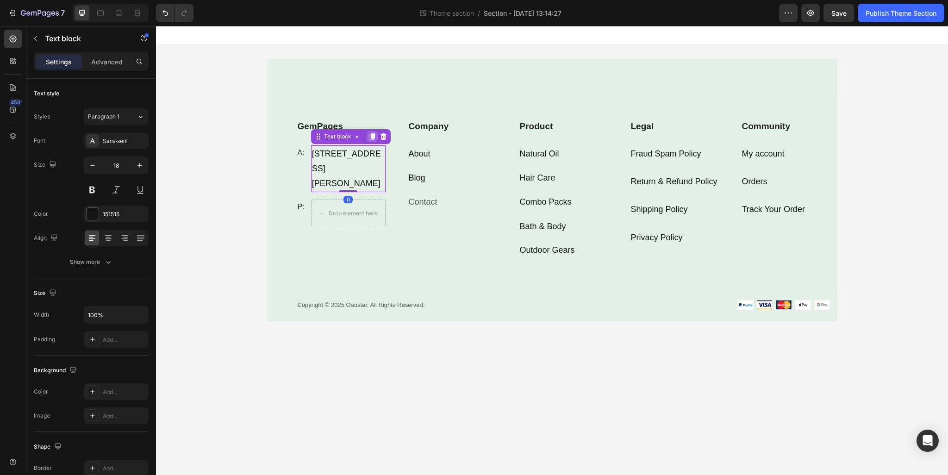
click at [376, 133] on div at bounding box center [371, 136] width 11 height 11
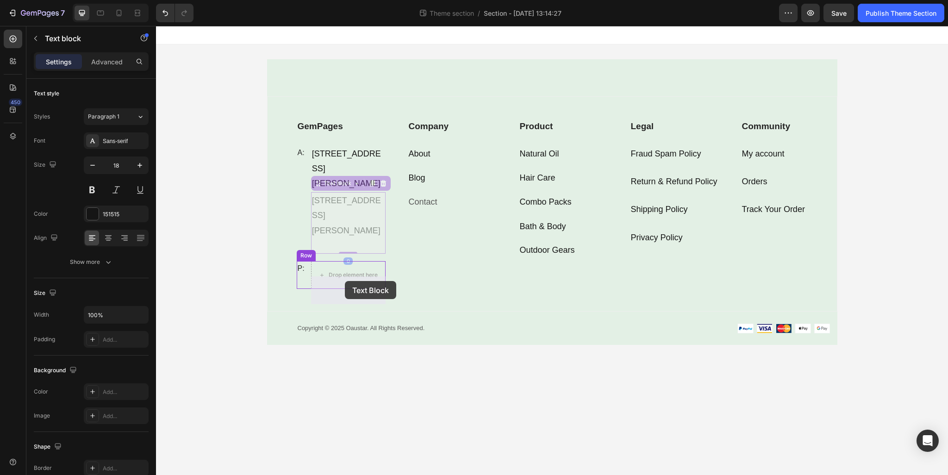
drag, startPoint x: 337, startPoint y: 205, endPoint x: 345, endPoint y: 281, distance: 76.3
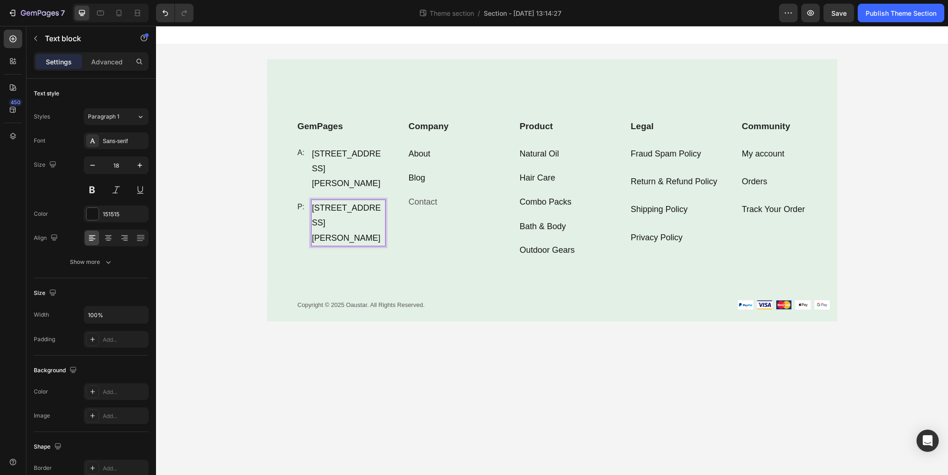
click at [339, 245] on p "83 Trevor Housley Avenue, Bungarribee NSW -2767" at bounding box center [348, 222] width 73 height 45
click at [337, 212] on strong "424049004" at bounding box center [333, 207] width 42 height 9
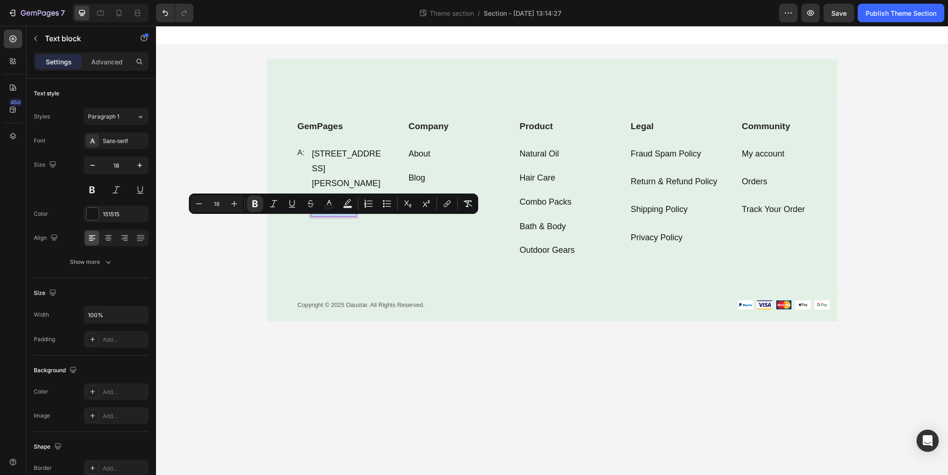
click at [337, 212] on strong "424049004" at bounding box center [333, 207] width 42 height 9
click at [343, 239] on div "GemPages Text block A: Text block 83 Trevor Housley Avenue, Bungarribee NSW -27…" at bounding box center [329, 168] width 111 height 142
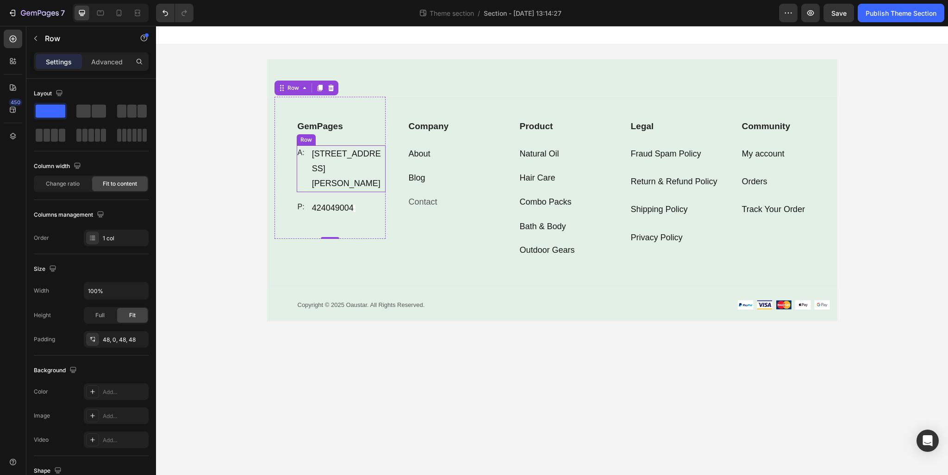
click at [304, 169] on div "A: Text block" at bounding box center [301, 168] width 9 height 47
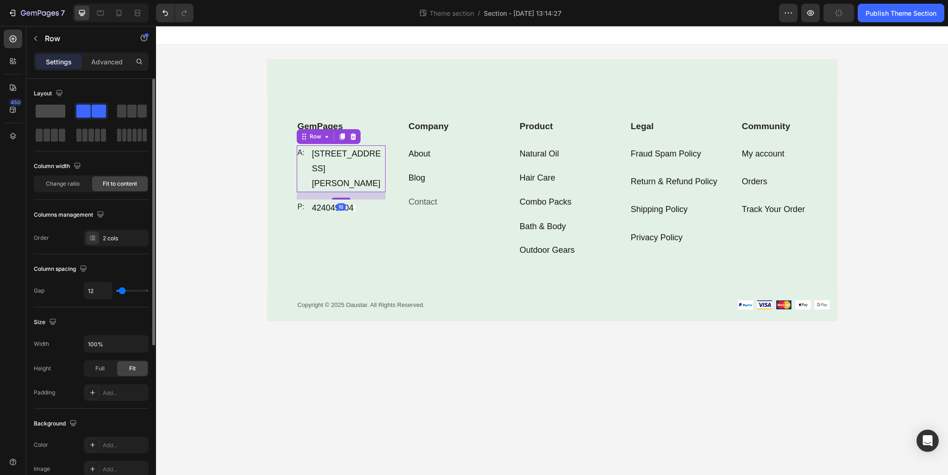
click at [58, 112] on span at bounding box center [51, 111] width 30 height 13
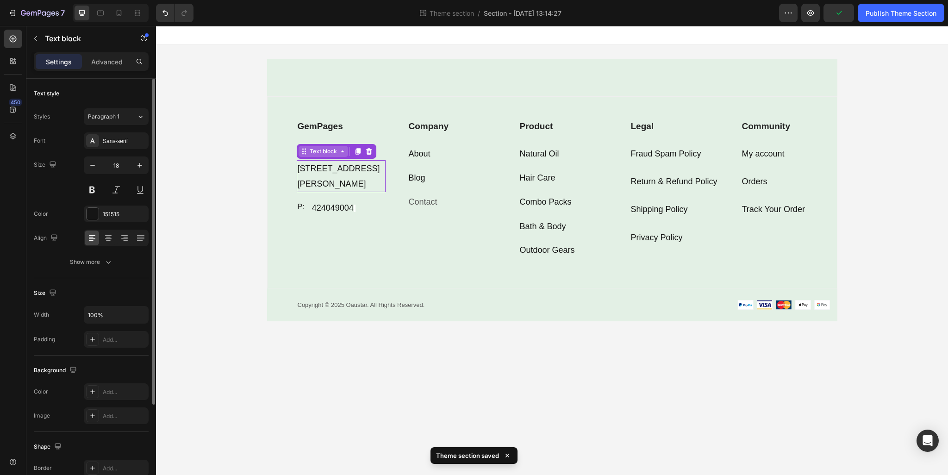
click at [302, 155] on div "Text block" at bounding box center [323, 151] width 50 height 11
click at [370, 150] on icon at bounding box center [369, 151] width 6 height 6
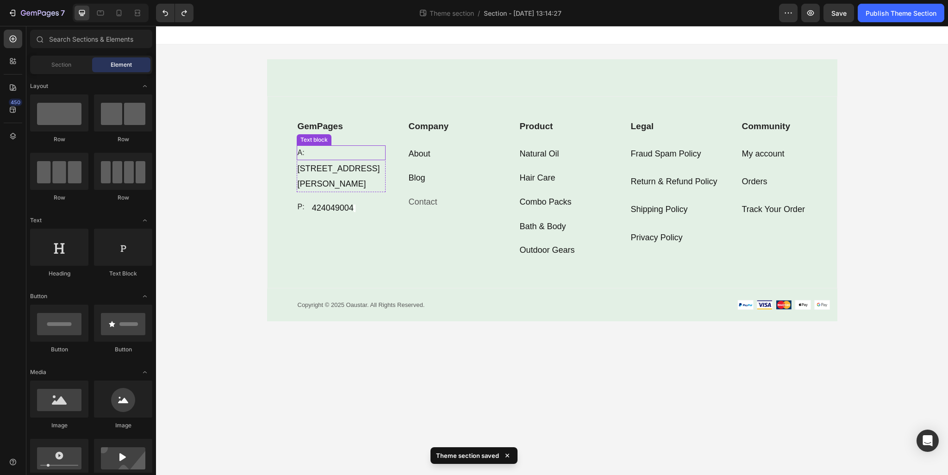
click at [327, 151] on p "A:" at bounding box center [341, 152] width 87 height 13
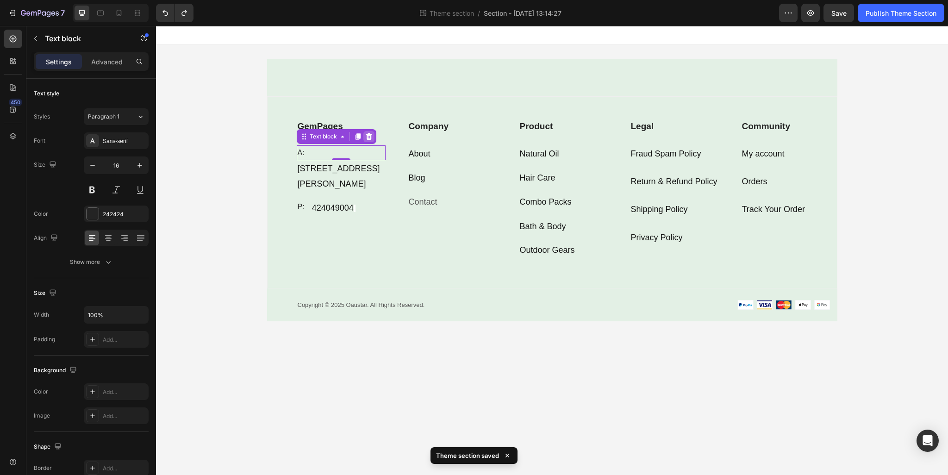
click at [369, 137] on icon at bounding box center [369, 136] width 6 height 6
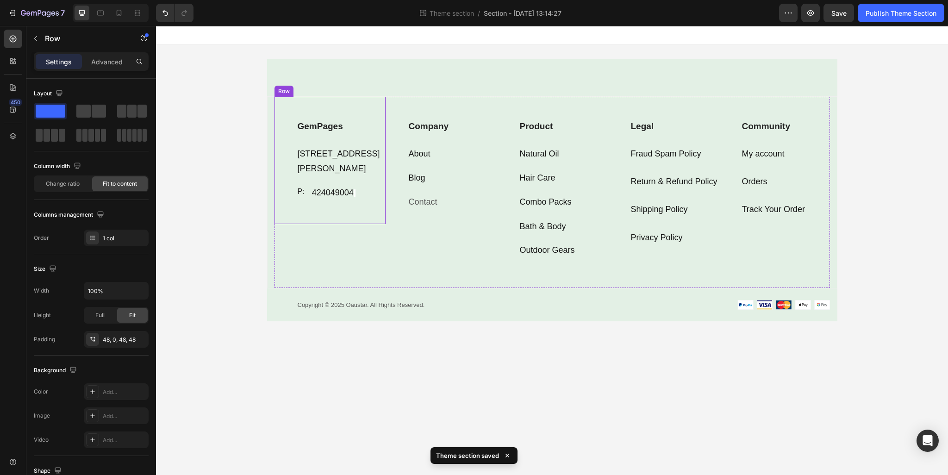
click at [349, 194] on div "GemPages Text block 83 Trevor Housley Avenue, Bungarribee NSW -2767 Text block …" at bounding box center [341, 160] width 89 height 83
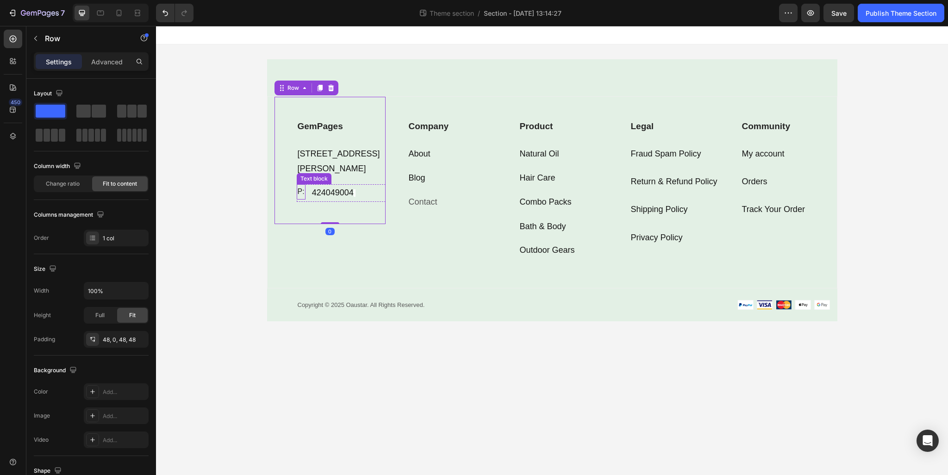
click at [302, 199] on p "P:" at bounding box center [301, 191] width 7 height 13
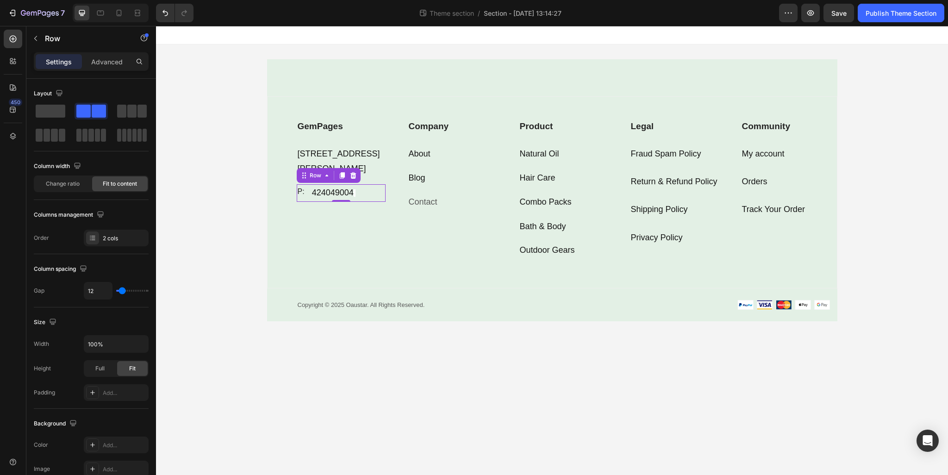
click at [308, 201] on div "P: Text block 424049004 Text block Row 0" at bounding box center [341, 192] width 89 height 17
click at [53, 107] on span at bounding box center [51, 111] width 30 height 13
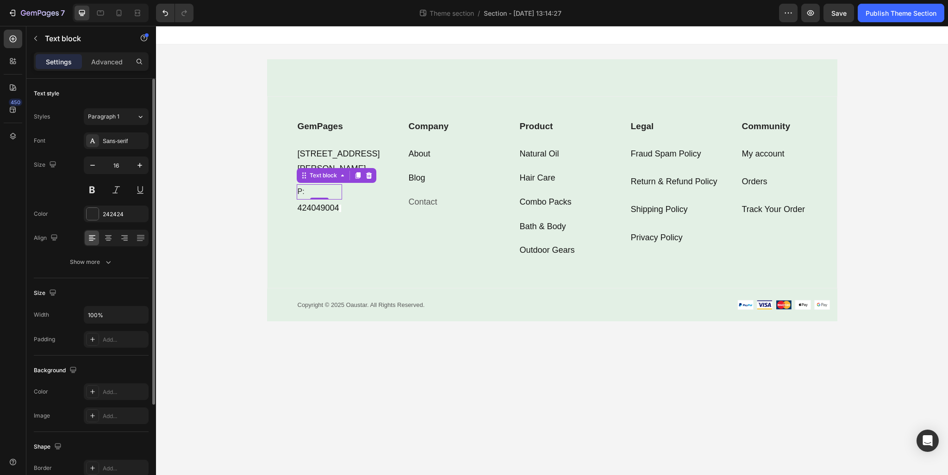
click at [321, 199] on p "P:" at bounding box center [319, 191] width 43 height 13
click at [366, 179] on icon at bounding box center [368, 175] width 7 height 7
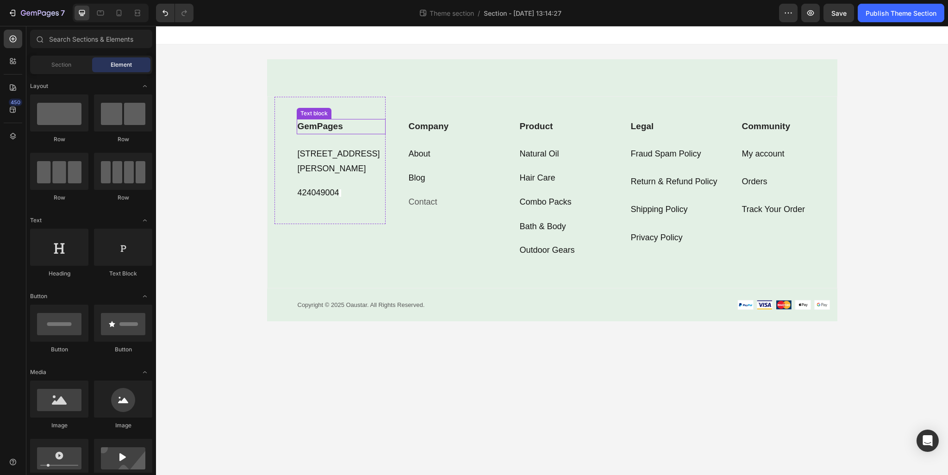
click at [333, 128] on p "GemPages" at bounding box center [341, 126] width 87 height 13
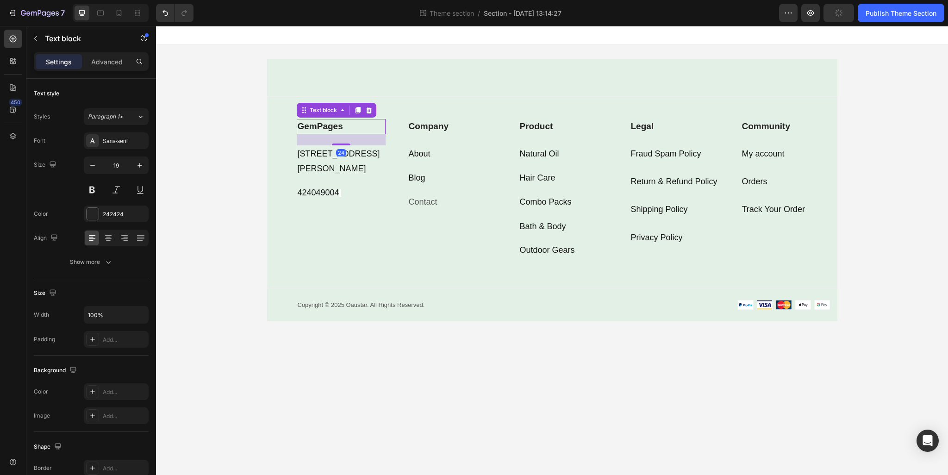
click at [333, 128] on p "GemPages" at bounding box center [341, 126] width 87 height 13
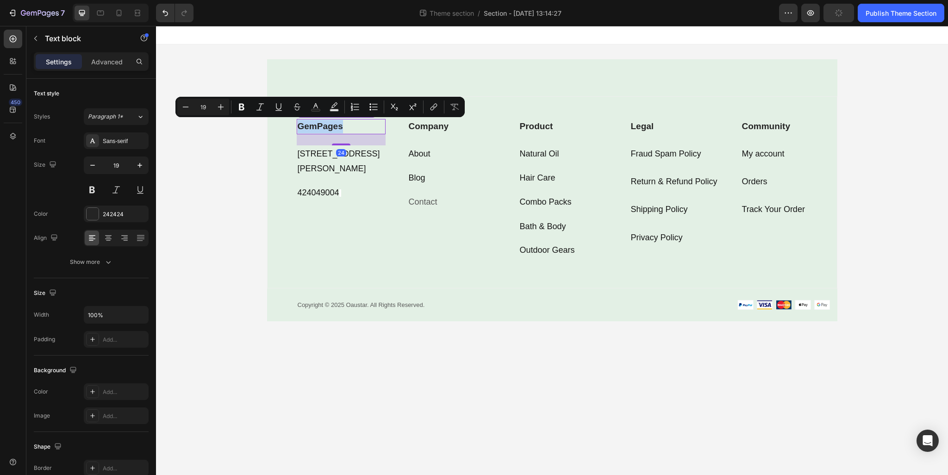
click at [333, 128] on p "GemPages" at bounding box center [341, 126] width 87 height 13
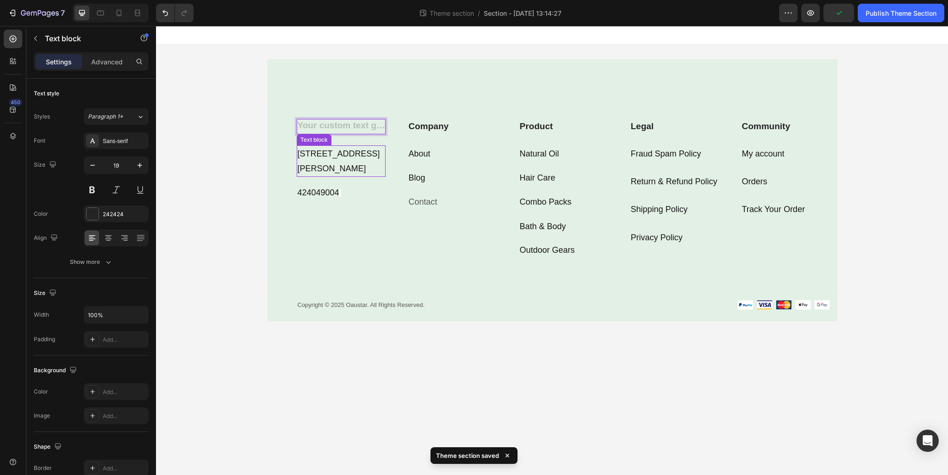
click at [389, 169] on div "Company Text block About Text block Blog Text block Contact Text block Row" at bounding box center [440, 165] width 111 height 136
click at [358, 124] on div "Rich Text Editor. Editing area: main" at bounding box center [341, 126] width 89 height 15
click at [370, 112] on icon at bounding box center [369, 110] width 6 height 6
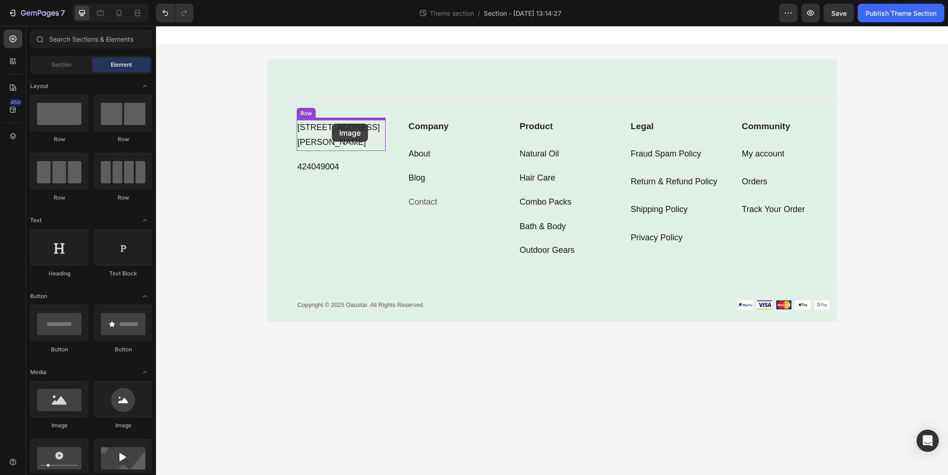
drag, startPoint x: 227, startPoint y: 431, endPoint x: 332, endPoint y: 124, distance: 325.0
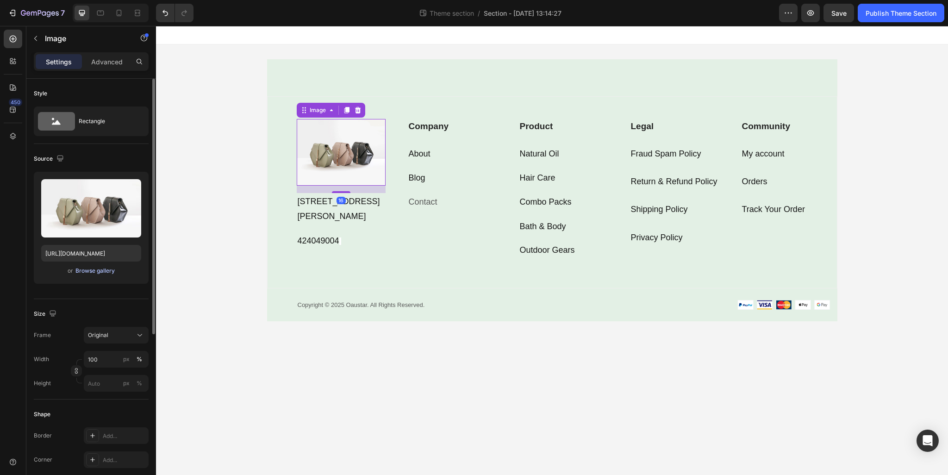
click at [98, 270] on div "Browse gallery" at bounding box center [94, 271] width 39 height 8
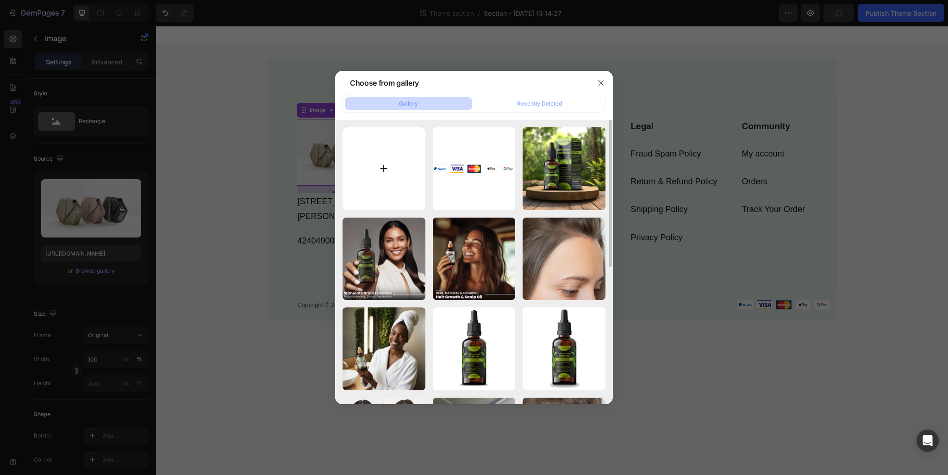
click at [418, 155] on input "file" at bounding box center [383, 168] width 83 height 83
type input "C:\fakepath\oaustar_logo-2048x328-1-1.jpg"
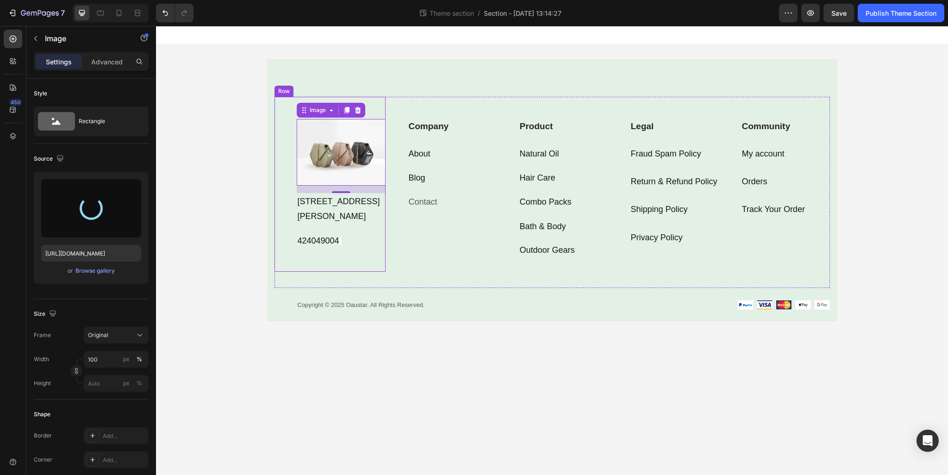
type input "https://cdn.shopify.com/s/files/1/0935/6381/4258/files/gempages_584944192325681…"
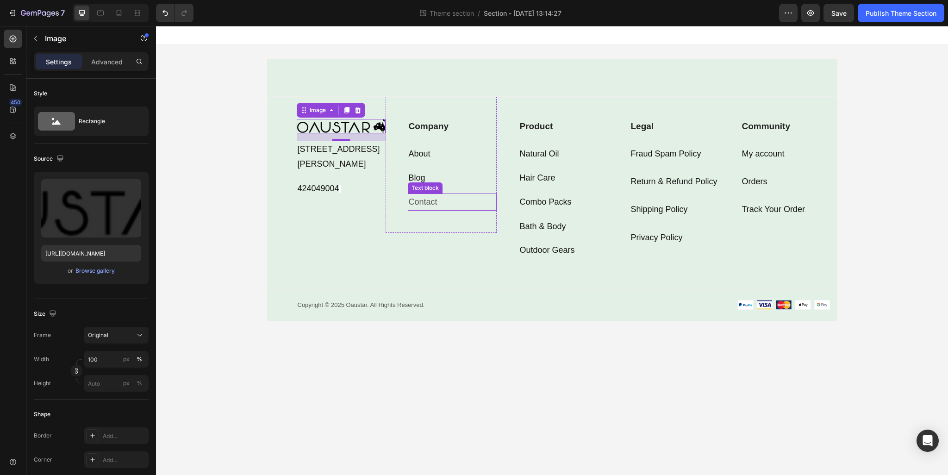
click at [435, 193] on div "Contact" at bounding box center [452, 201] width 89 height 17
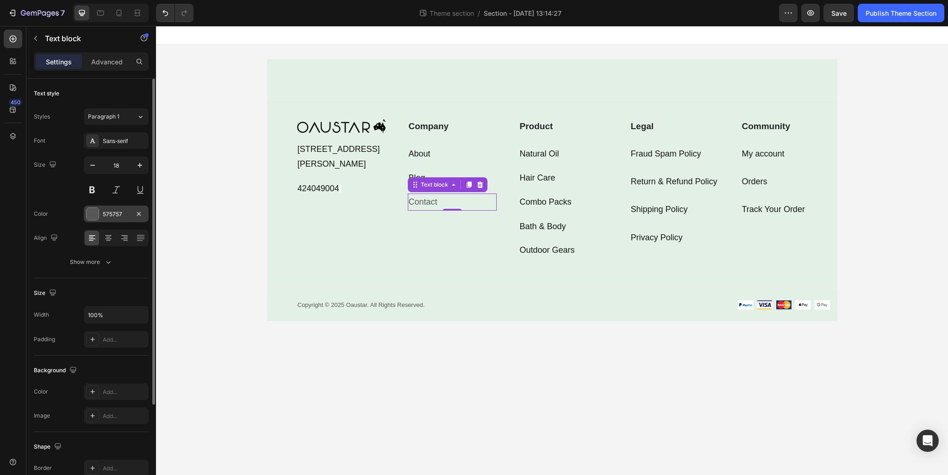
click at [92, 215] on div at bounding box center [93, 214] width 12 height 12
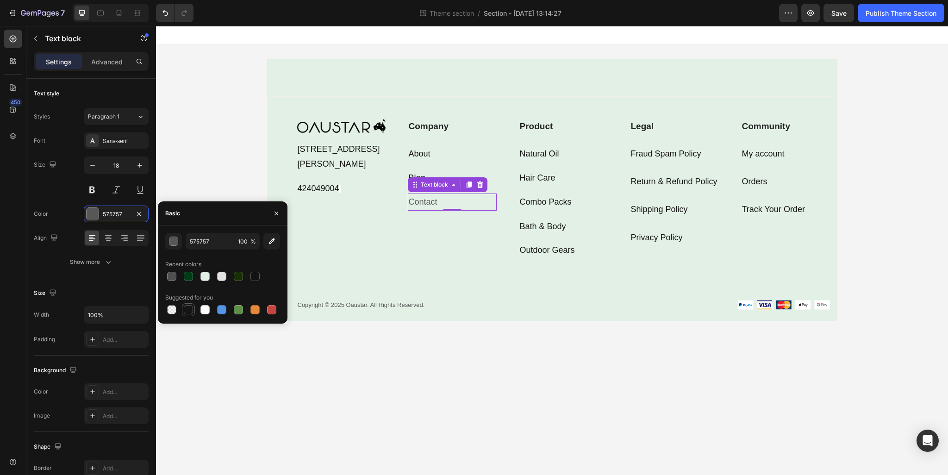
click at [183, 309] on div at bounding box center [188, 309] width 11 height 11
type input "151515"
click at [421, 379] on body "Image 83 Trevor Housley Avenue, Bungarribee NSW -2767 Text block Row 424049004 …" at bounding box center [552, 250] width 792 height 449
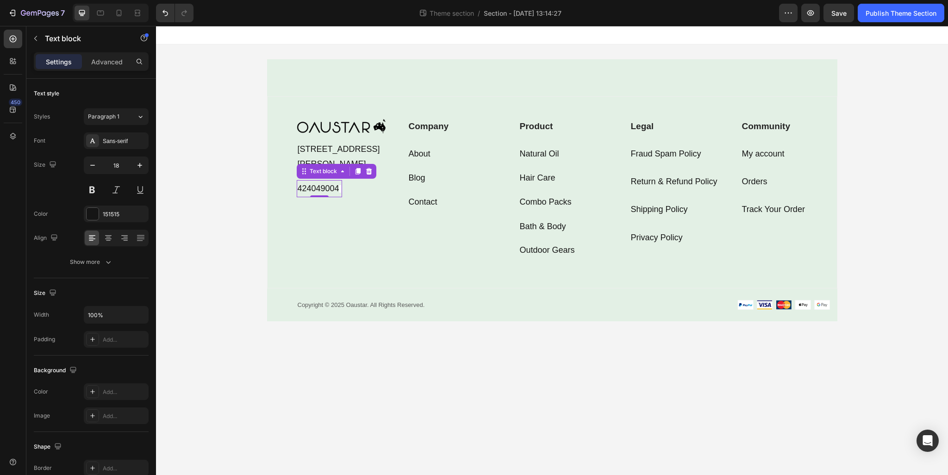
click at [325, 196] on p "424049004" at bounding box center [319, 188] width 43 height 15
click at [341, 193] on span "Rich Text Editor. Editing area: main" at bounding box center [340, 188] width 2 height 7
click at [329, 196] on p "424049004" at bounding box center [319, 188] width 43 height 15
click at [298, 196] on p "424049004" at bounding box center [319, 188] width 43 height 15
click at [585, 373] on body "Image 83 Trevor Housley Avenue, Bungarribee NSW -2767 Text block Row 424049004 …" at bounding box center [552, 250] width 792 height 449
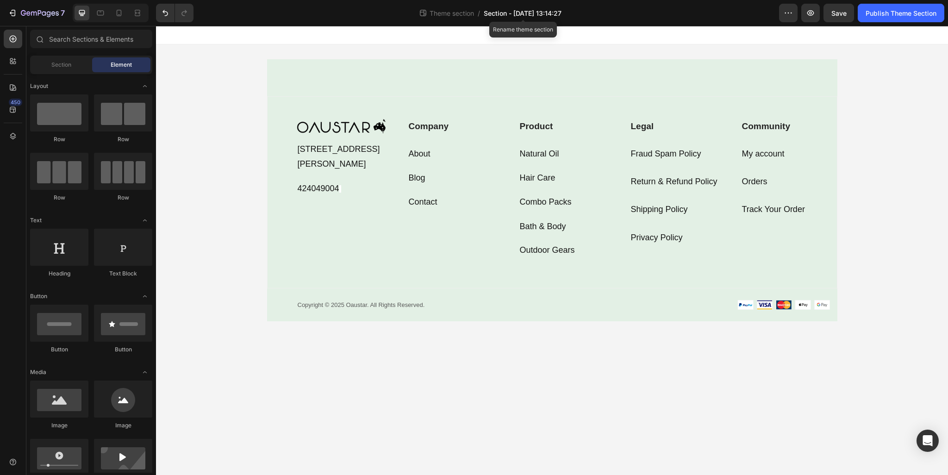
click at [528, 10] on span "Section - Sep 26 13:14:27" at bounding box center [523, 13] width 78 height 10
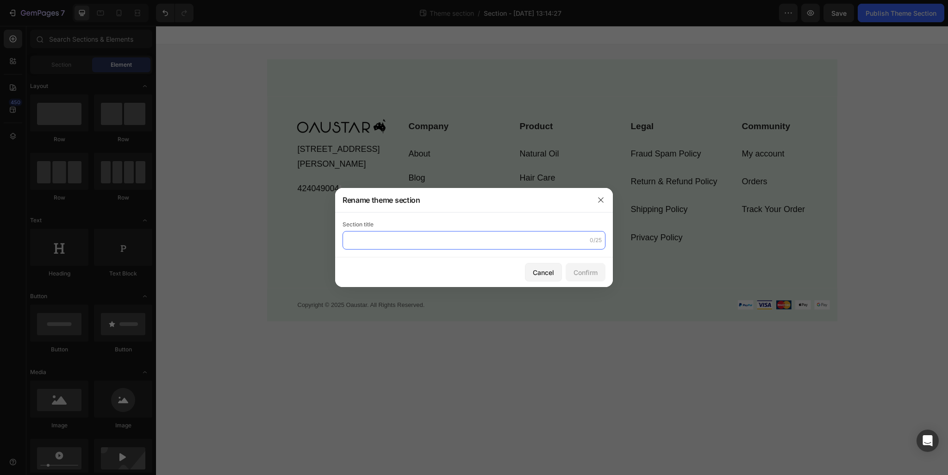
click at [423, 247] on input "text" at bounding box center [473, 240] width 263 height 19
type input "Footer"
click at [593, 264] on button "Confirm" at bounding box center [585, 272] width 40 height 19
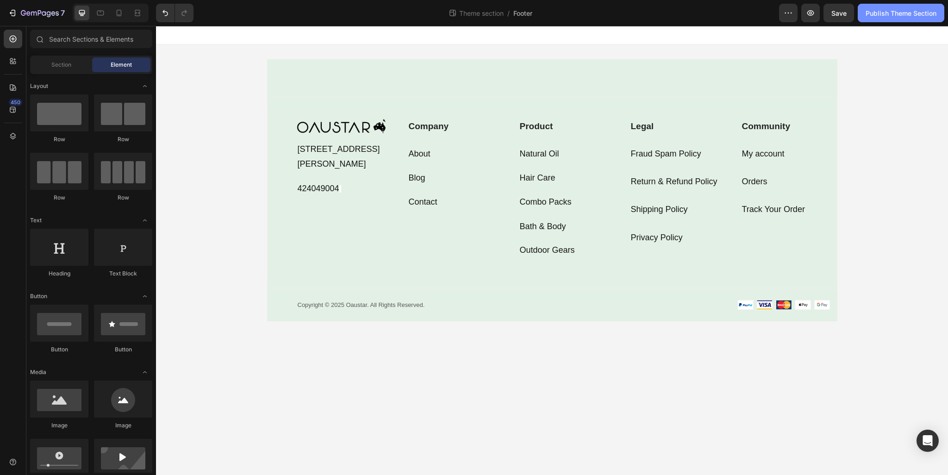
click at [889, 17] on div "Publish Theme Section" at bounding box center [900, 13] width 71 height 10
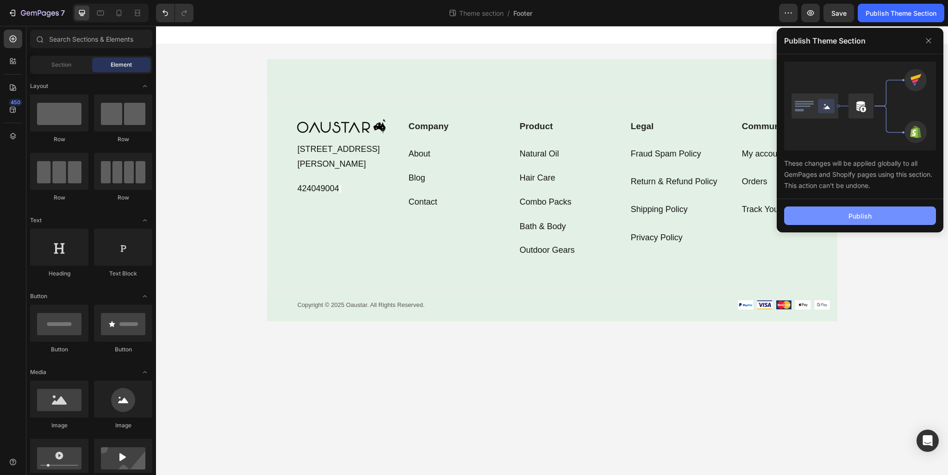
click at [857, 210] on button "Publish" at bounding box center [860, 215] width 152 height 19
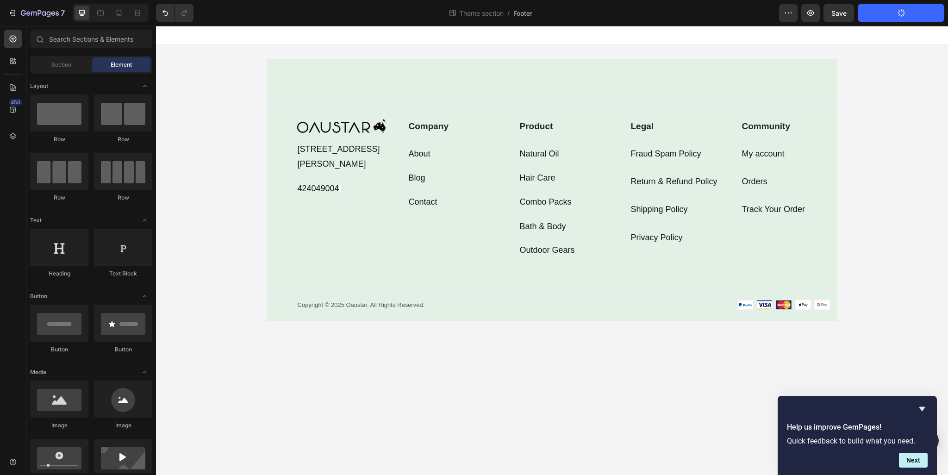
click at [870, 15] on button "Publish Theme Section" at bounding box center [900, 13] width 87 height 19
click at [920, 460] on button "Next" at bounding box center [913, 460] width 29 height 15
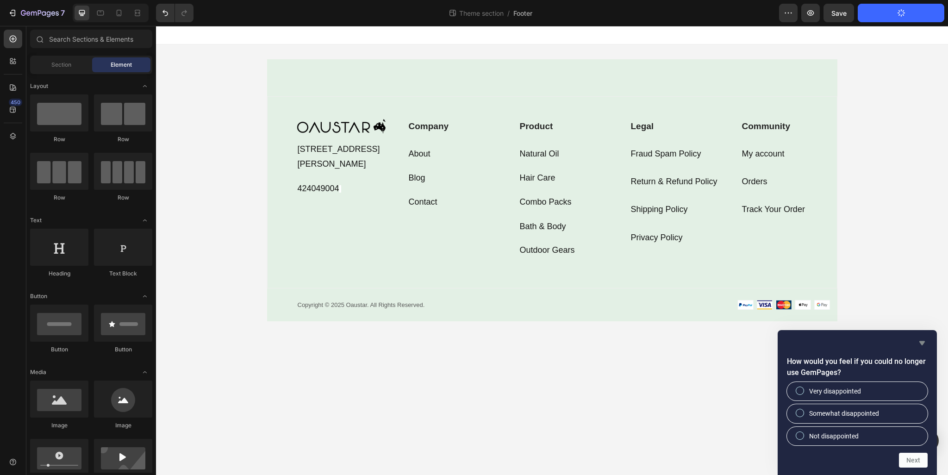
click at [922, 343] on icon "Hide survey" at bounding box center [922, 343] width 6 height 4
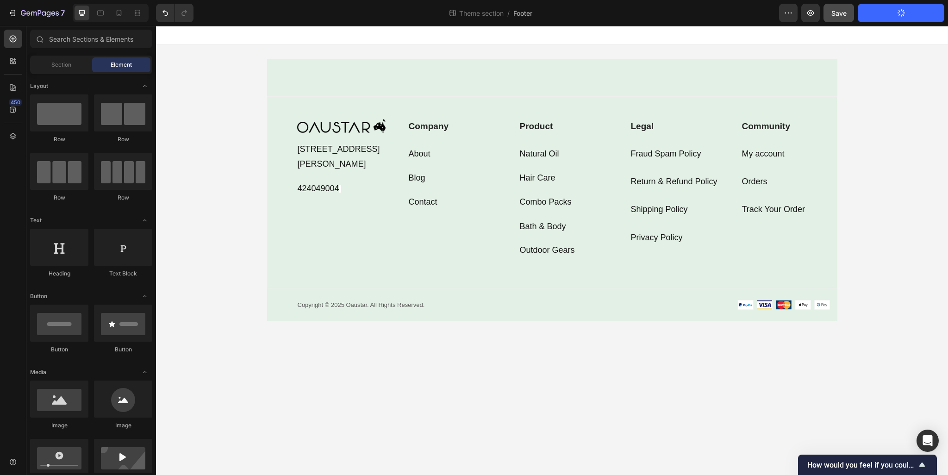
click at [835, 11] on span "Save" at bounding box center [838, 13] width 15 height 8
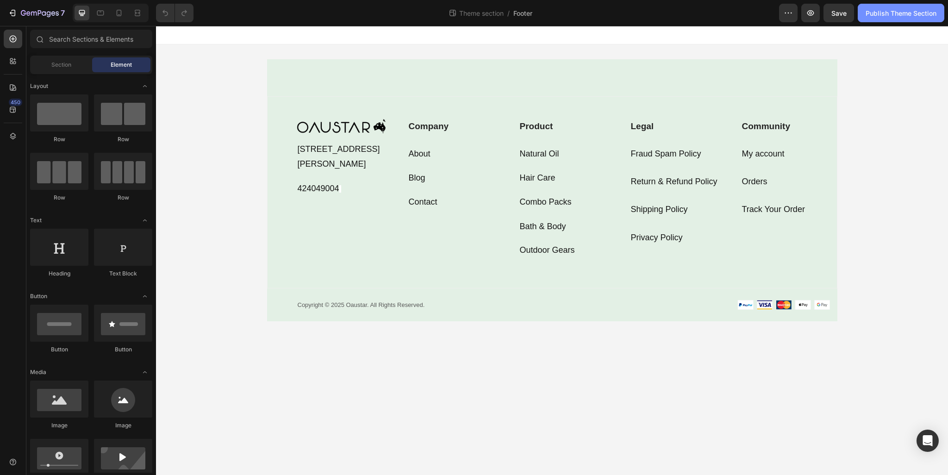
click at [896, 17] on div "Publish Theme Section" at bounding box center [900, 13] width 71 height 10
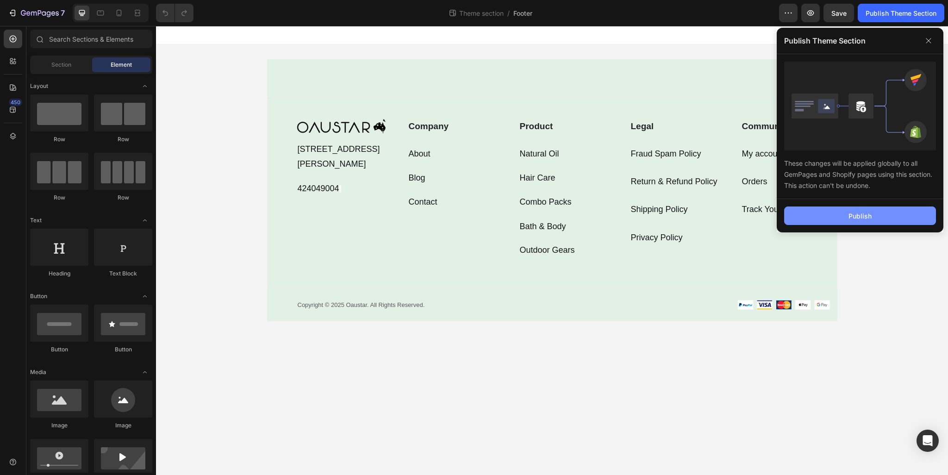
click at [853, 213] on div "Publish" at bounding box center [859, 216] width 23 height 10
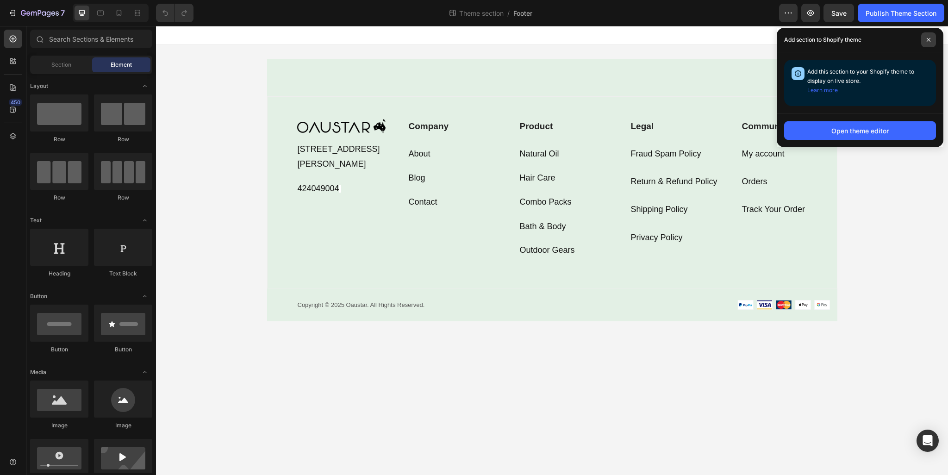
click at [927, 37] on icon at bounding box center [928, 39] width 5 height 5
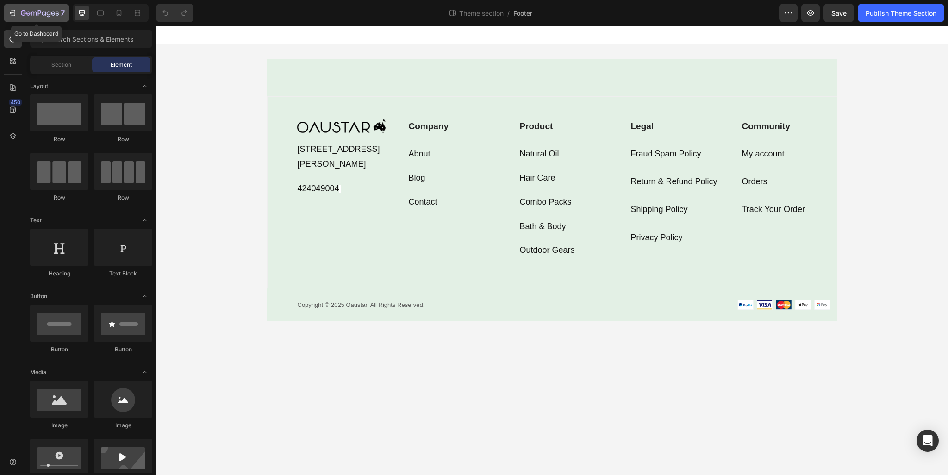
click at [48, 21] on button "7" at bounding box center [36, 13] width 65 height 19
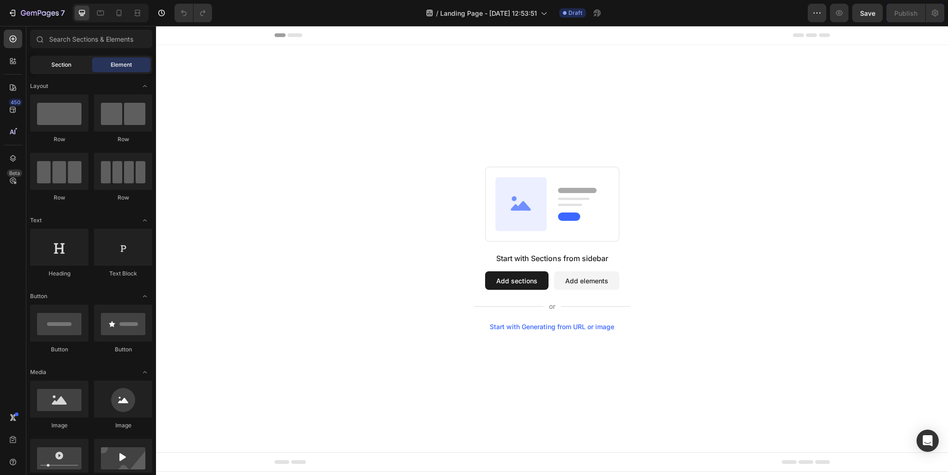
click at [76, 68] on div "Section" at bounding box center [61, 64] width 58 height 15
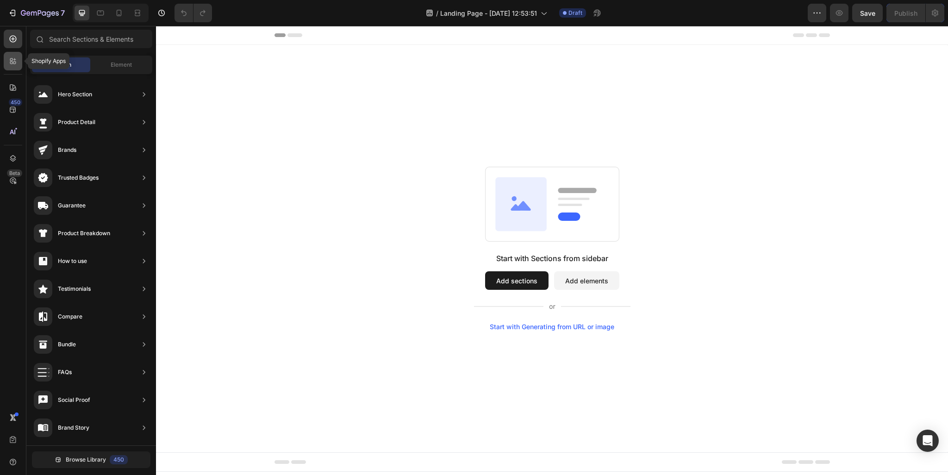
click at [9, 58] on icon at bounding box center [12, 60] width 9 height 9
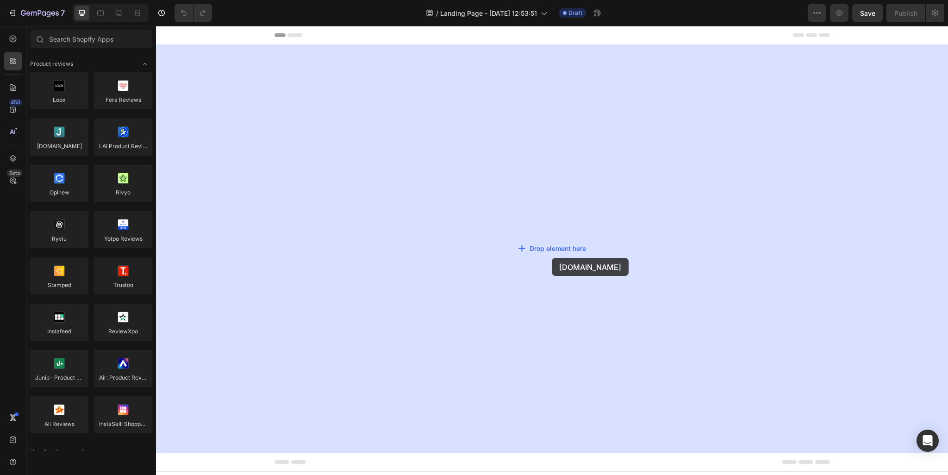
drag, startPoint x: 219, startPoint y: 163, endPoint x: 552, endPoint y: 258, distance: 345.5
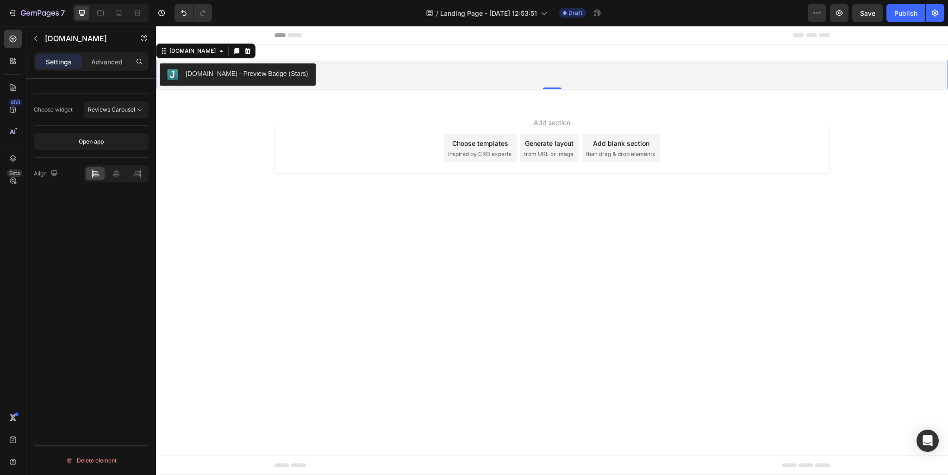
click at [356, 80] on div "Judge.me - Preview Badge (Stars)" at bounding box center [552, 74] width 784 height 22
click at [119, 169] on icon at bounding box center [116, 173] width 9 height 9
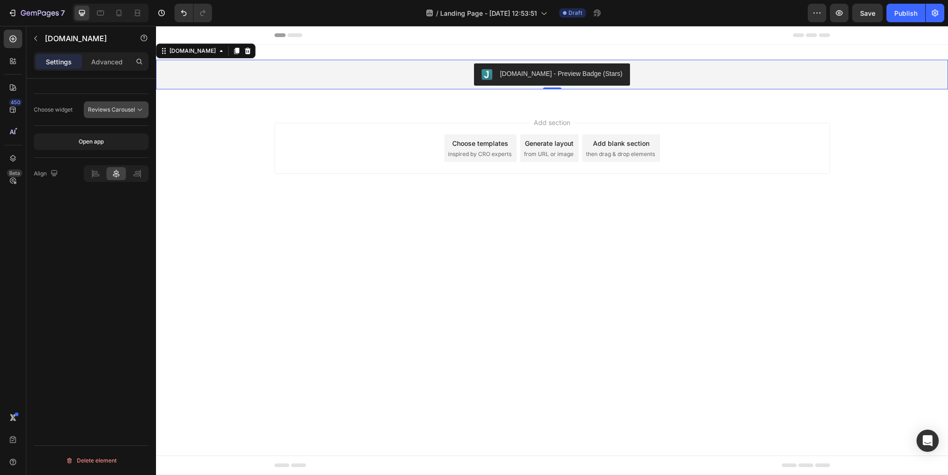
click at [130, 115] on button "Reviews Carousel" at bounding box center [116, 109] width 65 height 17
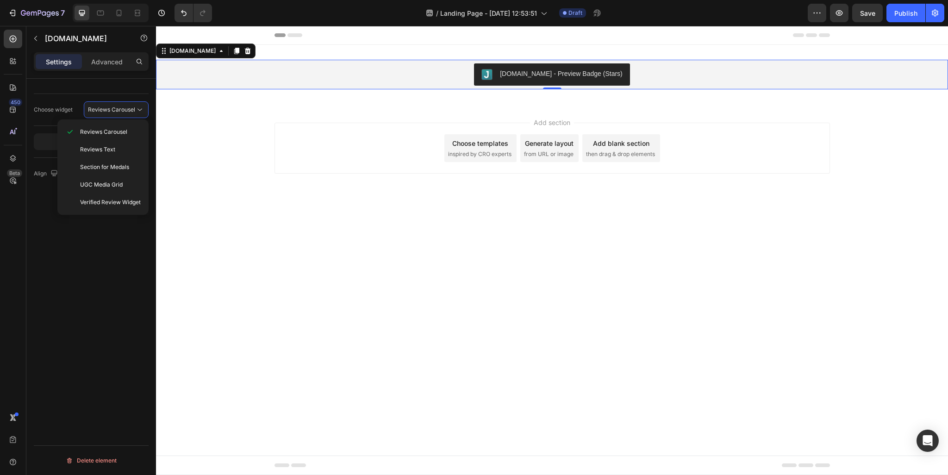
click at [559, 69] on div "Judge.me - Preview Badge (Stars)" at bounding box center [561, 74] width 123 height 10
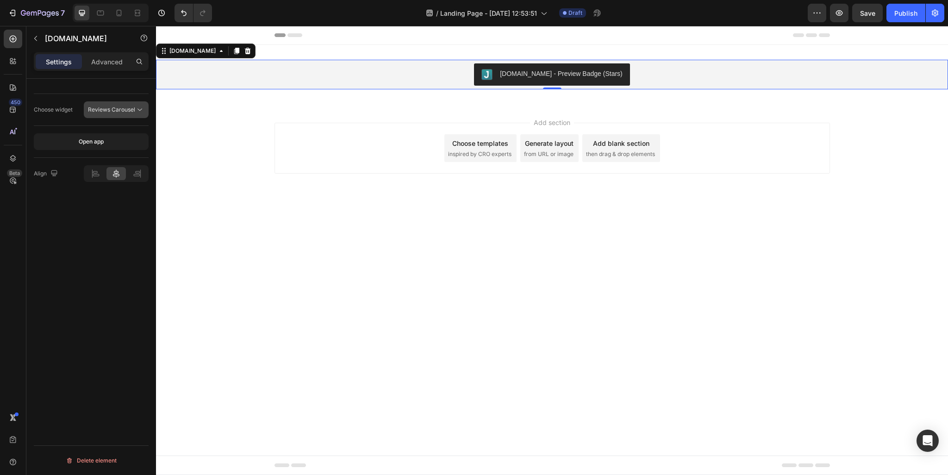
click at [144, 112] on icon at bounding box center [139, 109] width 9 height 9
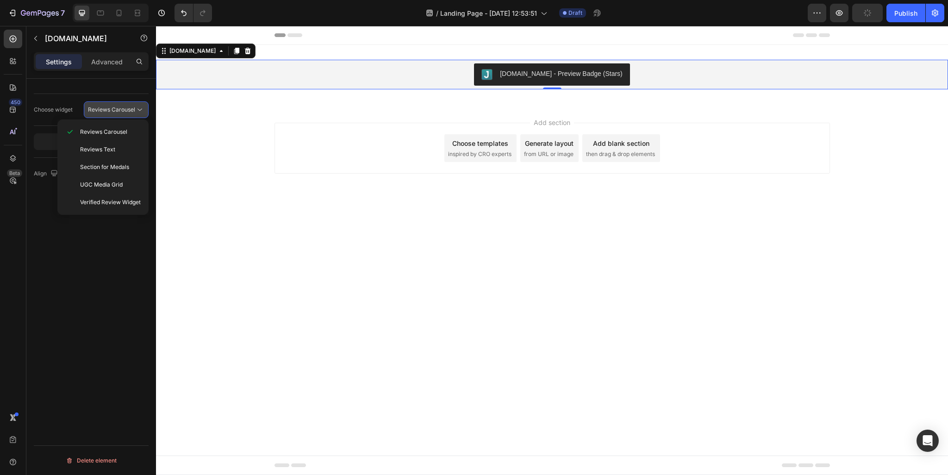
click at [144, 112] on icon at bounding box center [139, 109] width 9 height 9
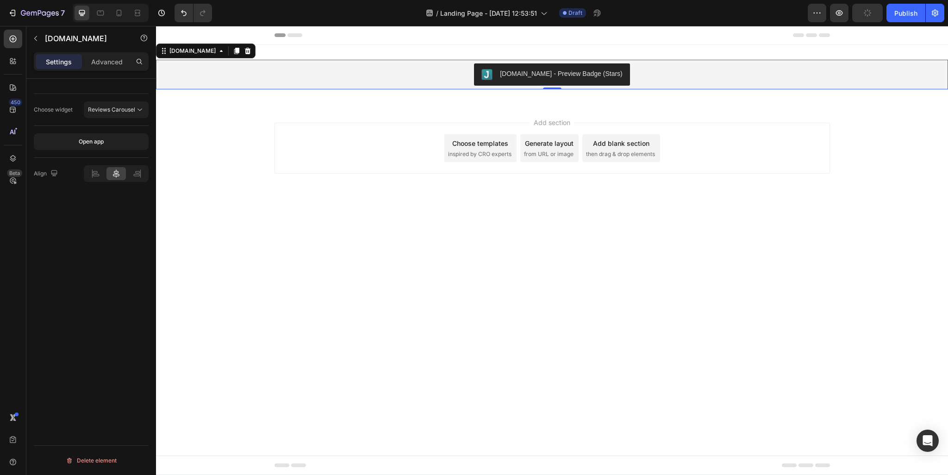
click at [346, 63] on div "Judge.me - Preview Badge (Stars)" at bounding box center [552, 74] width 784 height 22
click at [239, 61] on div "Judge.me - Preview Badge (Stars)" at bounding box center [552, 75] width 792 height 30
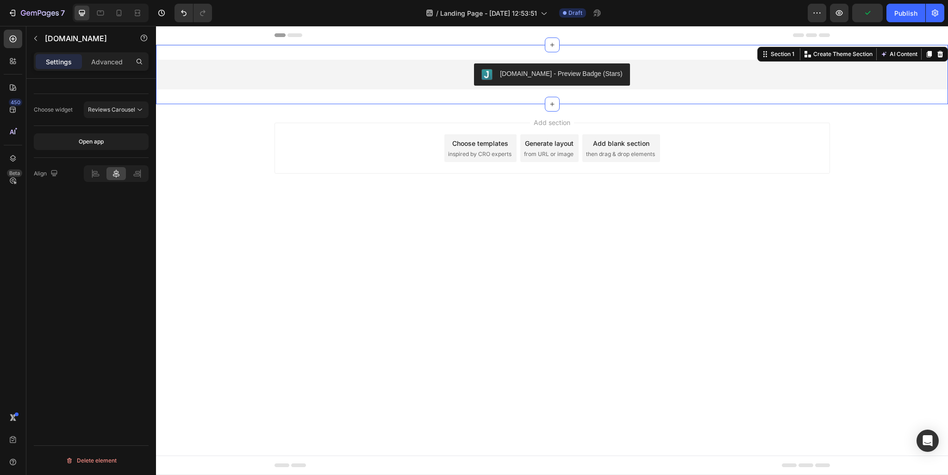
click at [405, 45] on div "Judge.me - Preview Badge (Stars) Judge.me Section 1 You can create reusable sec…" at bounding box center [552, 74] width 792 height 59
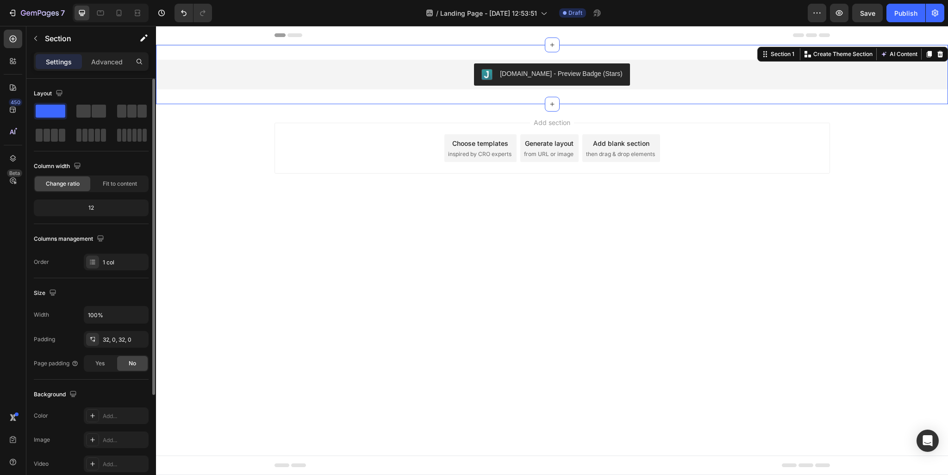
scroll to position [46, 0]
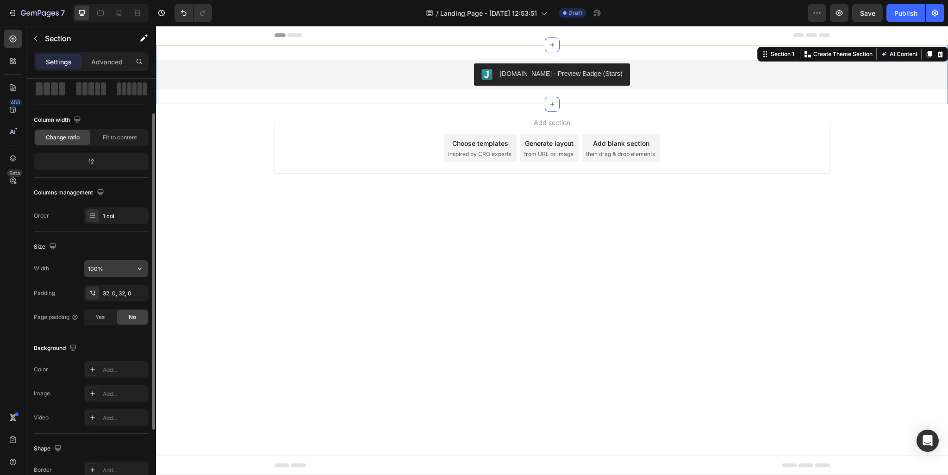
click at [115, 270] on input "100%" at bounding box center [116, 268] width 64 height 17
click at [140, 269] on icon "button" at bounding box center [139, 268] width 9 height 9
click at [124, 300] on div "Default 1200px" at bounding box center [106, 309] width 76 height 18
type input "1200"
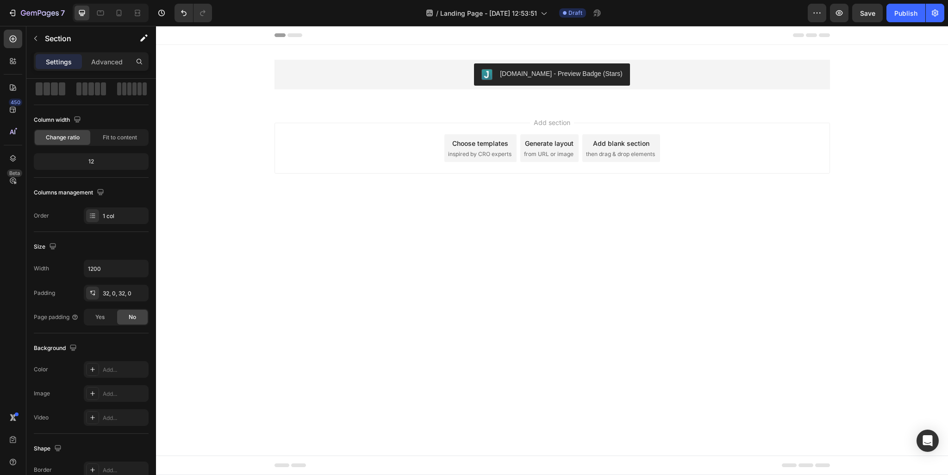
click at [566, 217] on div "Add section Choose templates inspired by CRO experts Generate layout from URL o…" at bounding box center [552, 161] width 792 height 114
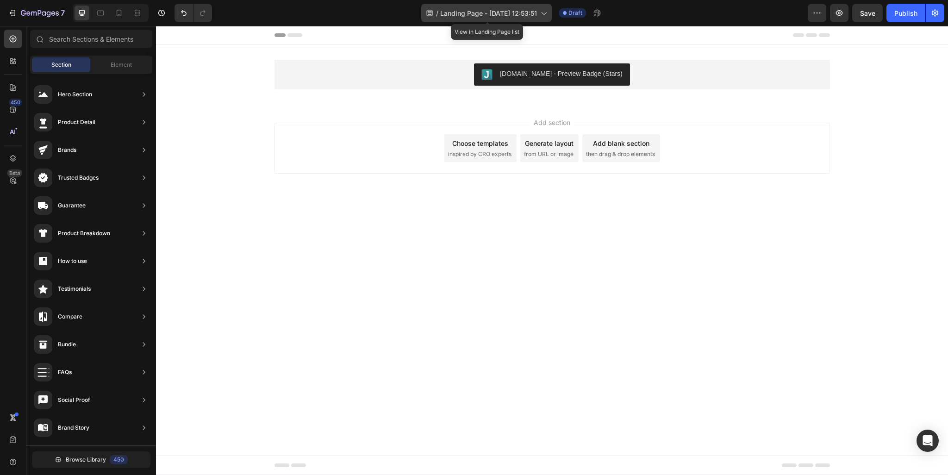
click at [546, 8] on icon at bounding box center [543, 12] width 9 height 9
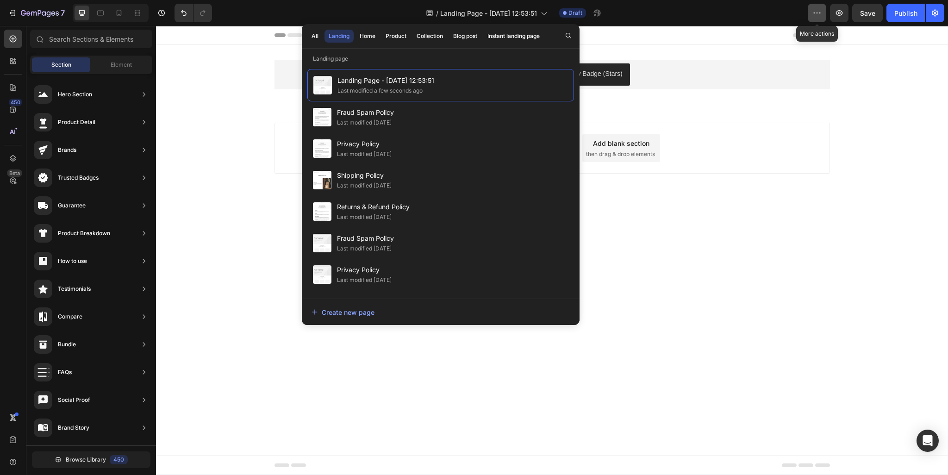
click at [822, 12] on button "button" at bounding box center [817, 13] width 19 height 19
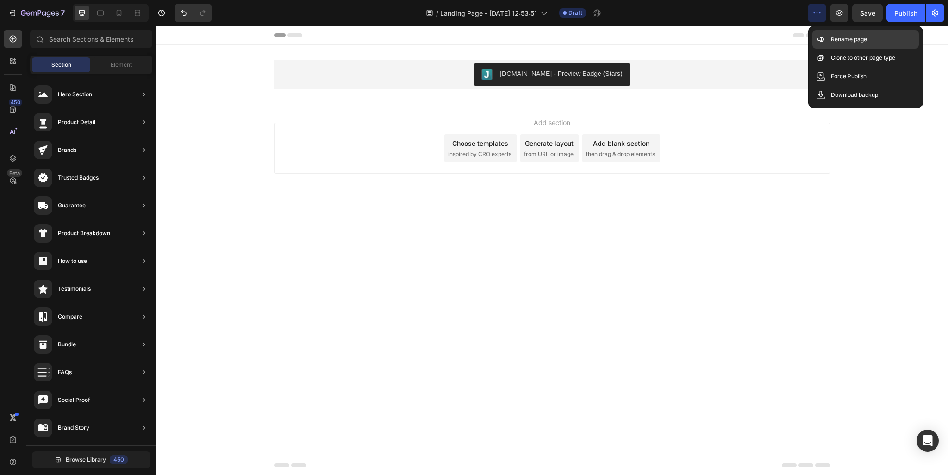
click at [831, 39] on p "Rename page" at bounding box center [849, 39] width 36 height 9
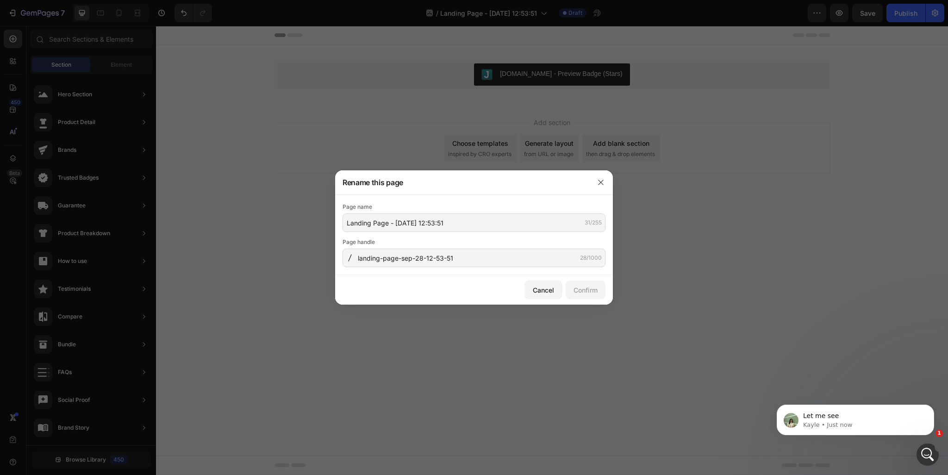
scroll to position [0, 0]
click at [450, 226] on input "Landing Page - Sep 28, 12:53:51" at bounding box center [473, 222] width 263 height 19
type input "Reviews"
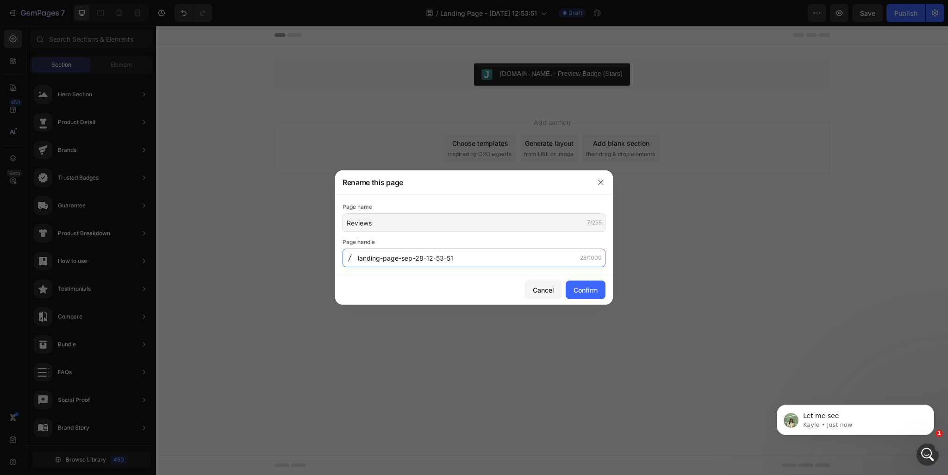
click at [447, 260] on input "landing-page-sep-28-12-53-51" at bounding box center [473, 257] width 263 height 19
paste input "Reviews"
click at [464, 286] on div "Cancel Confirm" at bounding box center [474, 290] width 278 height 30
type input "reviews"
click at [388, 288] on div "Cancel Confirm" at bounding box center [474, 290] width 278 height 30
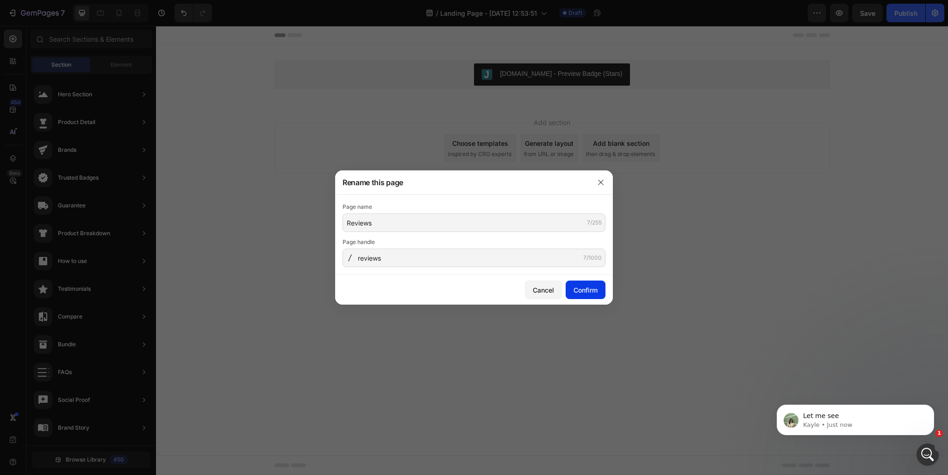
click at [583, 286] on div "Confirm" at bounding box center [585, 290] width 24 height 10
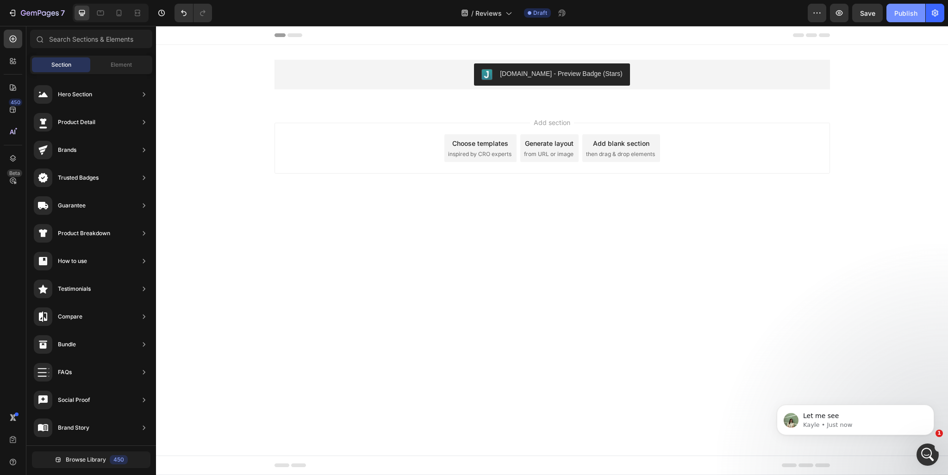
click at [898, 17] on div "Publish" at bounding box center [905, 13] width 23 height 10
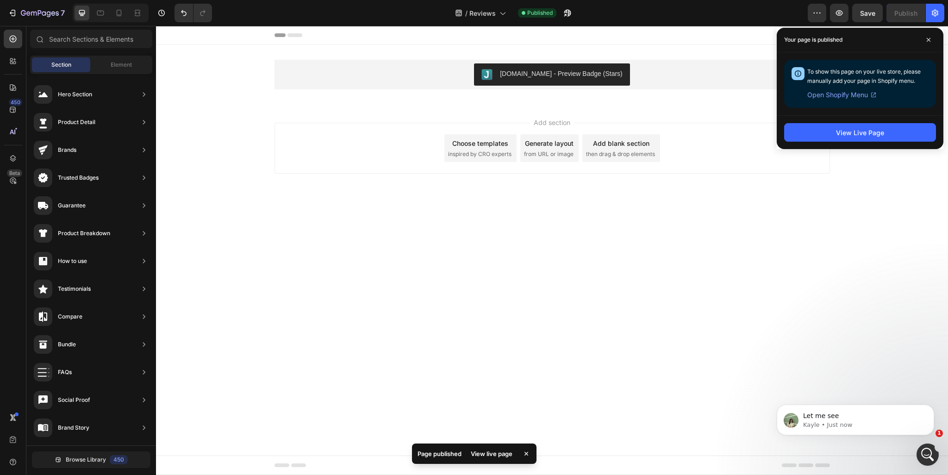
click at [846, 119] on div "View Live Page" at bounding box center [859, 132] width 167 height 34
click at [850, 137] on div "View Live Page" at bounding box center [860, 133] width 48 height 10
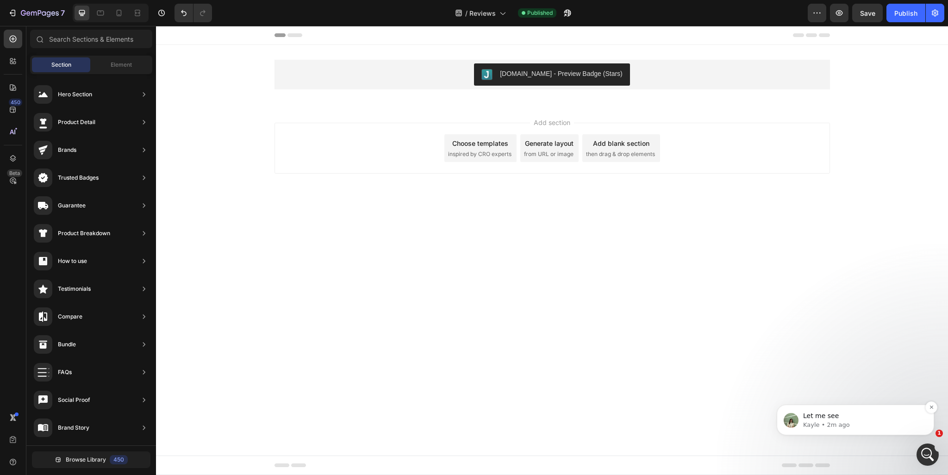
click at [844, 426] on p "Kayle • 2m ago" at bounding box center [862, 425] width 119 height 8
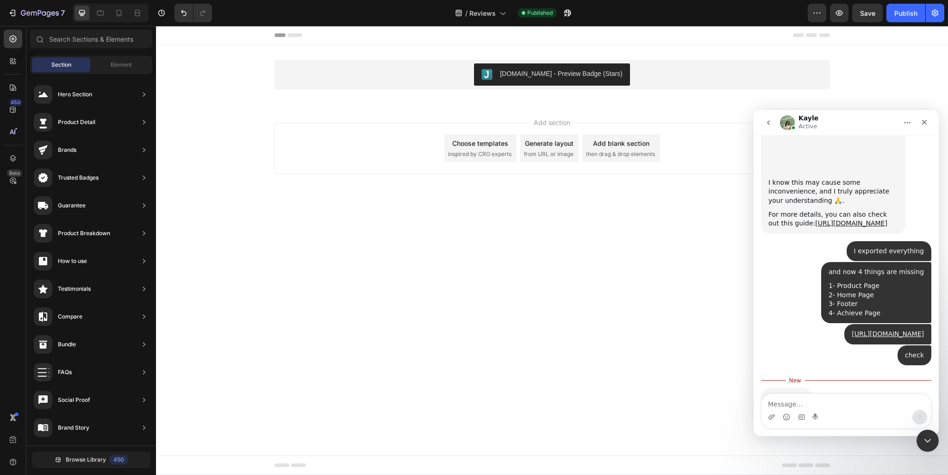
scroll to position [2108, 0]
type textarea "sure"
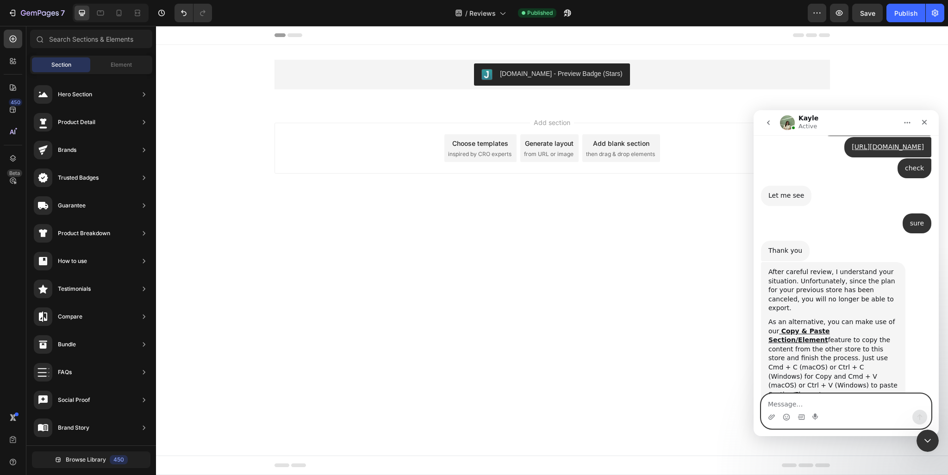
scroll to position [2297, 0]
click at [825, 404] on textarea "Message…" at bounding box center [845, 402] width 169 height 16
type textarea "ok can you do on thing"
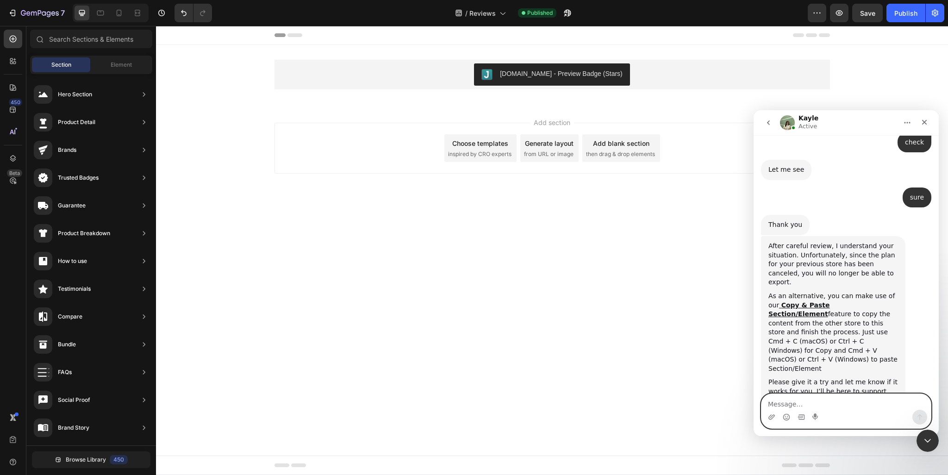
scroll to position [2324, 0]
type textarea "can you make my footer same like this one"
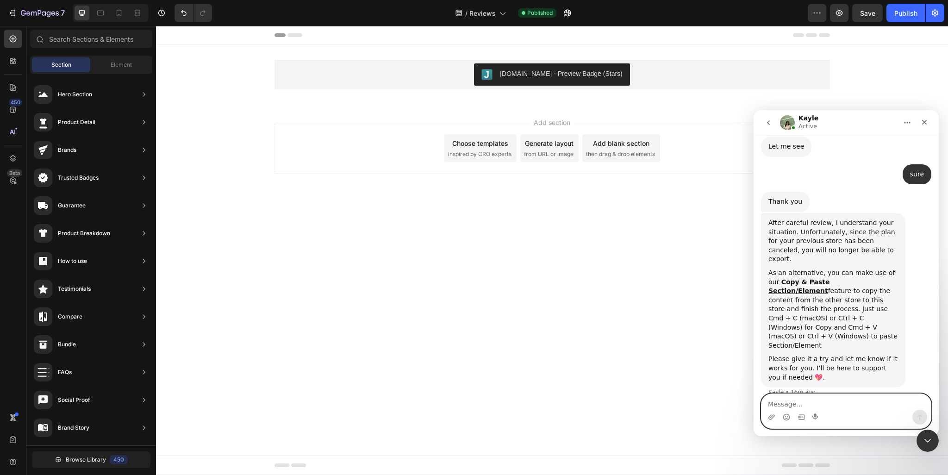
paste textarea "[URL][DOMAIN_NAME]"
type textarea "[URL][DOMAIN_NAME]"
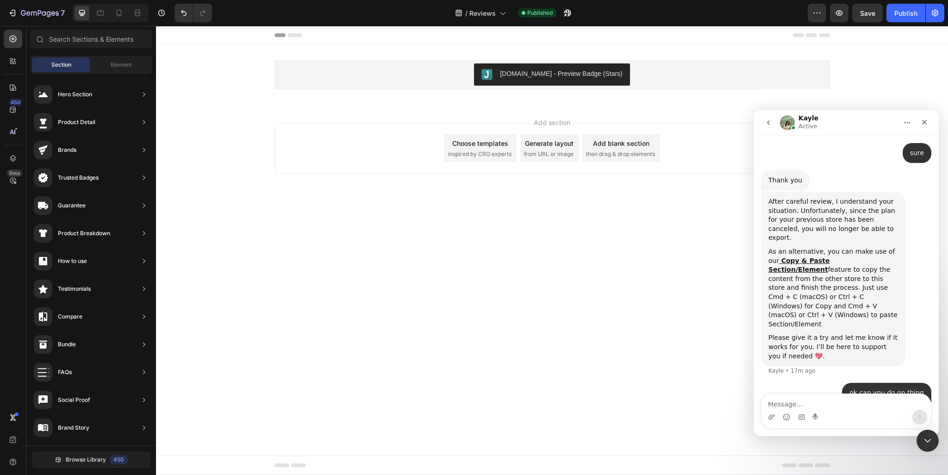
click at [787, 434] on div "https://axc0d9-x4.myshopify.com/ • Just now" at bounding box center [846, 449] width 170 height 31
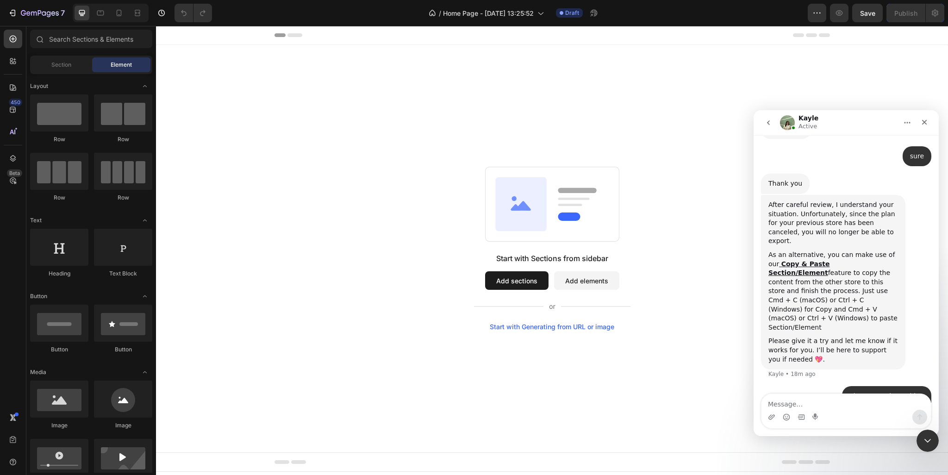
scroll to position [2367, 0]
click at [517, 282] on button "Add sections" at bounding box center [516, 280] width 63 height 19
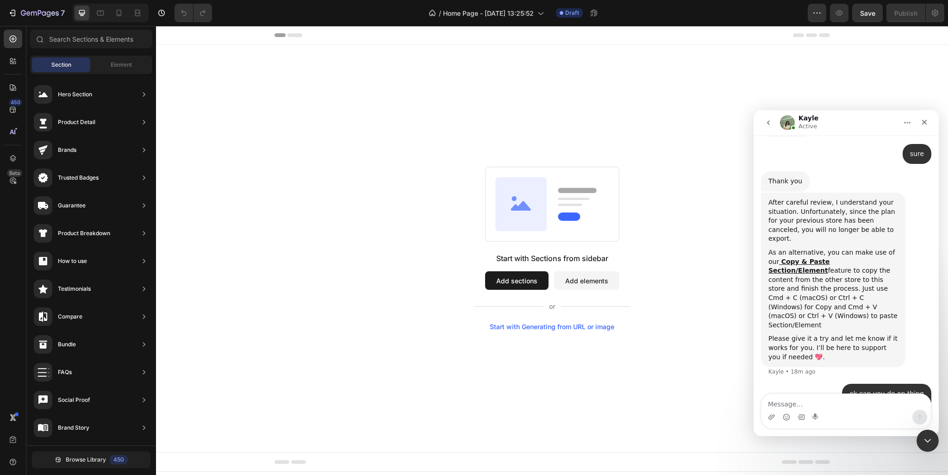
click at [574, 278] on button "Add elements" at bounding box center [586, 280] width 65 height 19
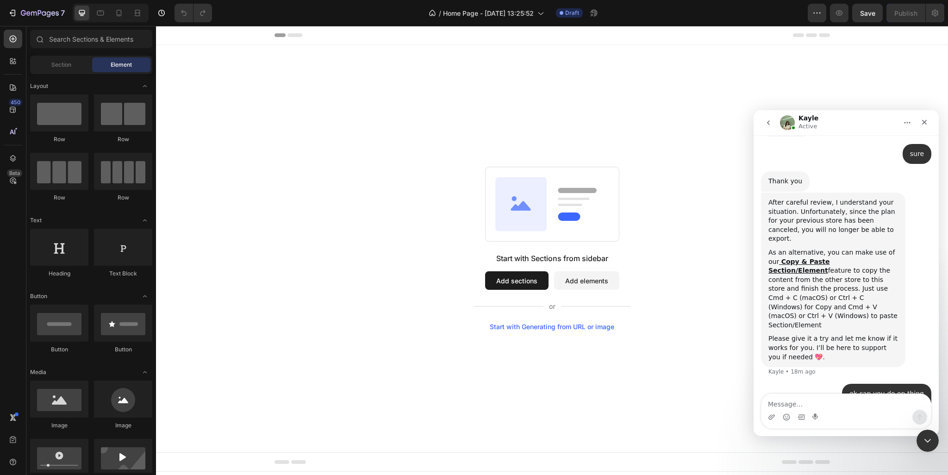
click at [489, 281] on button "Add sections" at bounding box center [516, 280] width 63 height 19
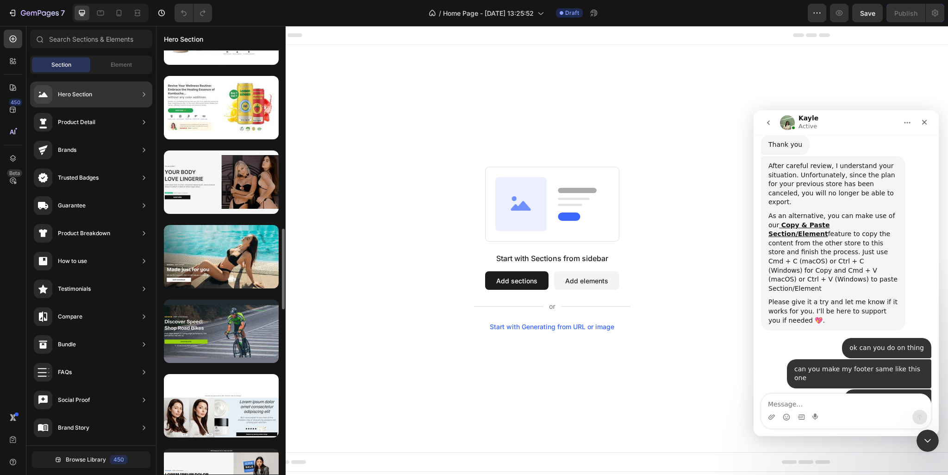
scroll to position [694, 0]
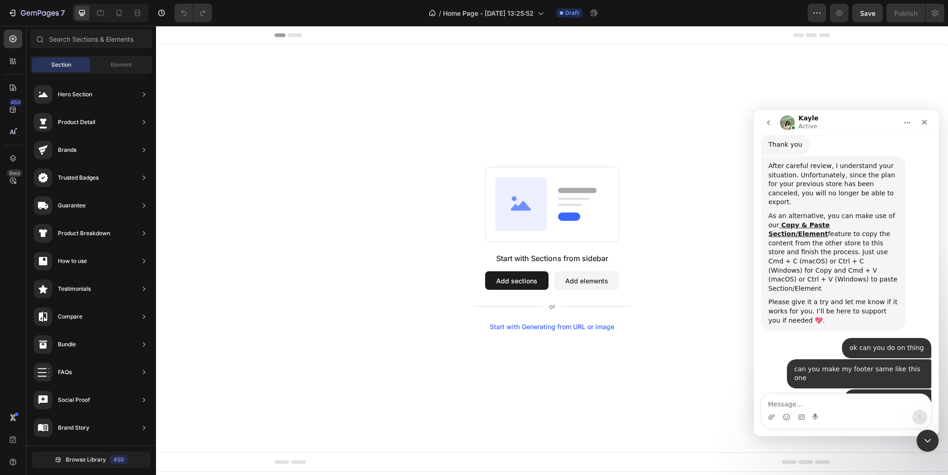
click at [590, 286] on button "Add elements" at bounding box center [586, 280] width 65 height 19
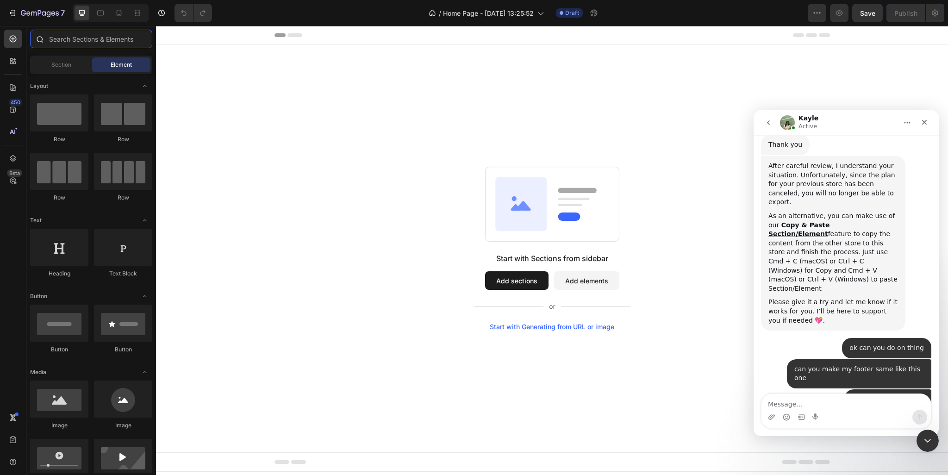
click at [82, 40] on input "text" at bounding box center [91, 39] width 122 height 19
click at [546, 326] on div "Start with Generating from URL or image" at bounding box center [552, 326] width 124 height 7
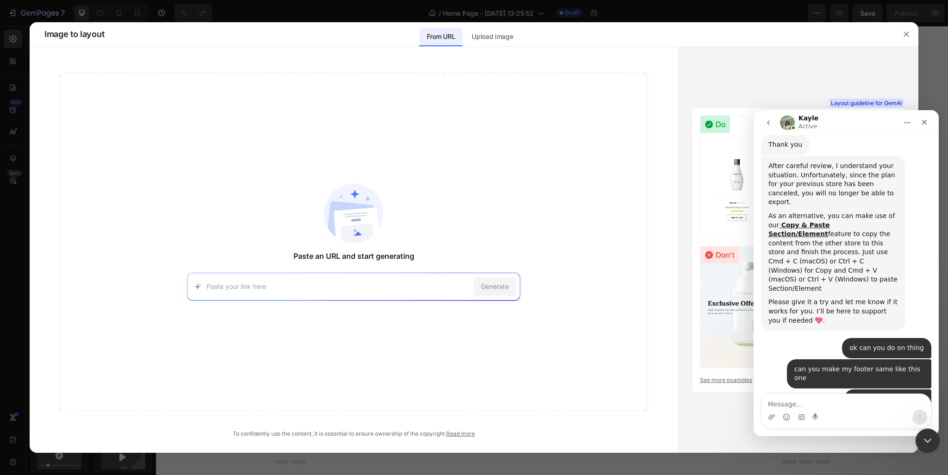
click at [932, 448] on div "Close Intercom Messenger" at bounding box center [926, 439] width 22 height 22
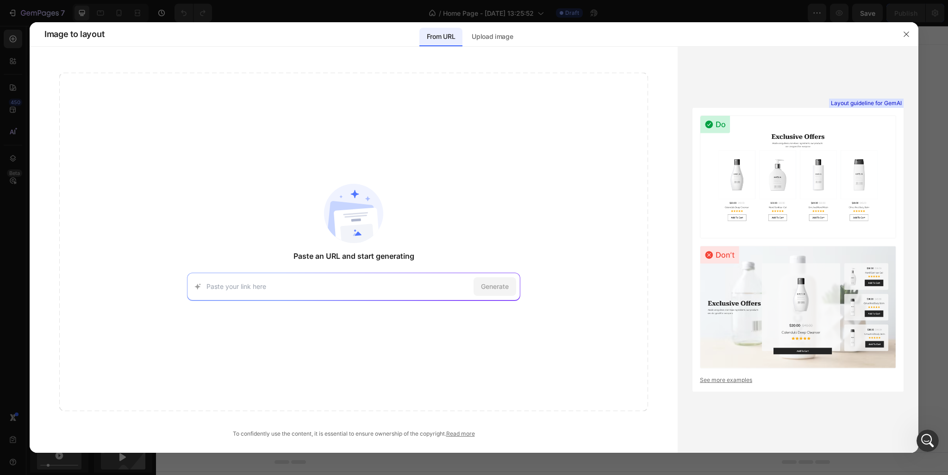
scroll to position [2403, 0]
click at [789, 171] on img at bounding box center [798, 176] width 196 height 123
click at [443, 290] on input at bounding box center [337, 286] width 263 height 10
click at [422, 274] on div "[URL][DOMAIN_NAME] Try with this page Generate" at bounding box center [353, 287] width 333 height 28
click at [904, 38] on button "button" at bounding box center [906, 34] width 15 height 15
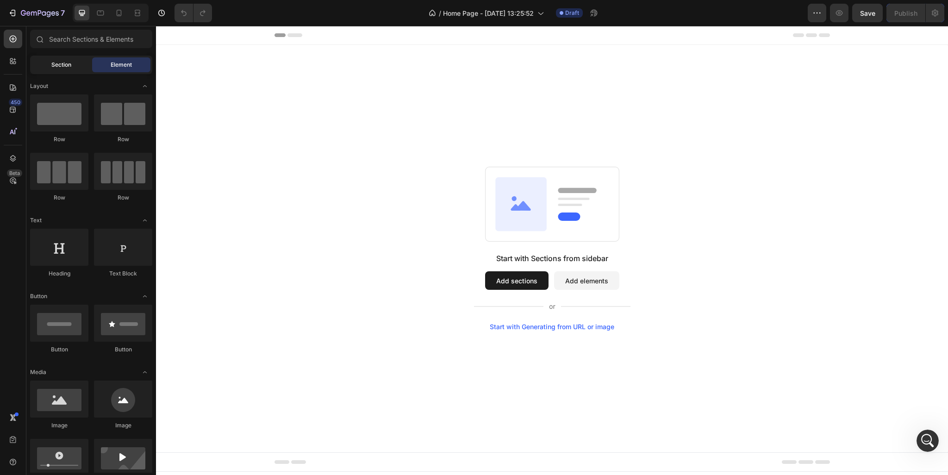
click at [75, 61] on div "Section" at bounding box center [61, 64] width 58 height 15
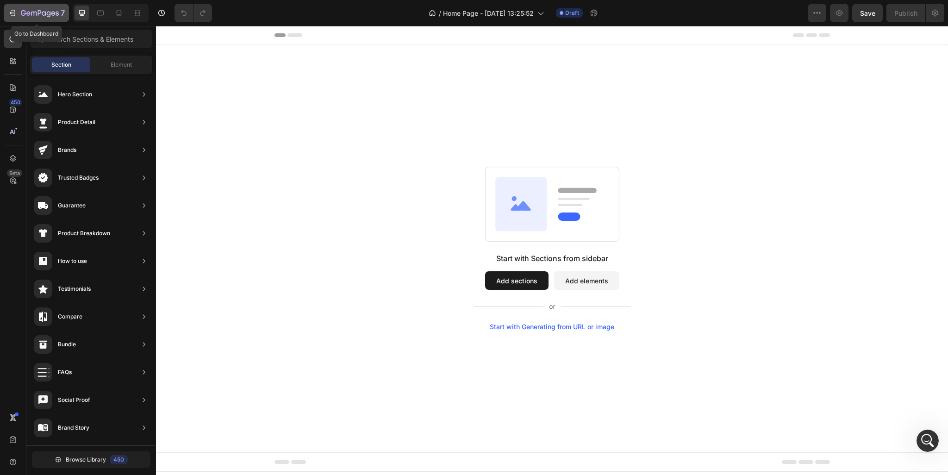
click at [45, 11] on icon "button" at bounding box center [40, 14] width 38 height 8
